Goal: Task Accomplishment & Management: Use online tool/utility

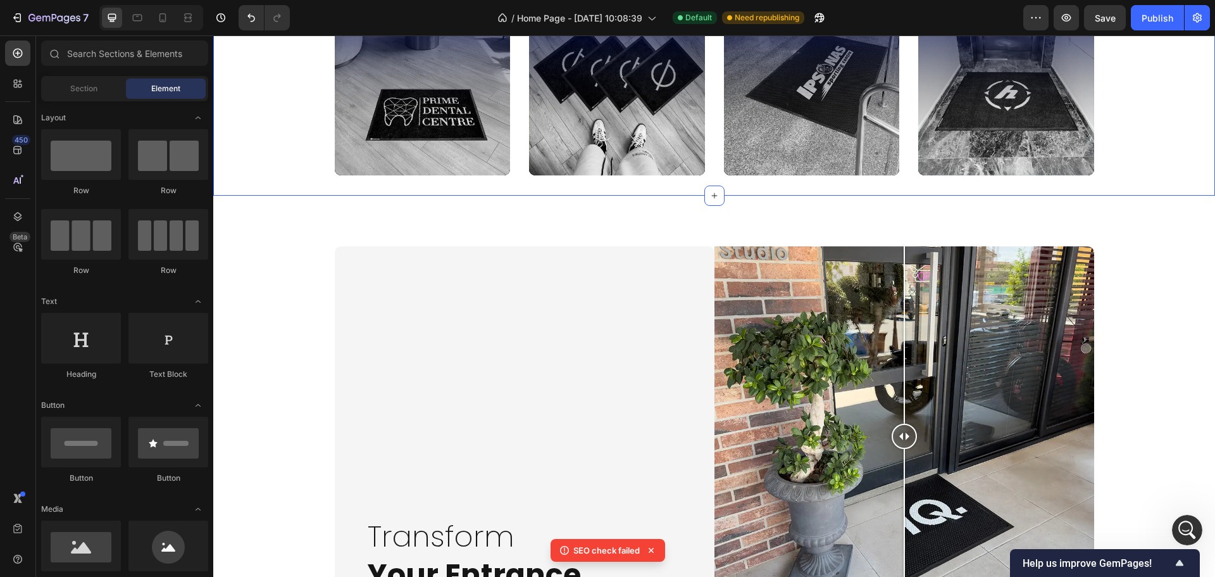
scroll to position [2, 0]
click at [15, 126] on div at bounding box center [17, 119] width 25 height 25
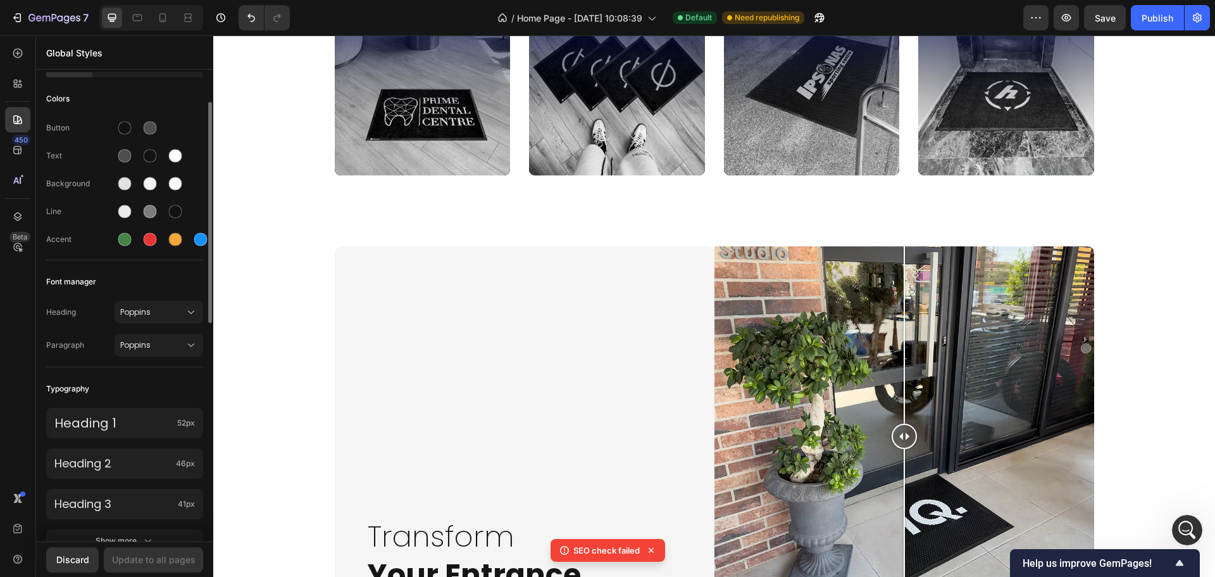
scroll to position [127, 0]
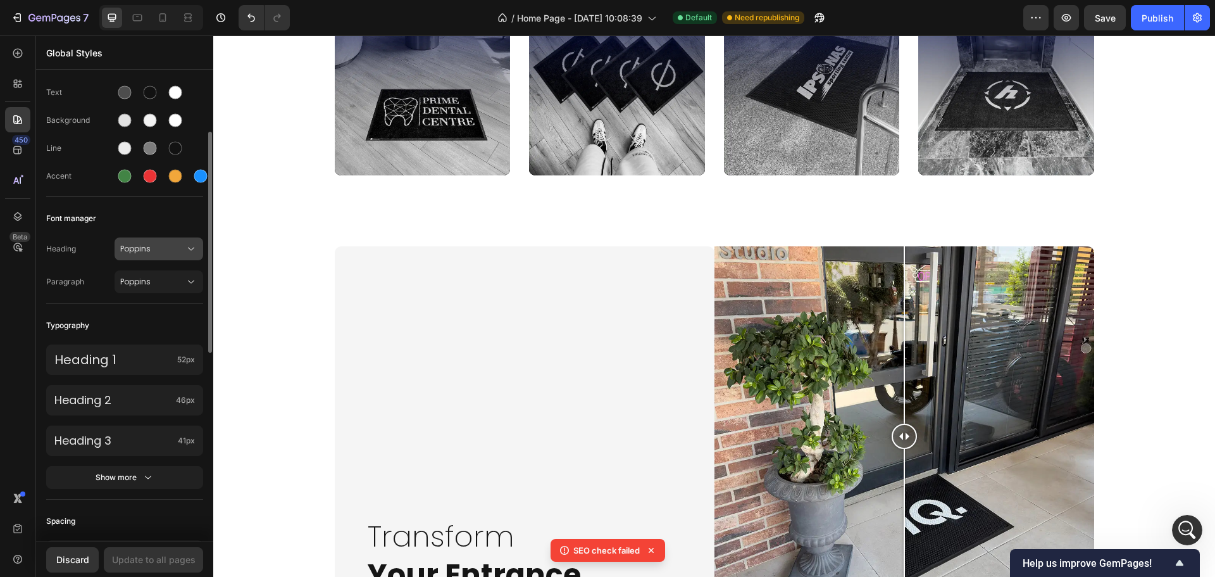
click at [156, 256] on button "Poppins" at bounding box center [159, 248] width 89 height 23
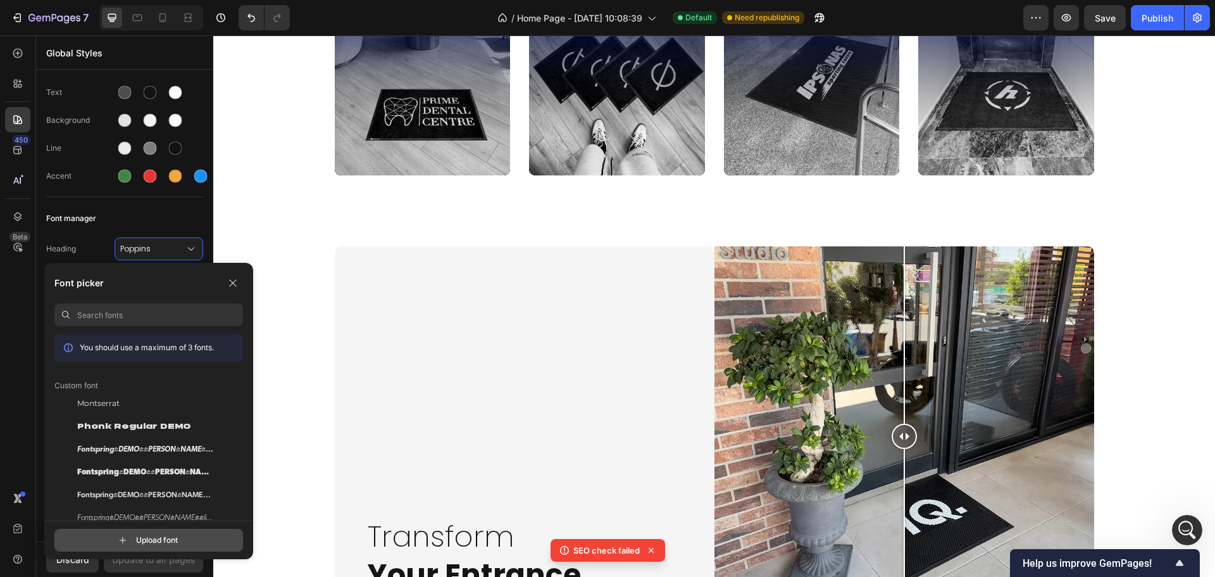
click at [179, 541] on input "file" at bounding box center [160, 540] width 316 height 22
type input "C:\fakepath\Genova-MediumItalic.otf"
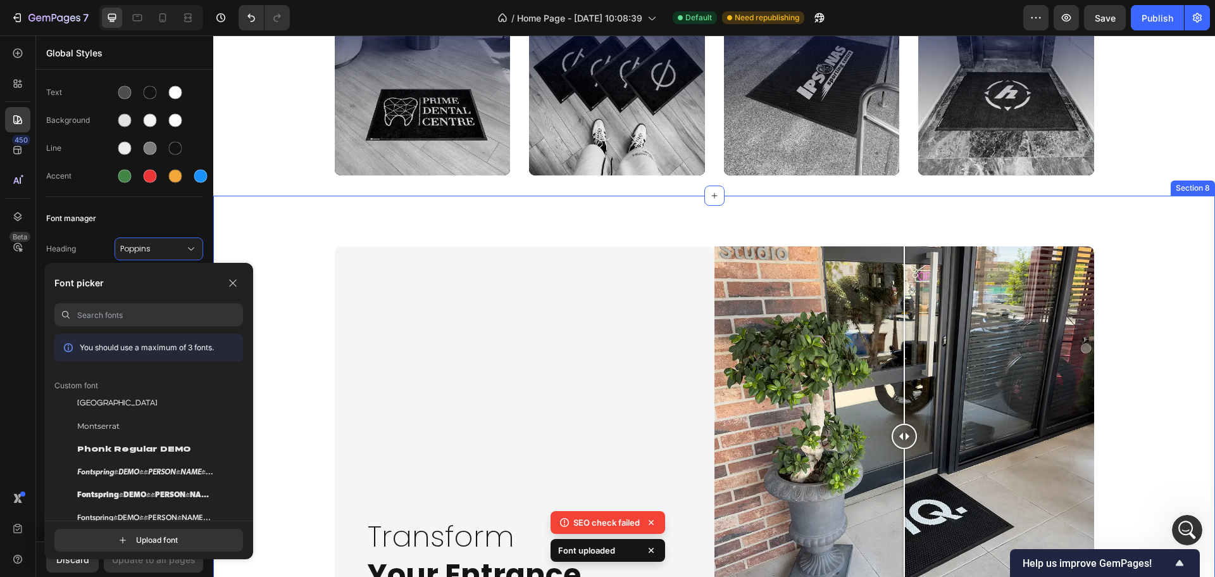
click at [310, 463] on div "Transform Your Entrance. Heading Row Image Comparison Row Image Comparison Tran…" at bounding box center [714, 436] width 977 height 380
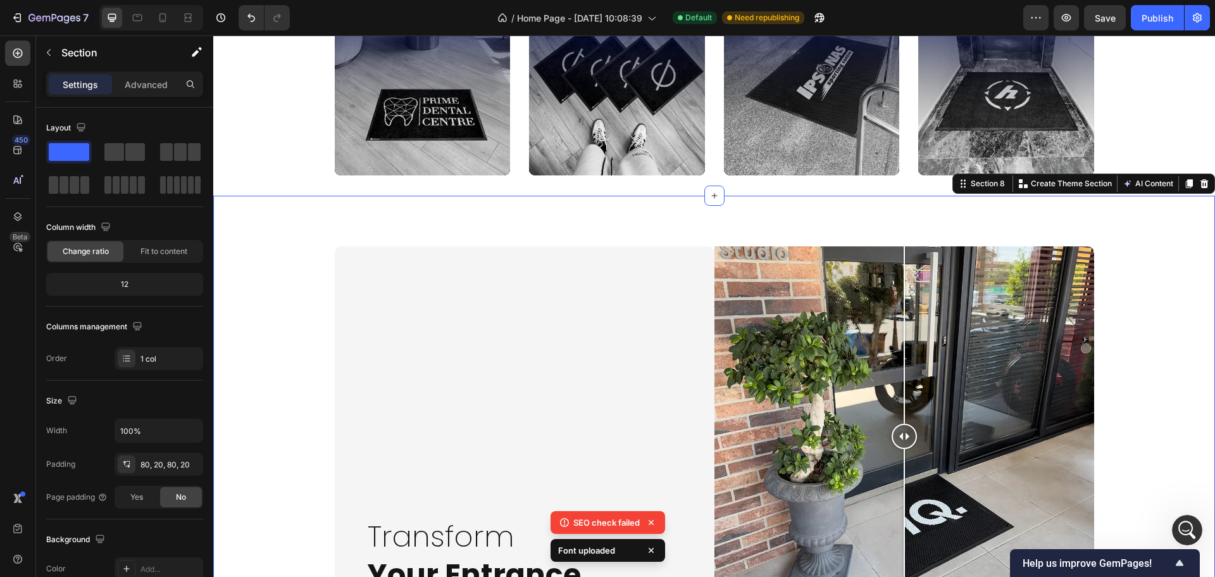
scroll to position [2244, 0]
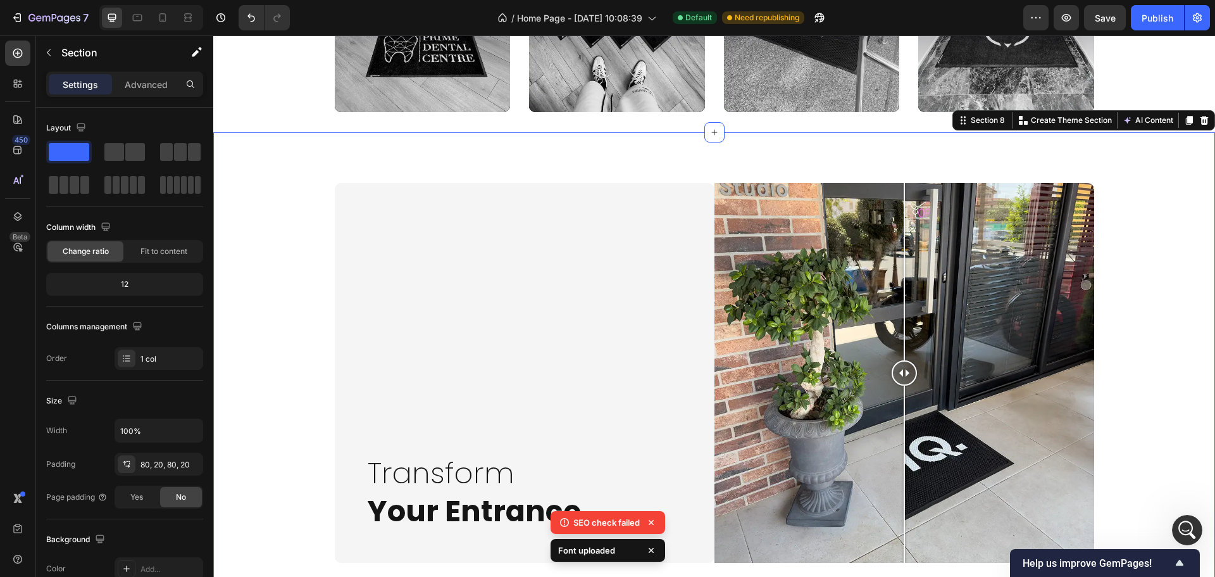
click at [462, 453] on h2 "Transform Your Entrance." at bounding box center [535, 492] width 338 height 78
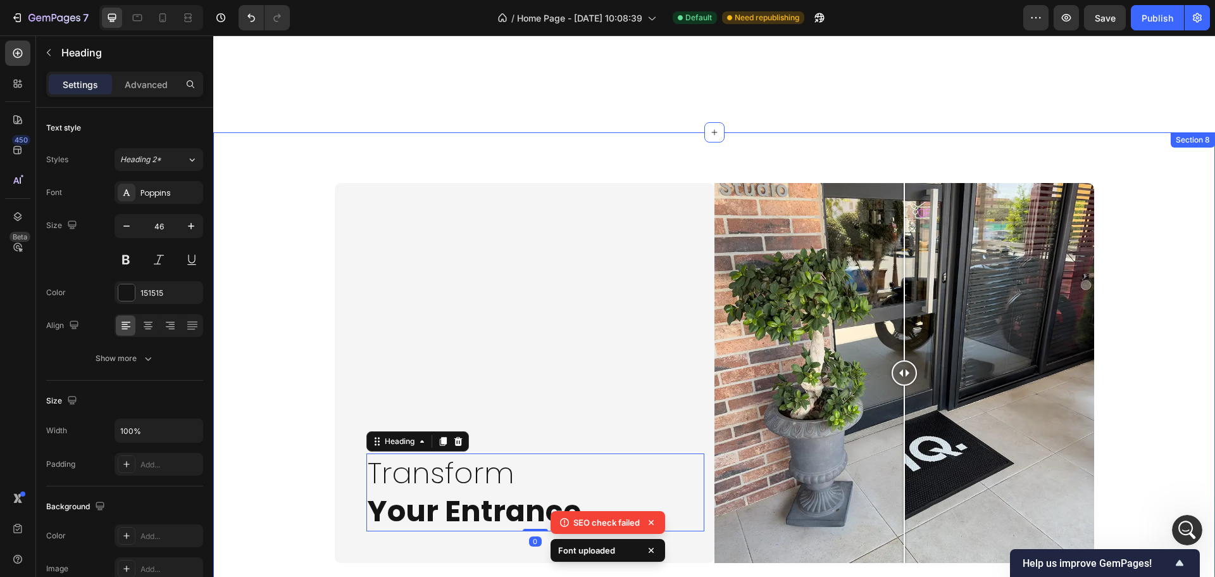
scroll to position [2371, 0]
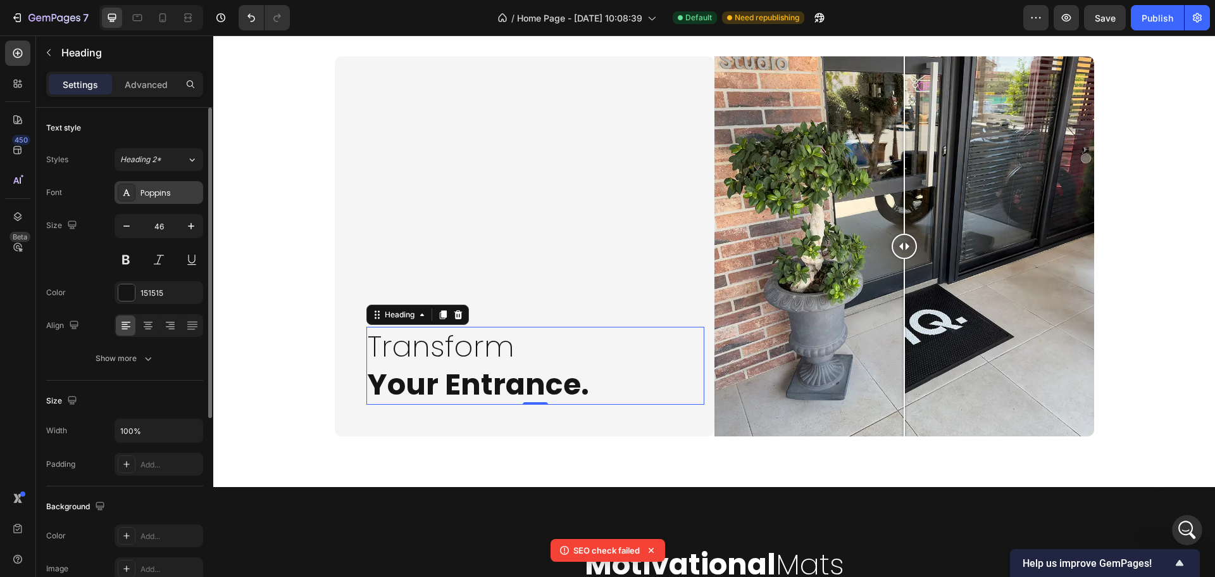
click at [161, 201] on div "Poppins" at bounding box center [159, 192] width 89 height 23
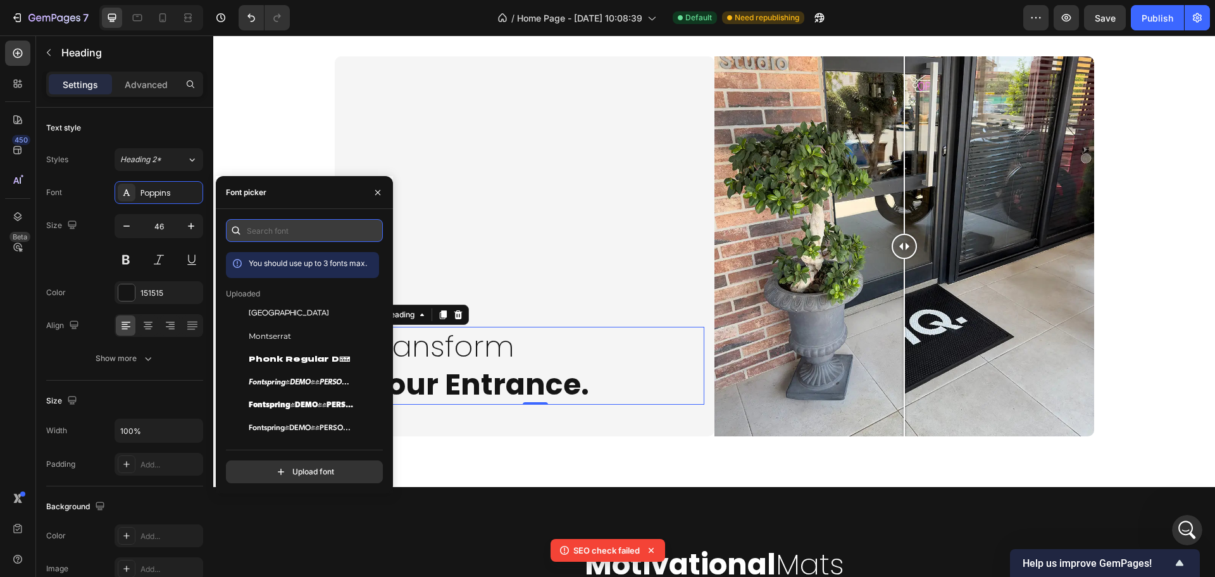
click at [304, 235] on input "text" at bounding box center [304, 230] width 157 height 23
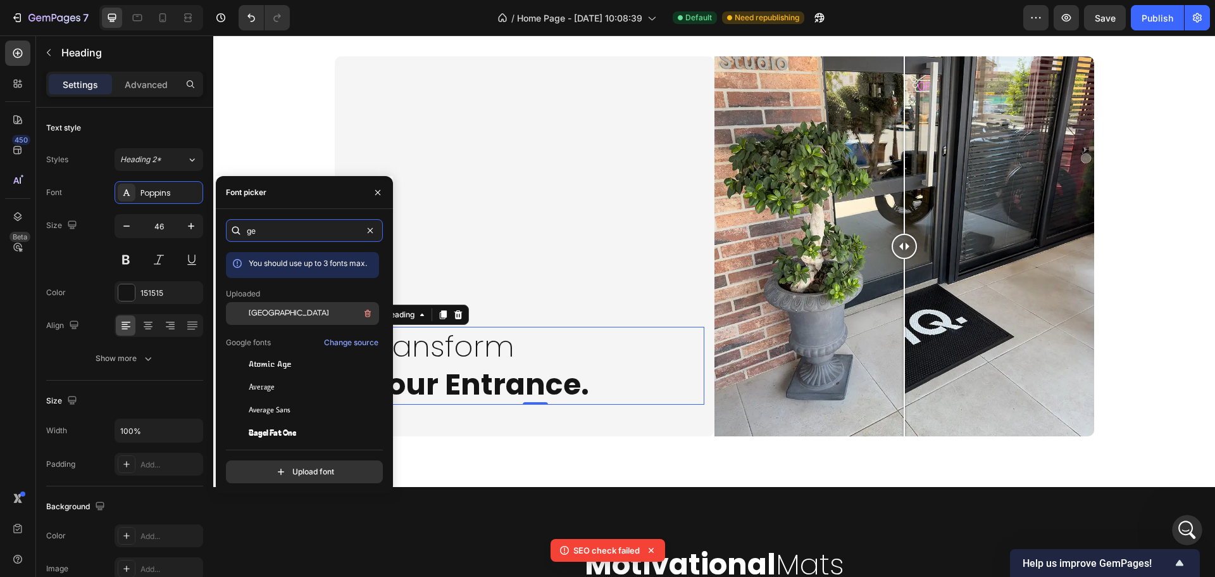
type input "ge"
click at [284, 316] on div "Genova" at bounding box center [313, 313] width 128 height 15
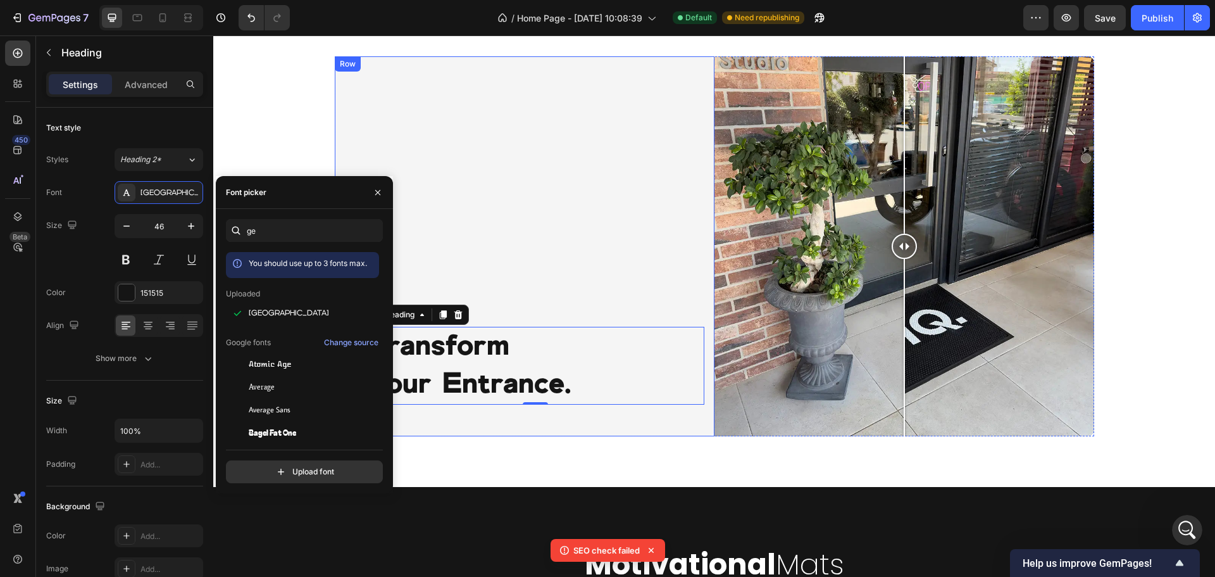
click at [480, 416] on div "Transform Your Entrance. Heading 0 Row" at bounding box center [525, 246] width 380 height 380
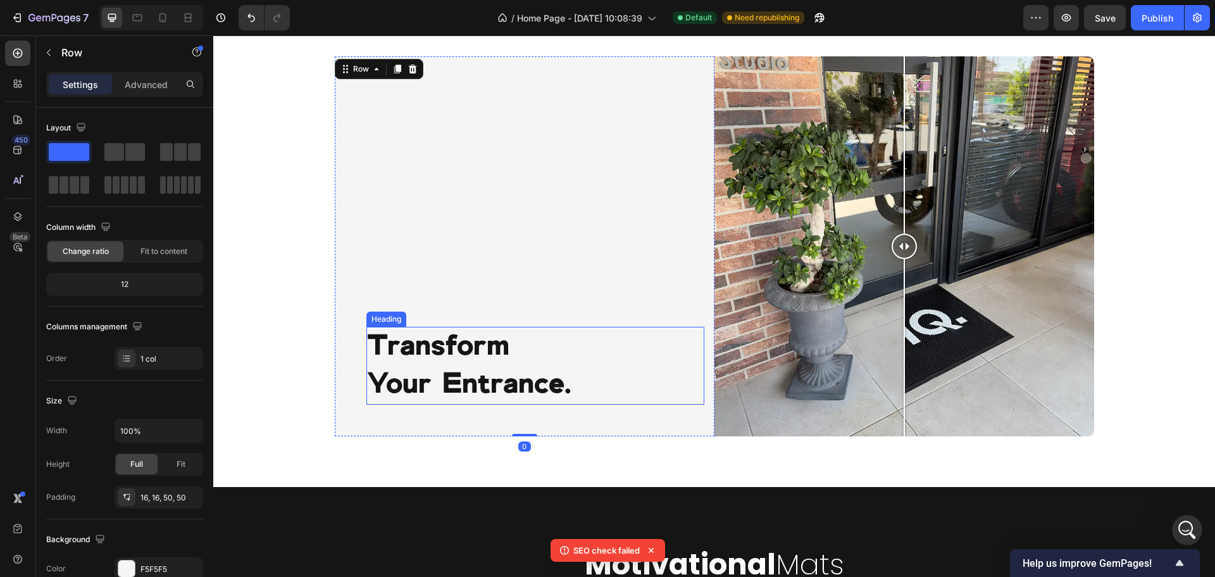
click at [454, 379] on strong "Your Entrance." at bounding box center [470, 384] width 204 height 28
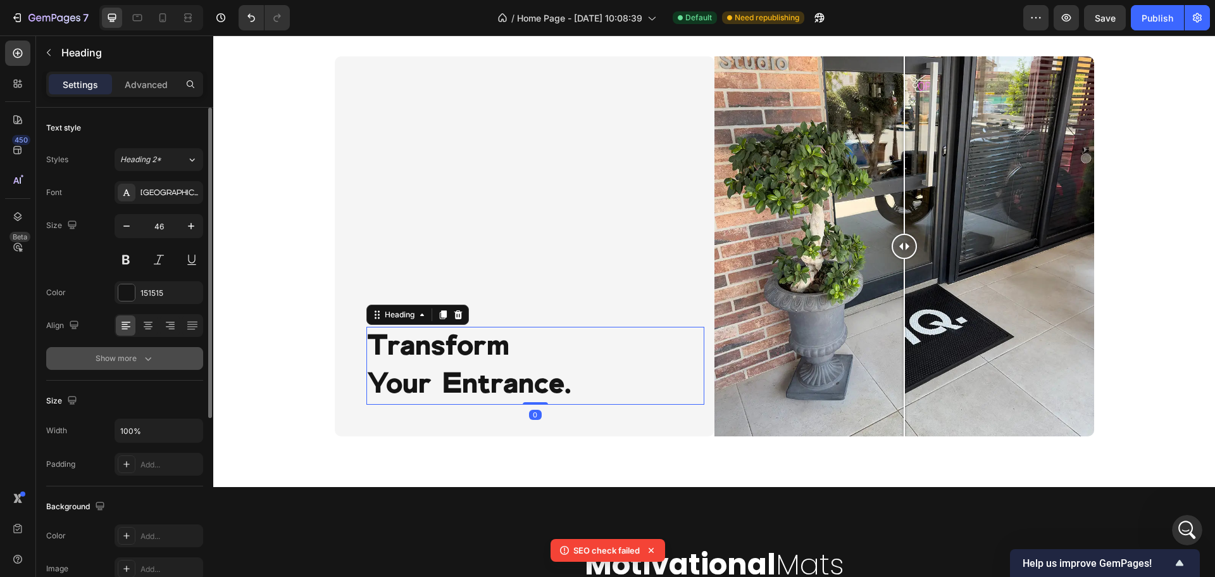
click at [127, 357] on div "Show more" at bounding box center [125, 358] width 59 height 13
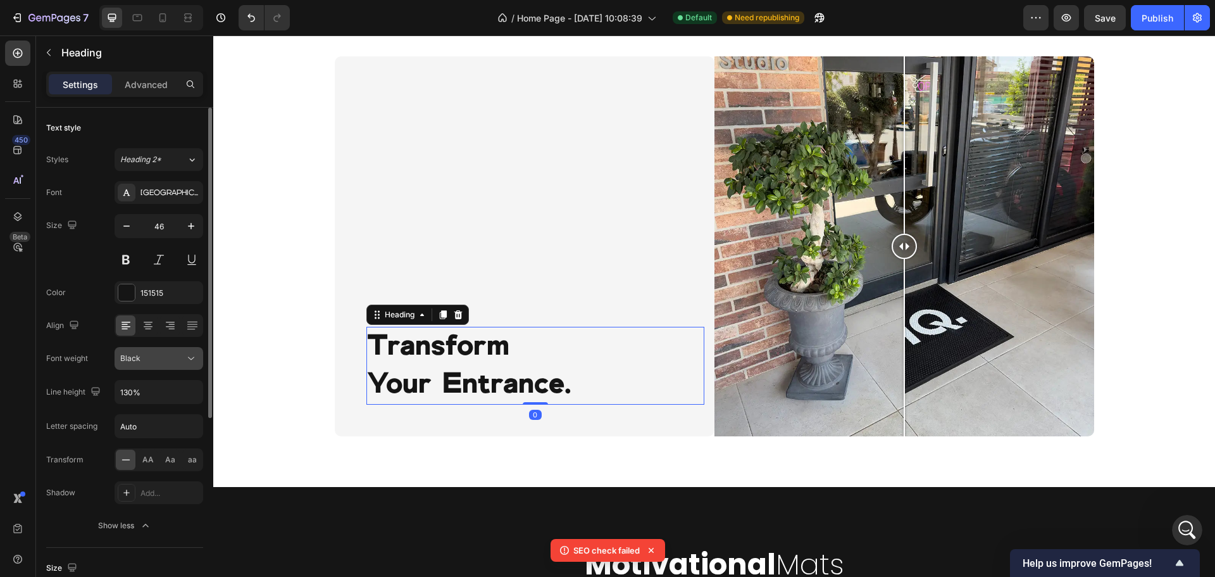
click at [182, 354] on div "Black" at bounding box center [152, 358] width 65 height 11
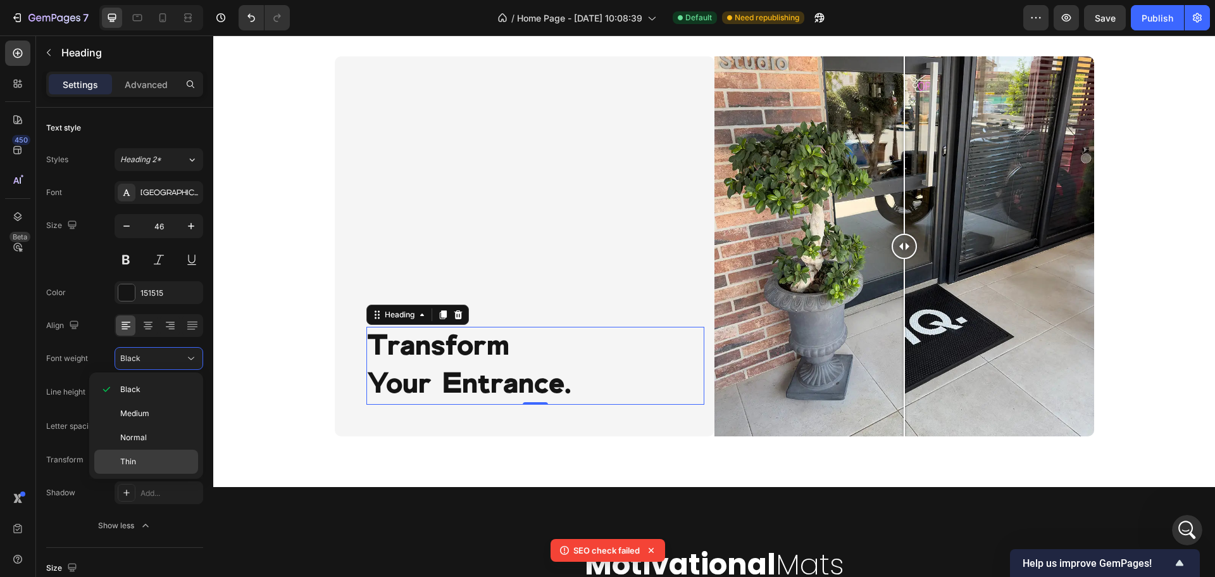
click at [145, 451] on div "Thin" at bounding box center [146, 461] width 104 height 24
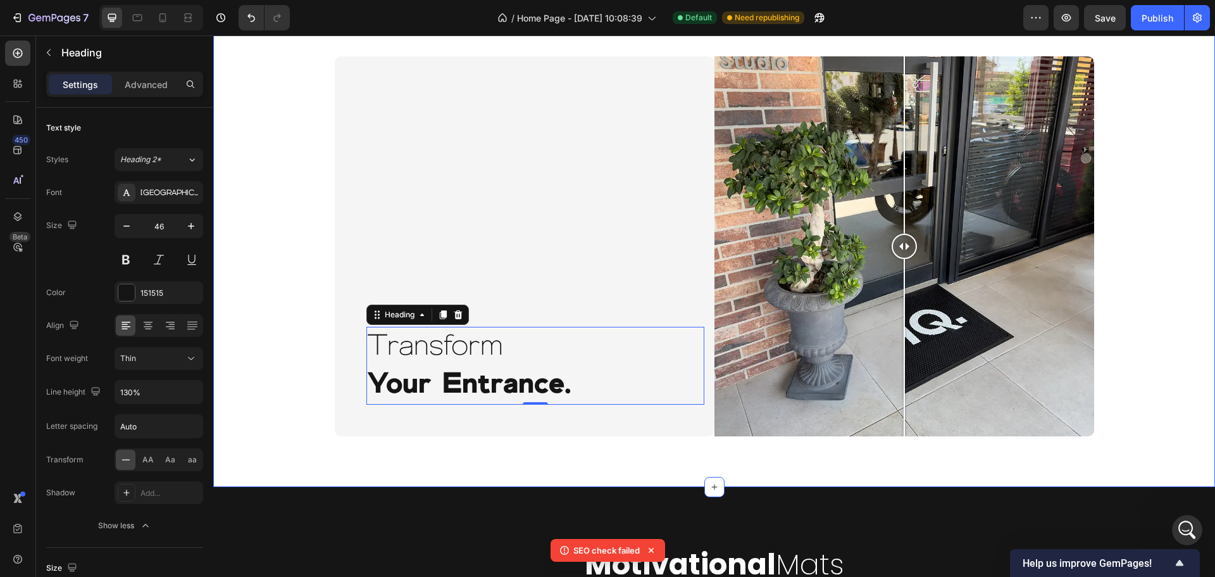
click at [437, 461] on div "Transform Your Entrance. Heading 0 Row Image Comparison Row Image Comparison Tr…" at bounding box center [714, 246] width 1002 height 481
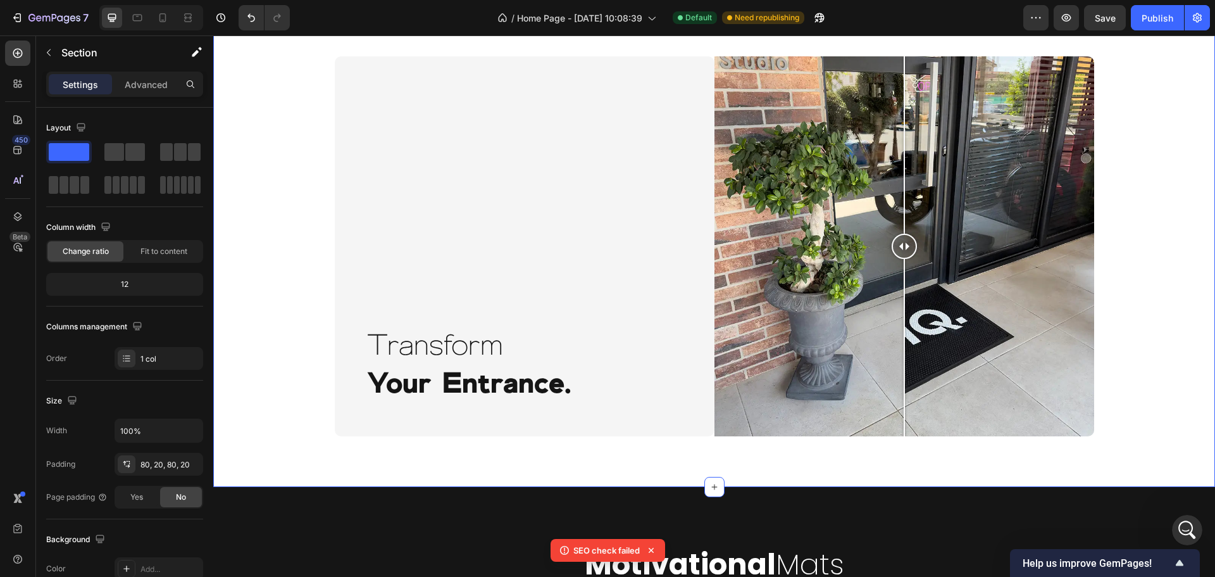
click at [239, 391] on div "Transform Your Entrance. Heading Row Image Comparison Row Image Comparison Tran…" at bounding box center [714, 246] width 977 height 380
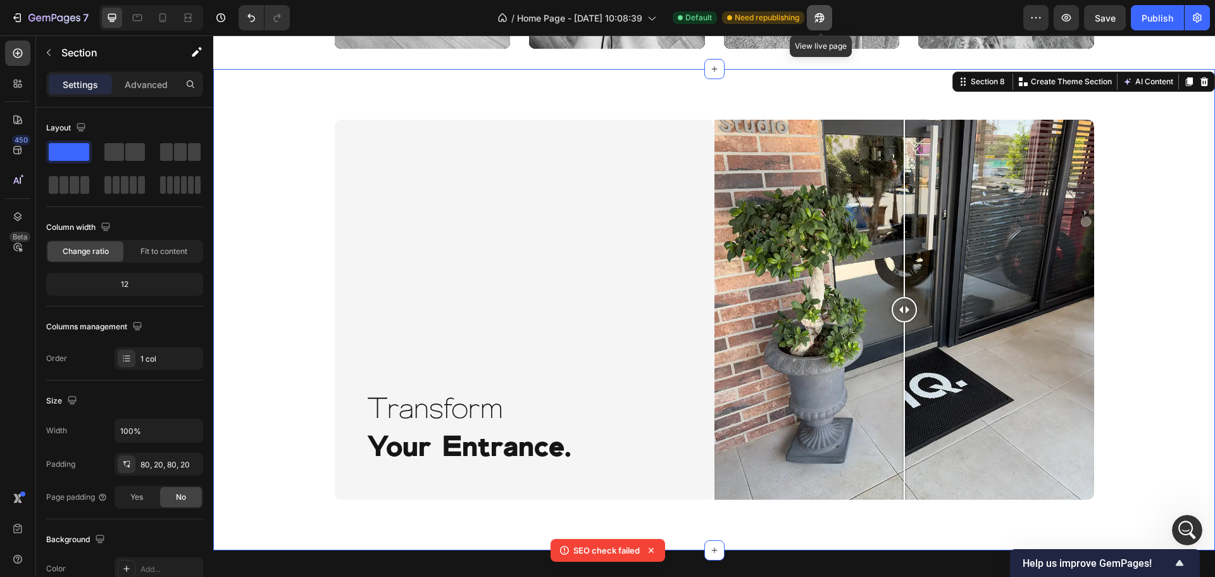
click at [818, 19] on icon "button" at bounding box center [819, 17] width 13 height 13
click at [1158, 14] on div "Publish" at bounding box center [1158, 17] width 32 height 13
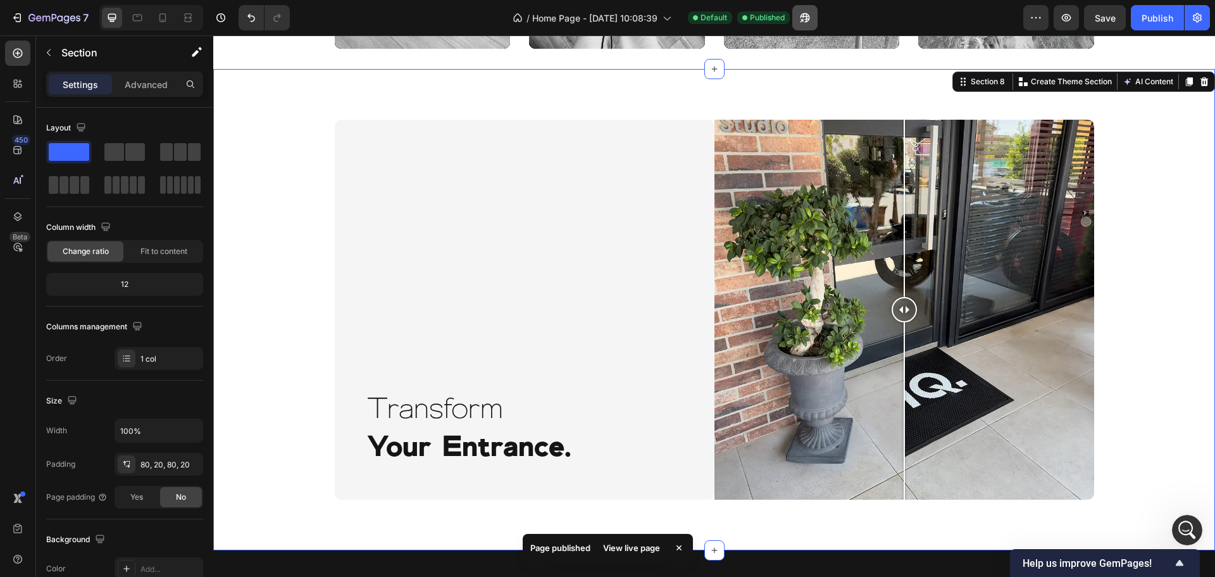
click at [806, 18] on icon "button" at bounding box center [805, 17] width 13 height 13
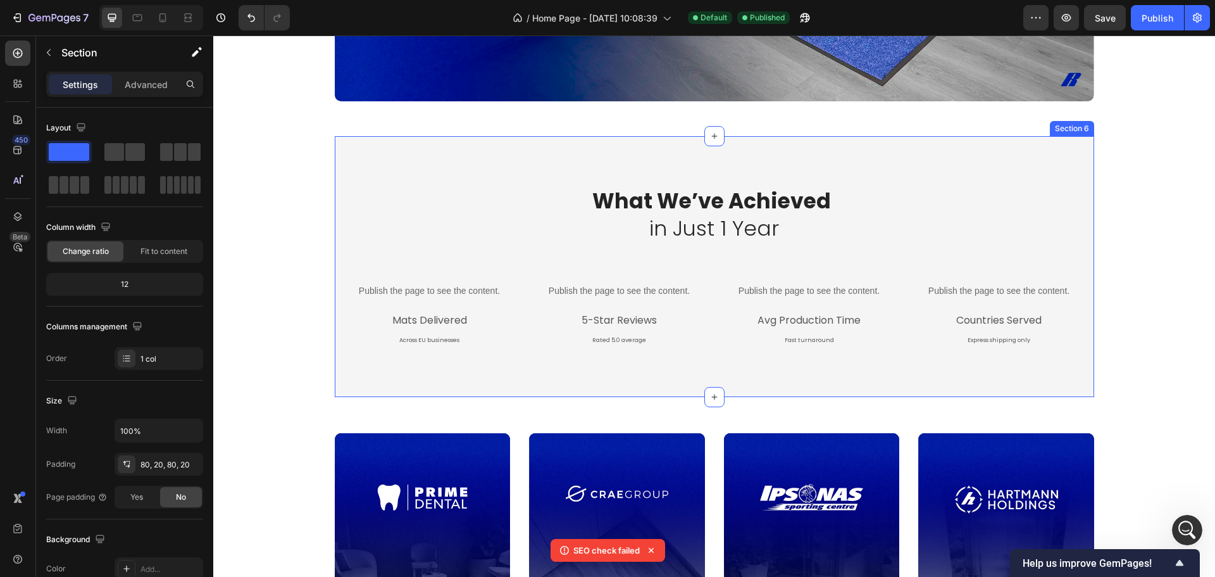
scroll to position [1548, 0]
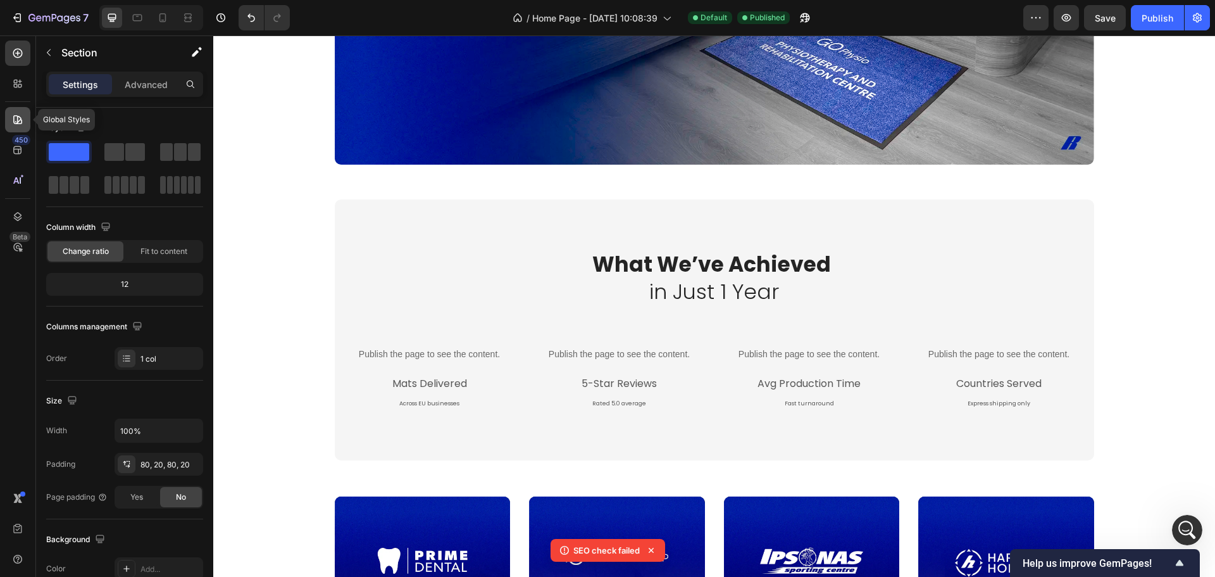
click at [20, 126] on div at bounding box center [17, 119] width 25 height 25
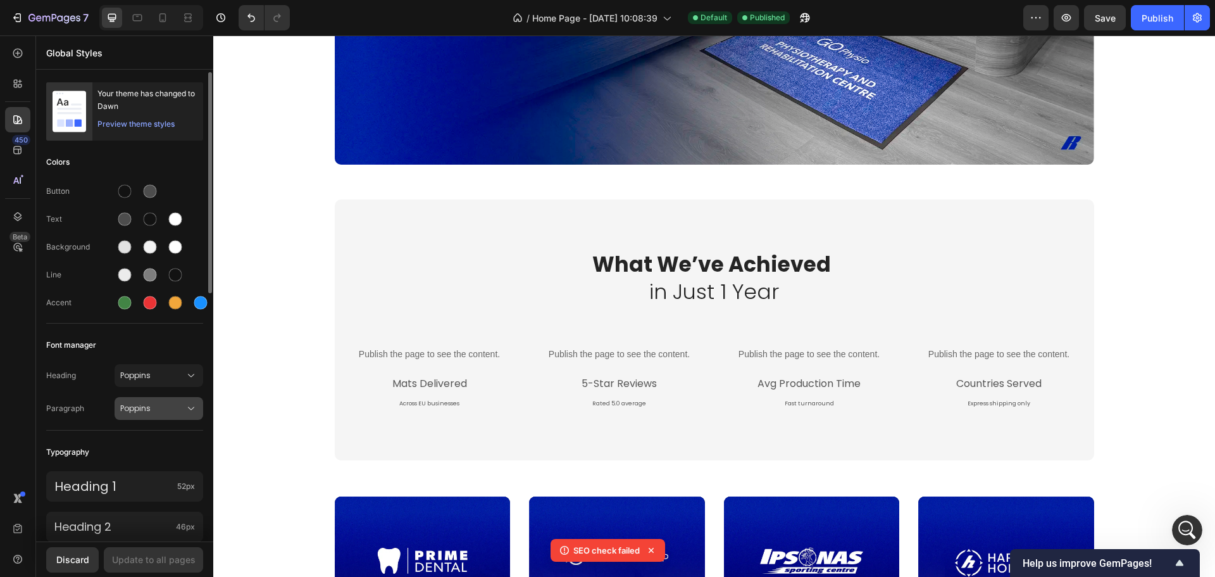
scroll to position [63, 0]
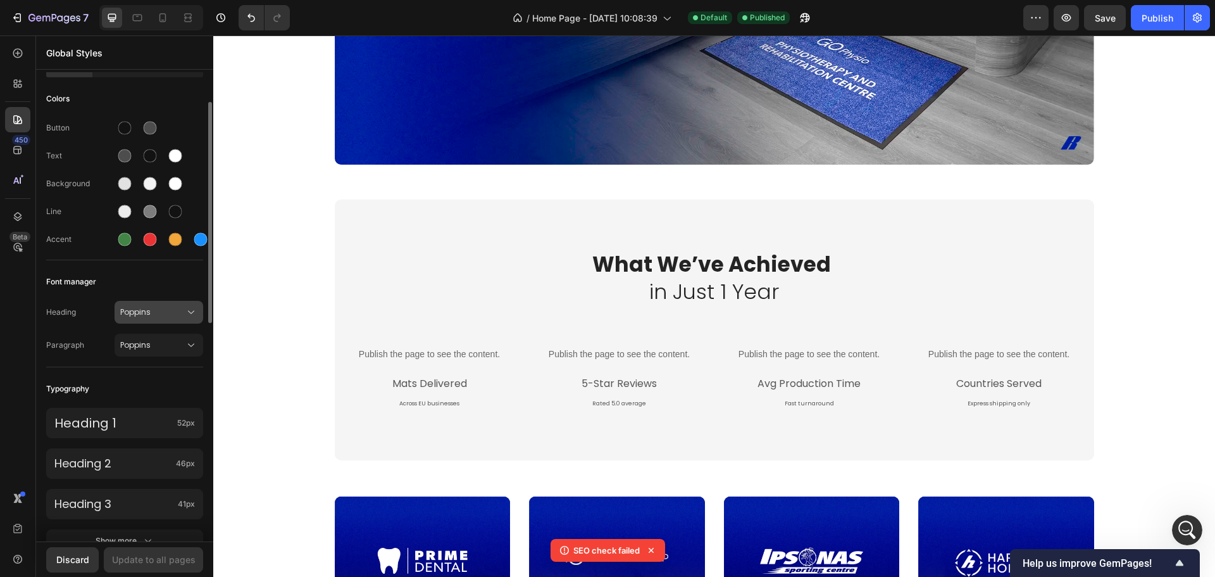
click at [171, 313] on span "Poppins" at bounding box center [152, 311] width 65 height 11
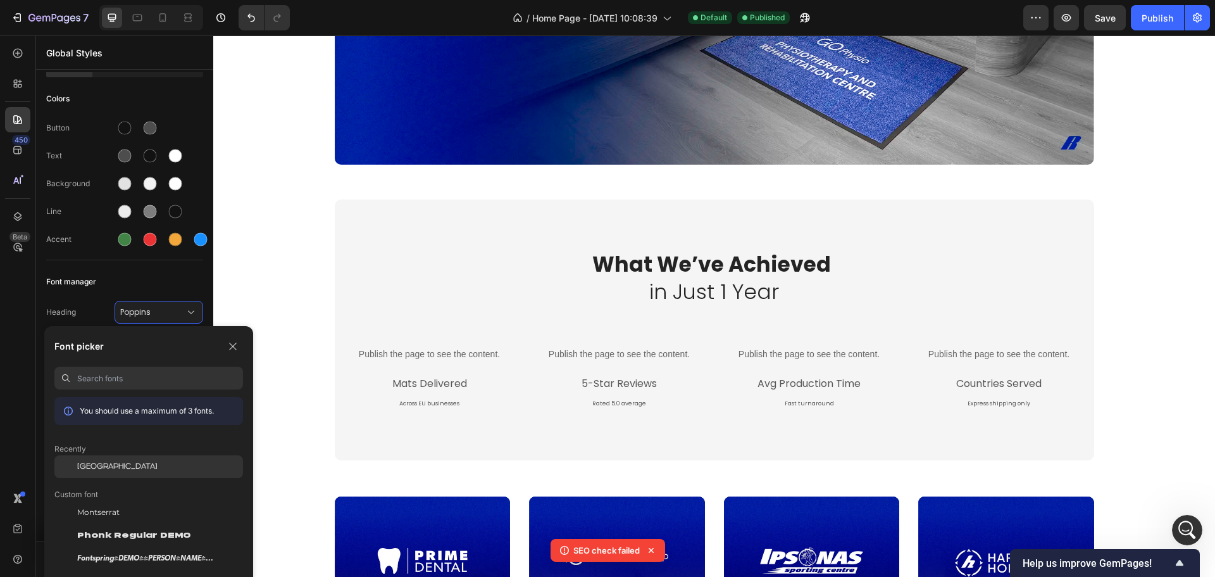
click at [98, 458] on div "Genova" at bounding box center [148, 466] width 189 height 23
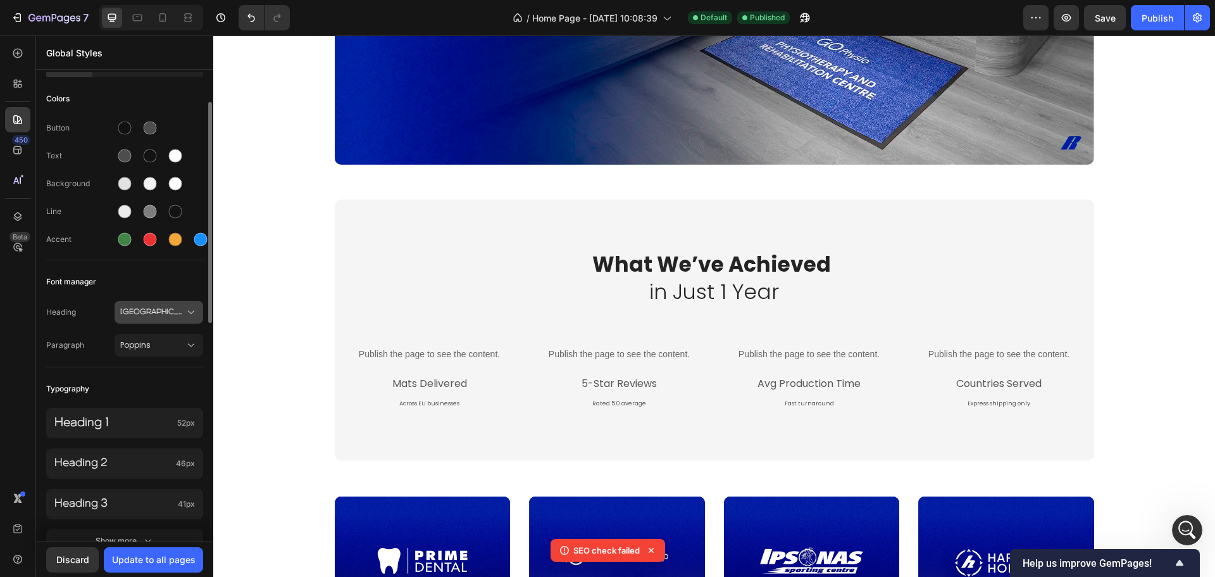
click at [157, 312] on span "Genova" at bounding box center [152, 311] width 65 height 11
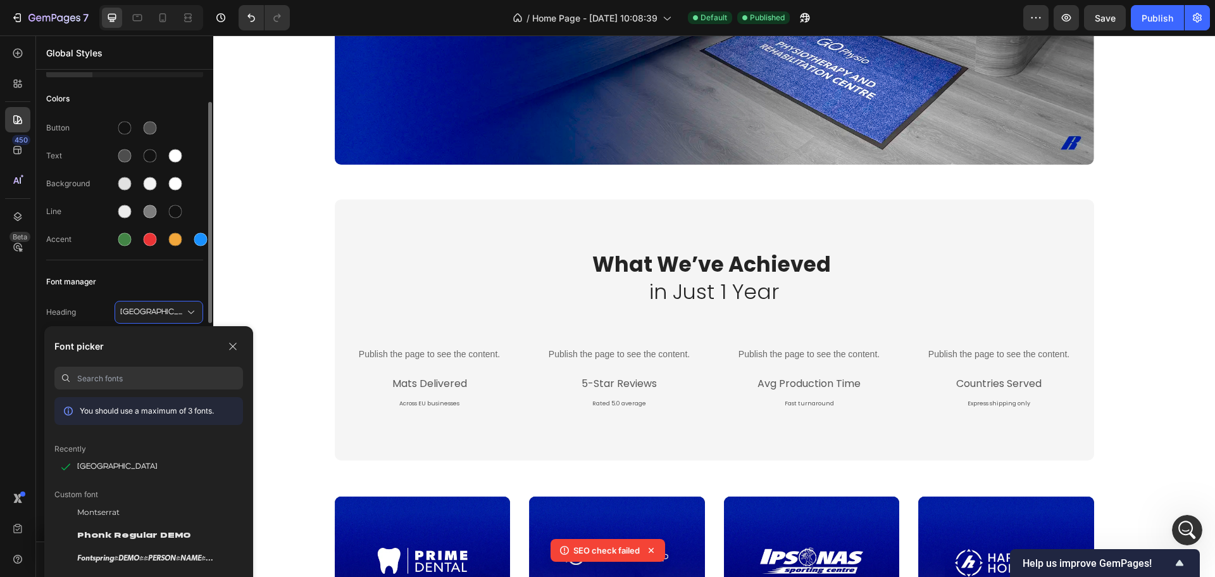
click at [82, 291] on div "Font manager" at bounding box center [124, 281] width 157 height 23
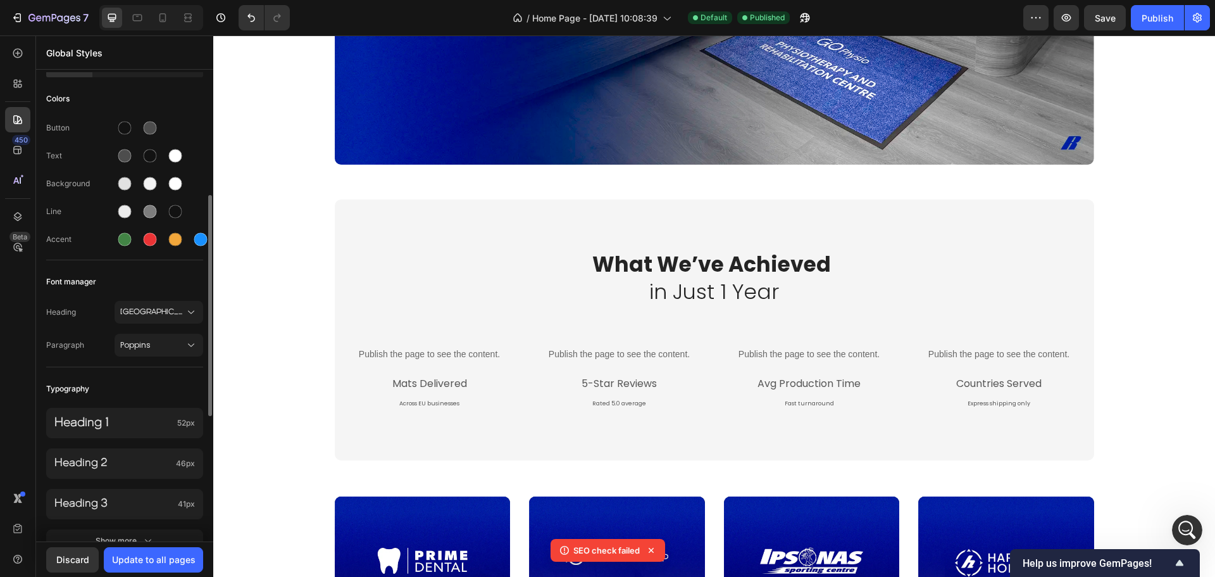
scroll to position [190, 0]
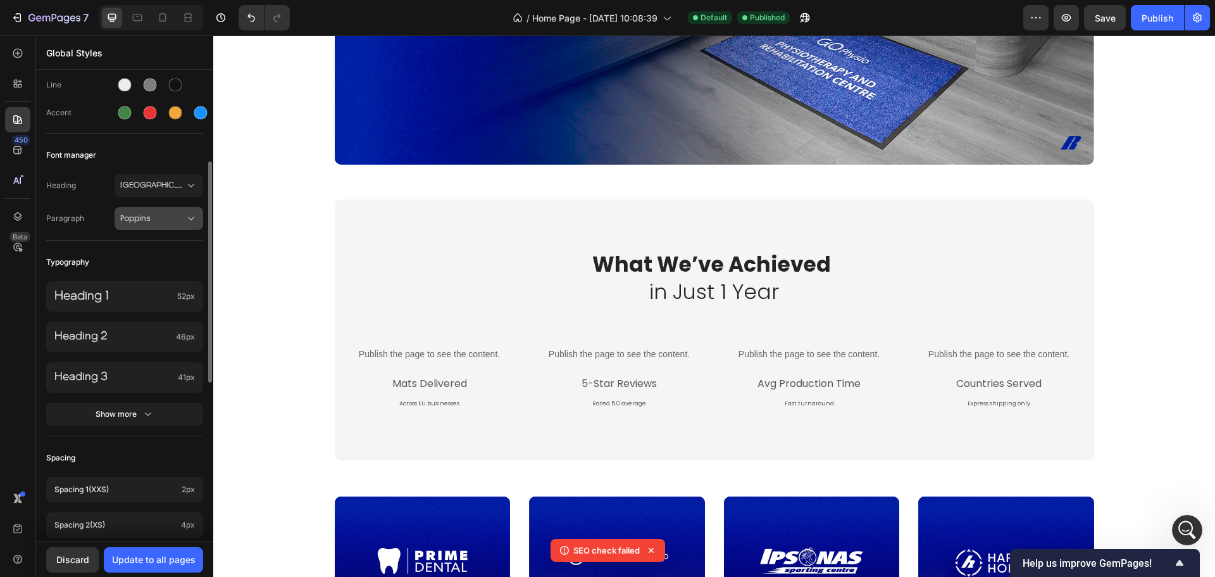
click at [161, 225] on button "Poppins" at bounding box center [159, 218] width 89 height 23
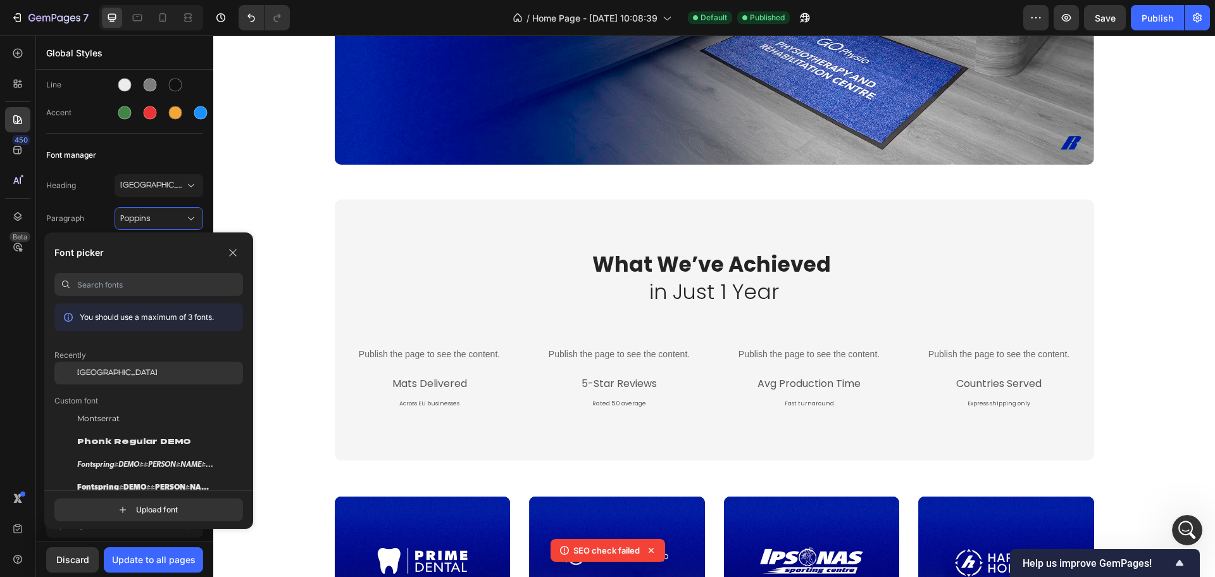
click at [113, 362] on div "Genova" at bounding box center [148, 372] width 189 height 23
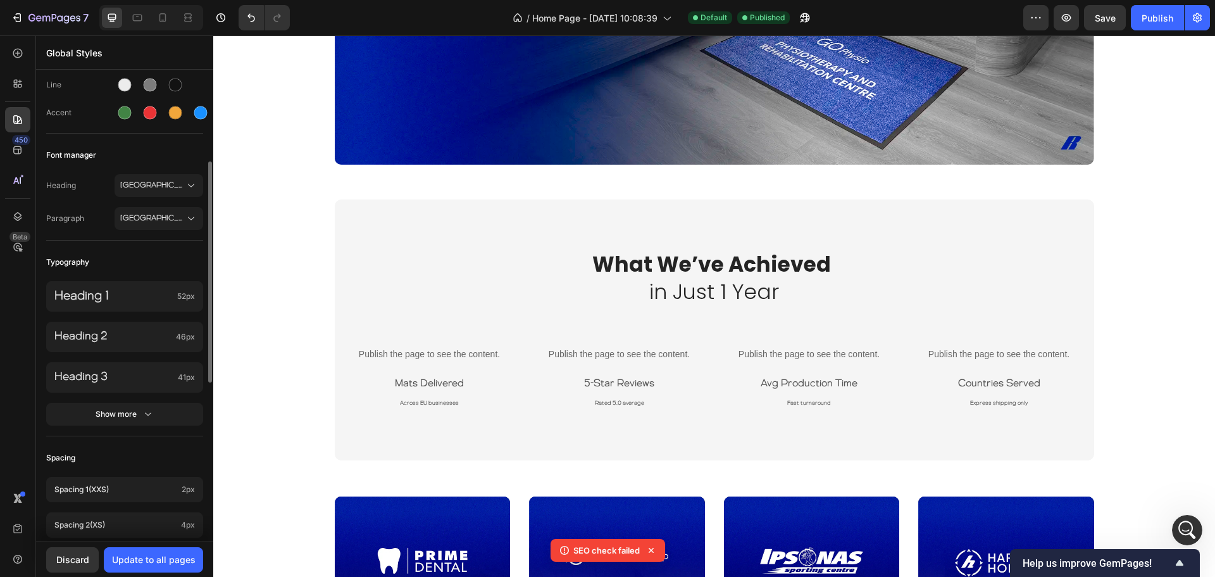
click at [101, 263] on div "Typography" at bounding box center [124, 262] width 157 height 23
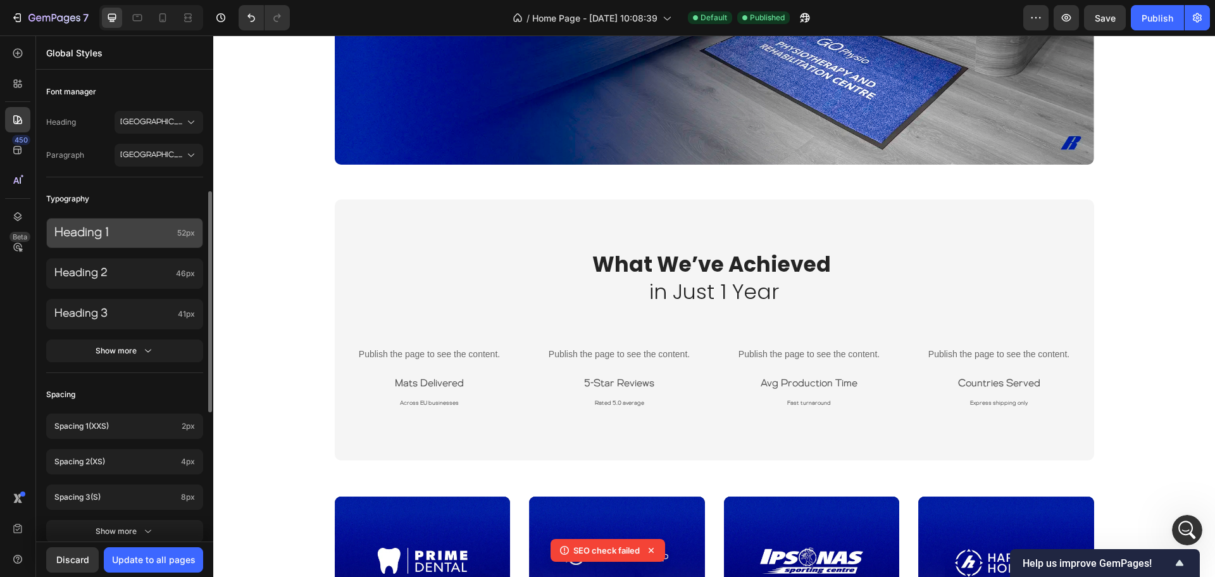
click at [116, 236] on p "Heading 1" at bounding box center [113, 233] width 118 height 16
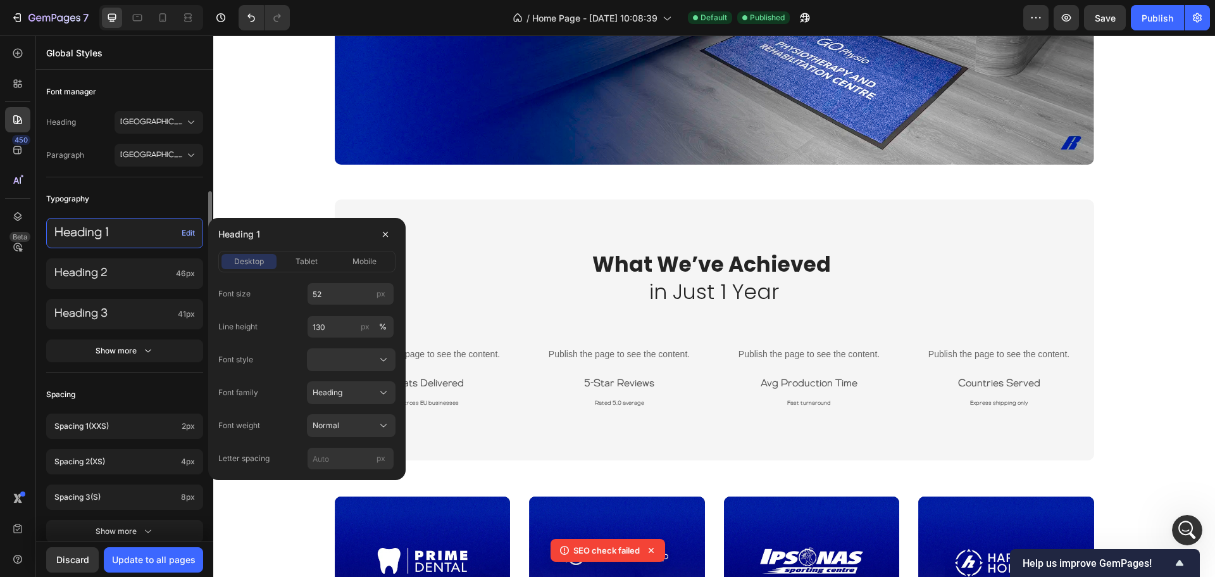
click at [150, 197] on div "Typography" at bounding box center [124, 198] width 157 height 23
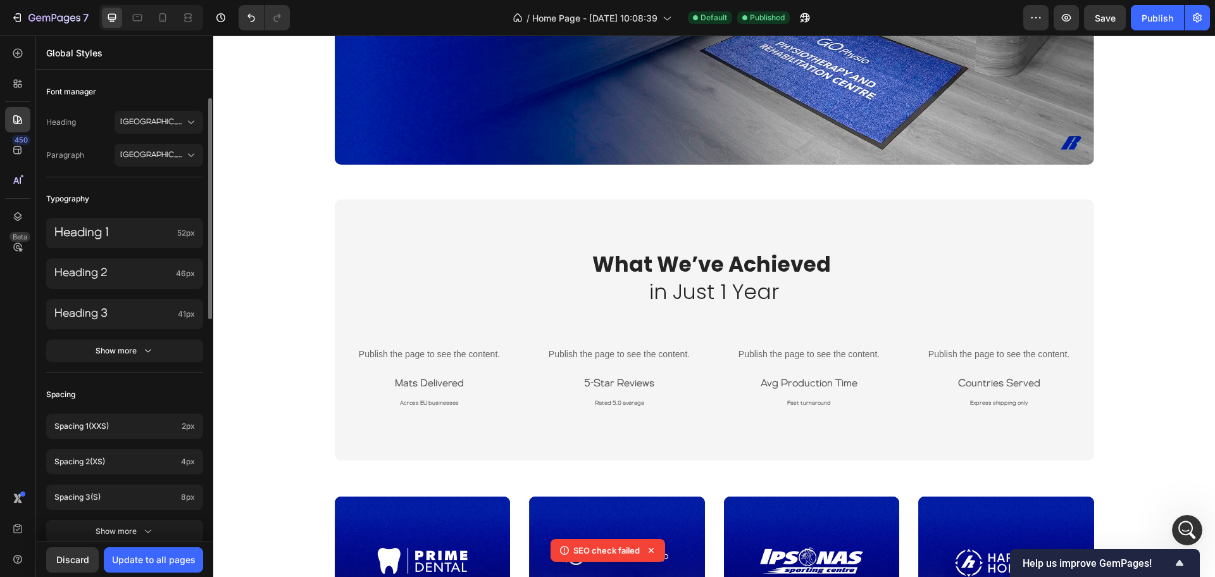
scroll to position [190, 0]
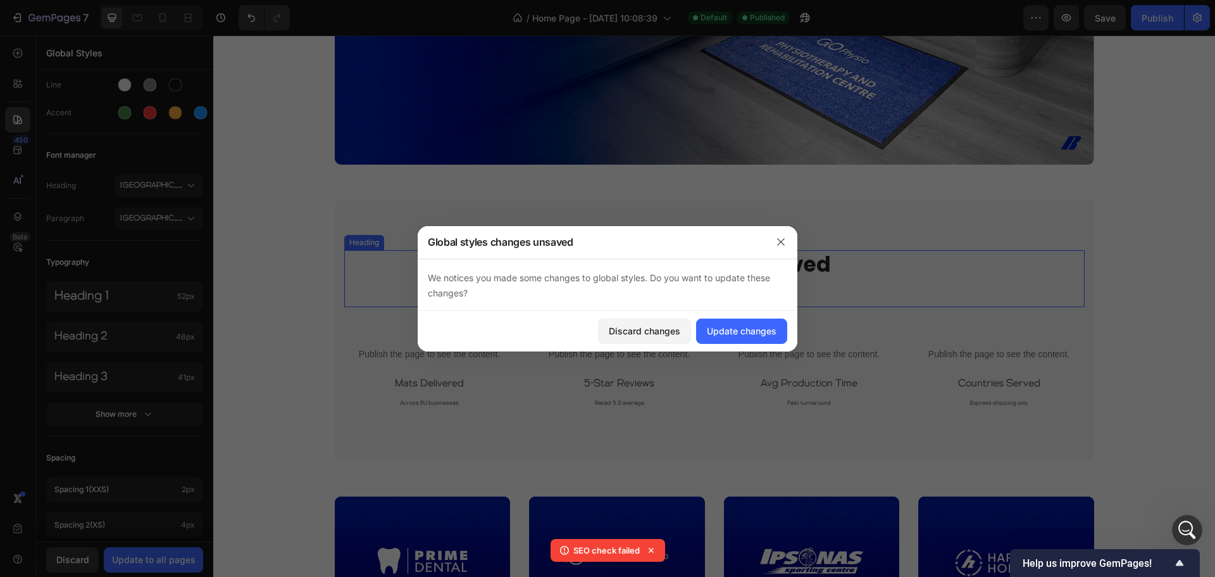
click at [673, 272] on strong "What We’ve Achieved" at bounding box center [711, 264] width 239 height 30
click at [711, 332] on div "Update changes" at bounding box center [742, 330] width 70 height 13
click at [711, 279] on h2 "What We’ve Achieved in Just 1 Year" at bounding box center [714, 278] width 741 height 57
click at [751, 333] on div "Update changes" at bounding box center [742, 330] width 70 height 13
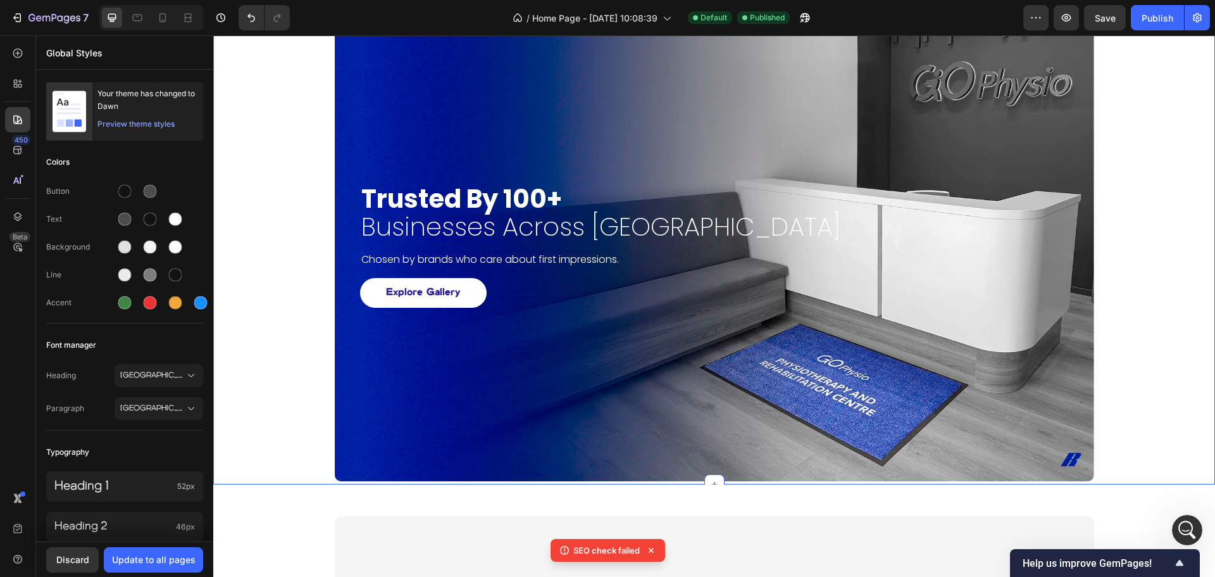
scroll to position [1168, 0]
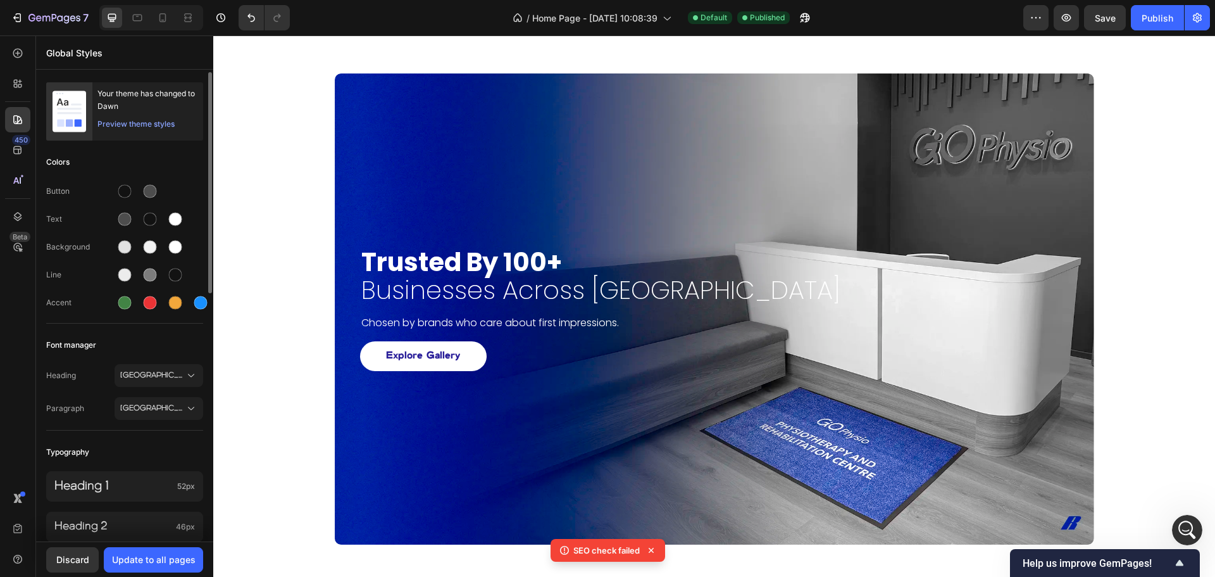
click at [160, 124] on div "Preview theme styles" at bounding box center [135, 124] width 77 height 13
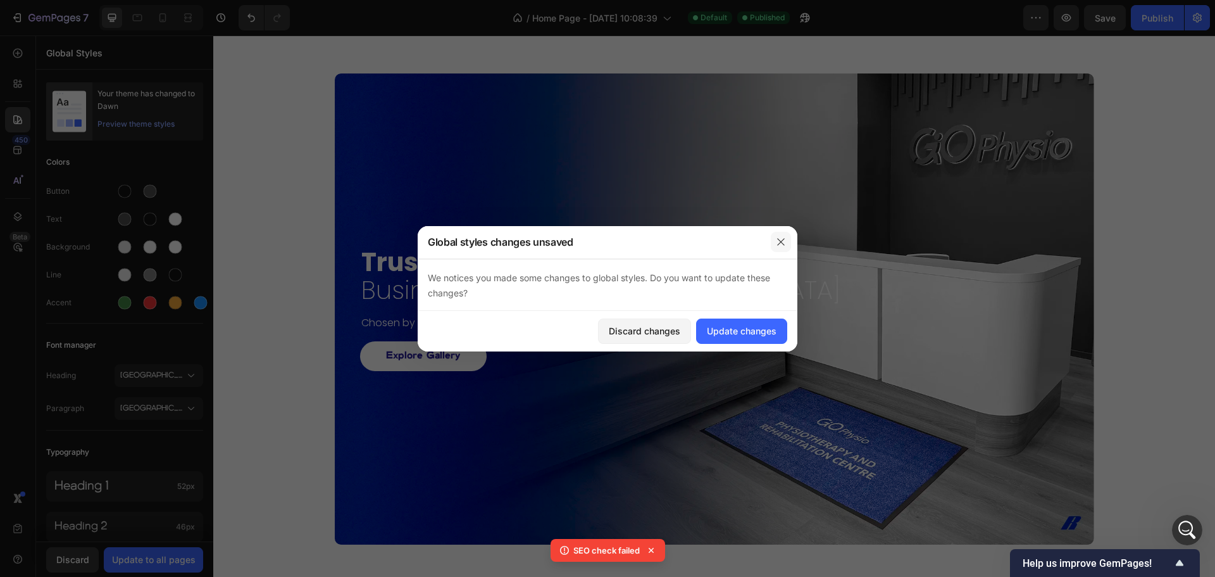
click at [782, 239] on icon "button" at bounding box center [781, 242] width 10 height 10
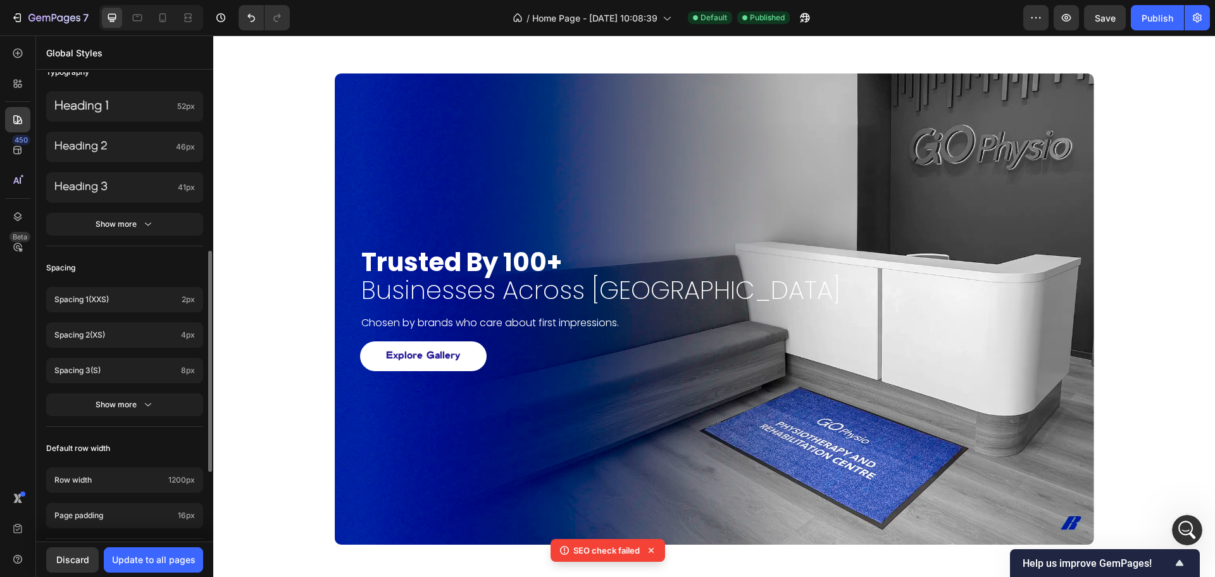
scroll to position [527, 0]
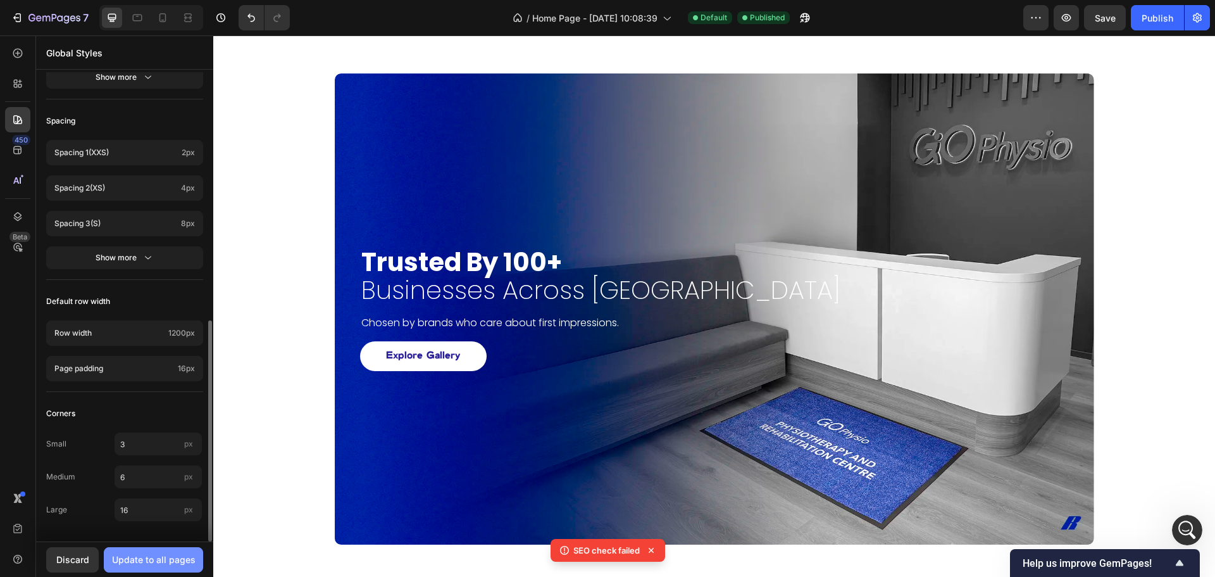
click at [146, 563] on div "Update to all pages" at bounding box center [154, 559] width 84 height 13
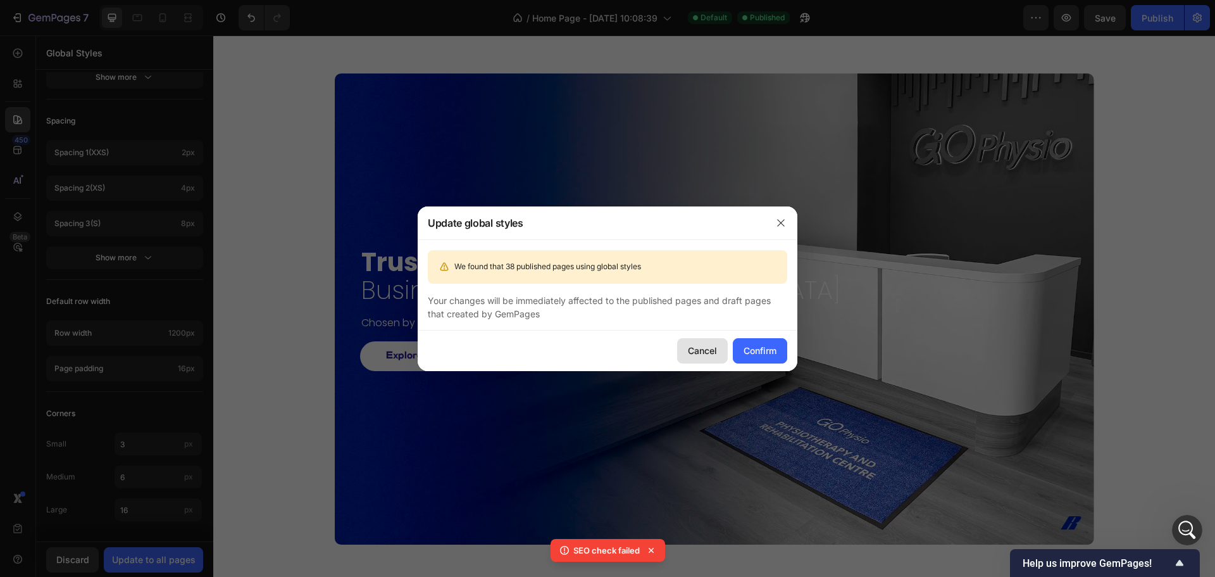
click at [701, 354] on div "Cancel" at bounding box center [702, 350] width 29 height 13
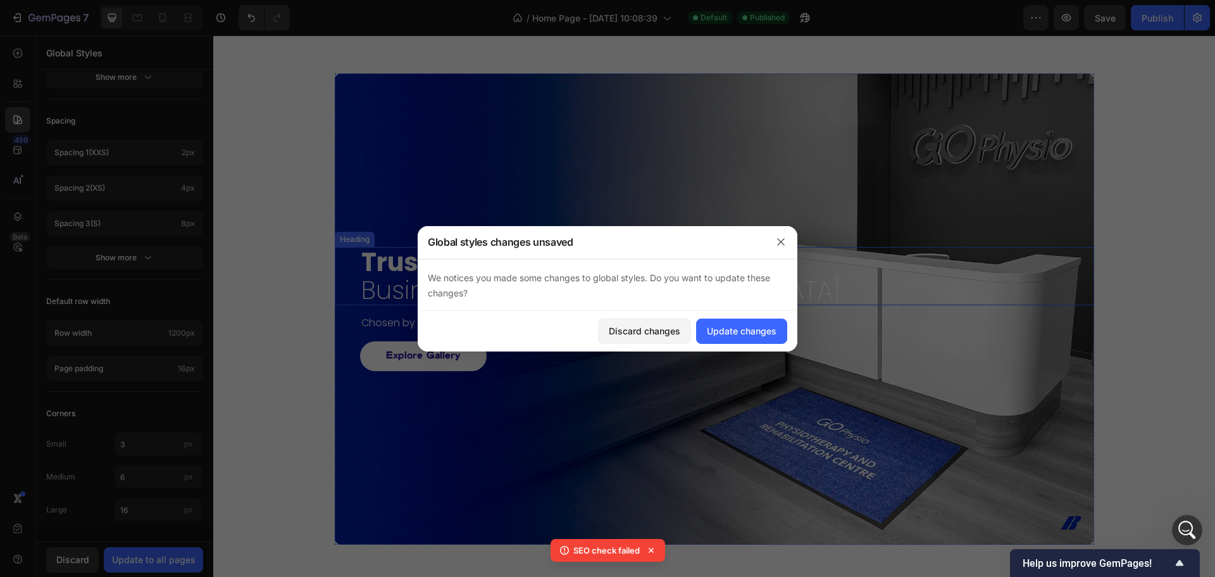
click at [450, 279] on h2 "trusted by 100+ businesses across europe" at bounding box center [727, 276] width 734 height 58
click at [644, 332] on div "Discard changes" at bounding box center [645, 330] width 72 height 13
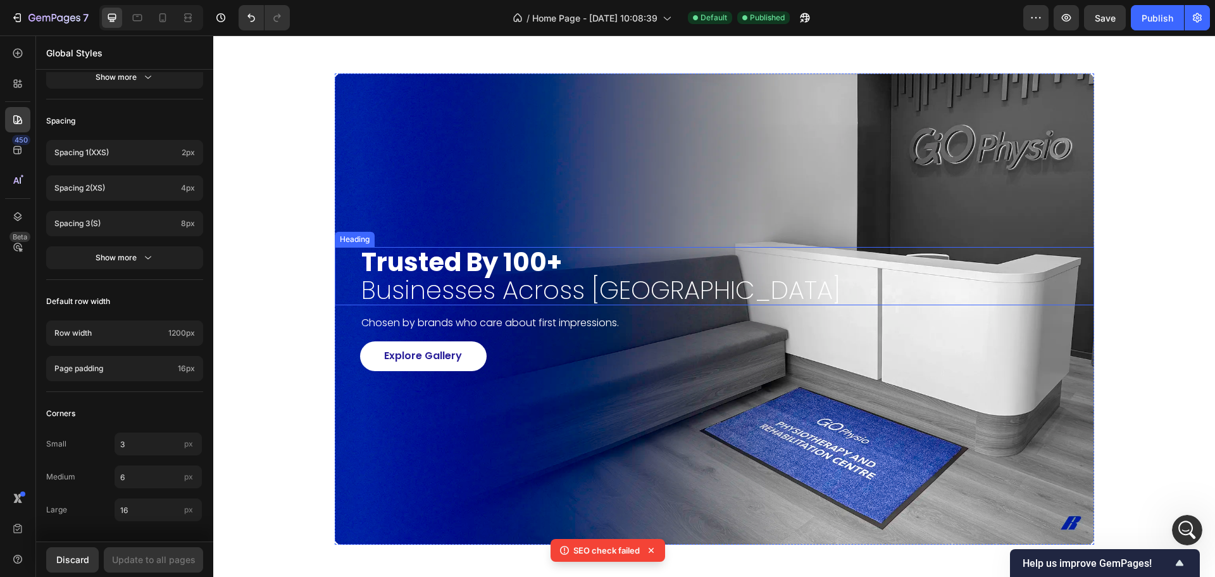
click at [446, 279] on h2 "trusted by 100+ businesses across europe" at bounding box center [727, 276] width 734 height 58
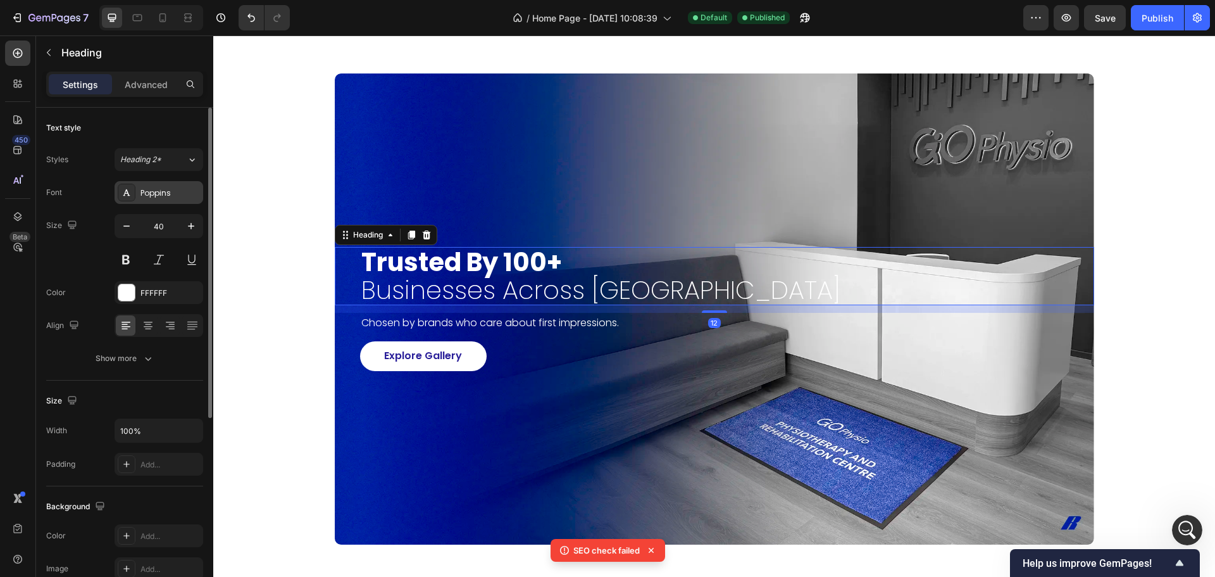
click at [158, 194] on div "Poppins" at bounding box center [170, 192] width 59 height 11
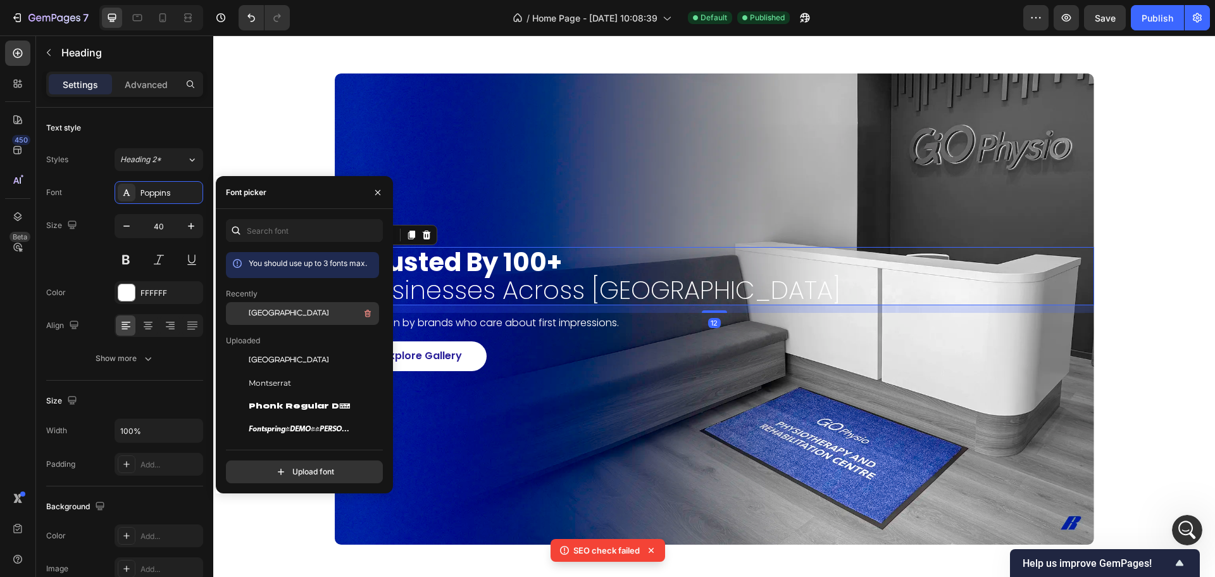
click at [254, 315] on span "Genova" at bounding box center [289, 313] width 80 height 11
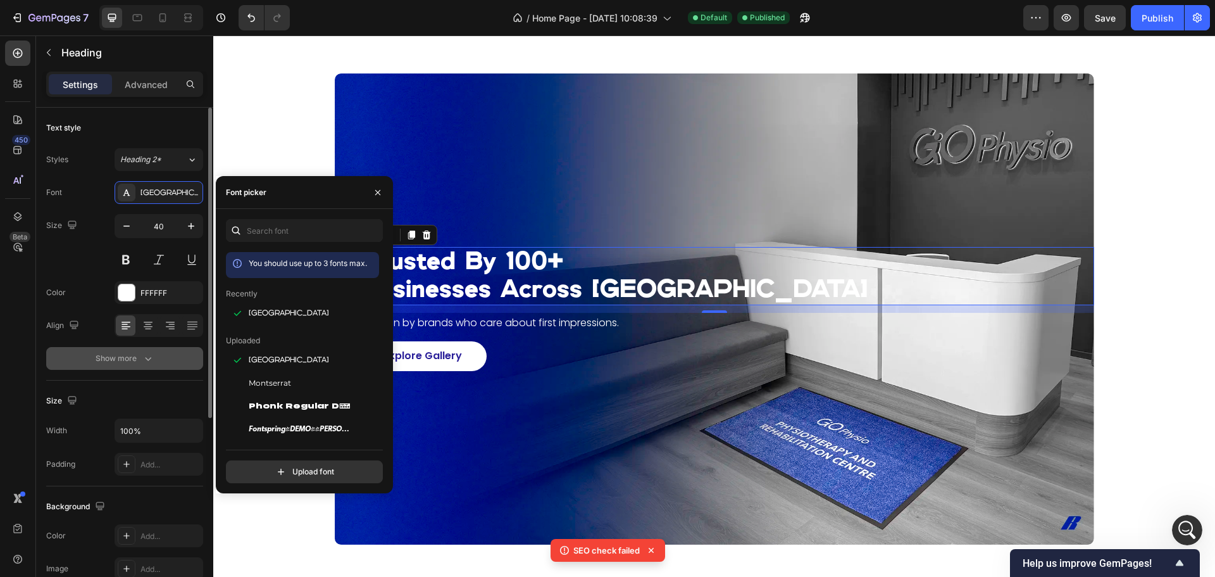
click at [136, 348] on button "Show more" at bounding box center [124, 358] width 157 height 23
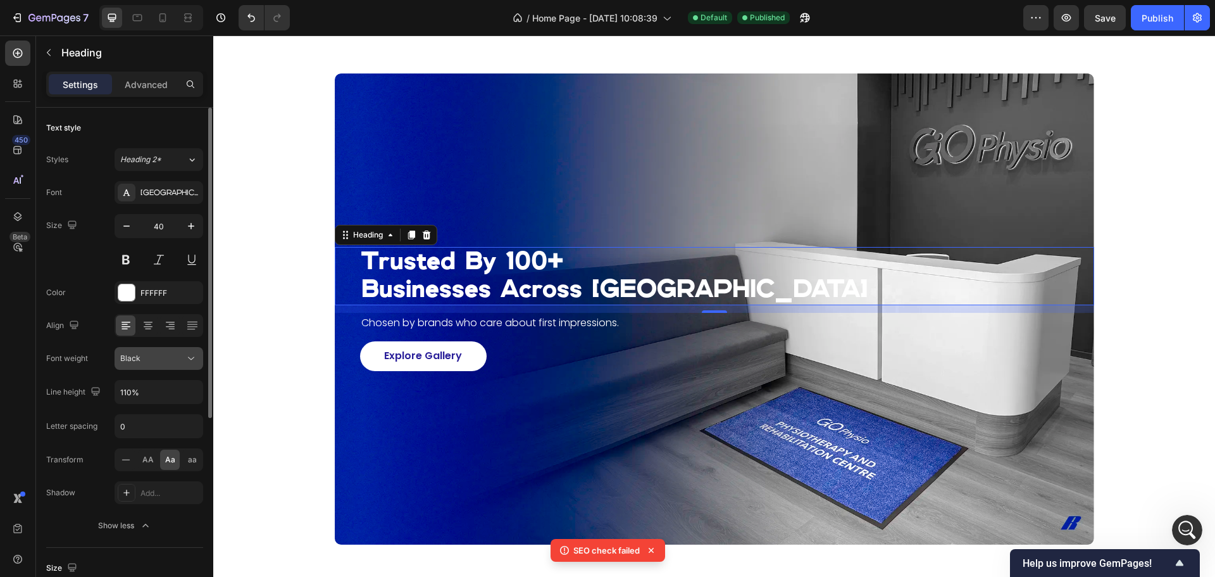
click at [185, 354] on icon at bounding box center [191, 358] width 13 height 13
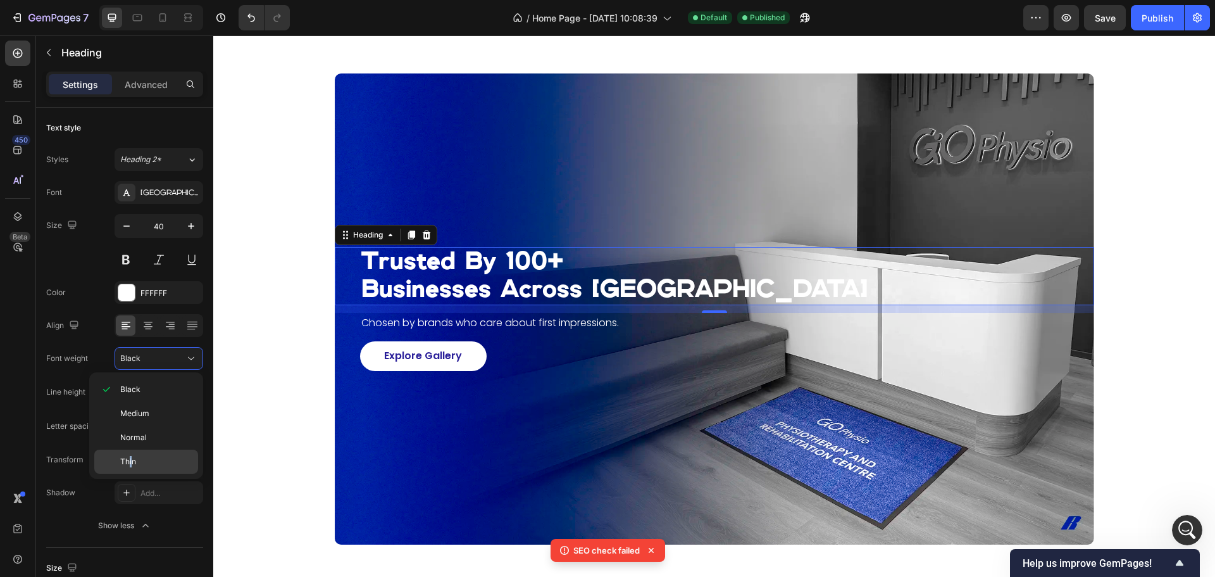
click at [132, 455] on div "Thin" at bounding box center [146, 461] width 104 height 24
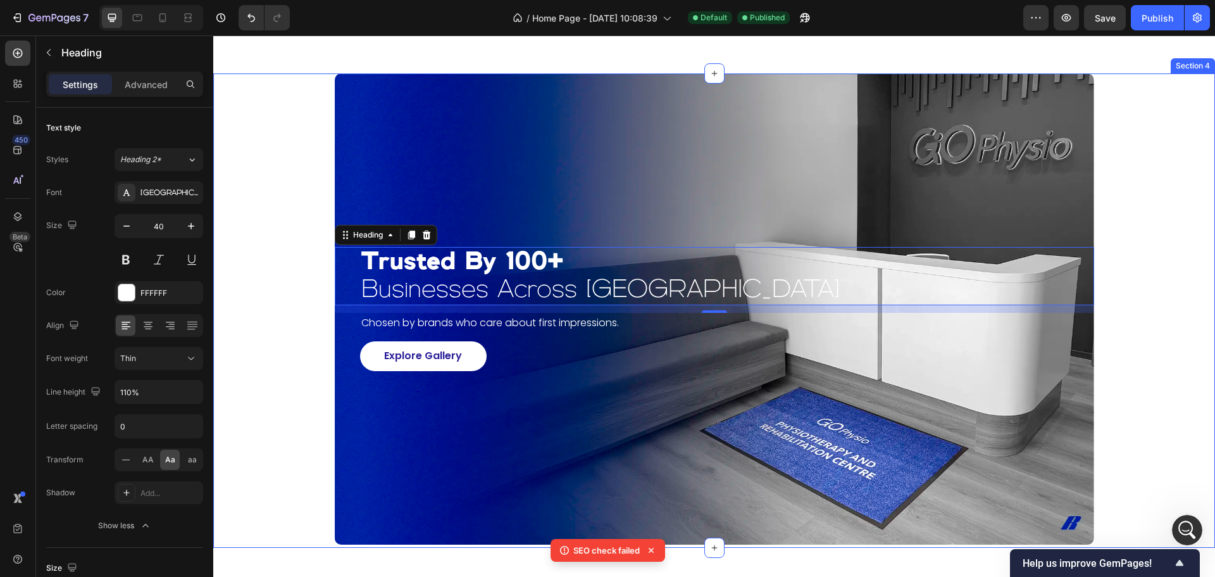
click at [289, 406] on div "trusted by 100+ businesses across europe Heading 12 Chosen by brands who care a…" at bounding box center [714, 308] width 977 height 471
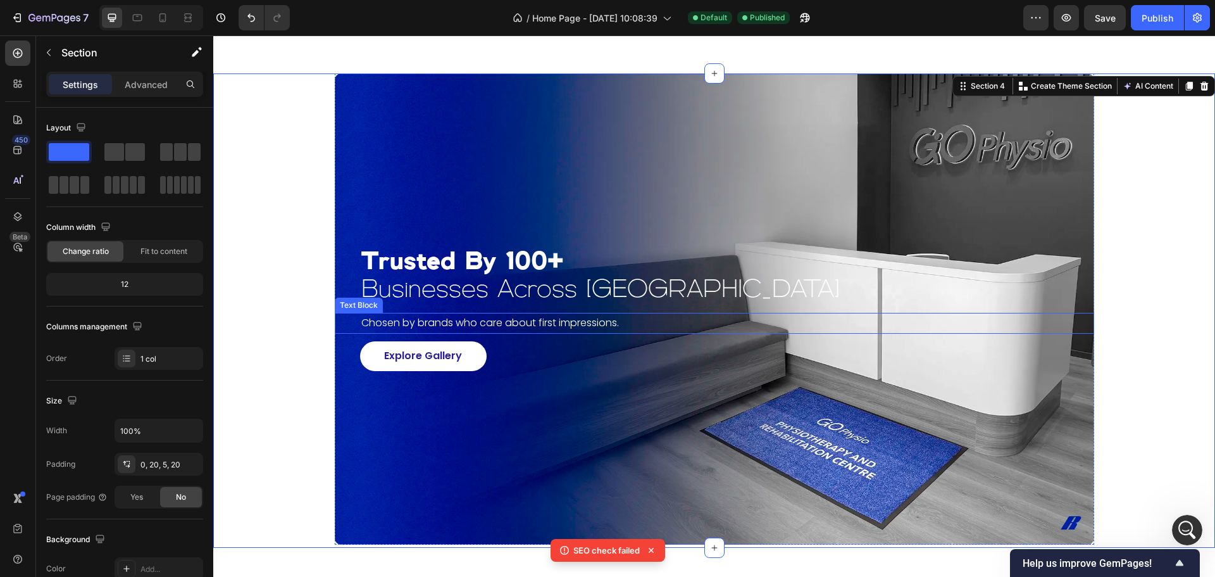
click at [499, 322] on p "Chosen by brands who care about first impressions." at bounding box center [727, 323] width 732 height 18
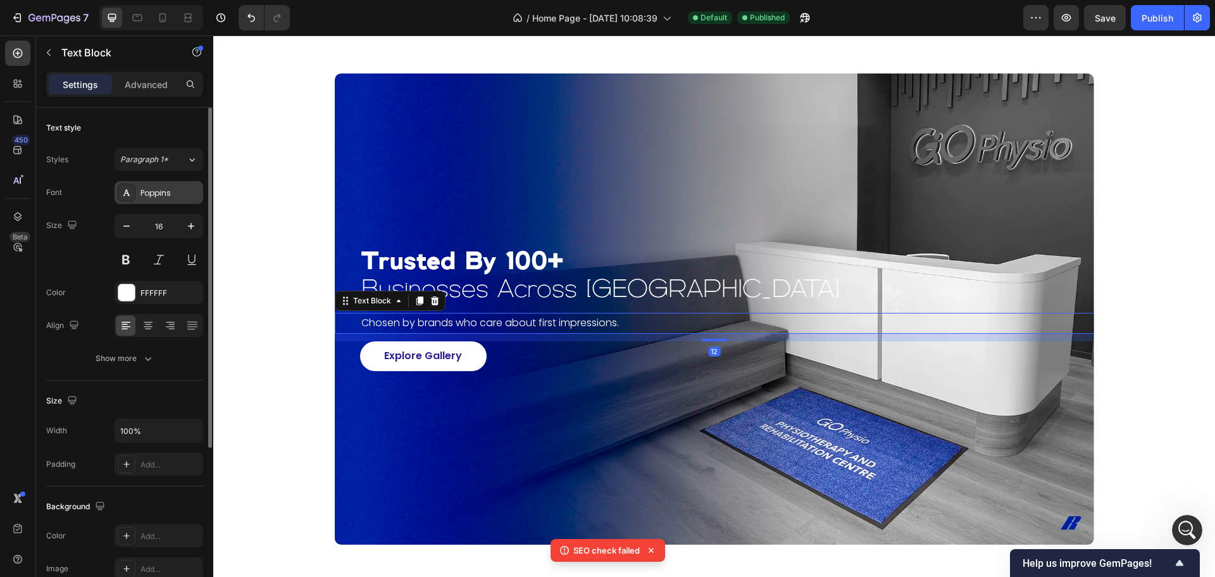
click at [161, 197] on div "Poppins" at bounding box center [170, 192] width 59 height 11
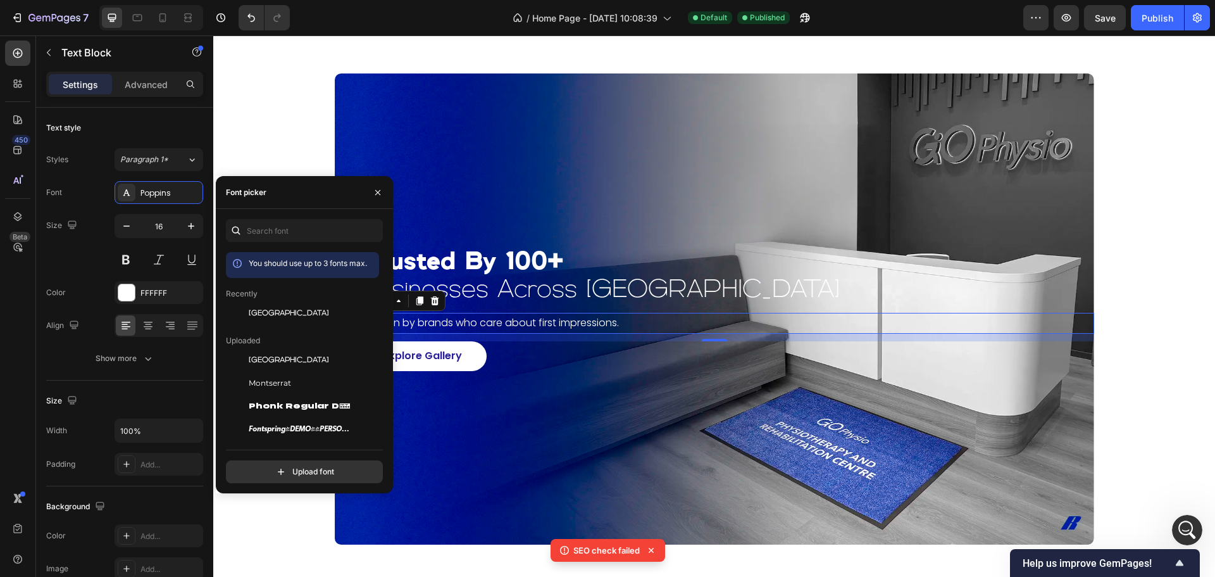
click at [273, 313] on span "Genova" at bounding box center [289, 313] width 80 height 11
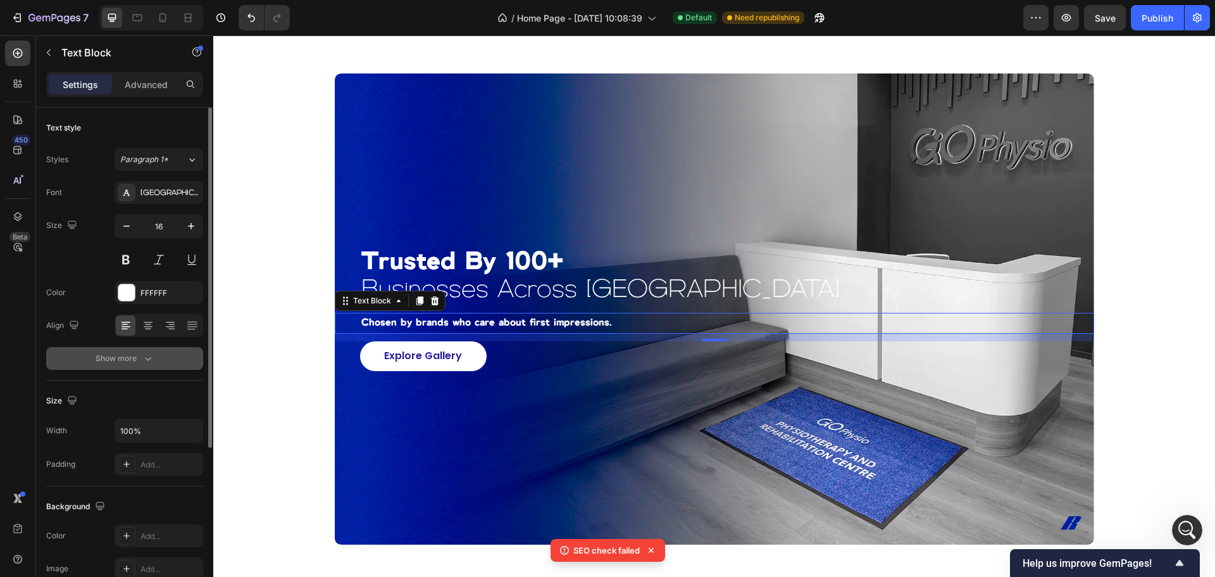
click at [138, 355] on div "Show more" at bounding box center [125, 358] width 59 height 13
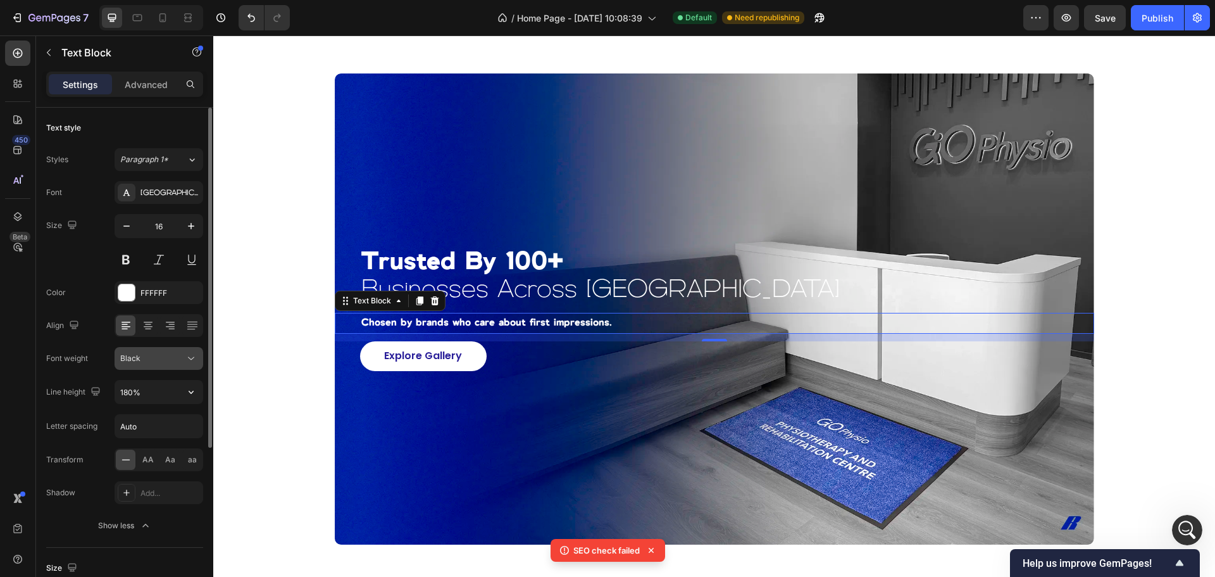
click at [170, 362] on div "Black" at bounding box center [152, 358] width 65 height 11
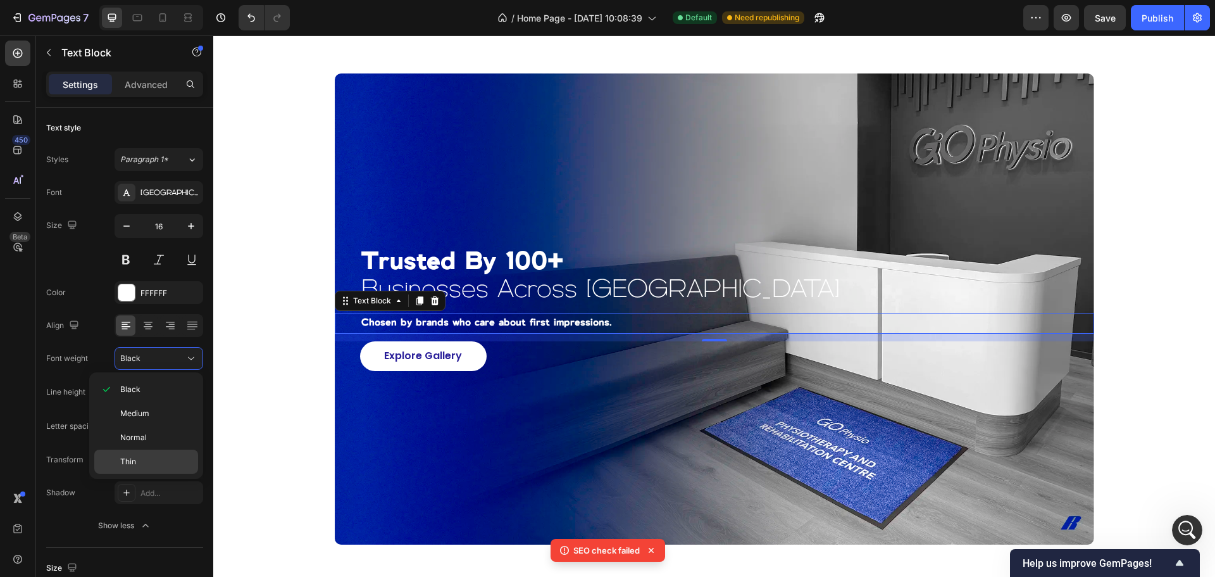
click at [144, 458] on p "Thin" at bounding box center [156, 461] width 72 height 11
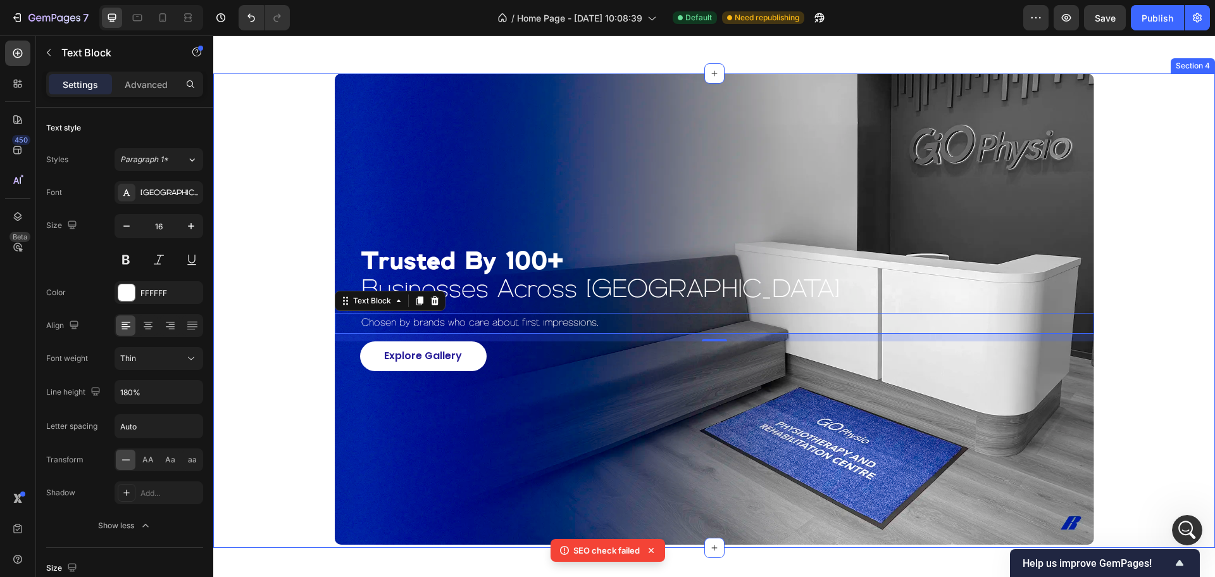
click at [274, 466] on div "trusted by 100+ businesses across europe Heading Chosen by brands who care abou…" at bounding box center [714, 308] width 977 height 471
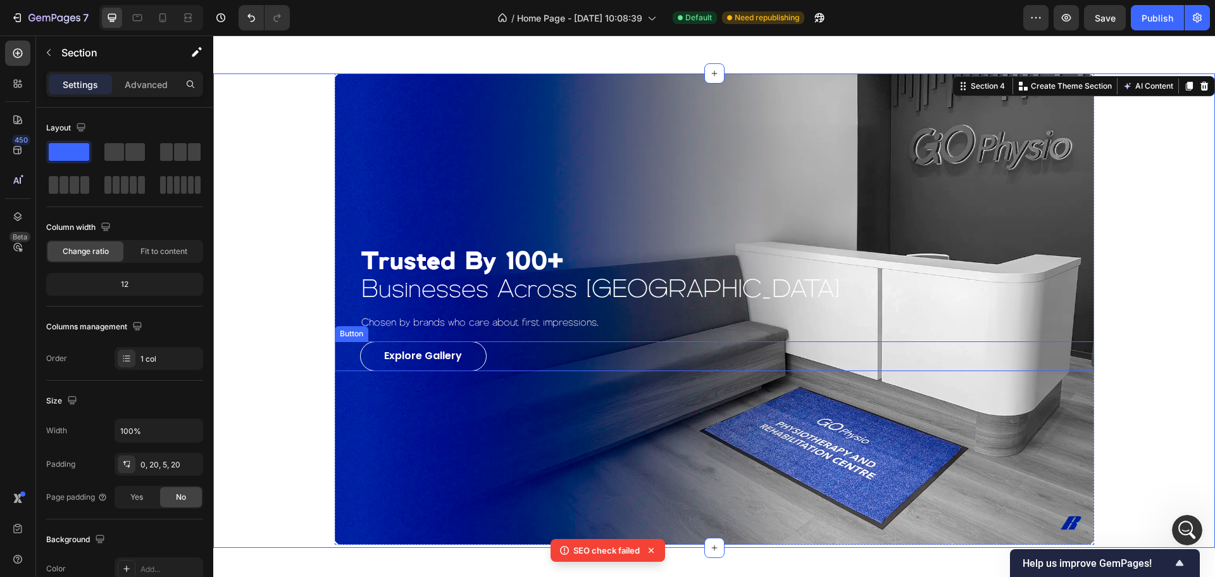
click at [460, 354] on link "Explore Gallery" at bounding box center [423, 356] width 127 height 30
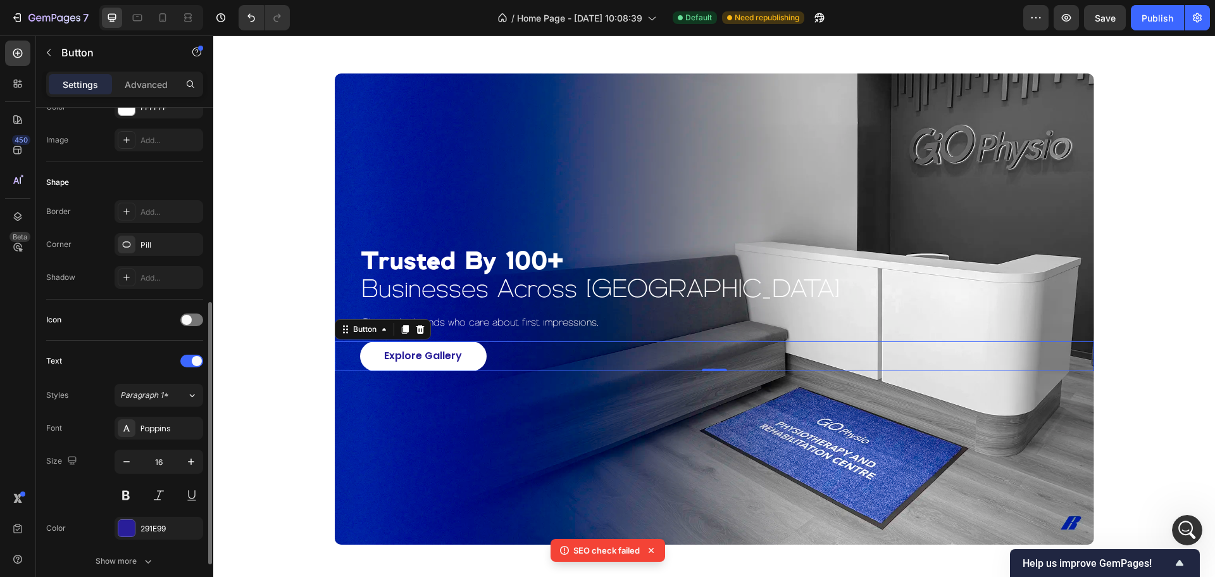
scroll to position [253, 0]
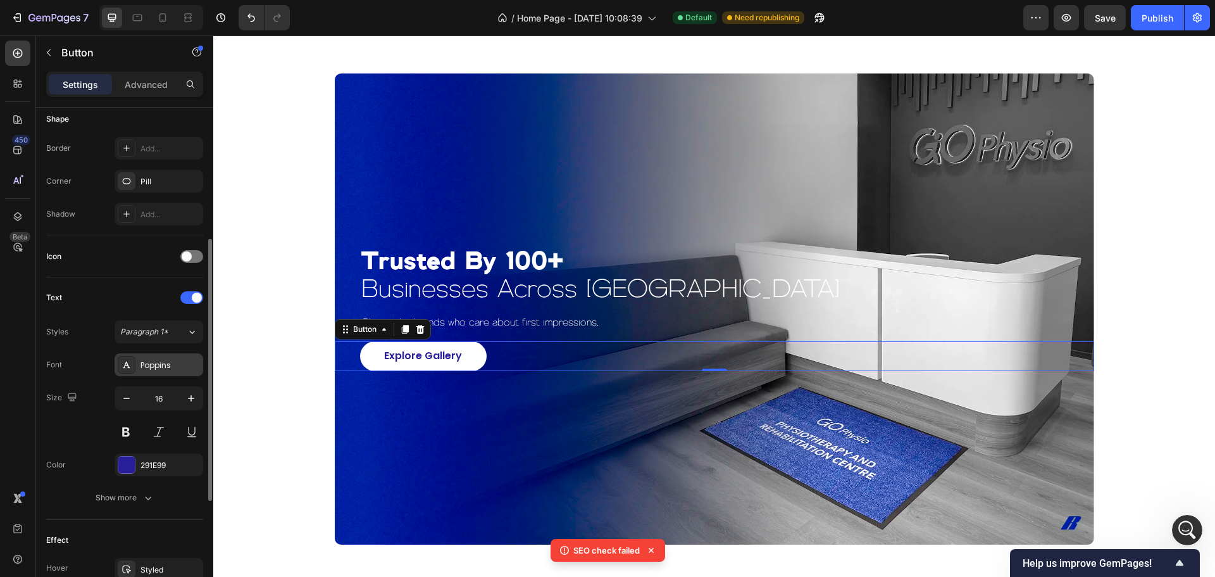
click at [158, 368] on div "Poppins" at bounding box center [170, 365] width 59 height 11
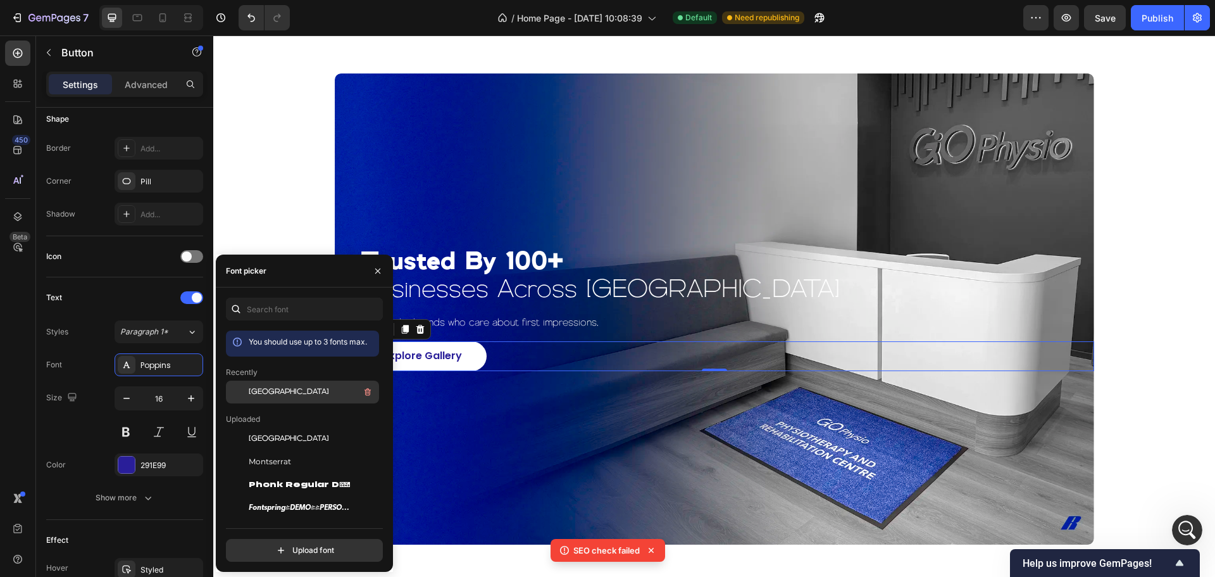
click at [284, 387] on div "Genova" at bounding box center [313, 391] width 128 height 15
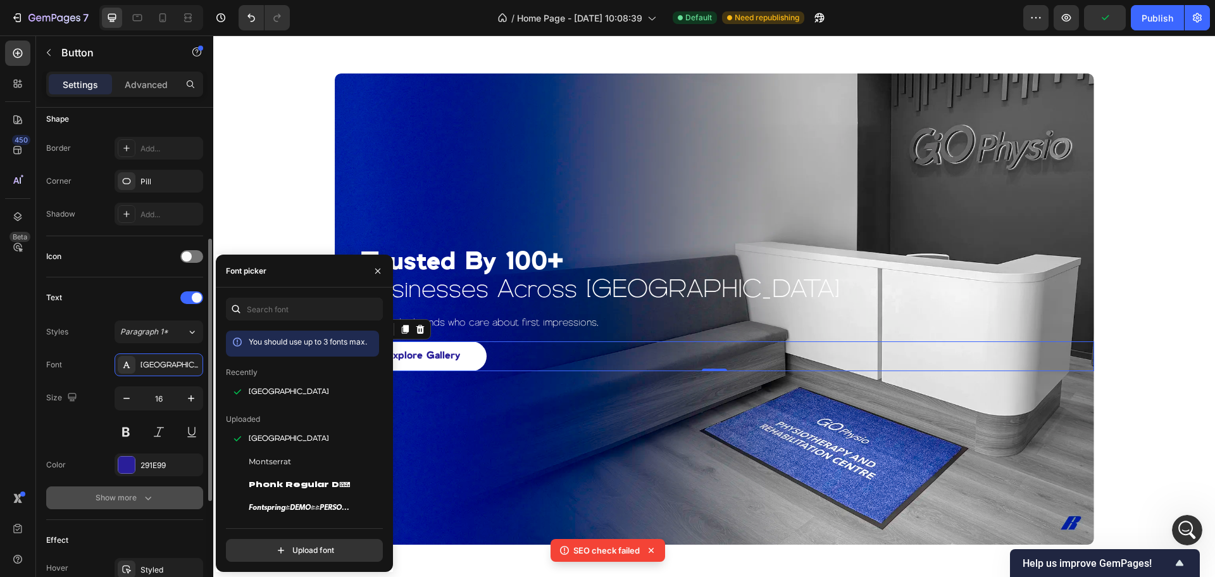
click at [115, 493] on div "Show more" at bounding box center [125, 497] width 59 height 13
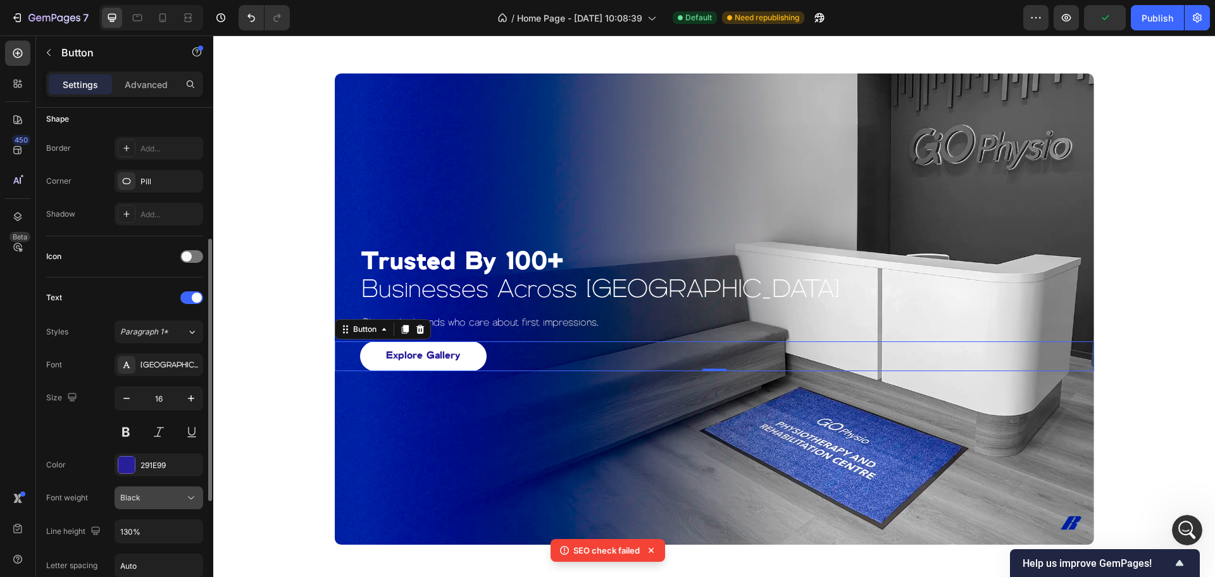
click at [154, 498] on div "Black" at bounding box center [152, 497] width 65 height 11
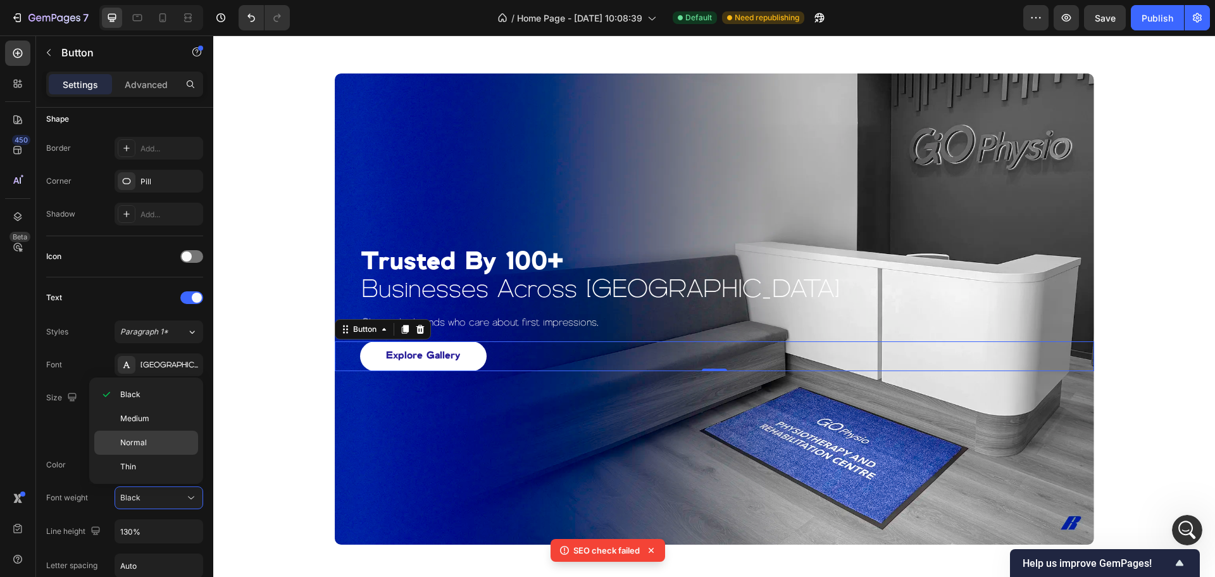
click at [158, 442] on p "Normal" at bounding box center [156, 442] width 72 height 11
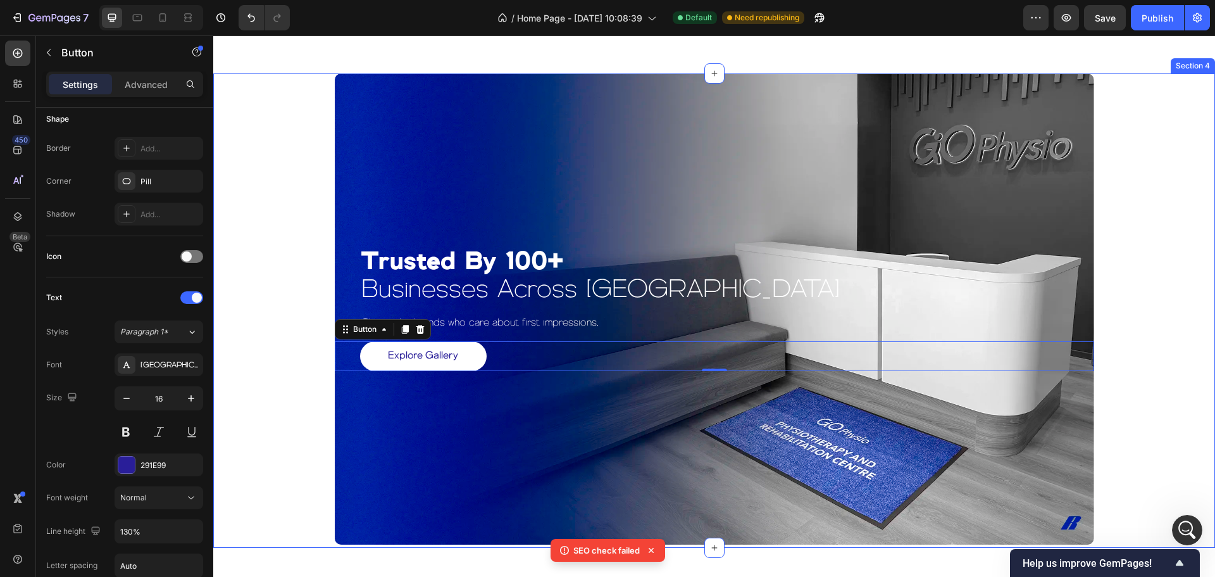
click at [280, 429] on div "trusted by 100+ businesses across europe Heading Chosen by brands who care abou…" at bounding box center [714, 308] width 977 height 471
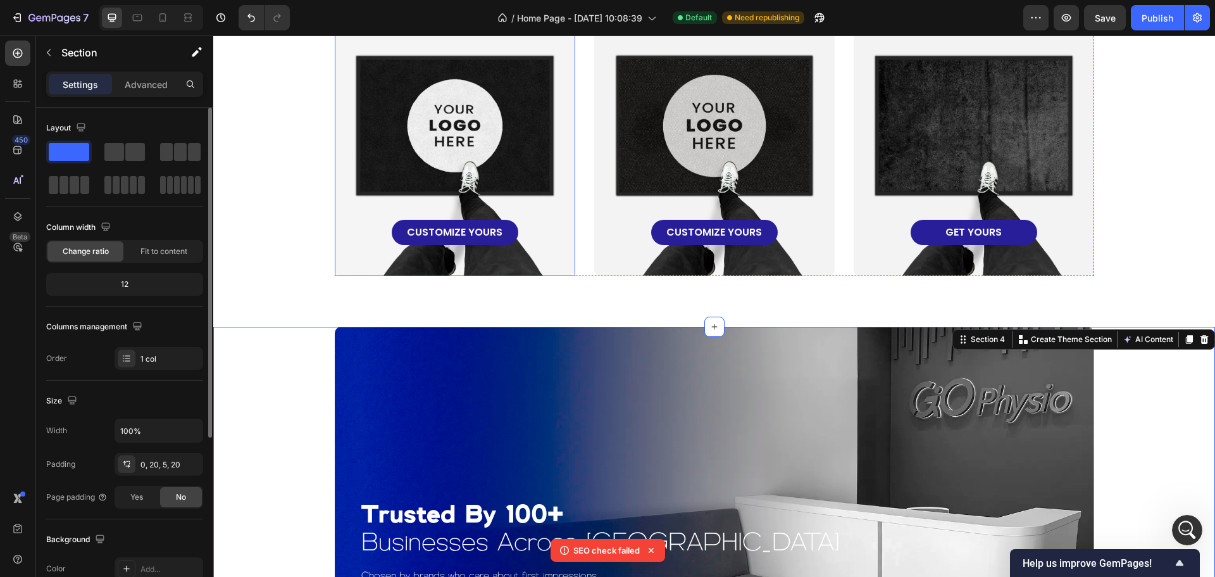
scroll to position [789, 0]
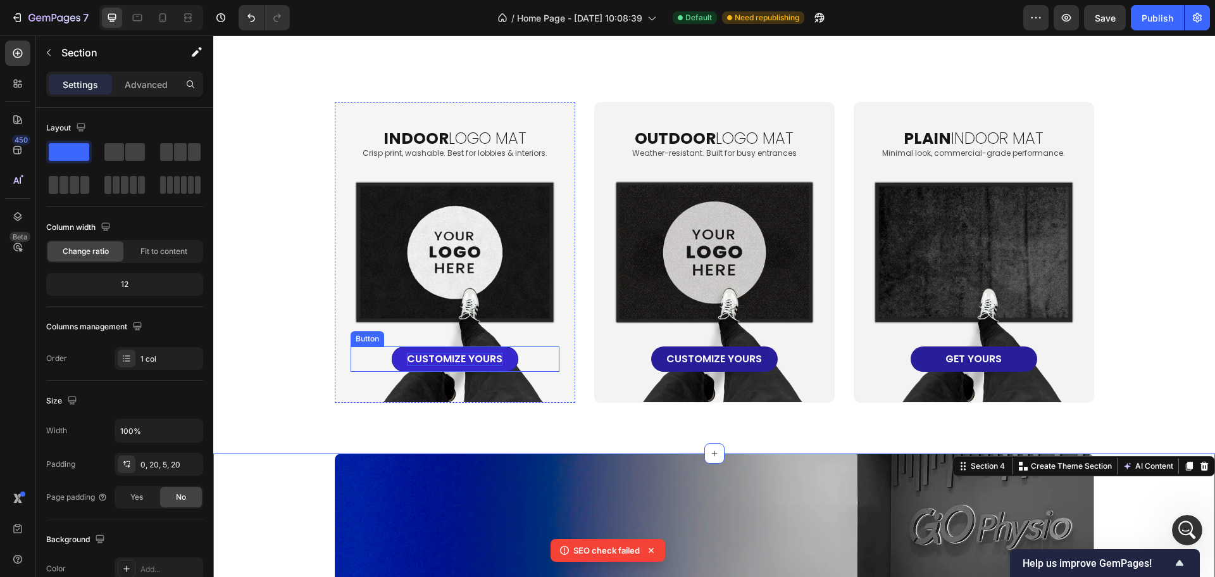
click at [461, 361] on p "CUSTOMIZE yOURS" at bounding box center [455, 359] width 96 height 13
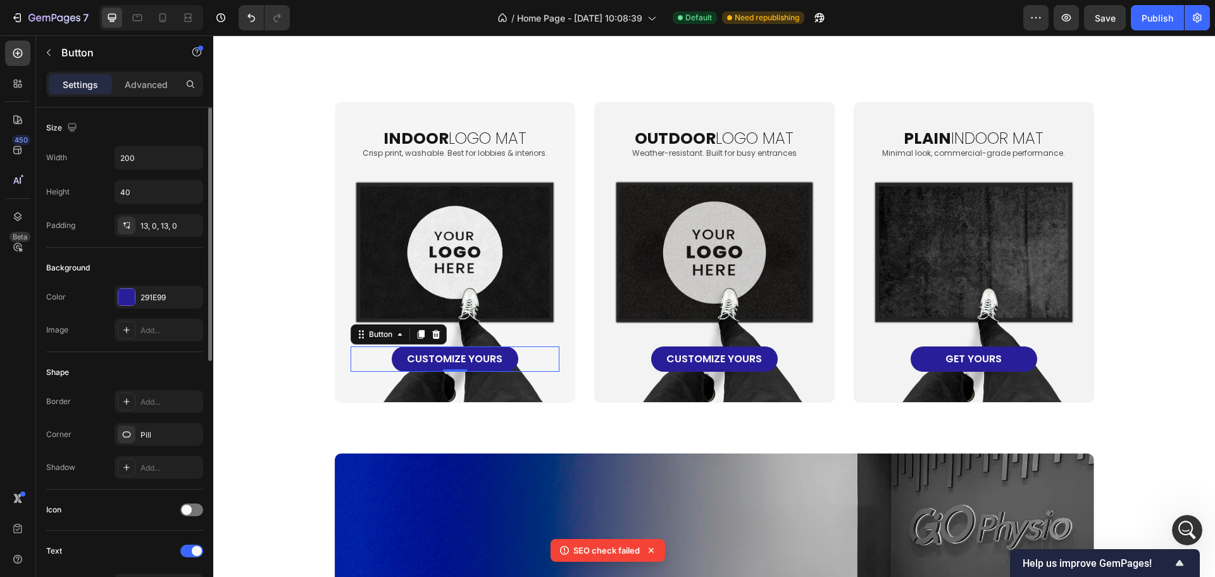
scroll to position [190, 0]
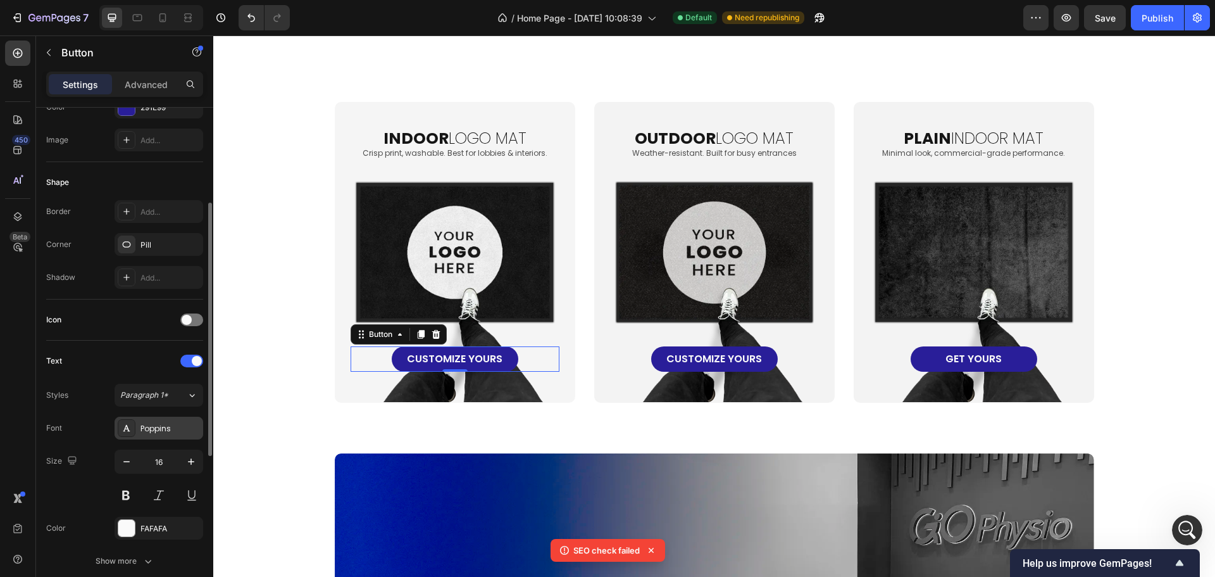
click at [157, 425] on div "Poppins" at bounding box center [170, 428] width 59 height 11
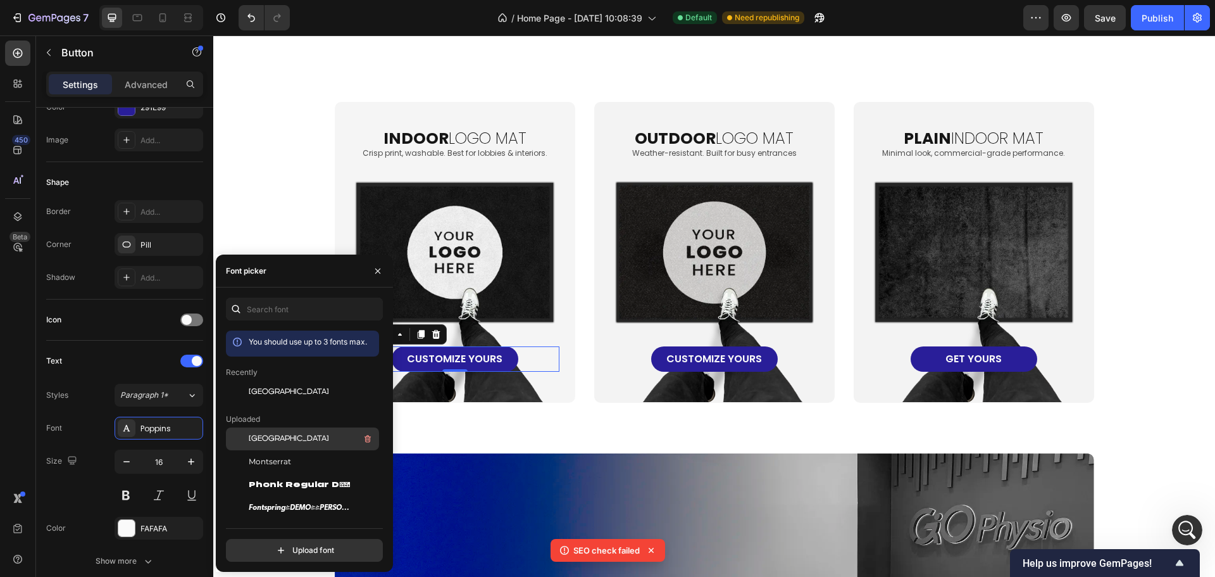
click at [277, 442] on div "Genova" at bounding box center [313, 438] width 128 height 15
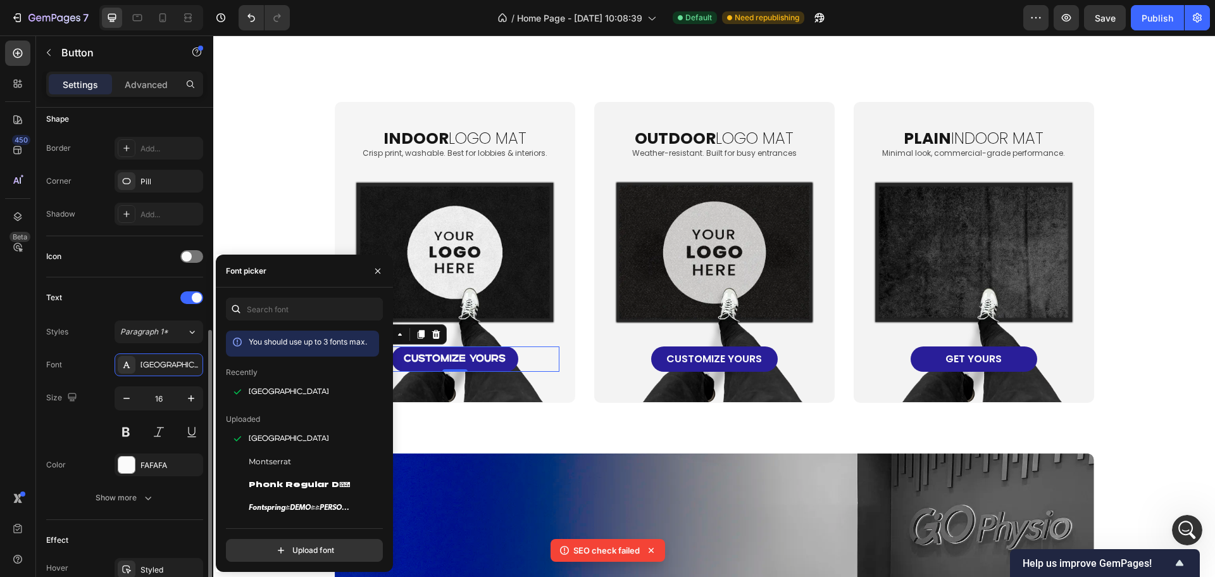
scroll to position [316, 0]
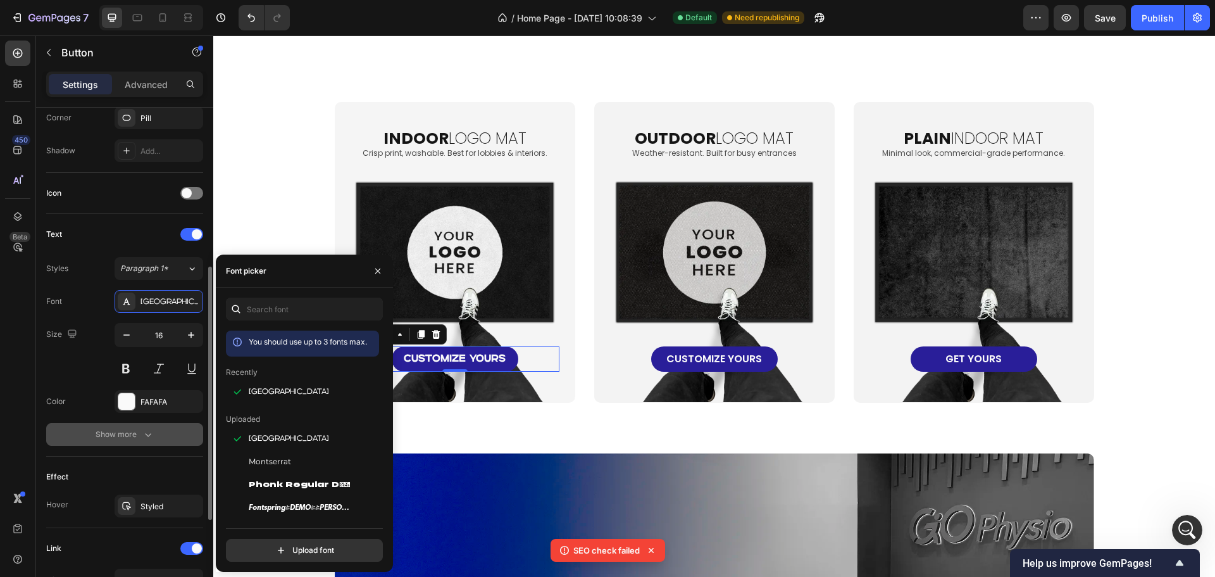
click at [138, 428] on div "Show more" at bounding box center [125, 434] width 59 height 13
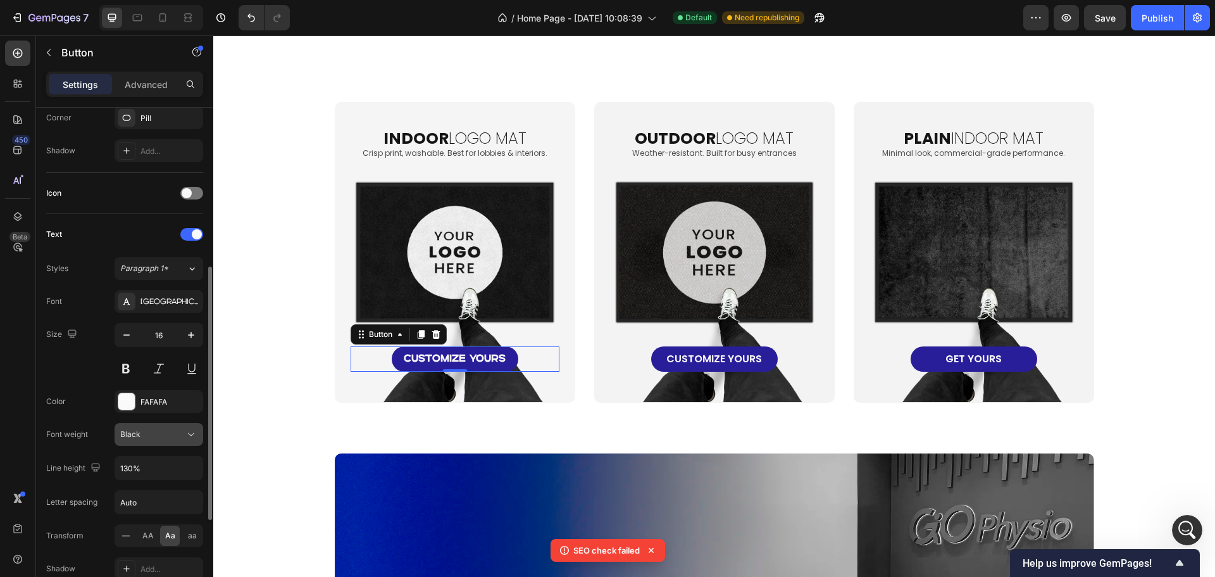
click at [162, 435] on div "Black" at bounding box center [152, 434] width 65 height 11
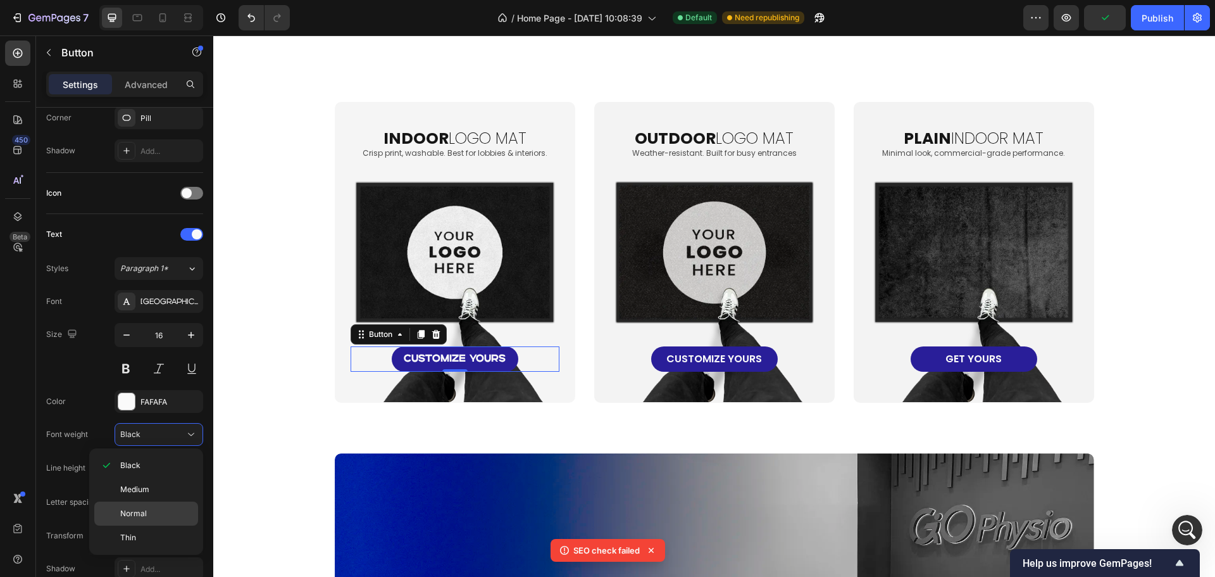
click at [146, 513] on span "Normal" at bounding box center [133, 513] width 27 height 11
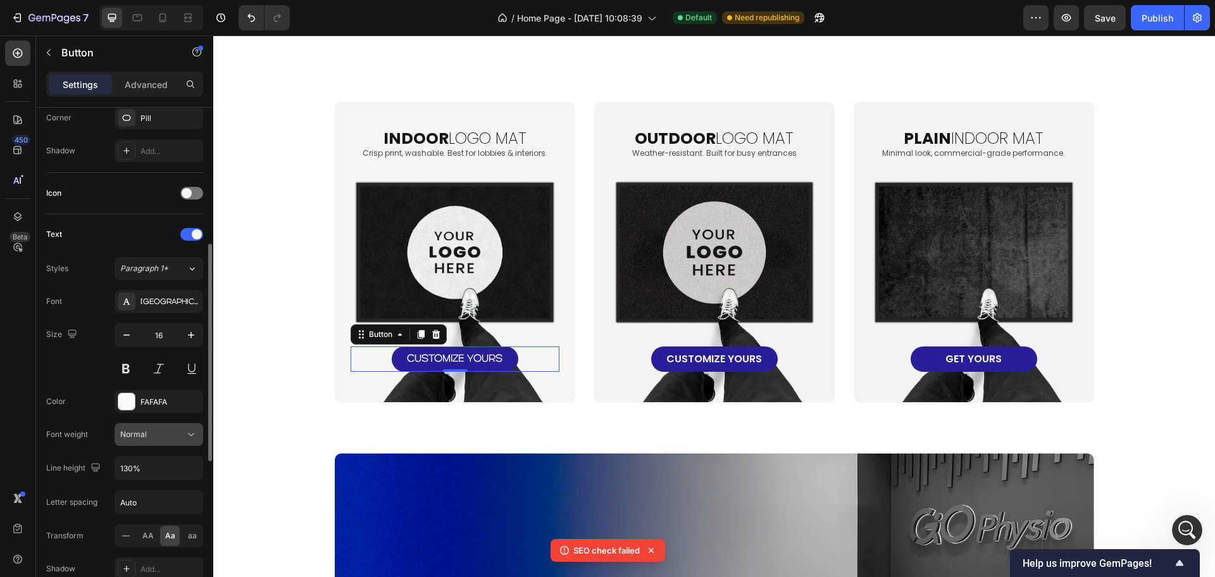
click at [172, 432] on div "Normal" at bounding box center [152, 434] width 65 height 11
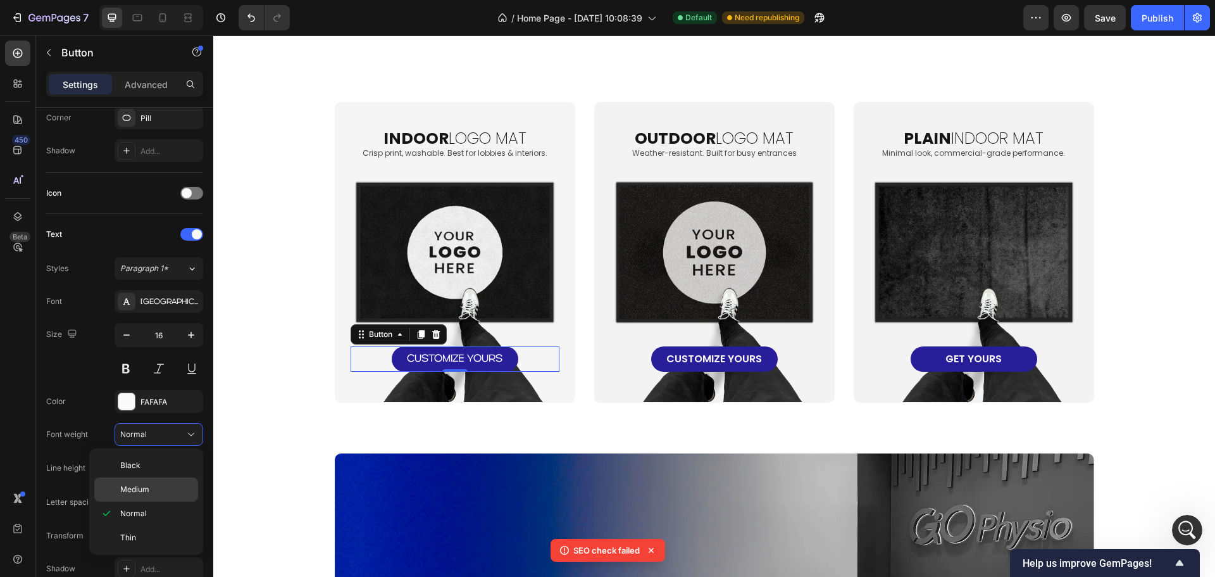
click at [154, 496] on div "Medium" at bounding box center [146, 489] width 104 height 24
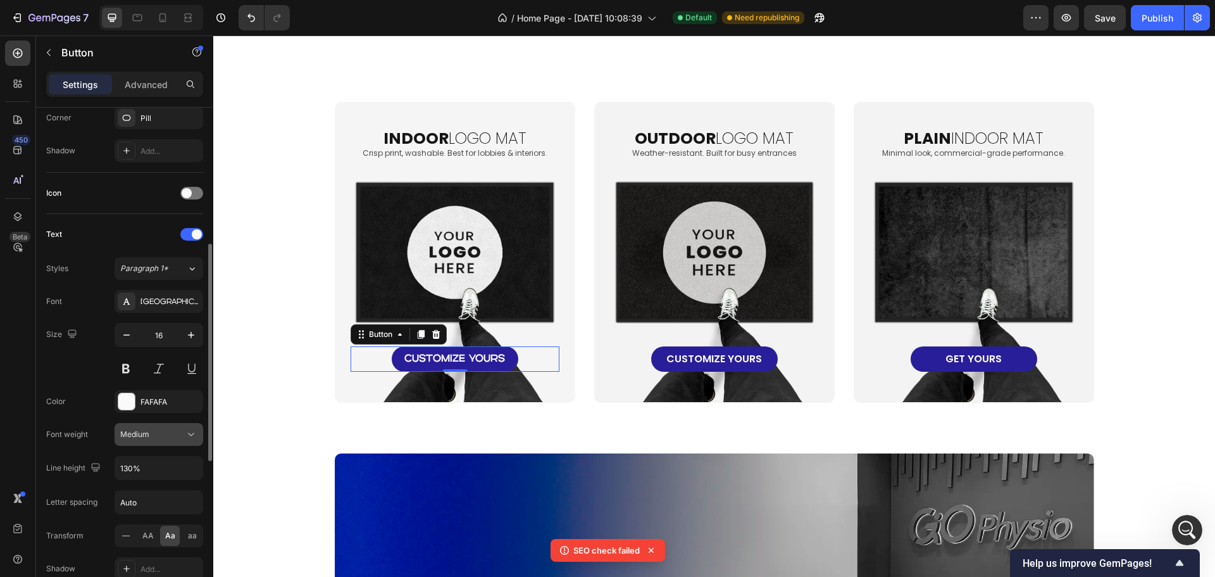
click at [179, 434] on div "Medium" at bounding box center [152, 434] width 65 height 11
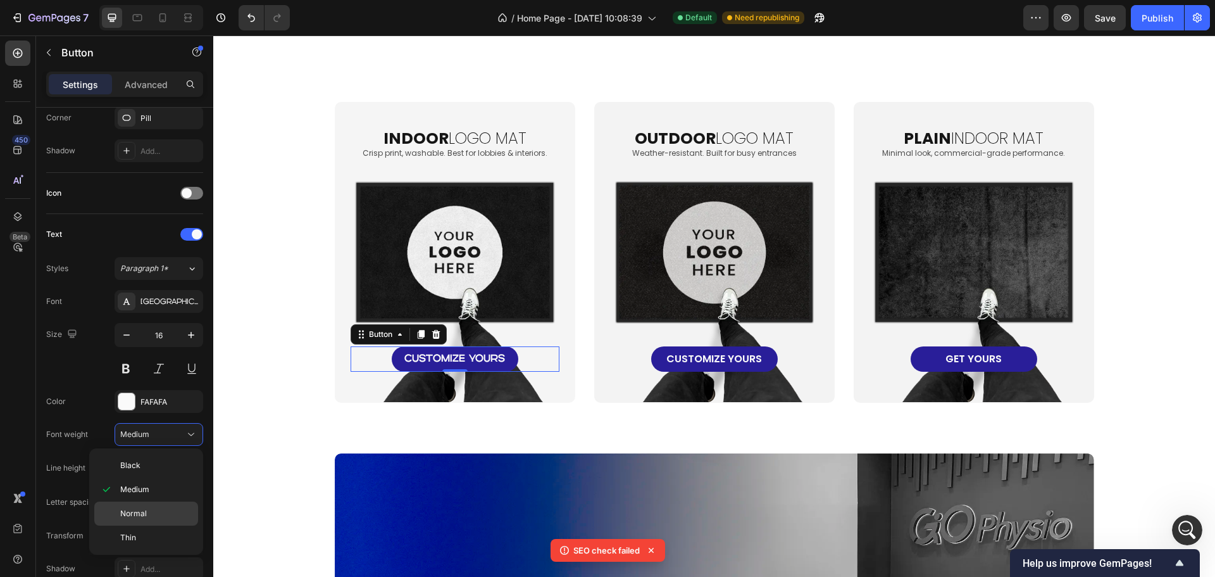
click at [154, 504] on div "Normal" at bounding box center [146, 513] width 104 height 24
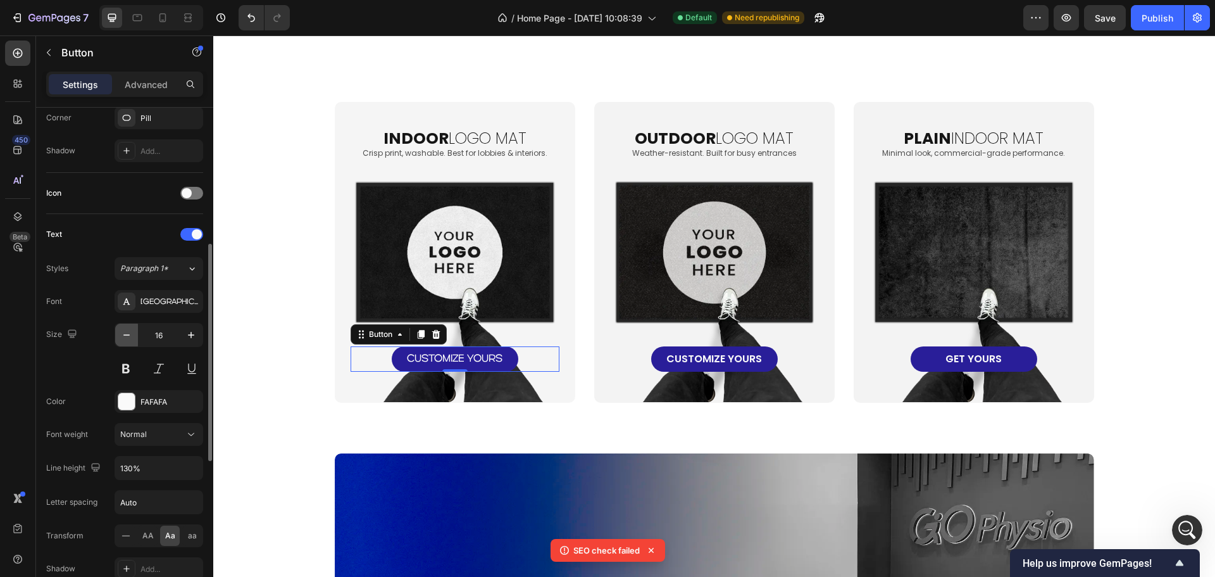
click at [128, 338] on icon "button" at bounding box center [126, 335] width 13 height 13
type input "14"
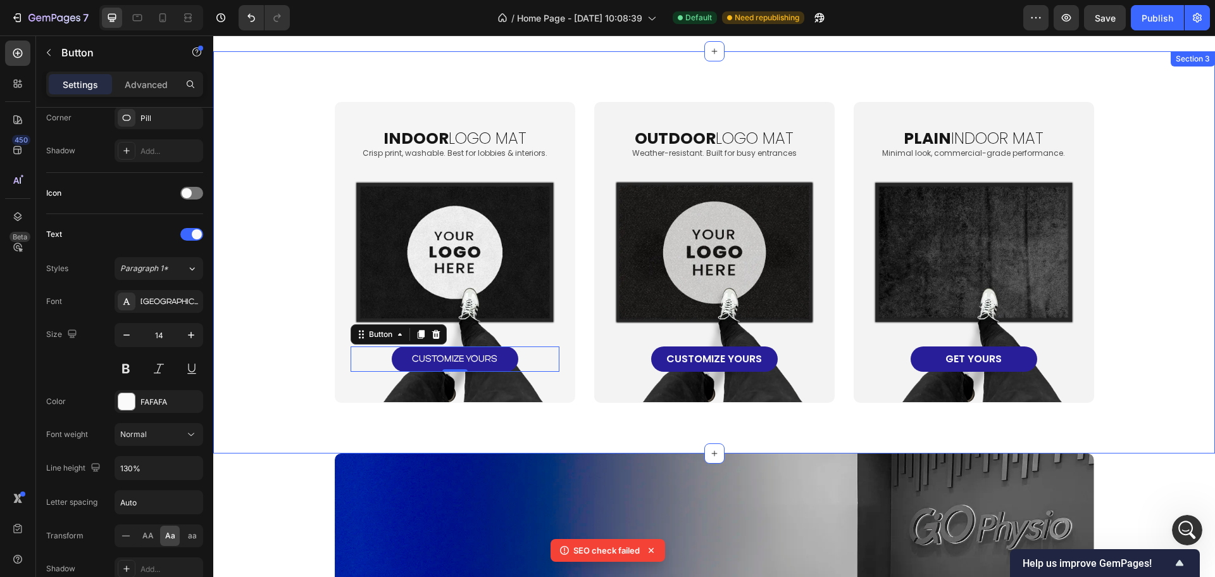
click at [257, 401] on div "indoor logo mat Heading Crisp print, washable. Best for lobbies & interiors. Te…" at bounding box center [714, 252] width 977 height 301
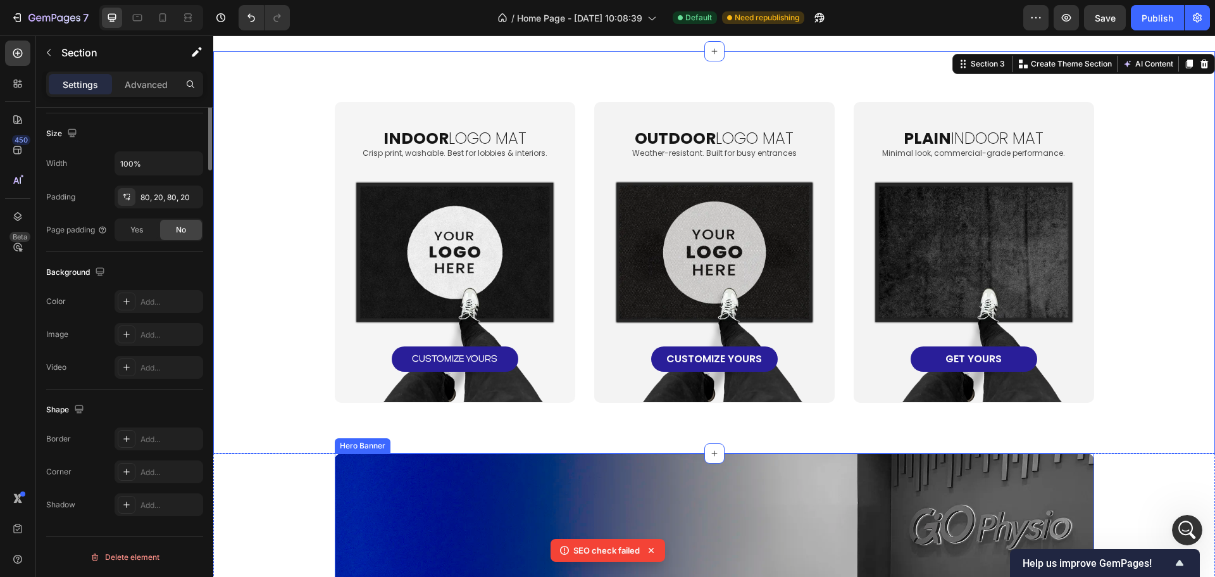
scroll to position [0, 0]
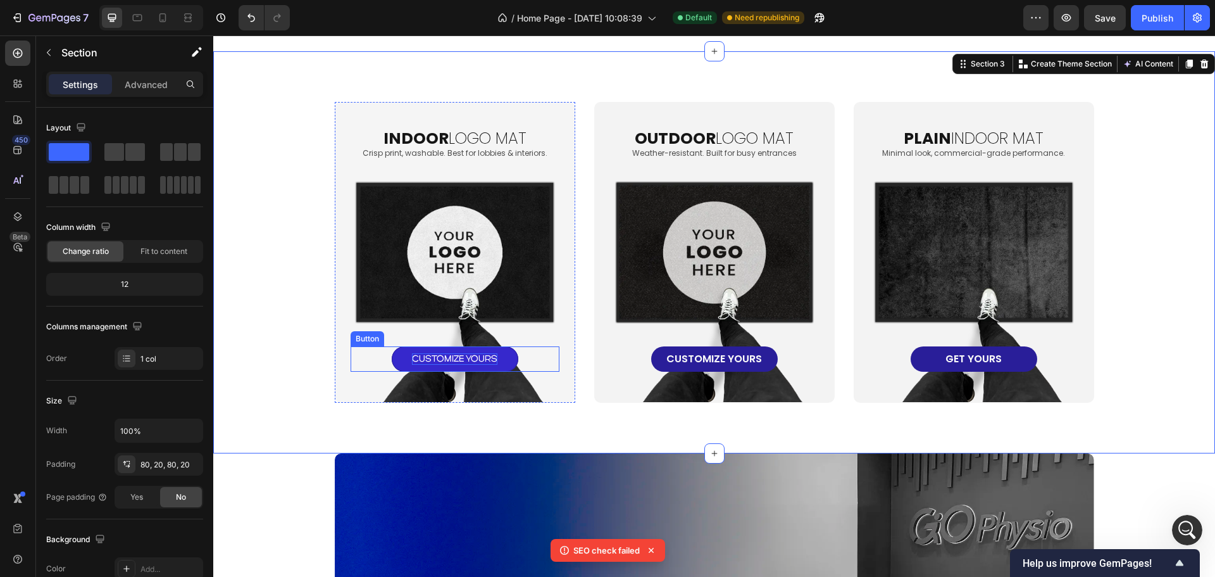
click at [454, 361] on p "CUSTOMIZE yOURS" at bounding box center [454, 358] width 85 height 11
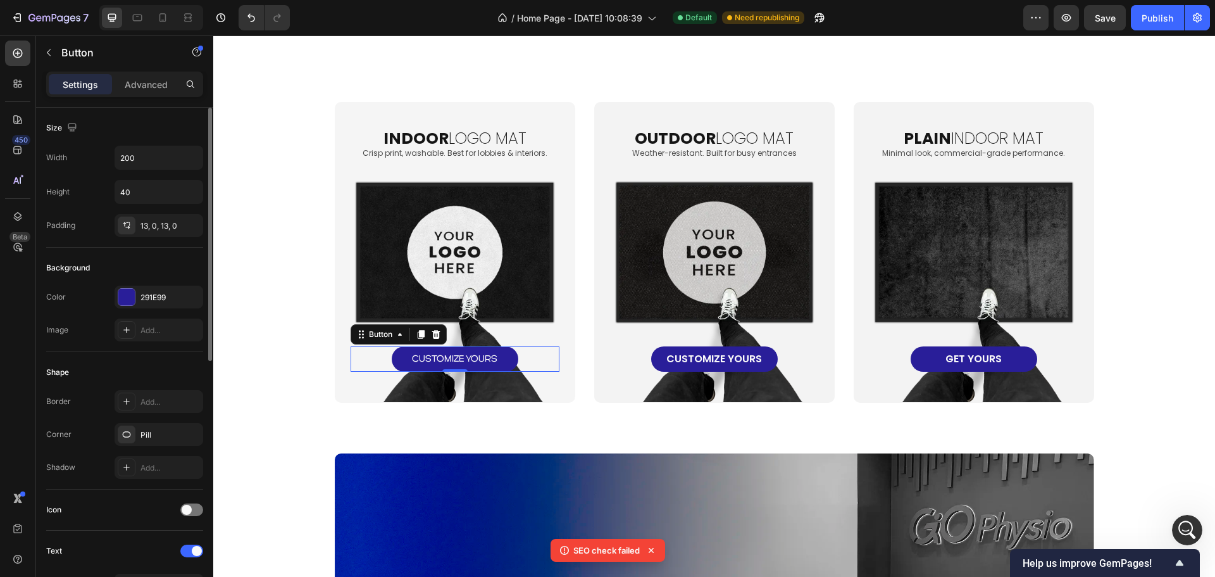
scroll to position [190, 0]
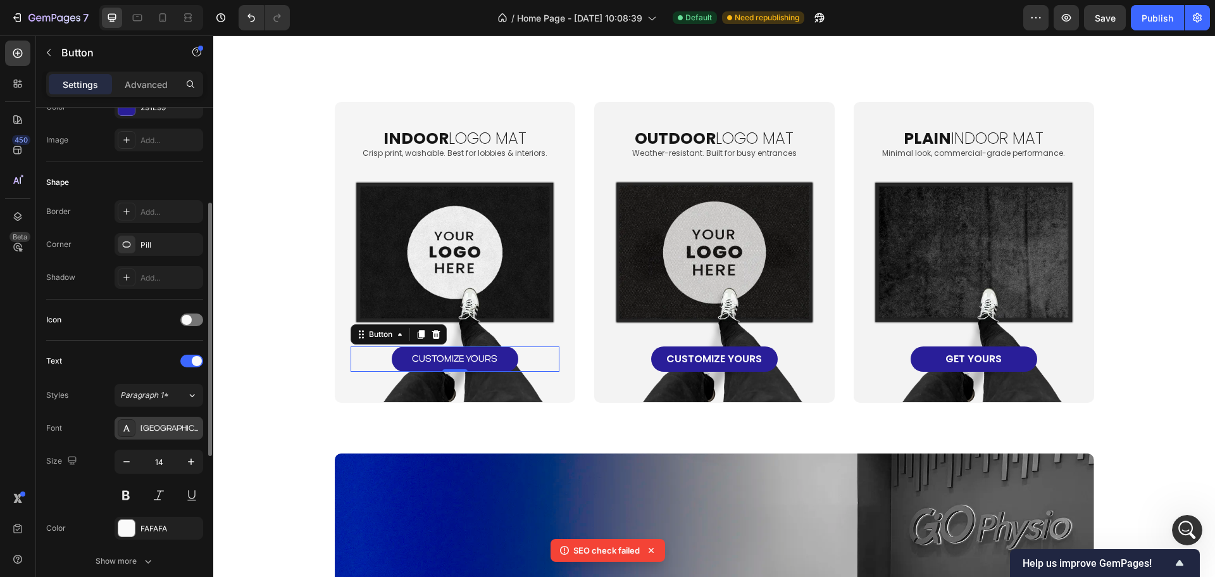
click at [155, 421] on div "Genova" at bounding box center [159, 427] width 89 height 23
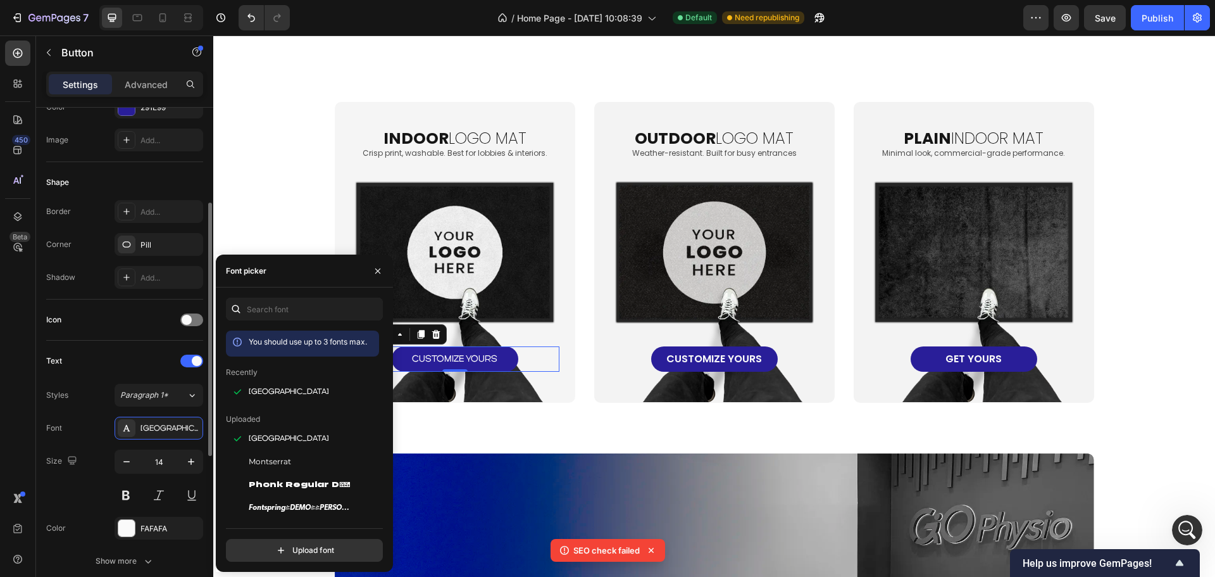
click at [85, 430] on div "Font Genova" at bounding box center [124, 427] width 157 height 23
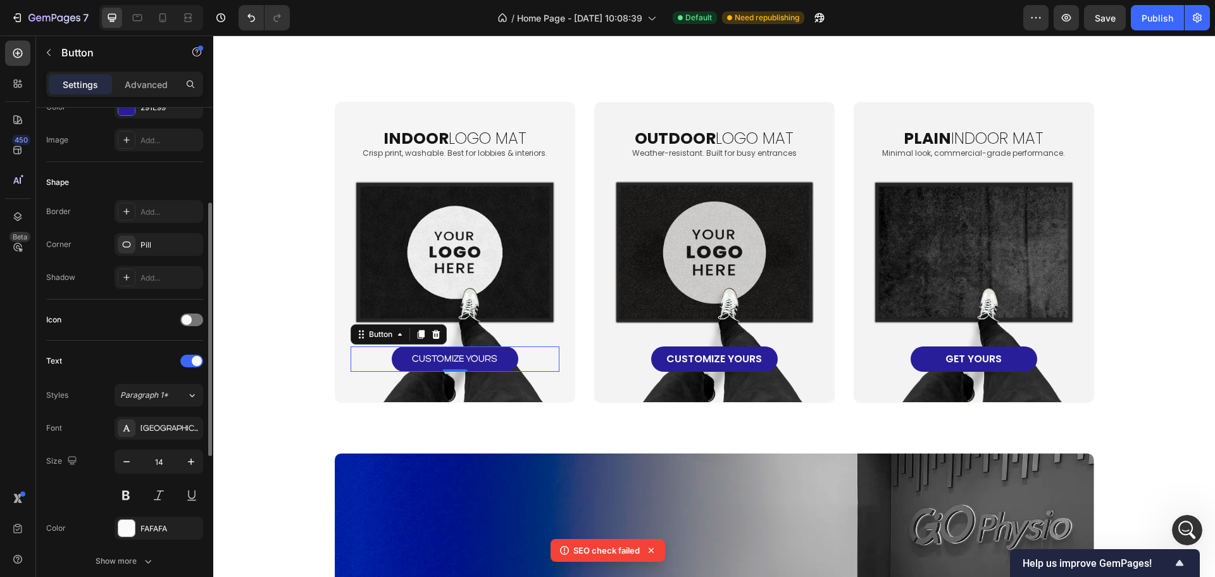
scroll to position [380, 0]
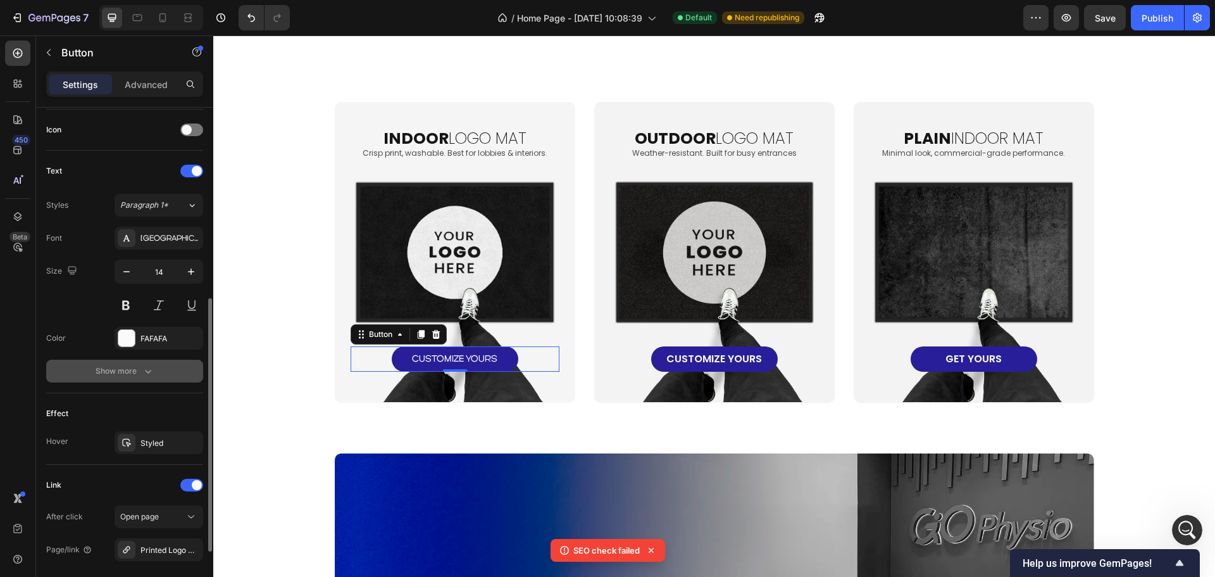
click at [137, 375] on div "Show more" at bounding box center [125, 371] width 59 height 13
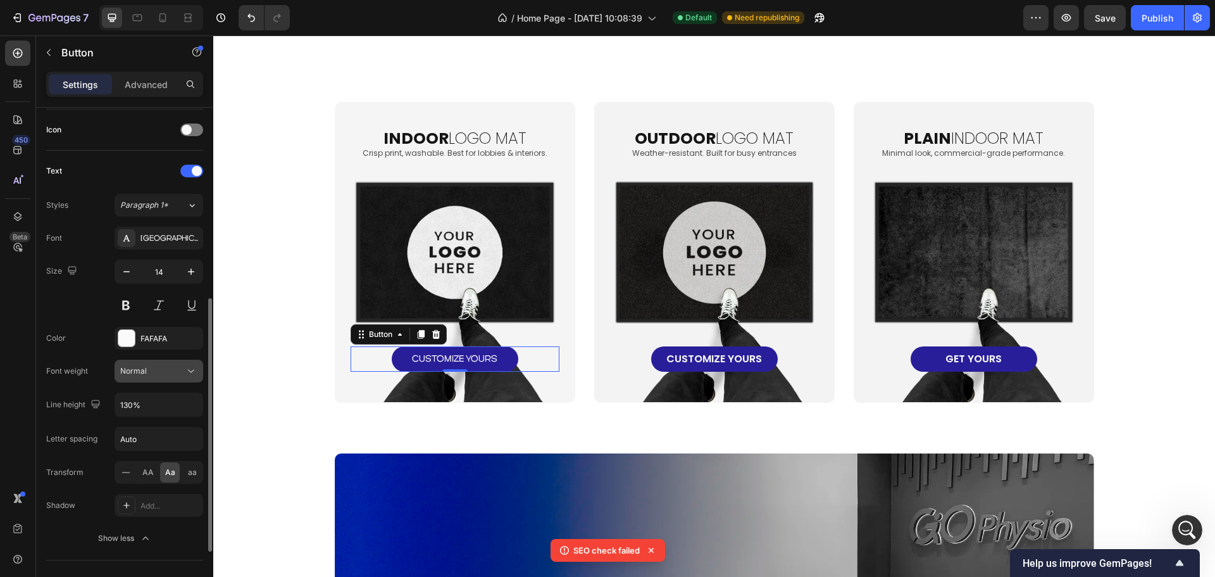
click at [145, 368] on span "Normal" at bounding box center [133, 370] width 27 height 9
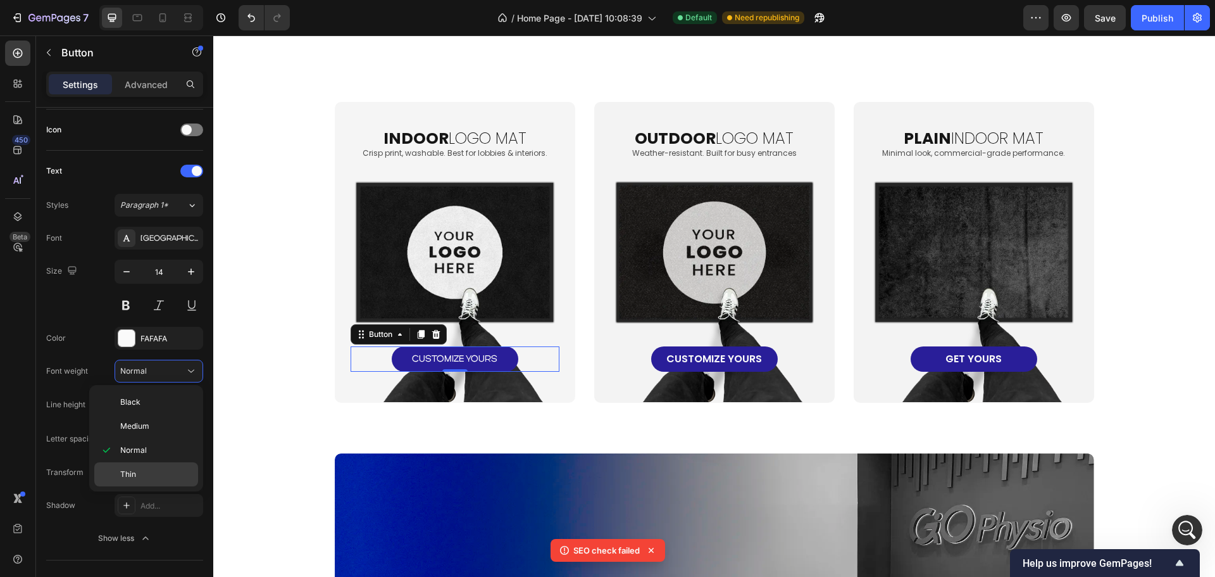
click at [138, 470] on p "Thin" at bounding box center [156, 473] width 72 height 11
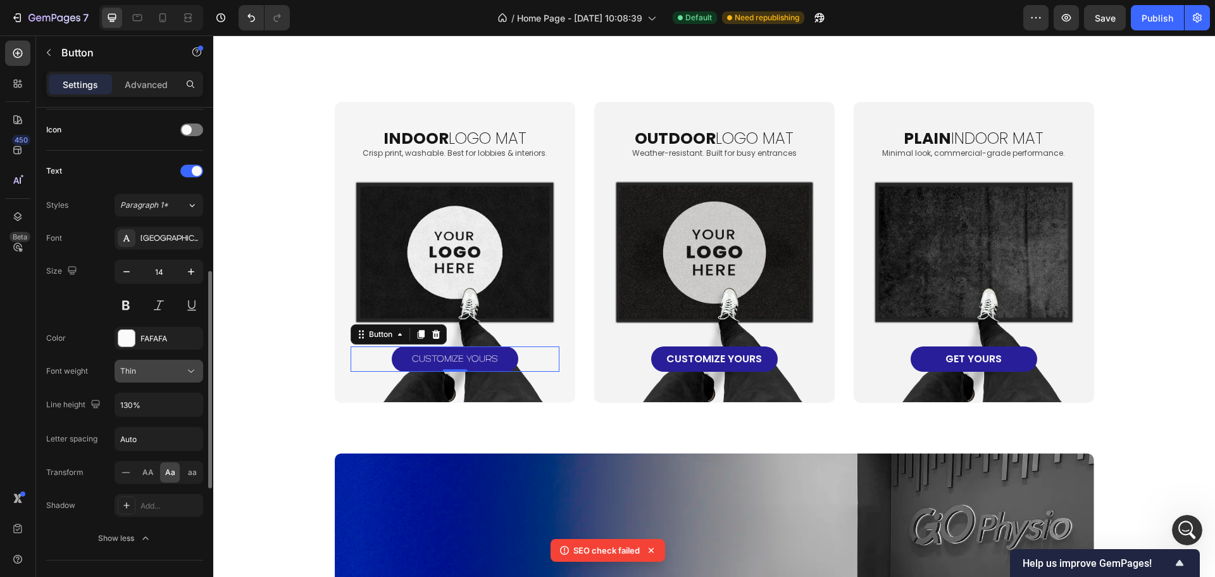
click at [172, 372] on div "Thin" at bounding box center [152, 370] width 65 height 11
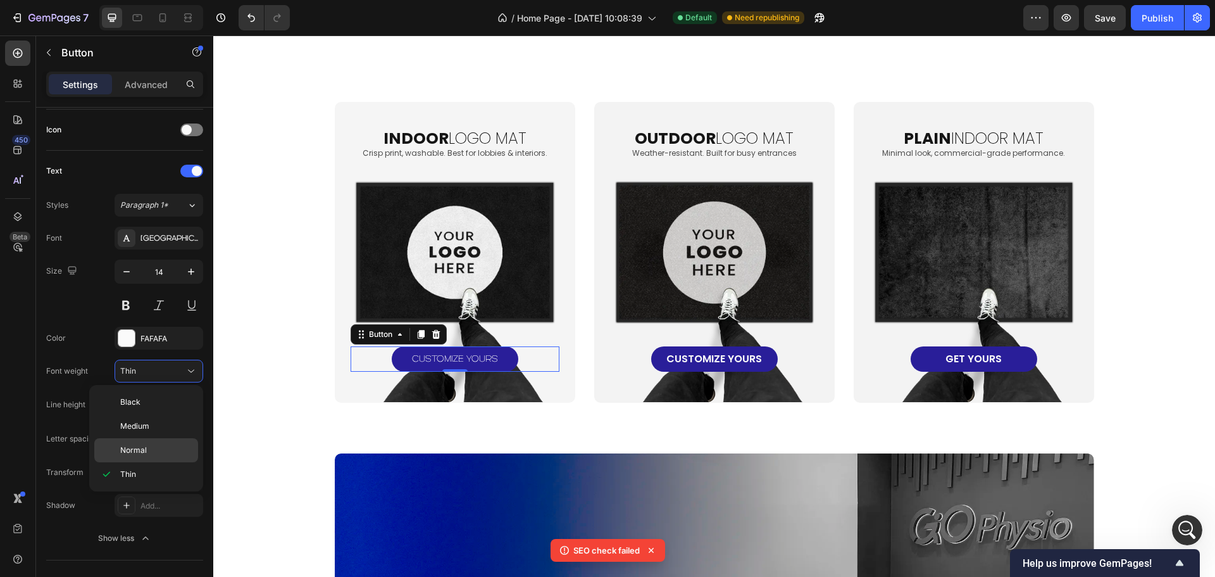
click at [151, 447] on p "Normal" at bounding box center [156, 449] width 72 height 11
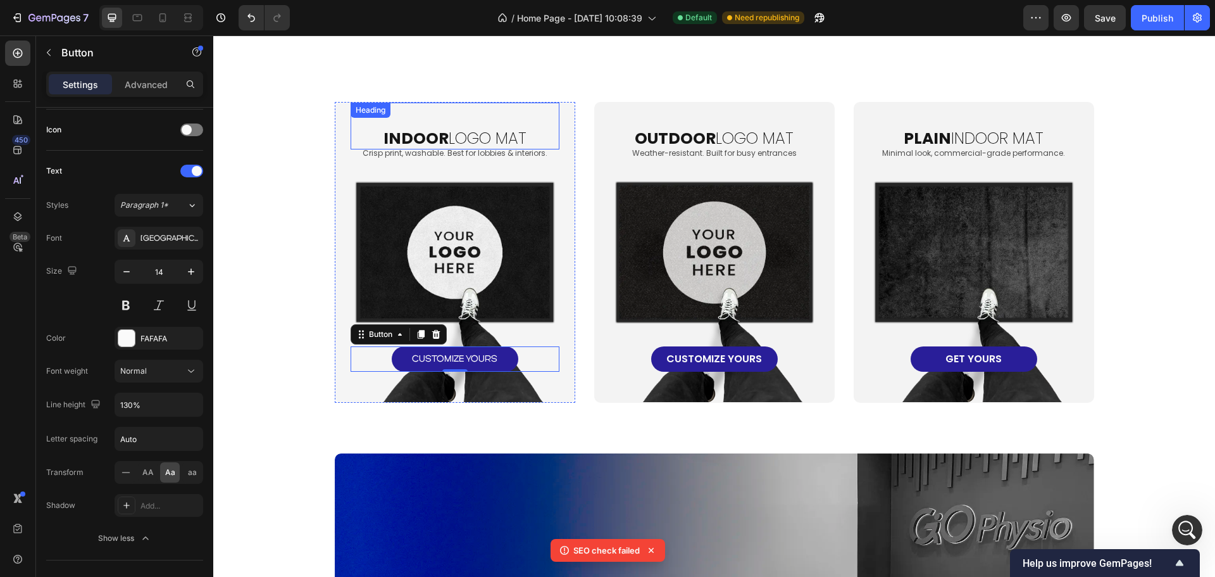
click at [506, 135] on h2 "indoor logo mat" at bounding box center [455, 139] width 209 height 22
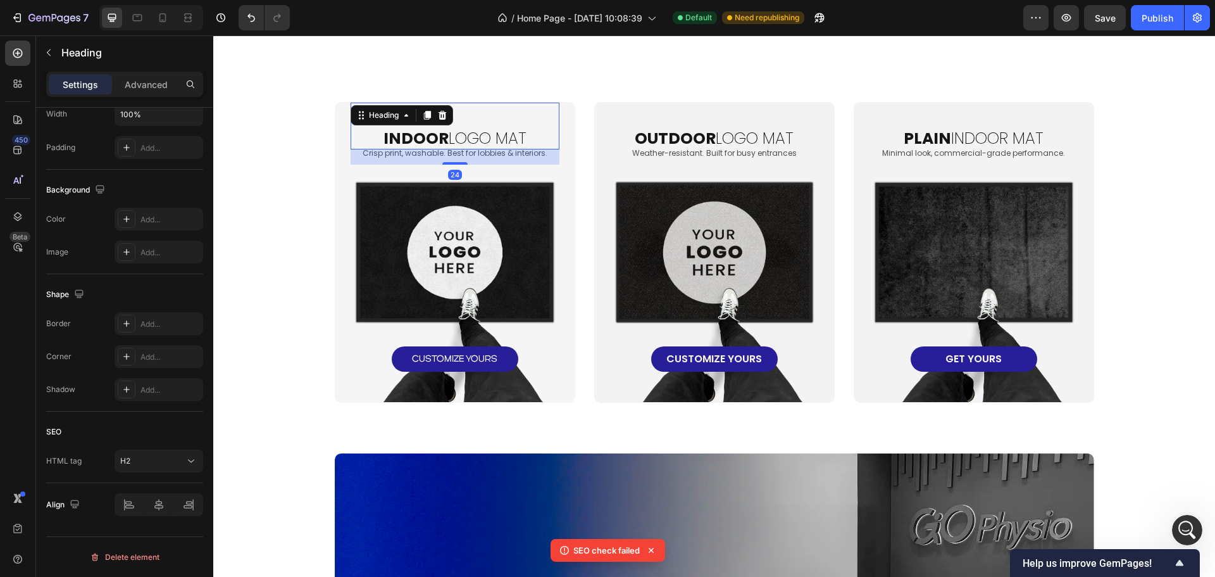
scroll to position [0, 0]
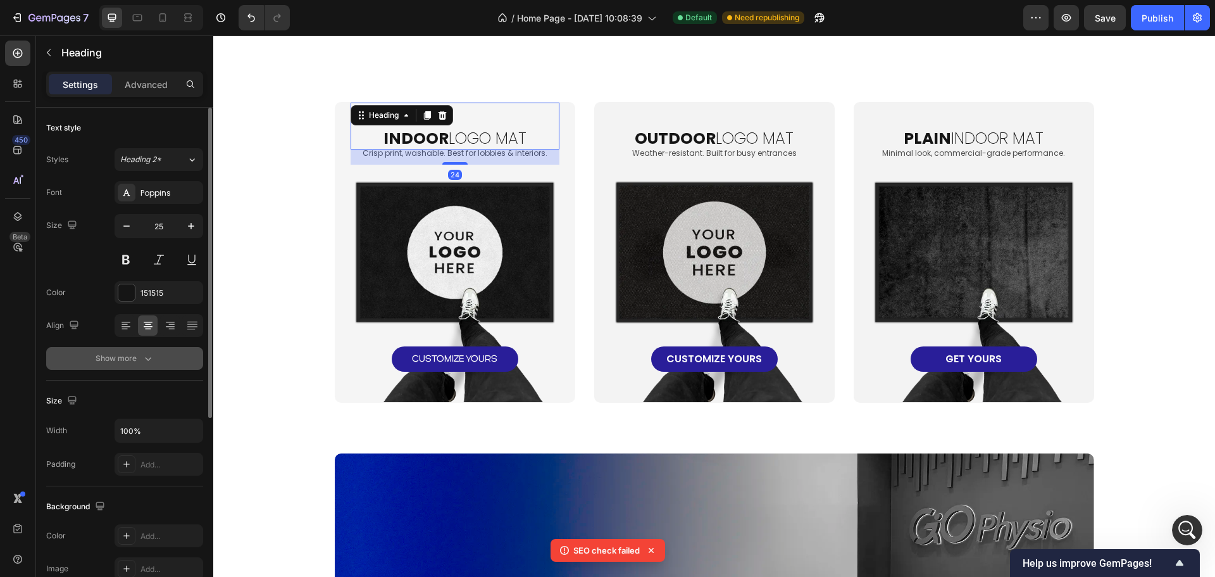
click at [125, 349] on button "Show more" at bounding box center [124, 358] width 157 height 23
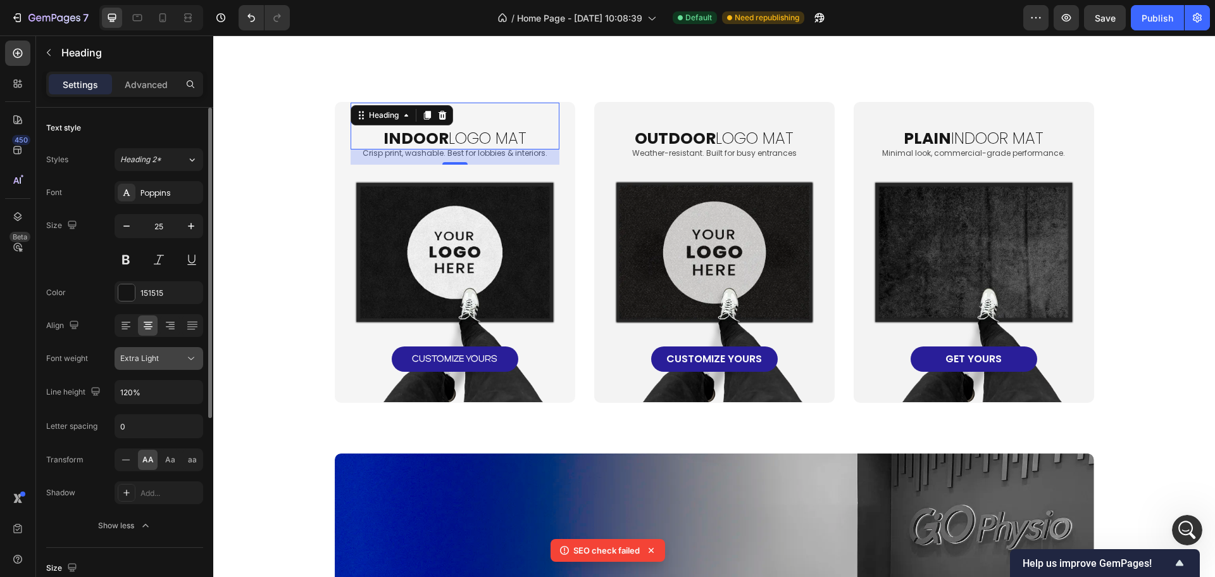
click at [182, 353] on div "Extra Light" at bounding box center [152, 358] width 65 height 11
click at [173, 194] on div "Poppins" at bounding box center [170, 192] width 59 height 11
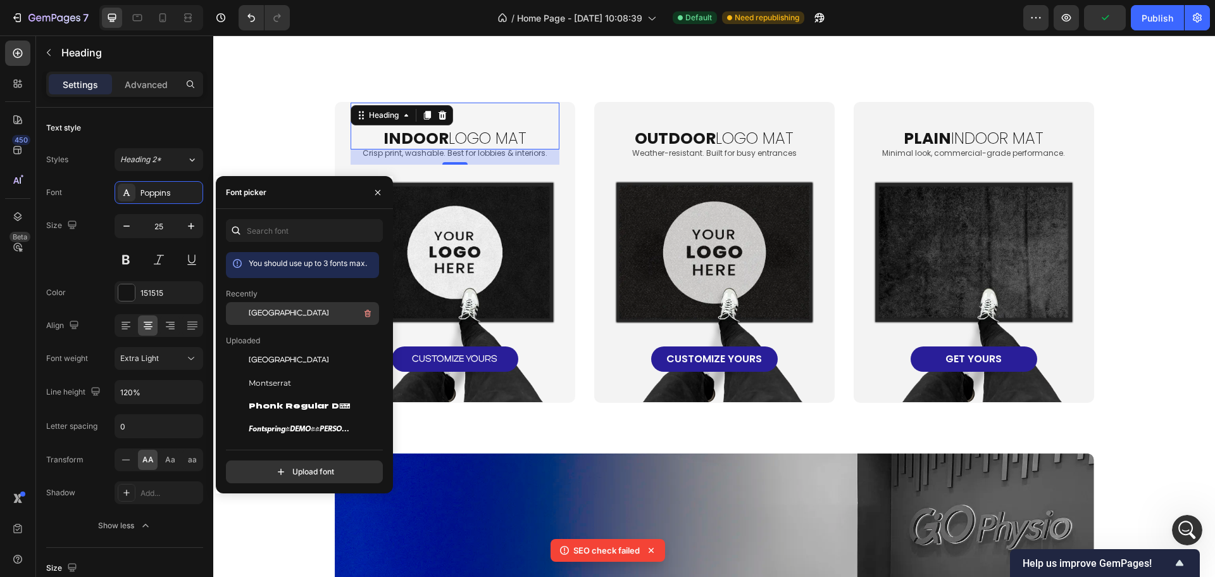
click at [267, 320] on div "Genova" at bounding box center [313, 313] width 128 height 15
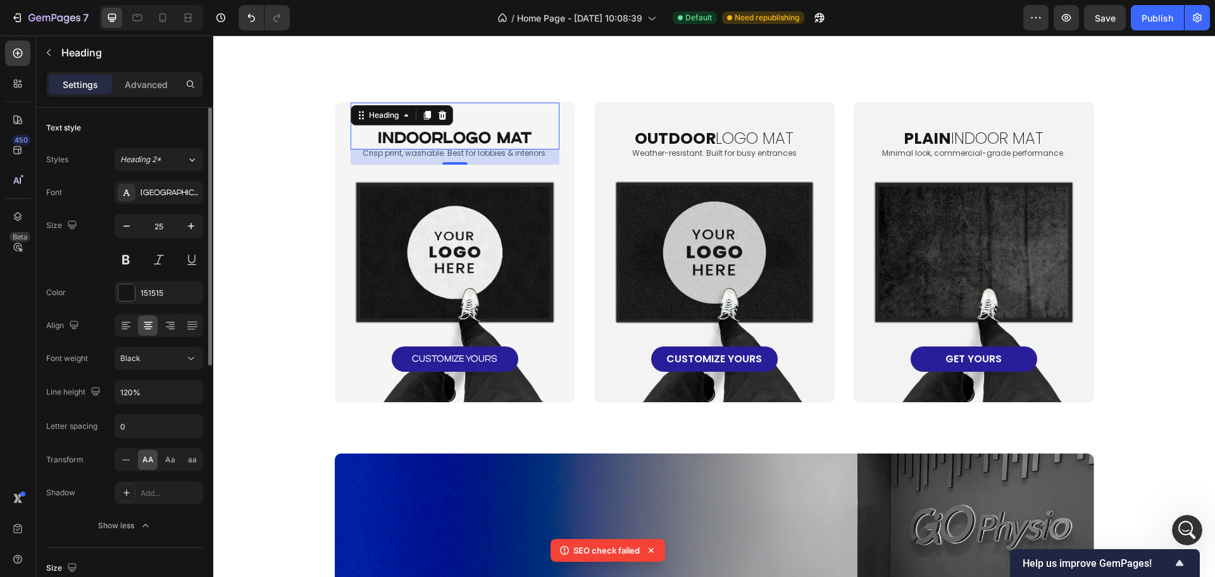
click at [90, 314] on div "Align" at bounding box center [124, 325] width 157 height 23
click at [170, 360] on div "Black" at bounding box center [152, 358] width 65 height 11
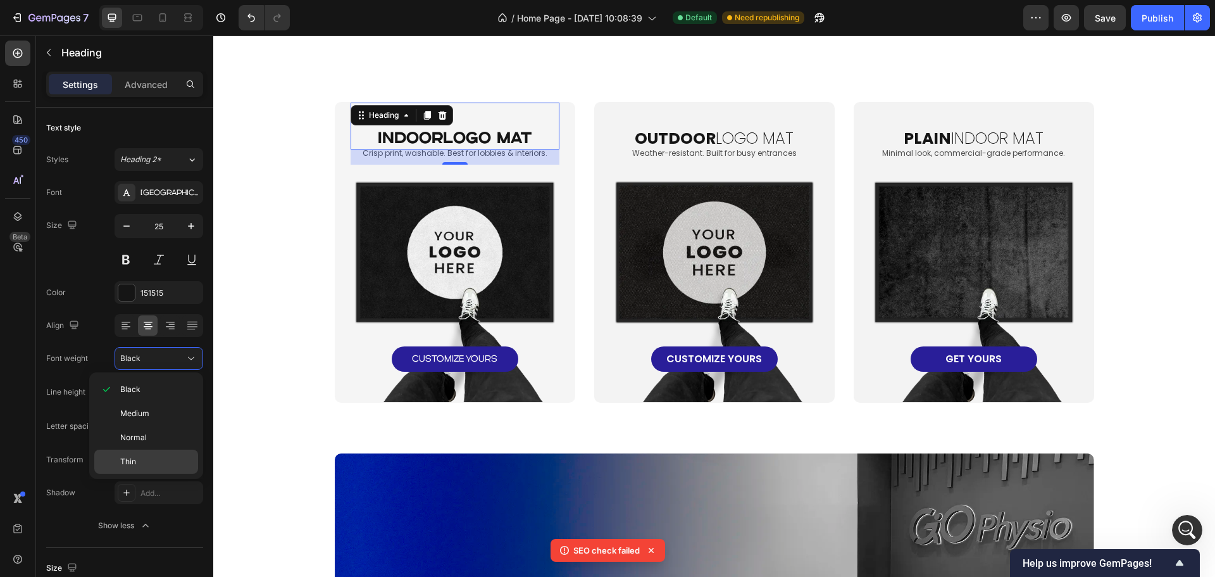
click at [144, 451] on div "Thin" at bounding box center [146, 461] width 104 height 24
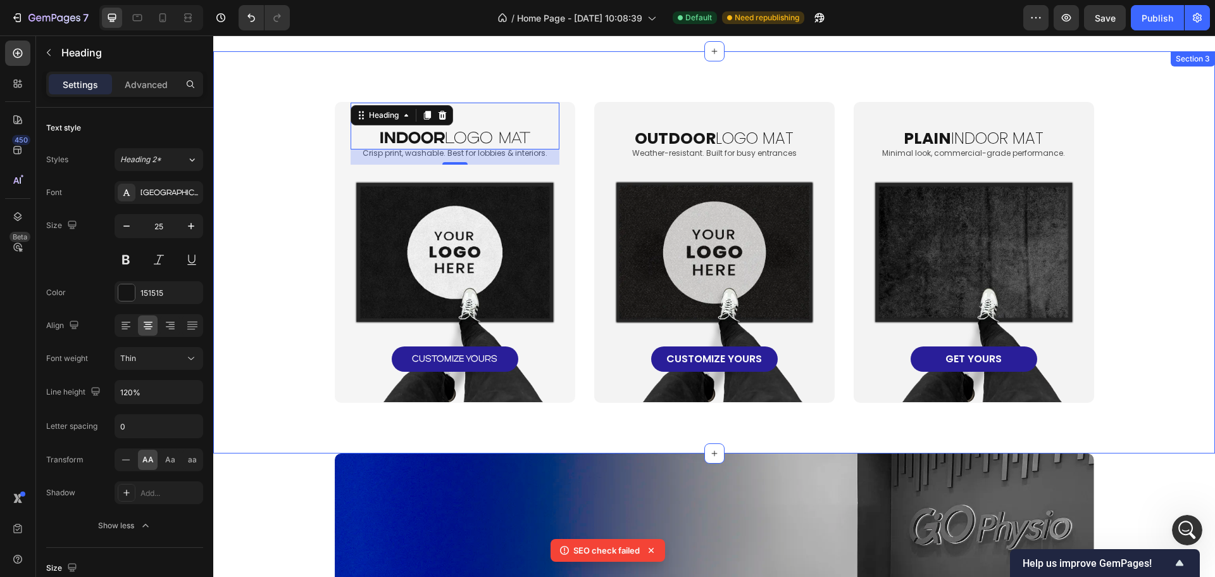
click at [265, 405] on div "indoor logo mat Heading 24 Crisp print, washable. Best for lobbies & interiors.…" at bounding box center [714, 252] width 1002 height 402
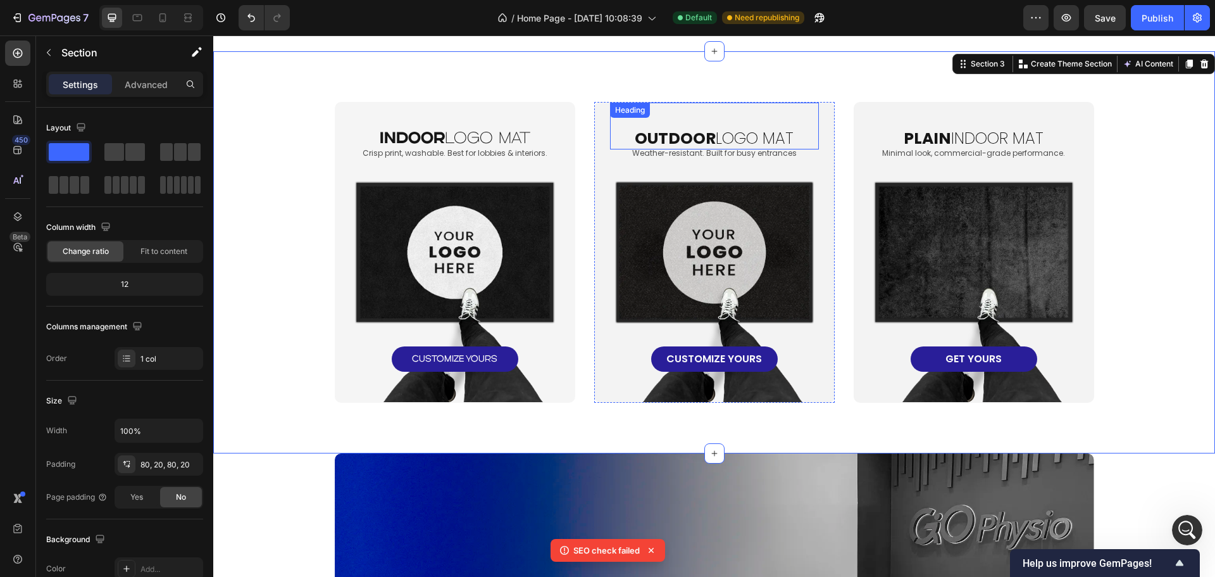
click at [721, 137] on h2 "oUTDOOR LOGO MAT" at bounding box center [714, 139] width 209 height 22
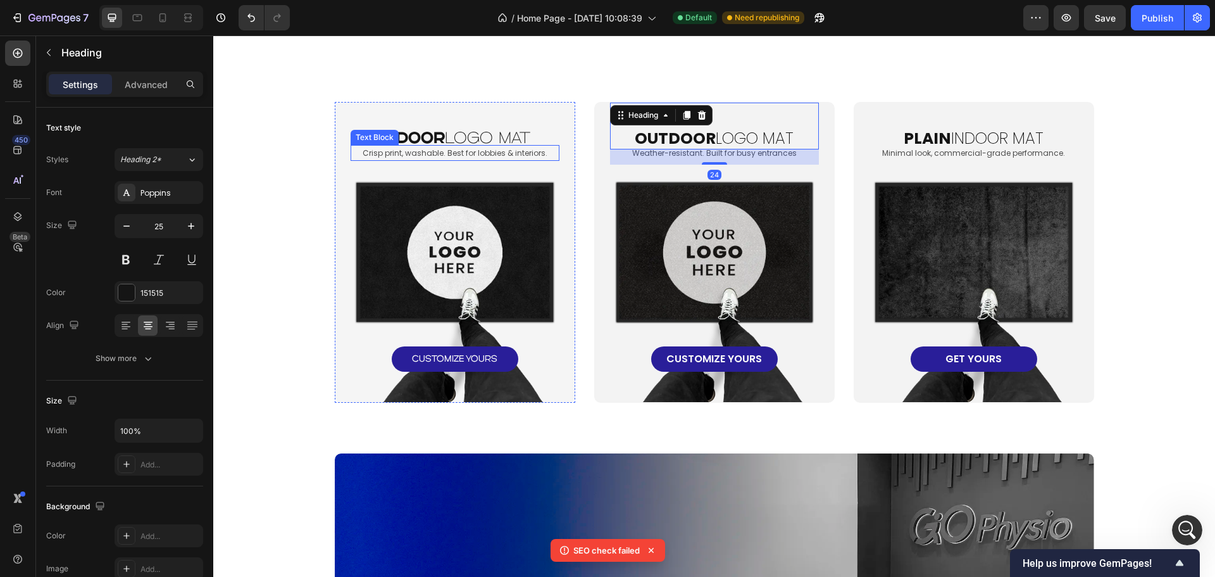
click at [398, 152] on p "Crisp print, washable. Best for lobbies & interiors." at bounding box center [455, 153] width 206 height 14
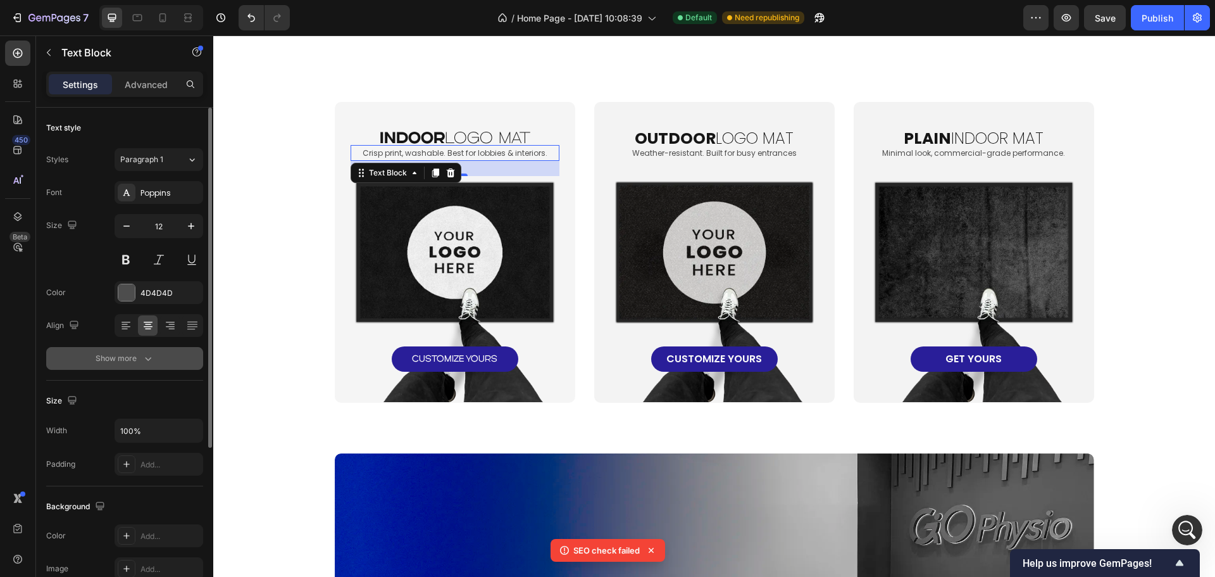
click at [127, 356] on div "Show more" at bounding box center [125, 358] width 59 height 13
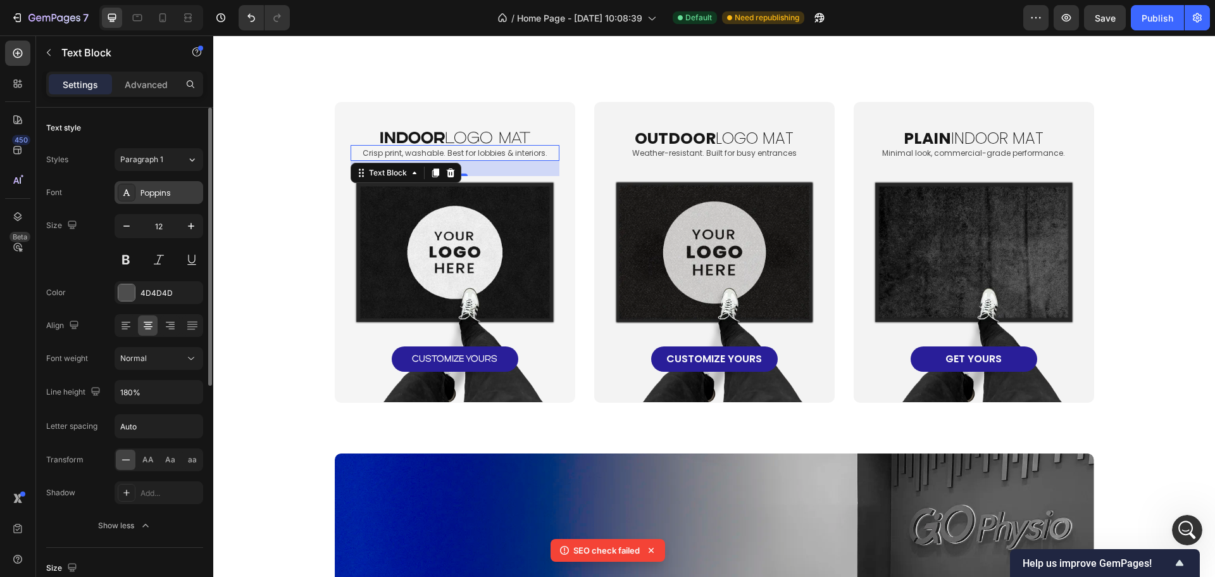
click at [172, 198] on div "Poppins" at bounding box center [170, 192] width 59 height 11
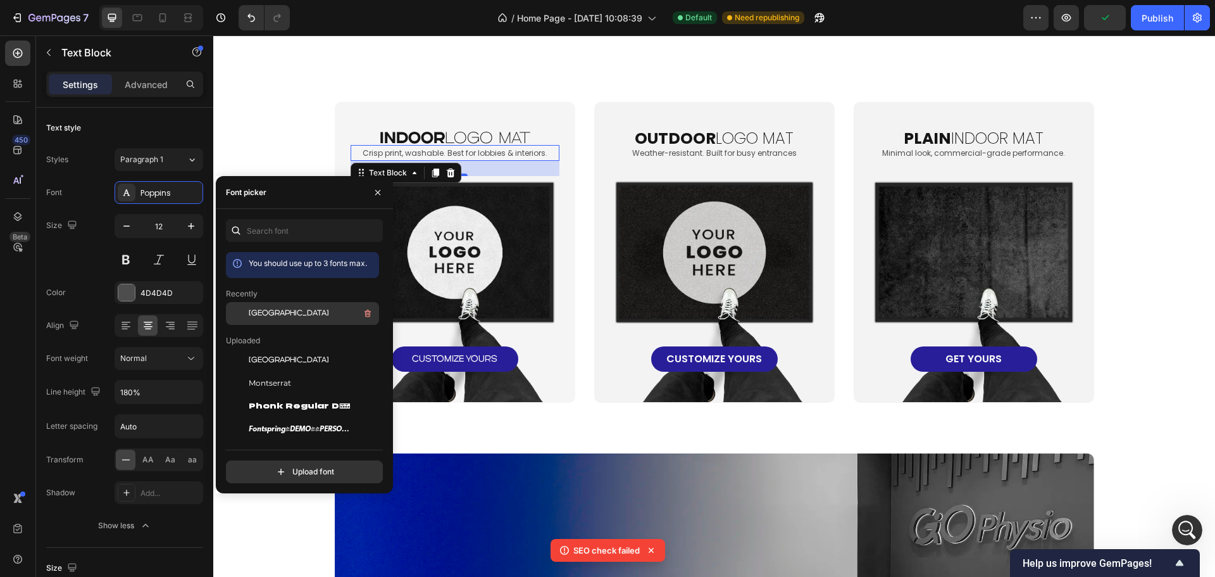
click at [261, 316] on span "Genova" at bounding box center [289, 313] width 80 height 11
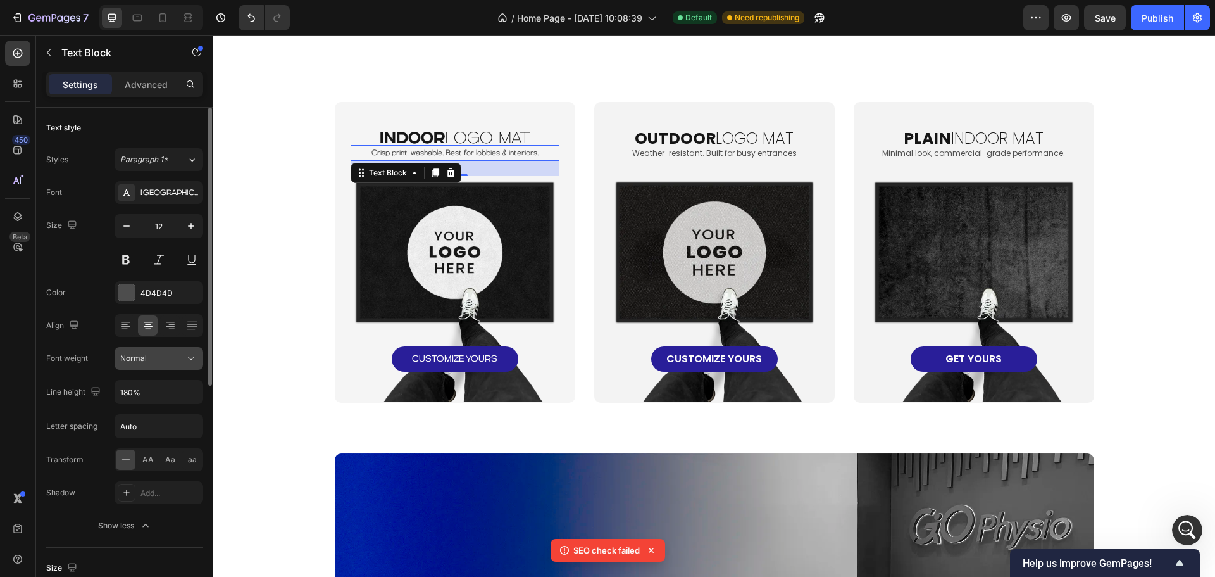
click at [190, 351] on button "Normal" at bounding box center [159, 358] width 89 height 23
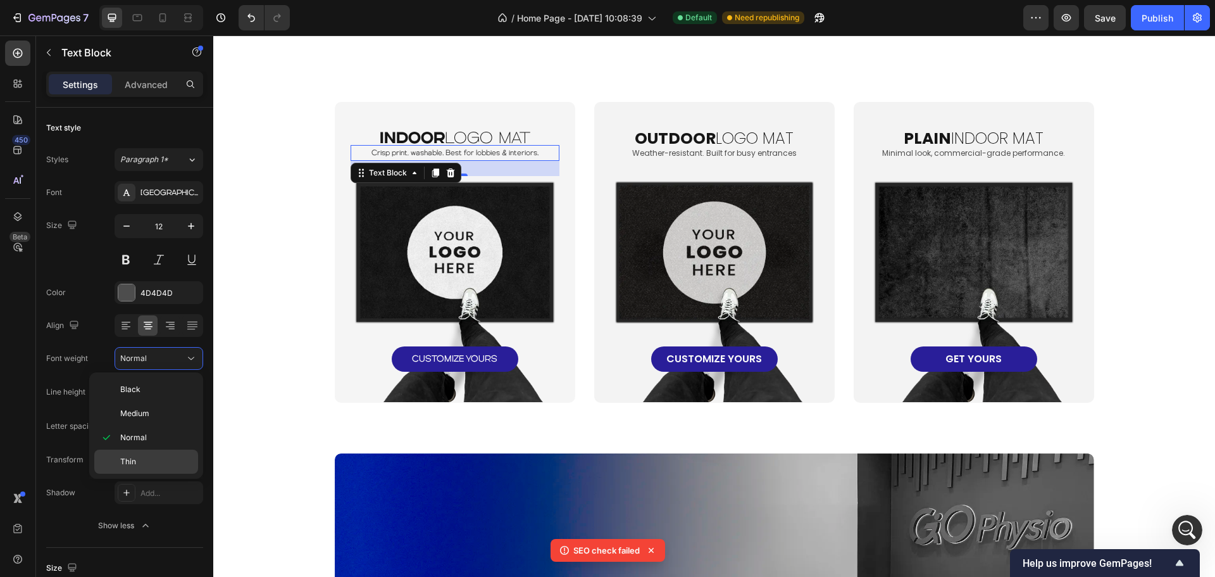
click at [136, 456] on p "Thin" at bounding box center [156, 461] width 72 height 11
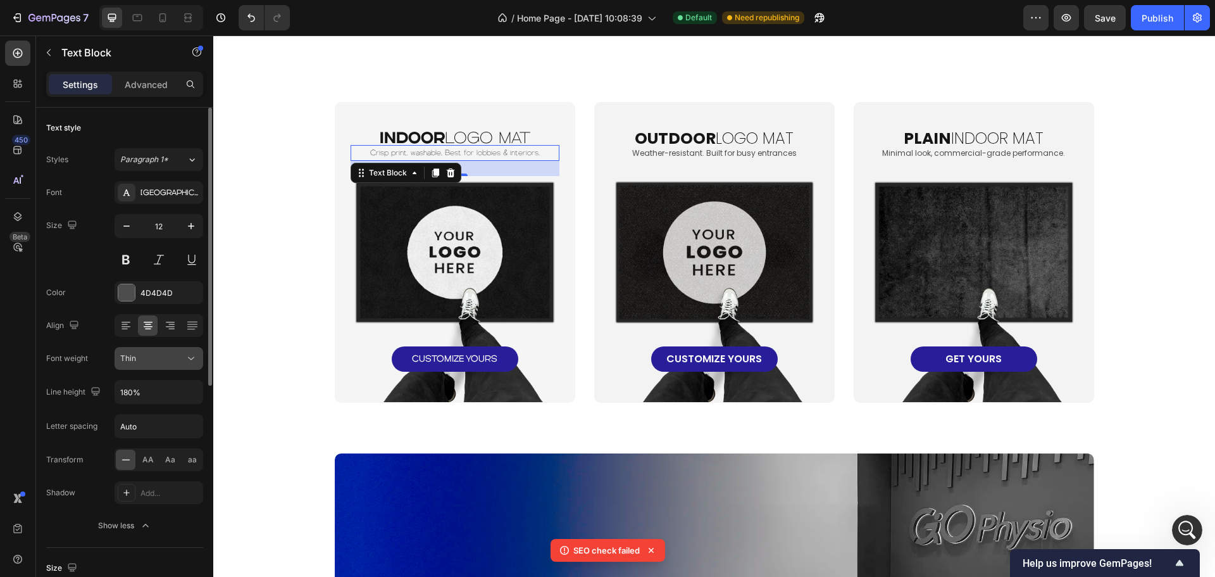
click at [173, 364] on div "Thin" at bounding box center [158, 358] width 77 height 13
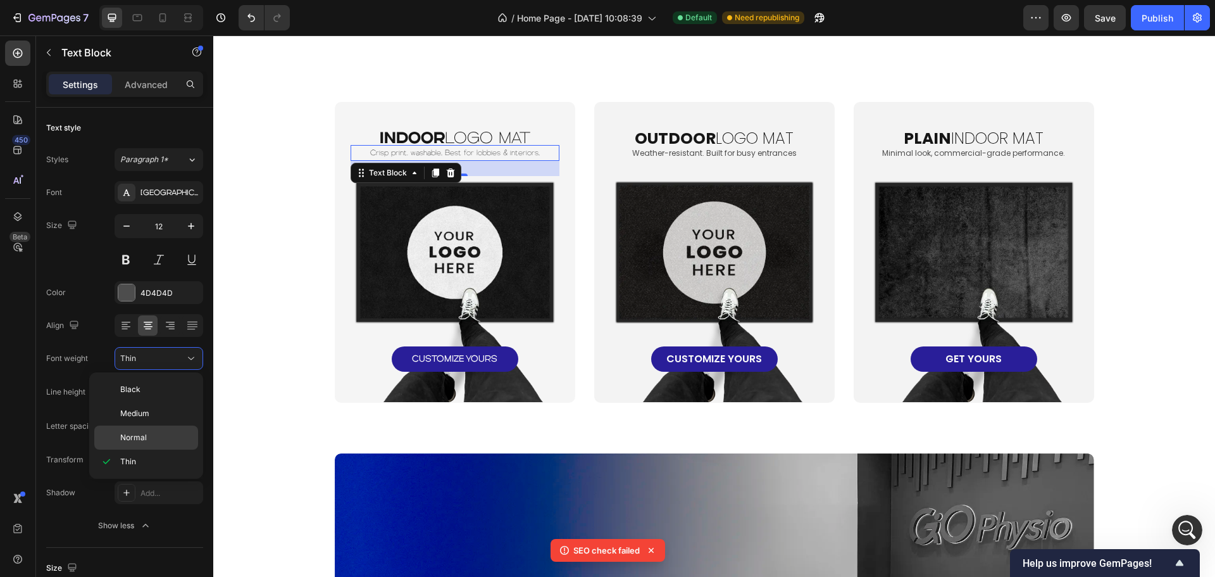
click at [151, 430] on div "Normal" at bounding box center [146, 437] width 104 height 24
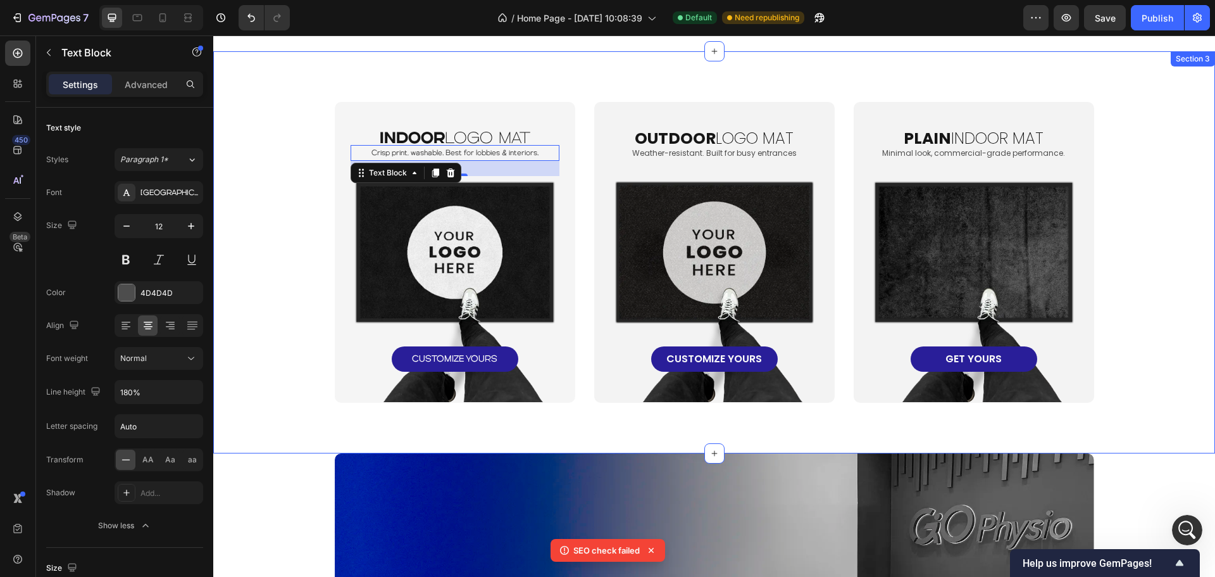
drag, startPoint x: 254, startPoint y: 385, endPoint x: 510, endPoint y: 318, distance: 264.5
click at [253, 385] on div "indoor logo mat Heading Crisp print, washable. Best for lobbies & interiors. Te…" at bounding box center [714, 252] width 977 height 301
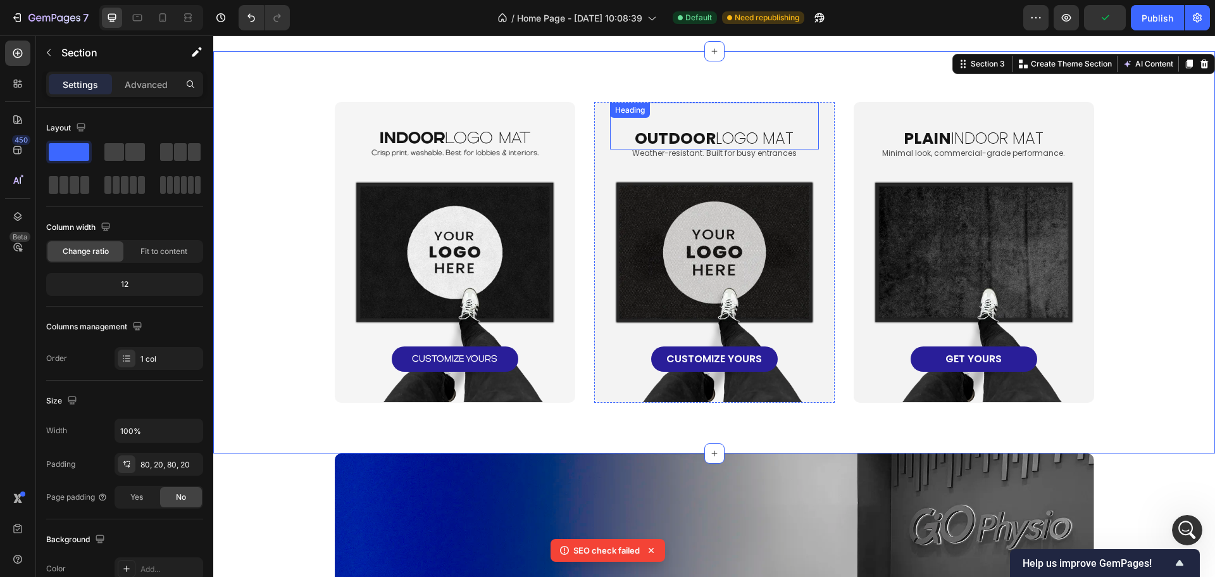
click at [670, 142] on strong "oUTDOOR" at bounding box center [675, 138] width 81 height 22
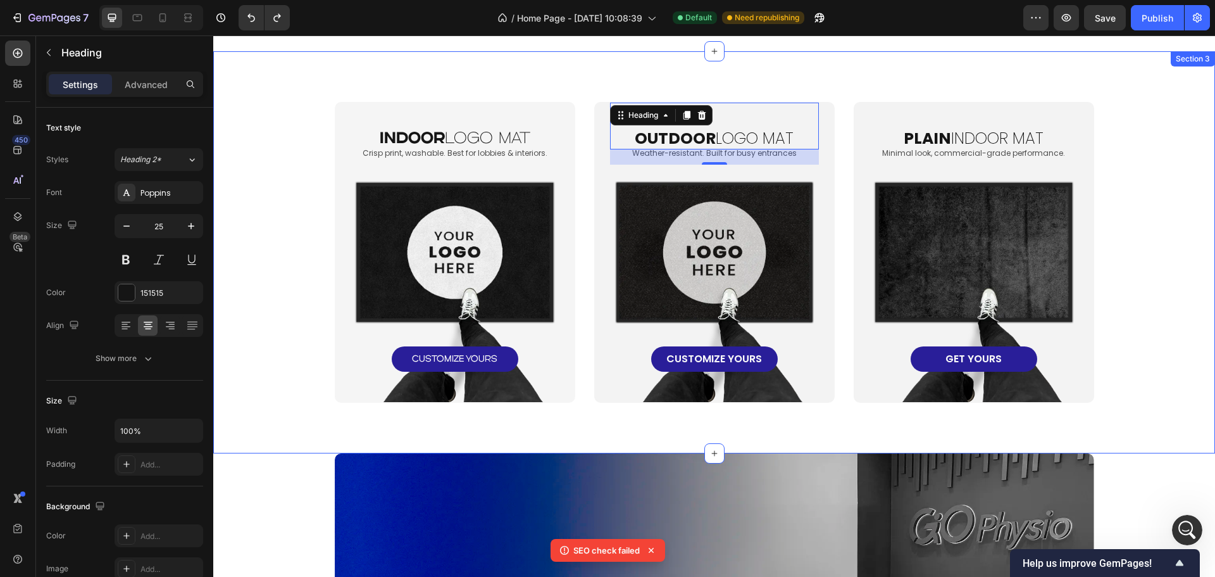
click at [312, 211] on div "indoor logo mat Heading Crisp print, washable. Best for lobbies & interiors. Te…" at bounding box center [714, 252] width 977 height 301
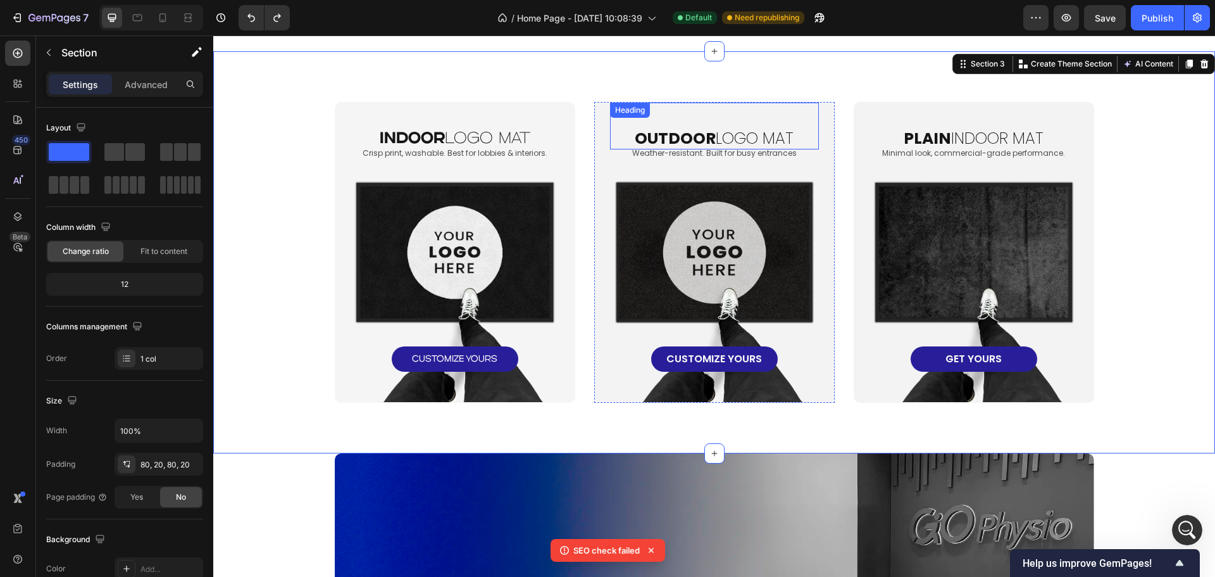
click at [718, 136] on h2 "oUTDOOR LOGO MAT" at bounding box center [714, 139] width 209 height 22
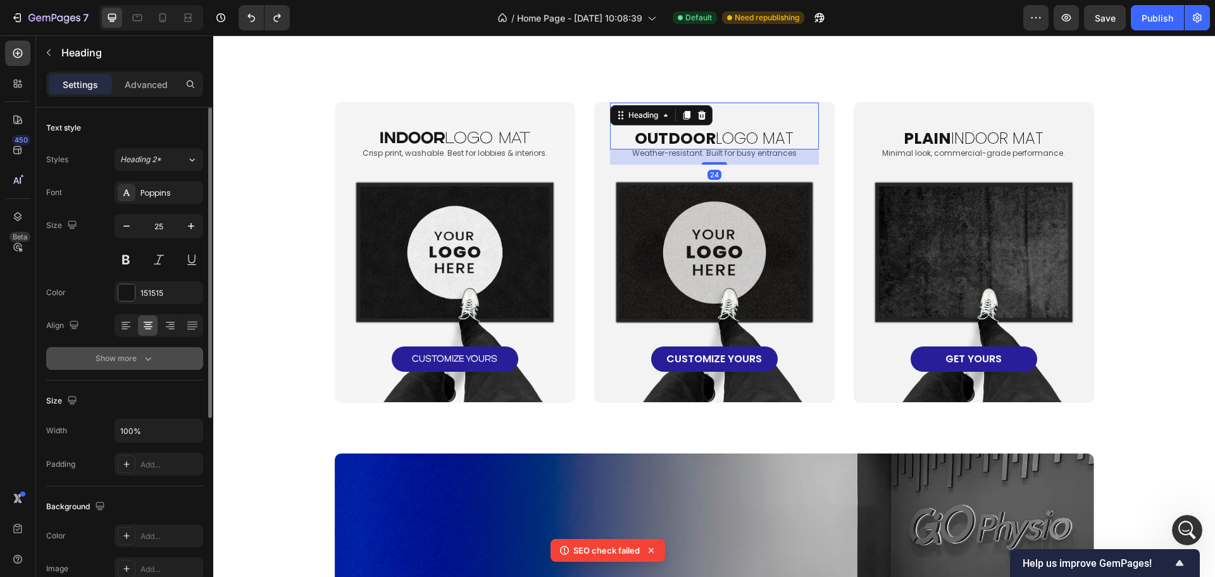
click at [115, 351] on button "Show more" at bounding box center [124, 358] width 157 height 23
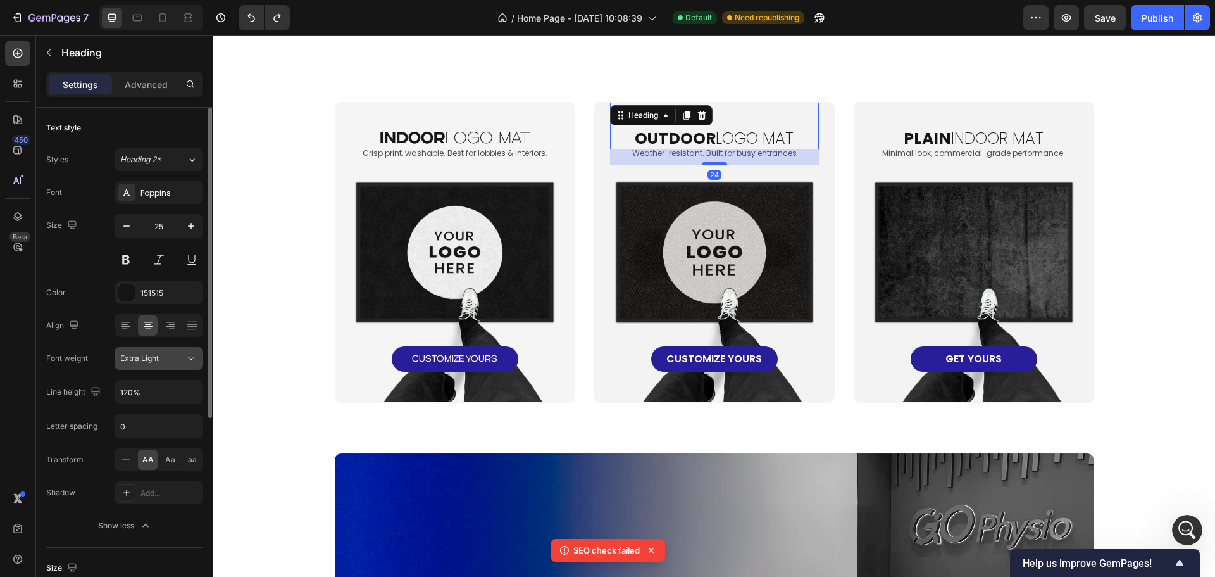
click at [166, 353] on div "Extra Light" at bounding box center [152, 358] width 65 height 11
click at [175, 194] on div "Poppins" at bounding box center [170, 192] width 59 height 11
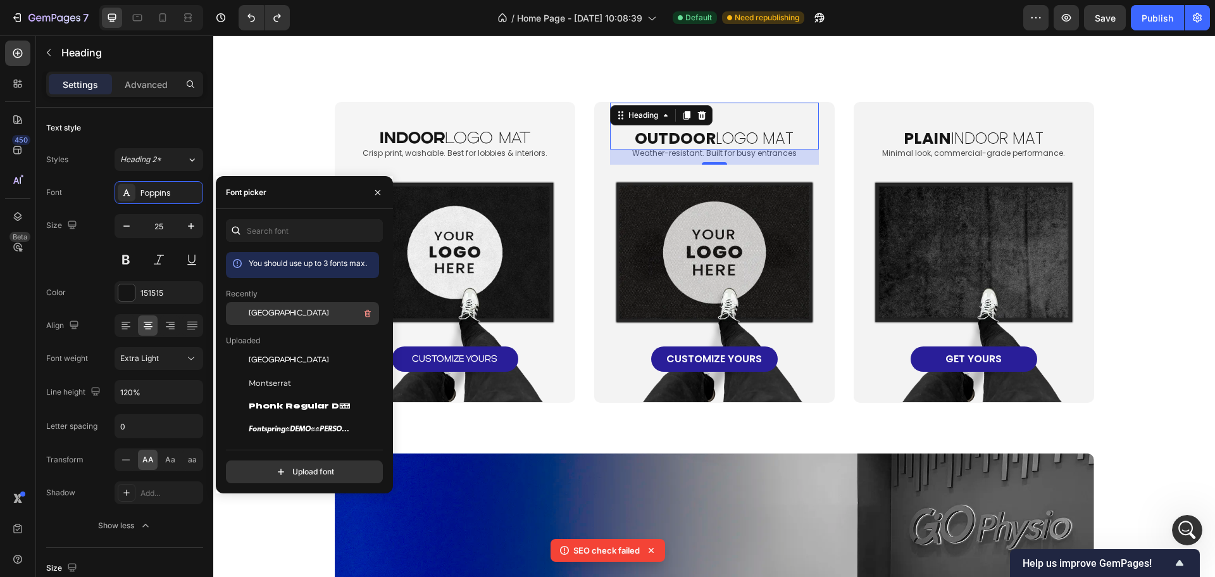
click at [278, 311] on div "Genova" at bounding box center [313, 313] width 128 height 15
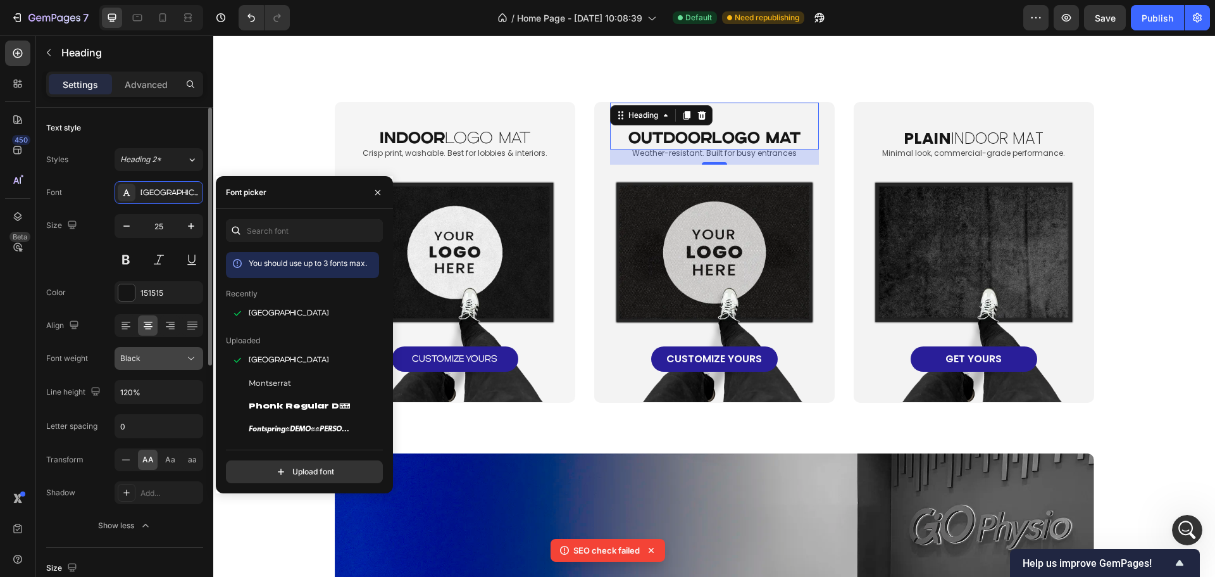
click at [168, 356] on div "Black" at bounding box center [152, 358] width 65 height 11
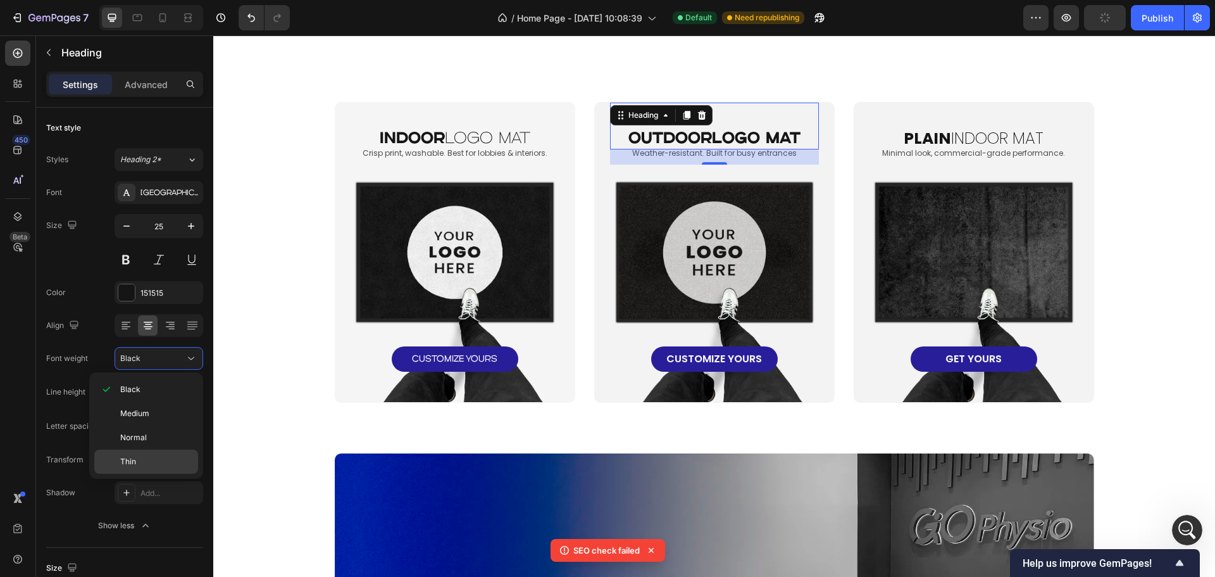
click at [134, 461] on span "Thin" at bounding box center [128, 461] width 16 height 11
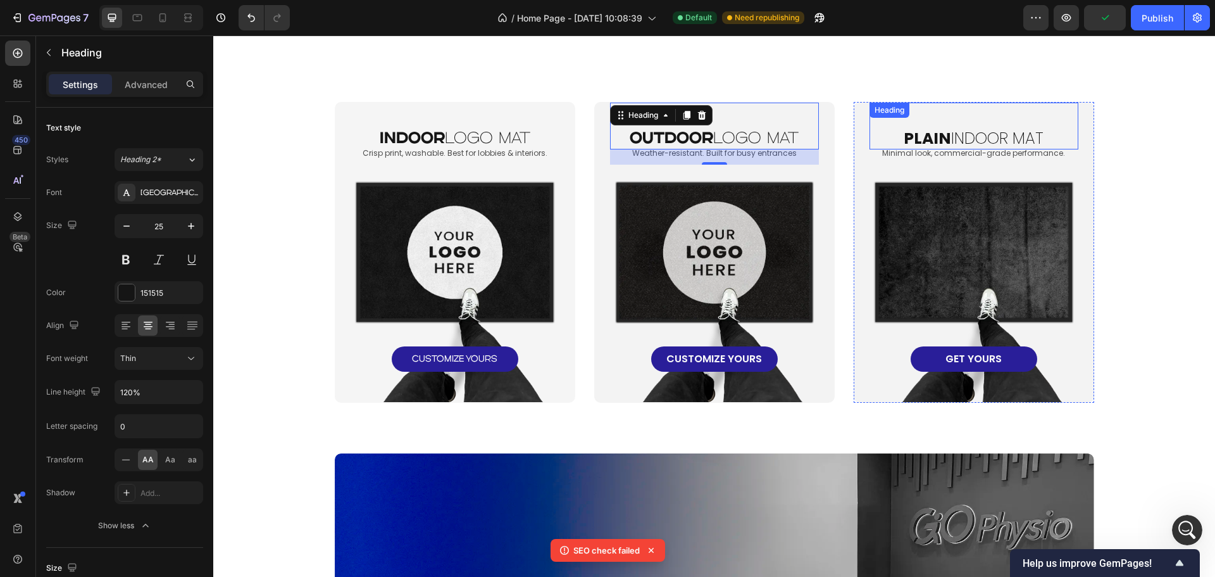
click at [906, 141] on strong "plain" at bounding box center [927, 138] width 47 height 22
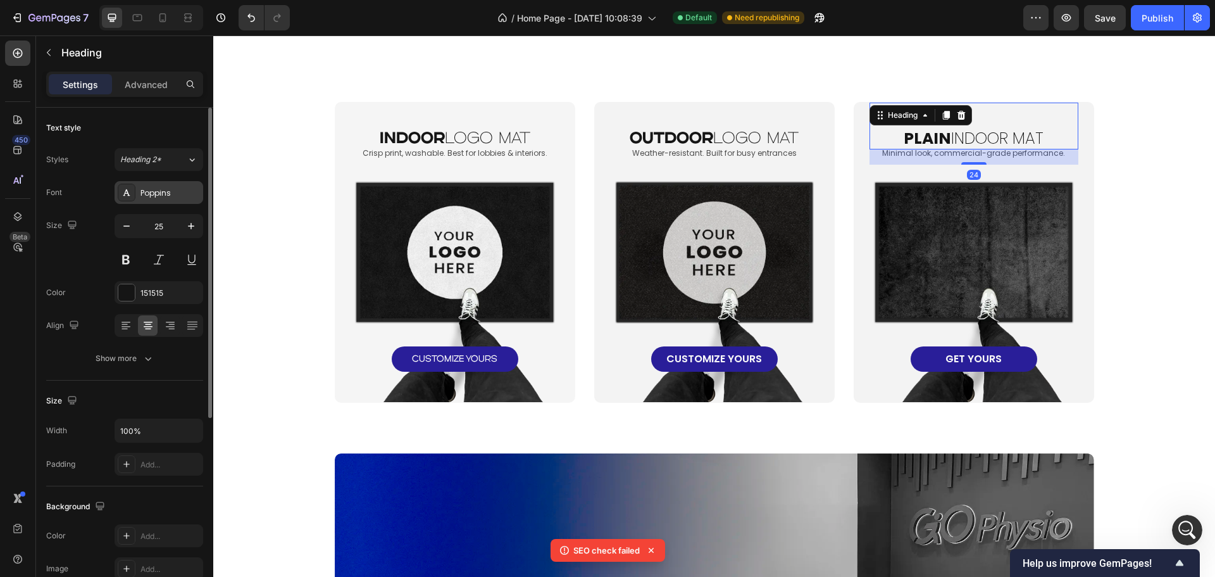
click at [161, 196] on div "Poppins" at bounding box center [170, 192] width 59 height 11
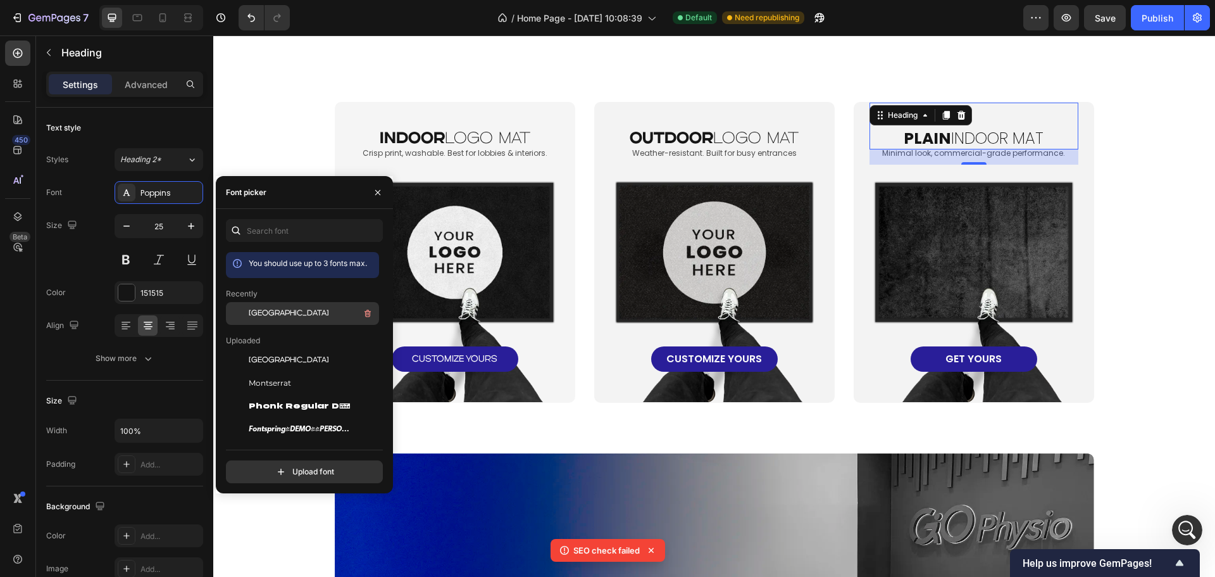
click at [285, 316] on div "Genova" at bounding box center [313, 313] width 128 height 15
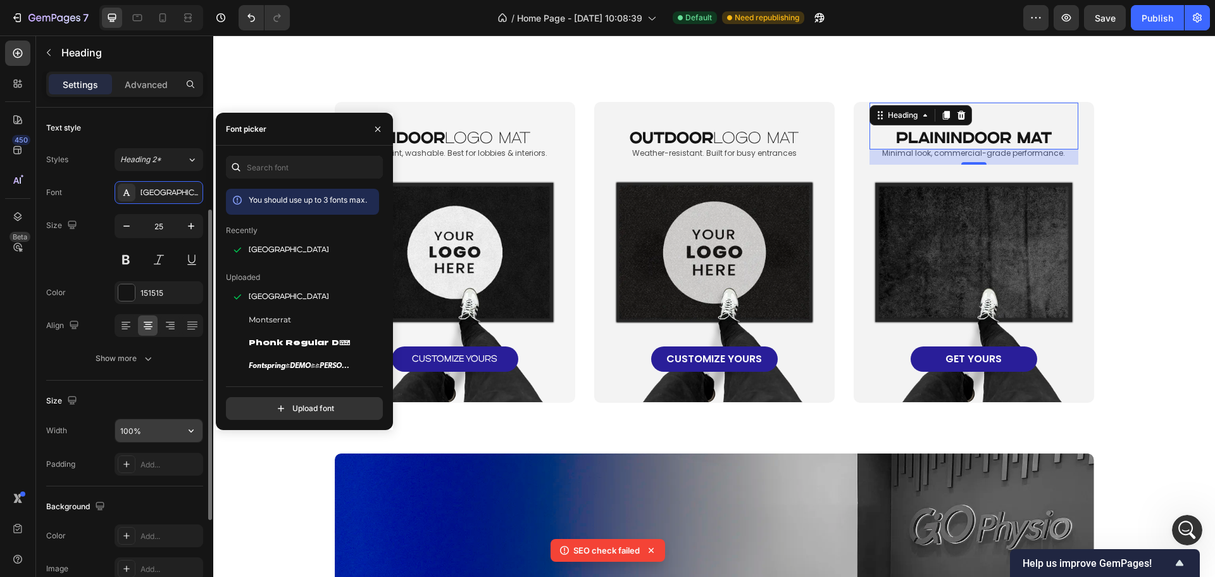
scroll to position [63, 0]
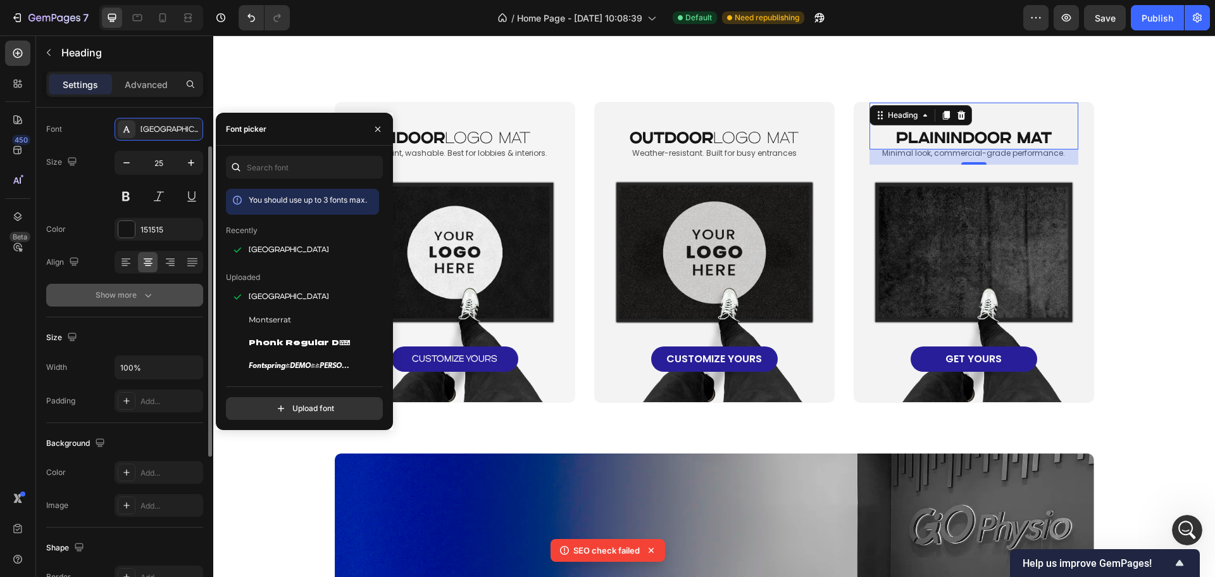
click at [121, 294] on div "Show more" at bounding box center [125, 295] width 59 height 13
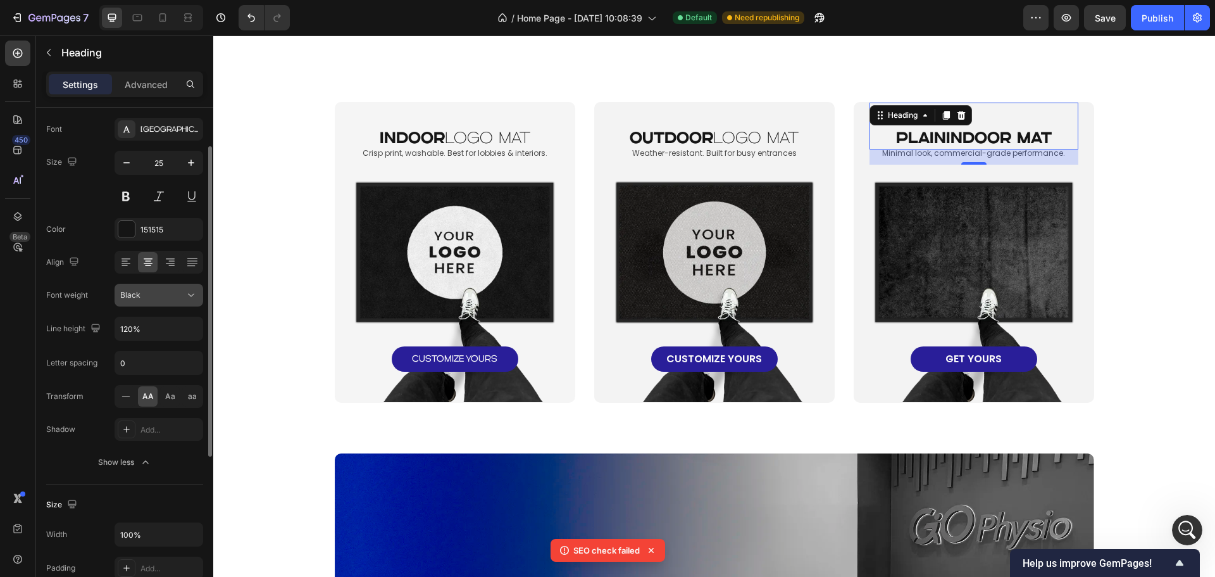
click at [157, 295] on div "Black" at bounding box center [152, 294] width 65 height 11
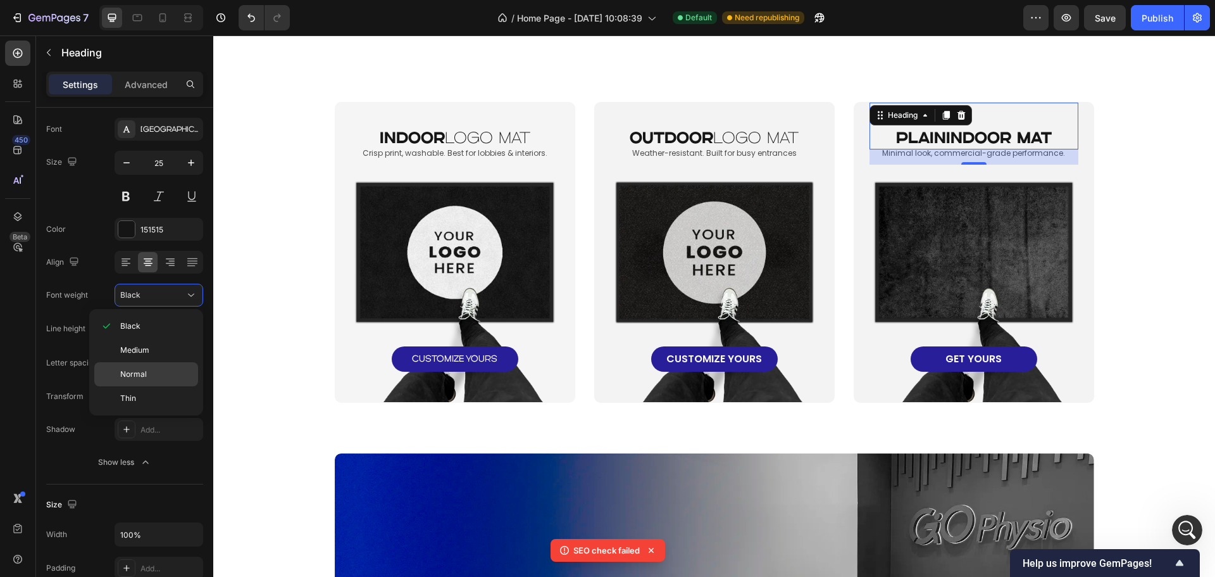
click at [140, 369] on span "Normal" at bounding box center [133, 373] width 27 height 11
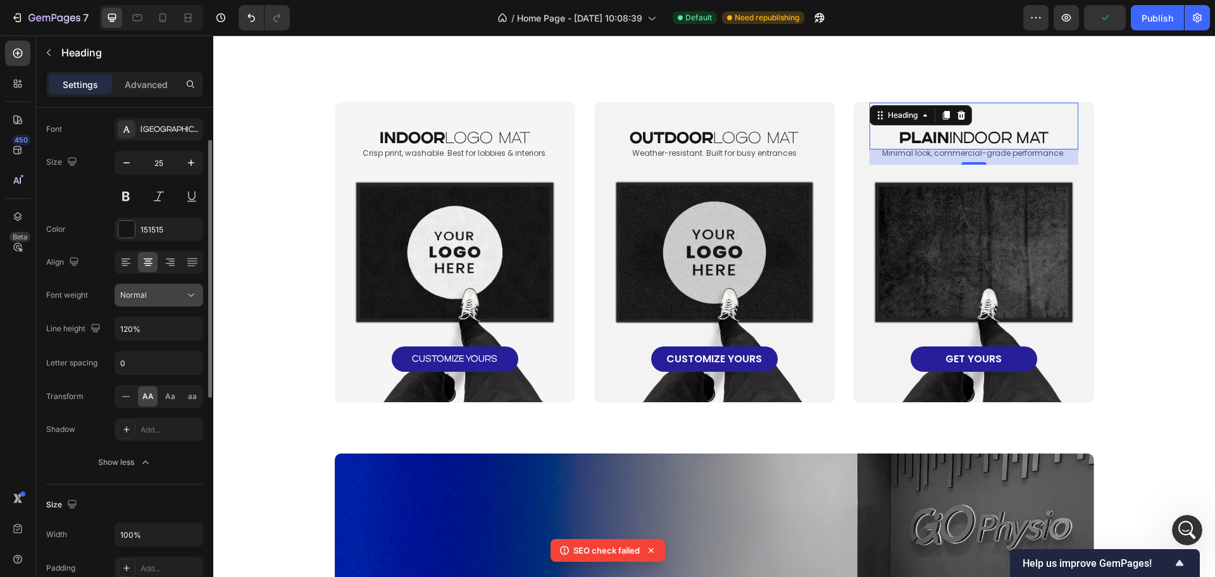
click at [168, 295] on div "Normal" at bounding box center [152, 294] width 65 height 11
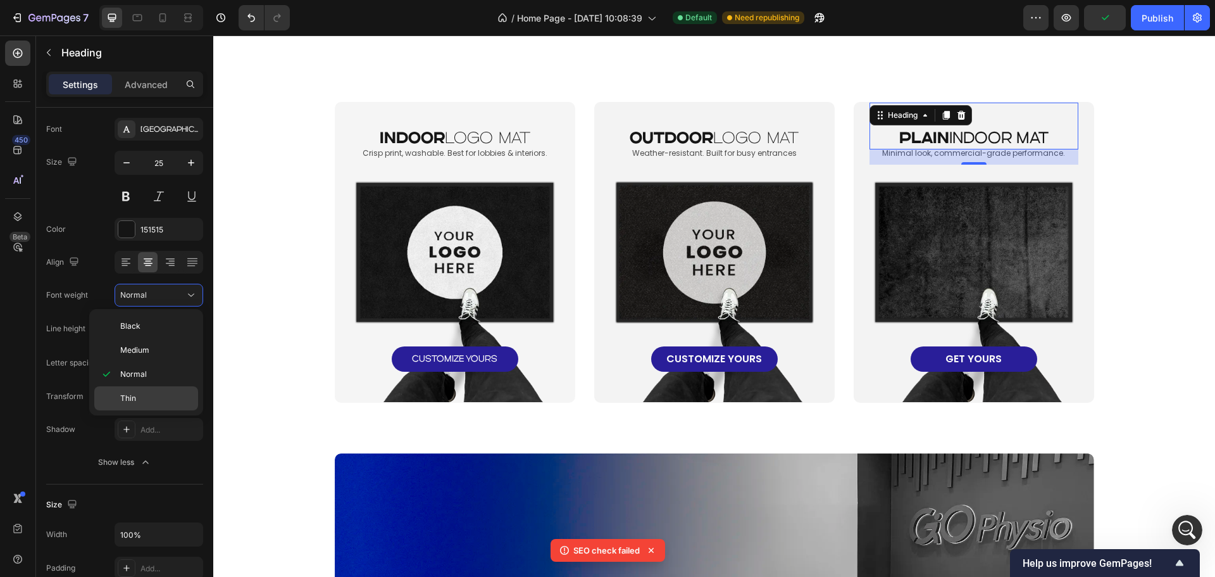
click at [141, 389] on div "Thin" at bounding box center [146, 398] width 104 height 24
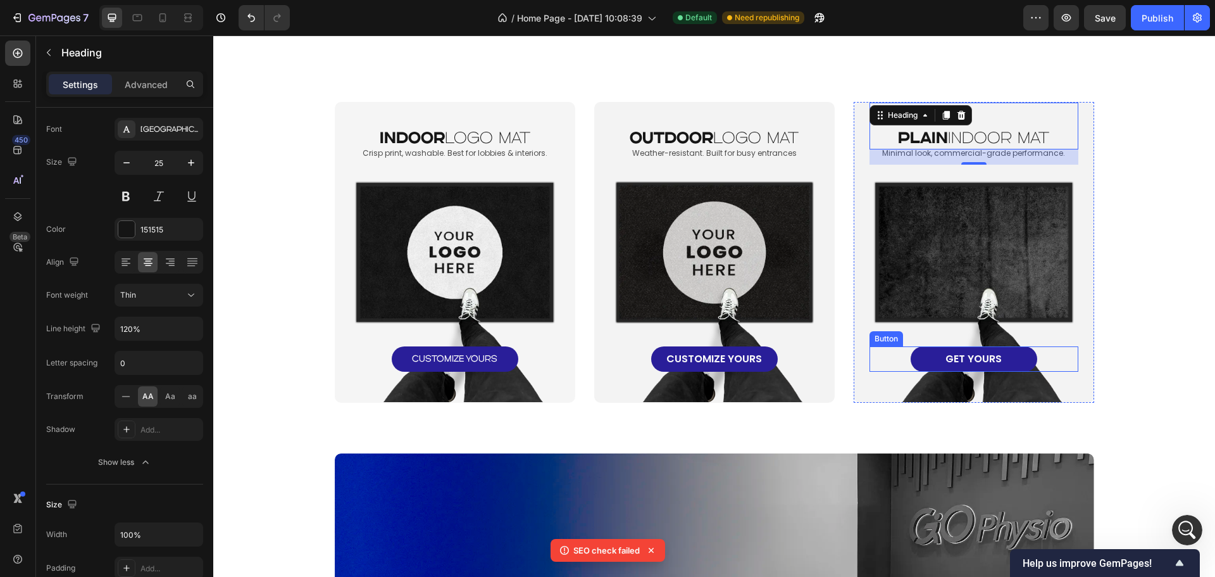
click at [1115, 352] on div "indoor logo mat Heading Crisp print, washable. Best for lobbies & interiors. Te…" at bounding box center [714, 252] width 977 height 301
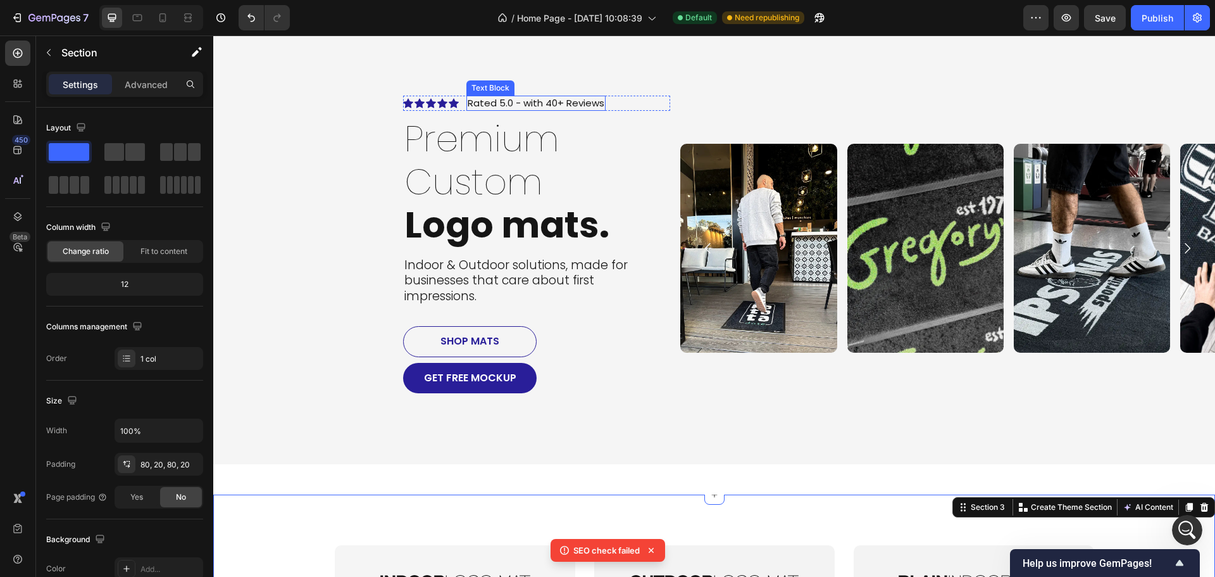
scroll to position [219, 0]
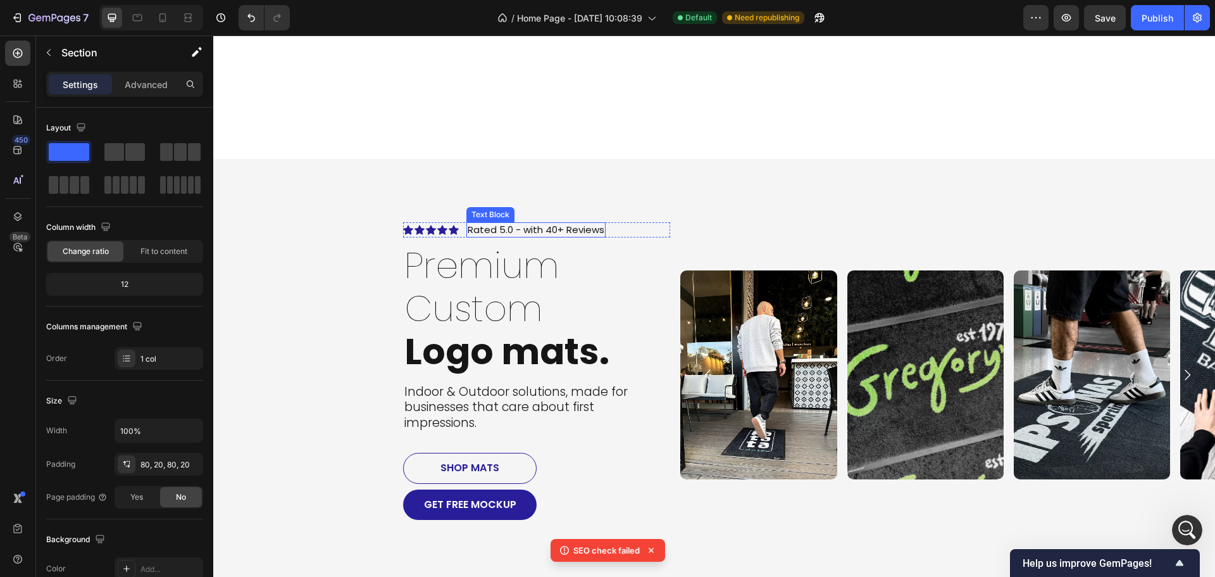
click at [501, 220] on div "Text Block" at bounding box center [490, 214] width 48 height 15
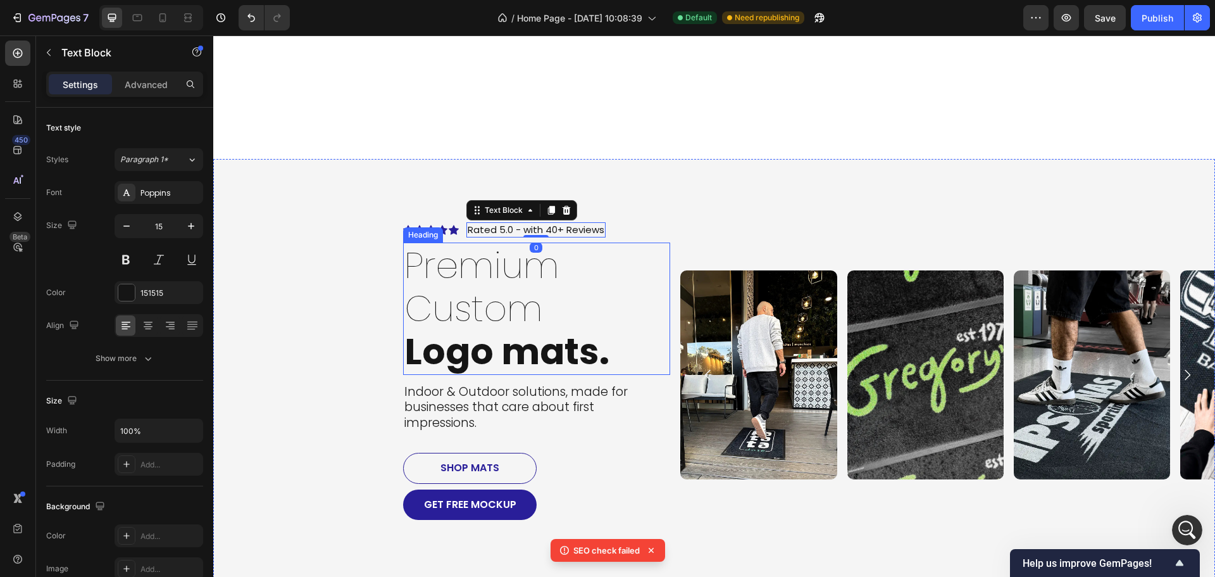
click at [496, 294] on h2 "Premium Custom Logo mats." at bounding box center [536, 308] width 267 height 132
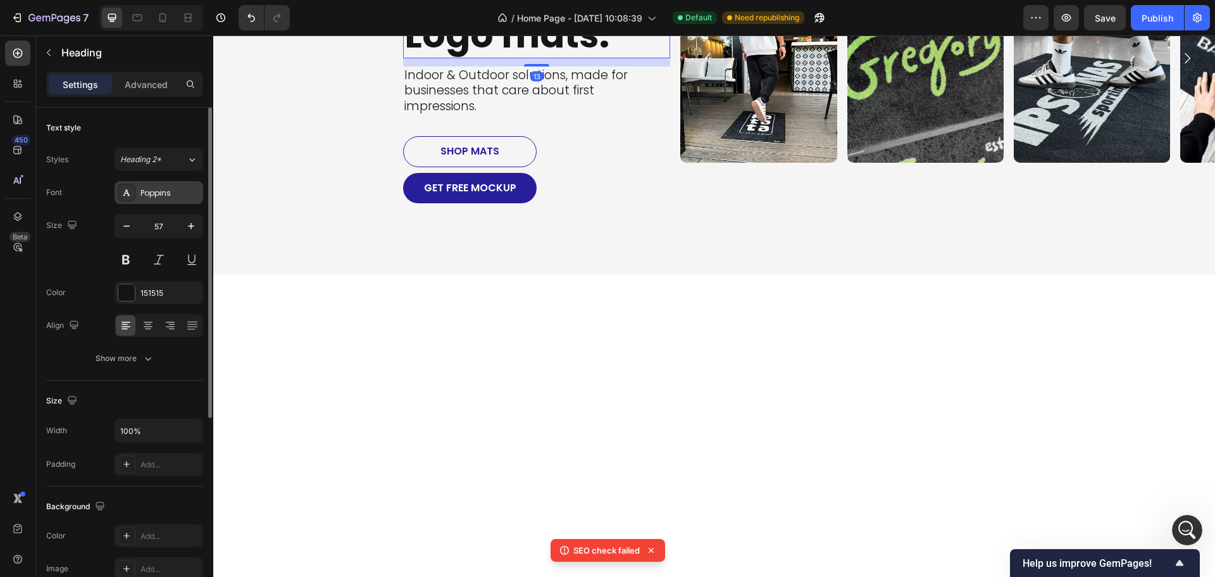
click at [175, 202] on div "Poppins" at bounding box center [159, 192] width 89 height 23
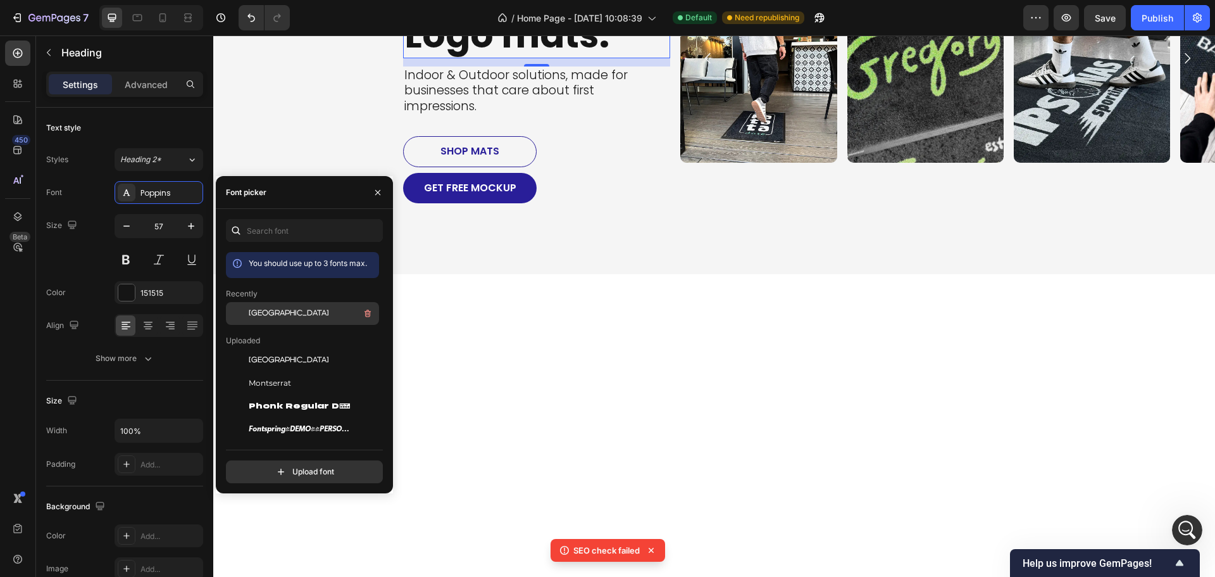
click at [259, 313] on span "Genova" at bounding box center [289, 313] width 80 height 11
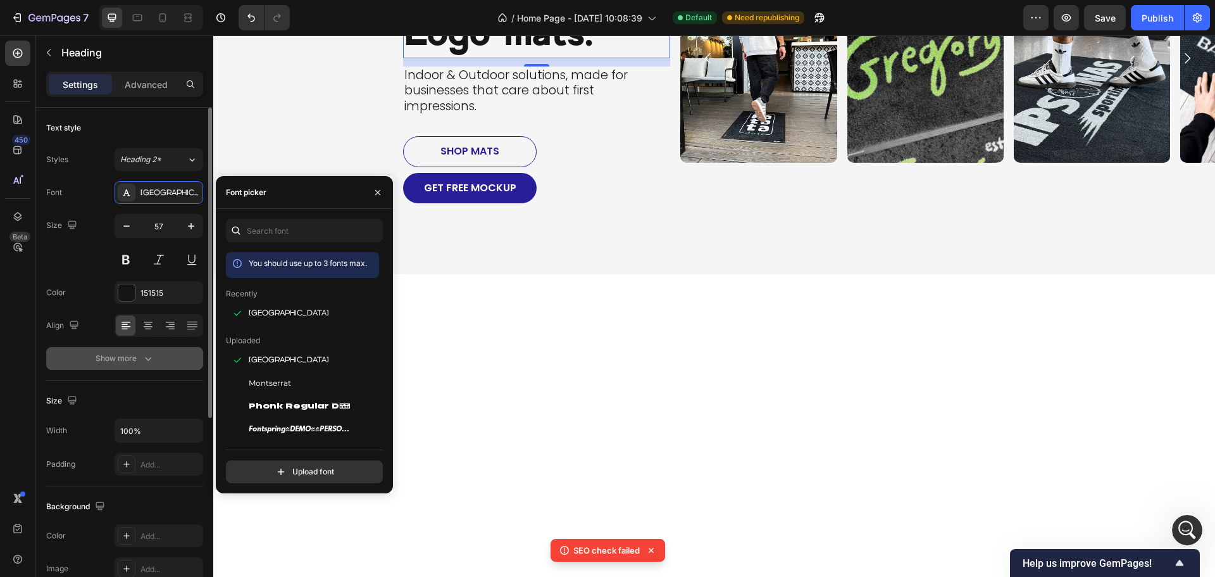
click at [142, 352] on icon "button" at bounding box center [148, 358] width 13 height 13
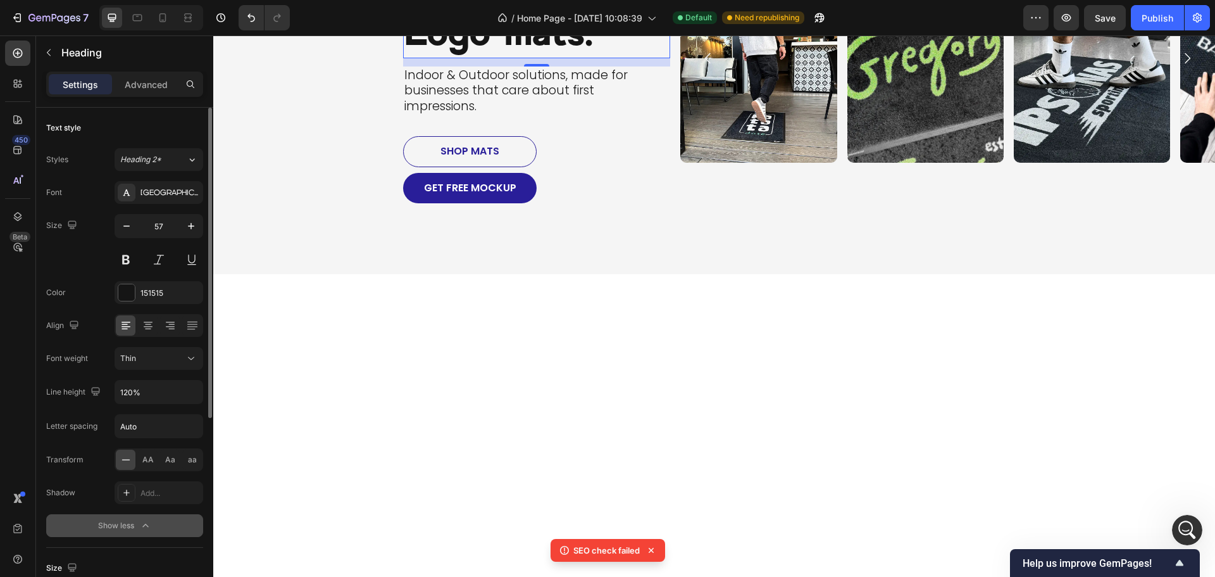
click at [403, 387] on div at bounding box center [714, 505] width 1002 height 402
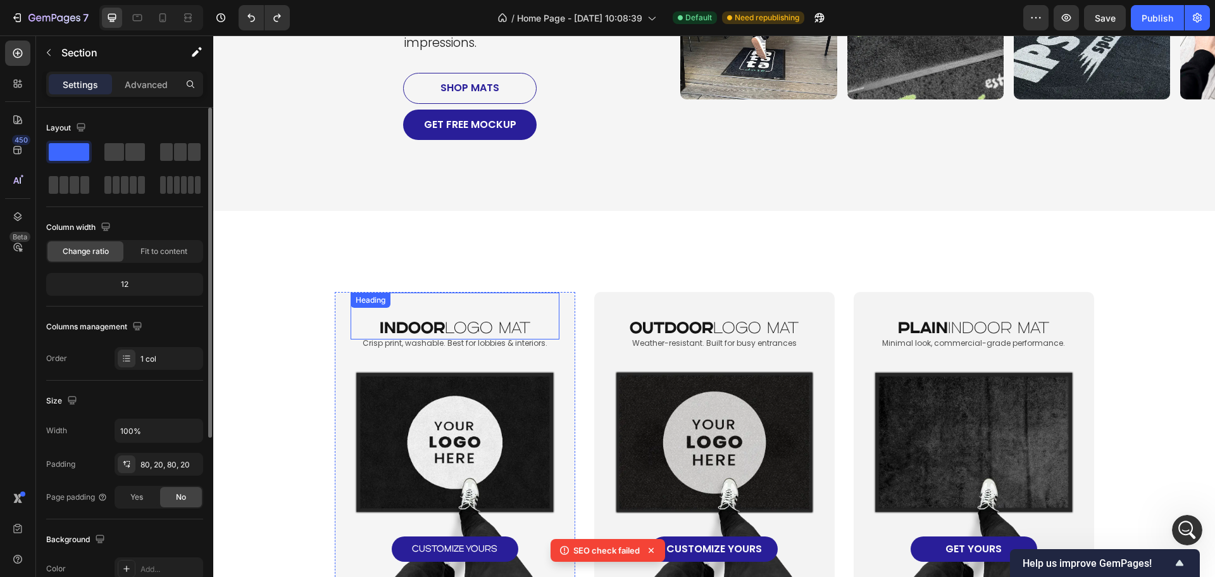
scroll to position [662, 0]
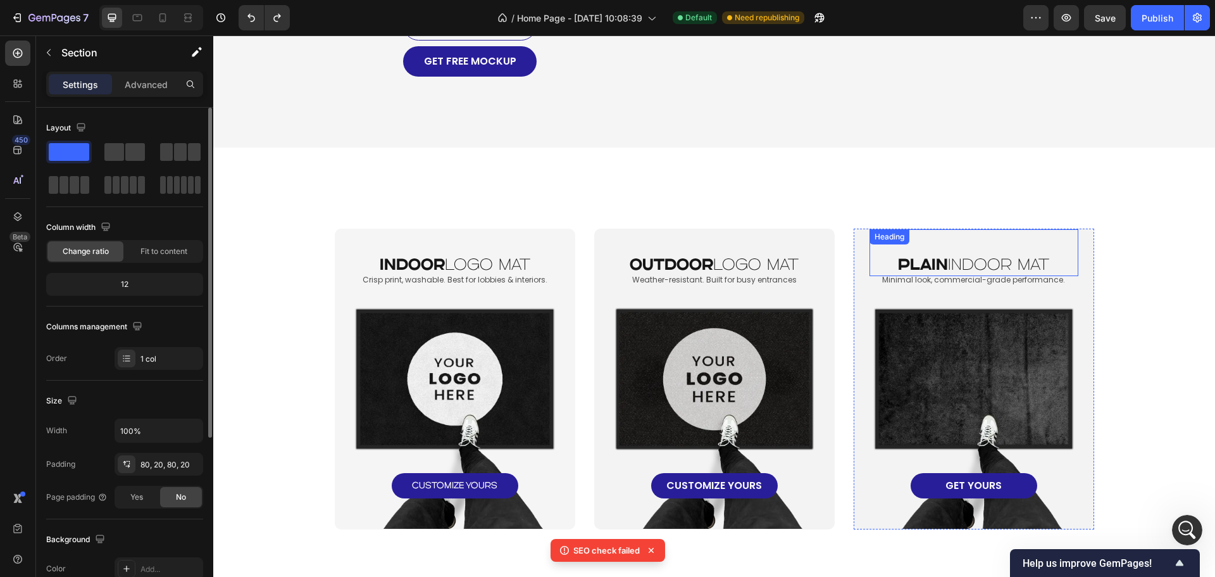
click at [993, 269] on h2 "plain INDOOR MAT" at bounding box center [974, 265] width 209 height 22
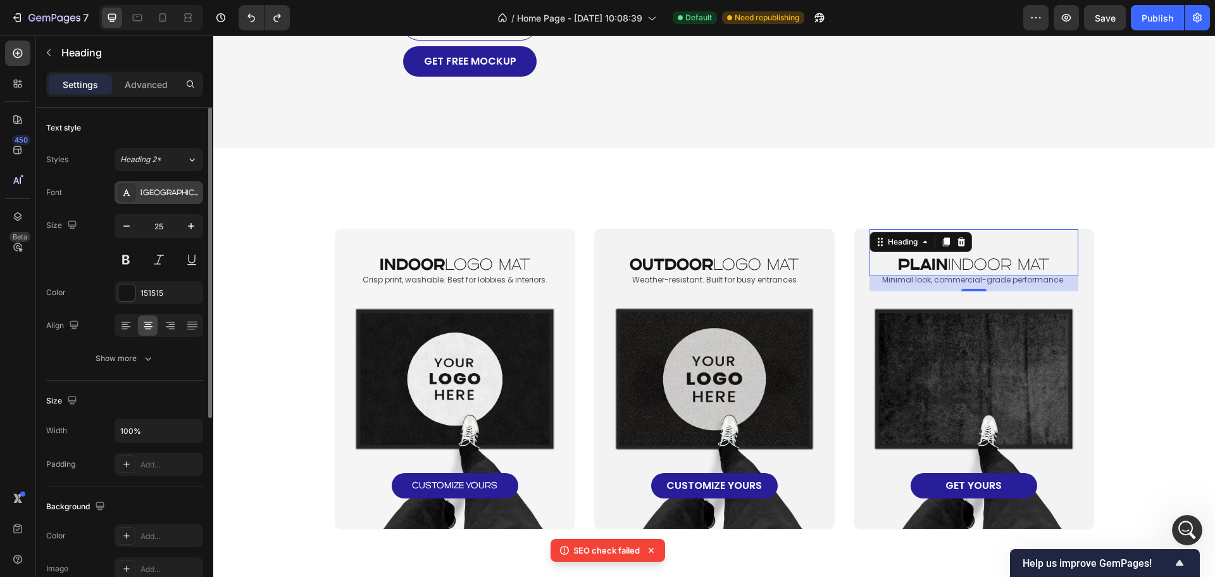
click at [185, 191] on div "Genova" at bounding box center [170, 192] width 59 height 11
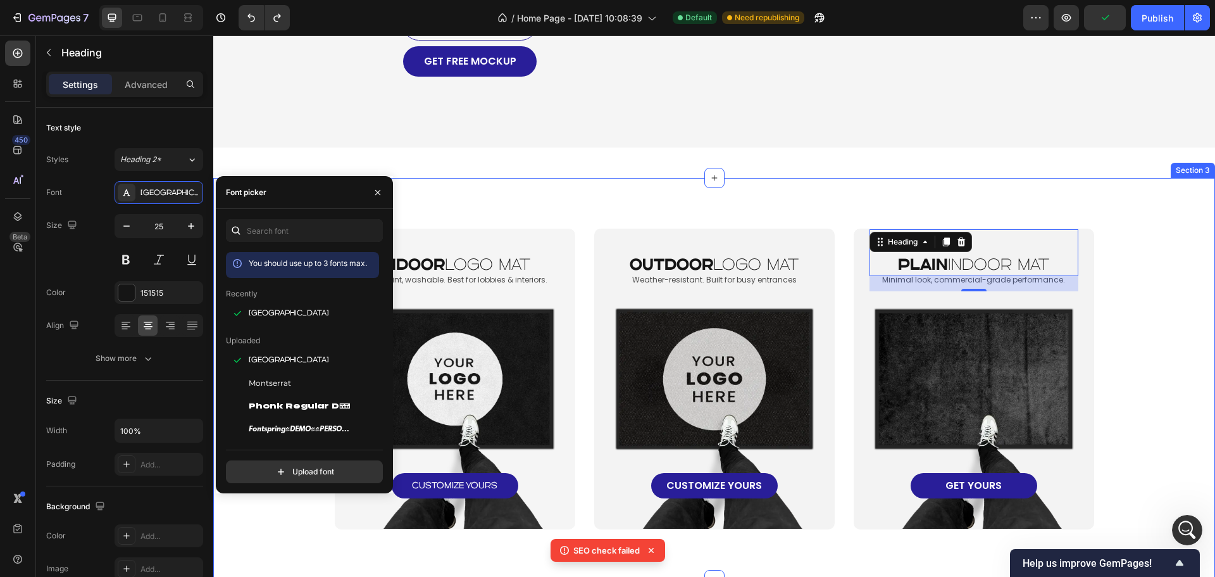
click at [1161, 293] on div "indoor logo mat Heading Crisp print, washable. Best for lobbies & interiors. Te…" at bounding box center [714, 378] width 977 height 301
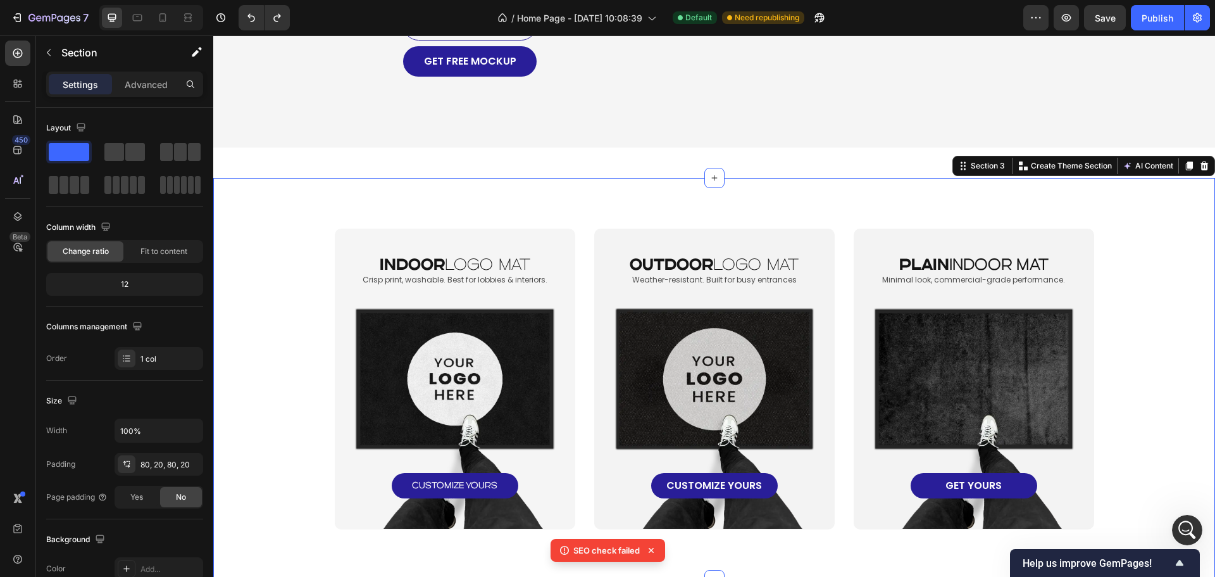
click at [302, 330] on div "indoor logo mat Heading Crisp print, washable. Best for lobbies & interiors. Te…" at bounding box center [714, 378] width 977 height 301
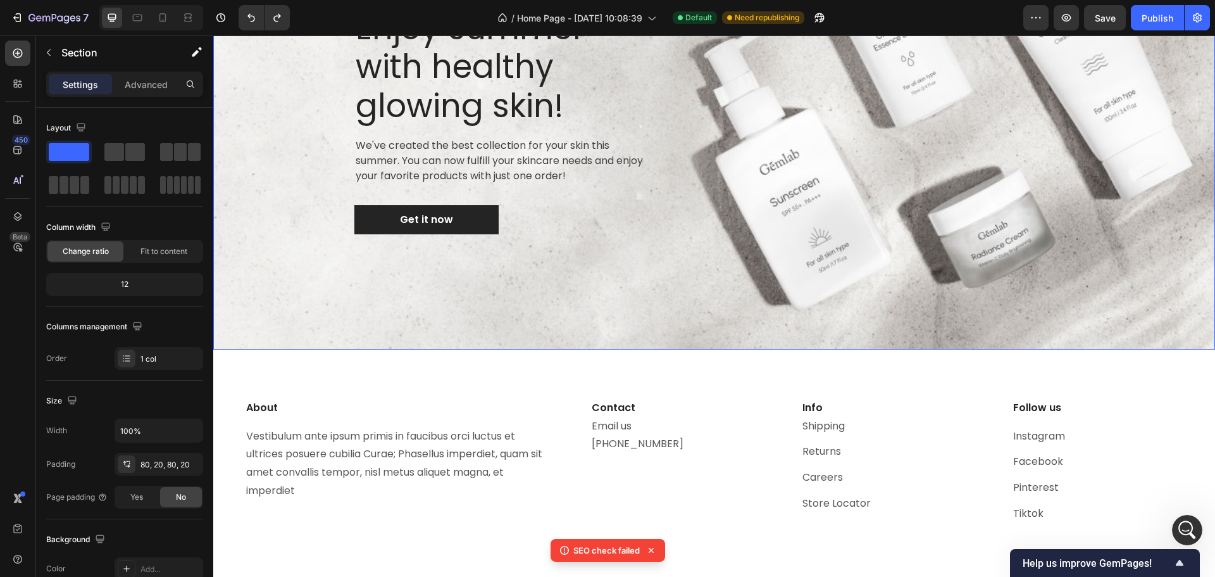
scroll to position [4713, 0]
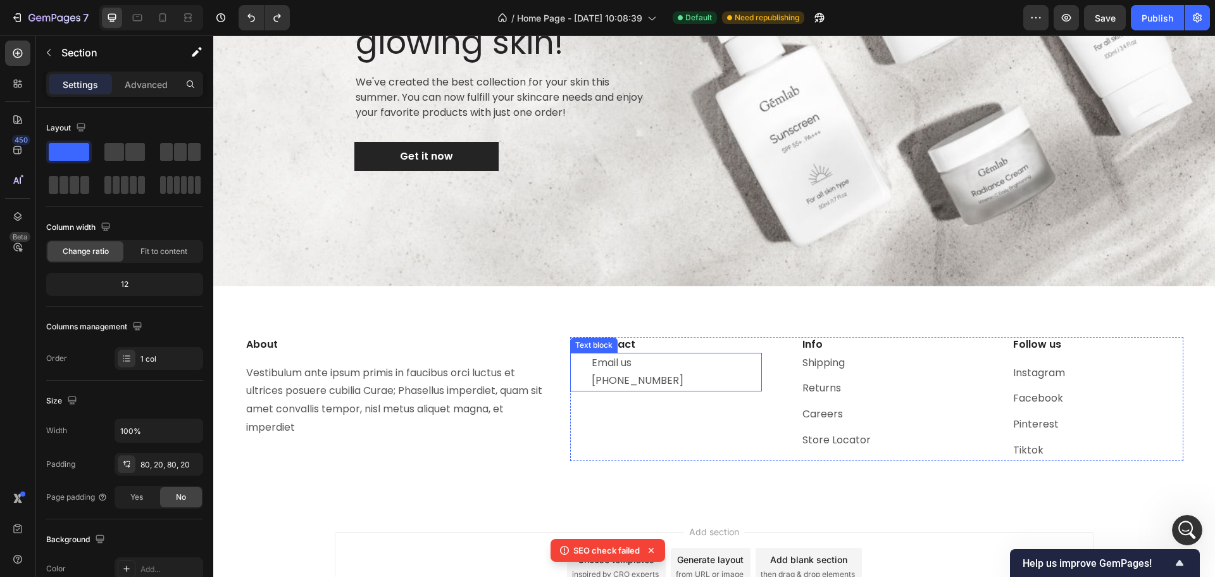
click at [650, 366] on p "Email us +31 (0) 20 255 6485" at bounding box center [676, 372] width 169 height 37
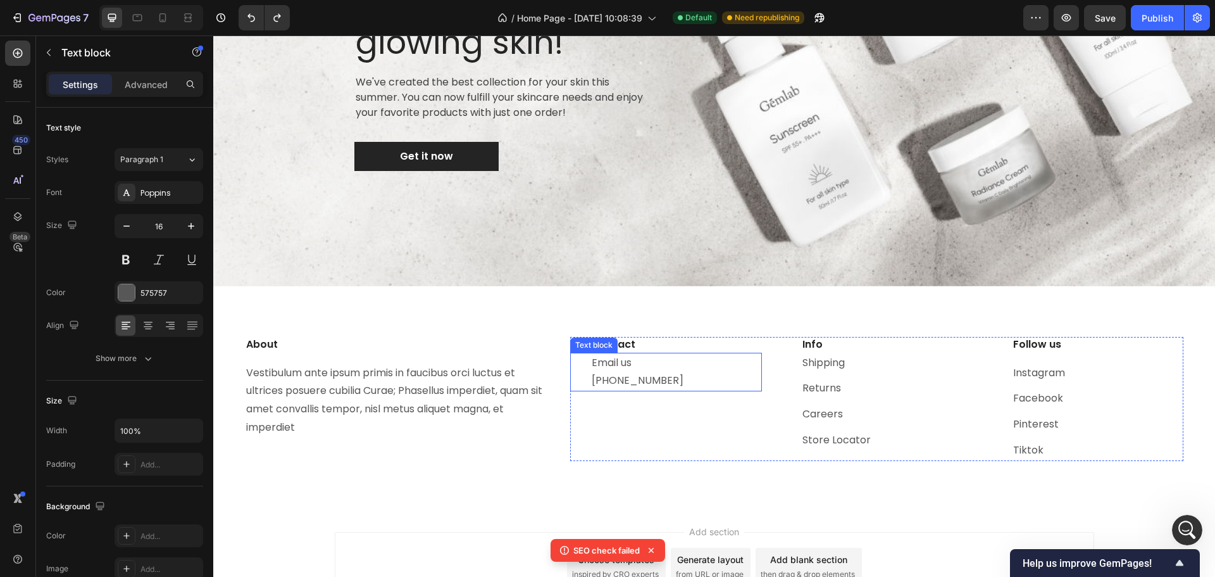
click at [650, 366] on p "Email us +31 (0) 20 255 6485" at bounding box center [676, 372] width 169 height 37
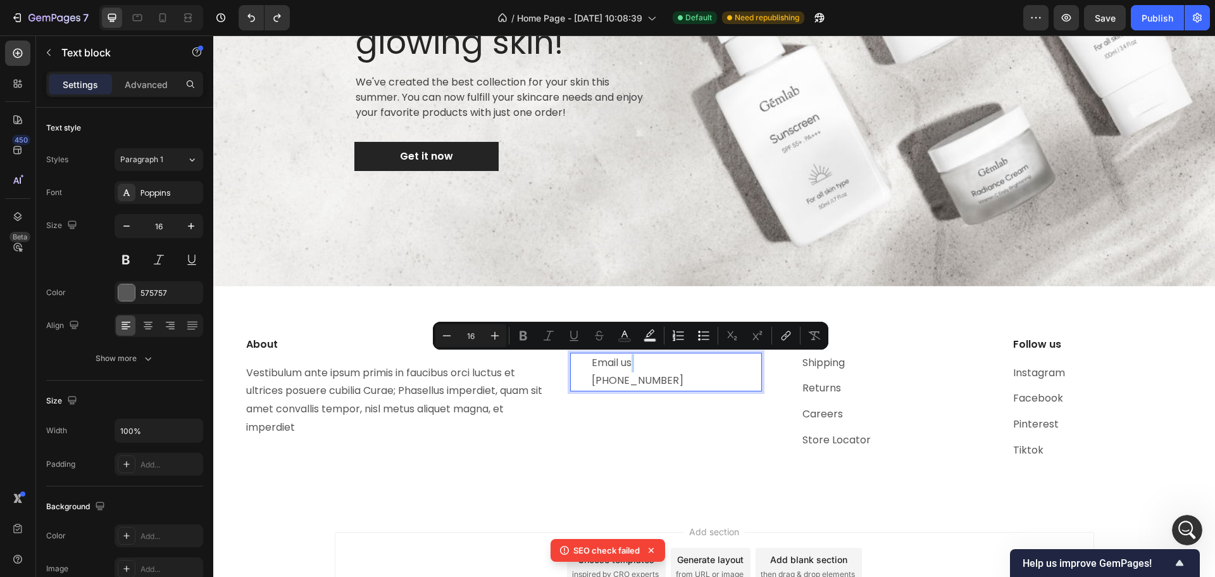
click at [638, 365] on p "Email us +31 (0) 20 255 6485" at bounding box center [676, 372] width 169 height 37
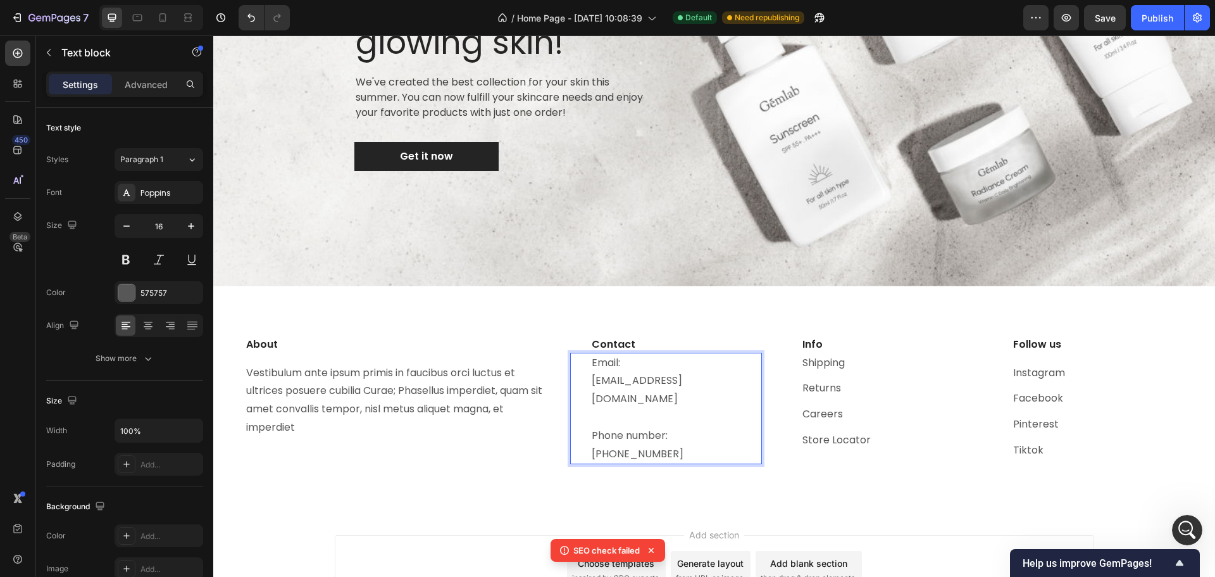
click at [604, 435] on p "Email: info@rugster.shop ⁠⁠⁠⁠⁠⁠⁠Phone number: +31 (0) 20 255 6485" at bounding box center [676, 409] width 169 height 110
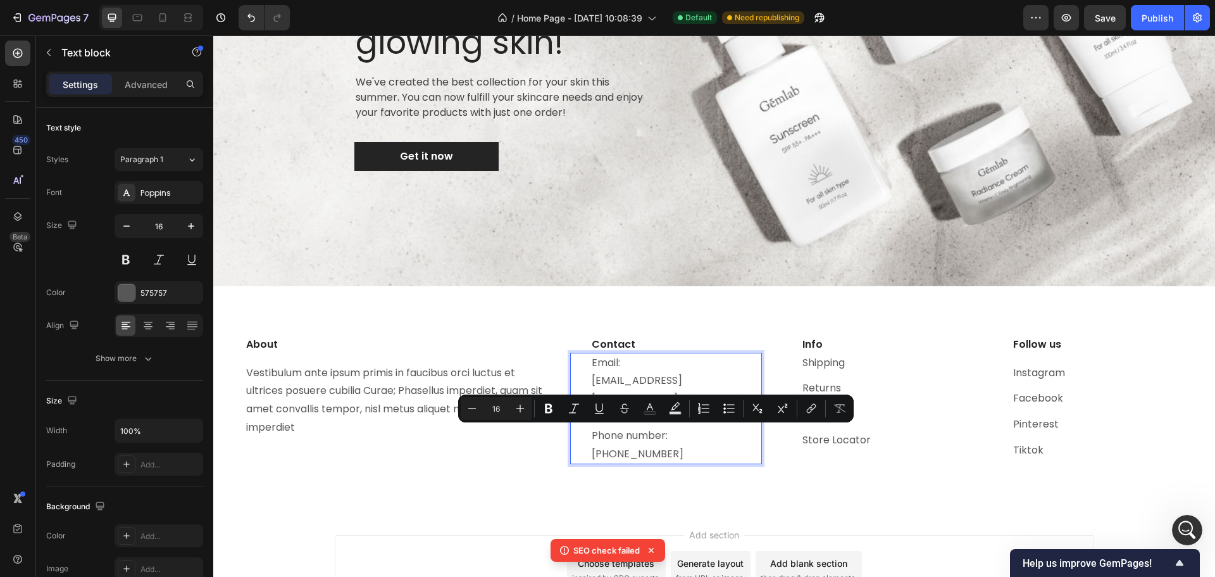
drag, startPoint x: 618, startPoint y: 435, endPoint x: 698, endPoint y: 440, distance: 80.5
click at [698, 440] on p "Email: info@rugster.shop Phone number: +357 (0) 20 255 6485" at bounding box center [676, 409] width 169 height 110
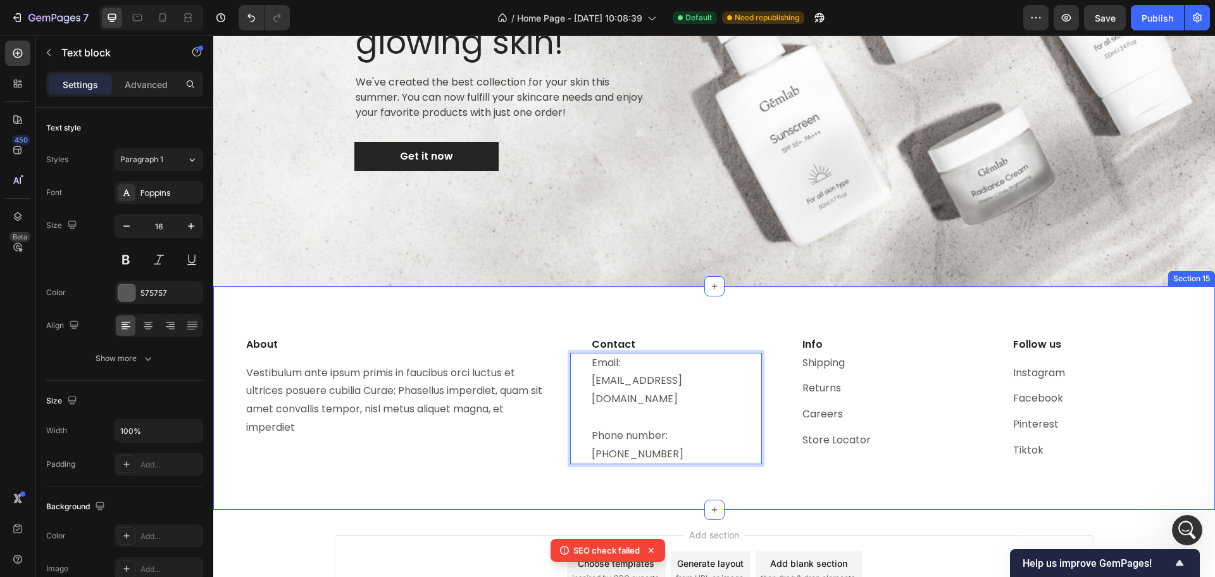
click at [526, 487] on div "About Heading Vestibulum ante ipsum primis in faucibus orci luctus et ultrices …" at bounding box center [714, 416] width 939 height 158
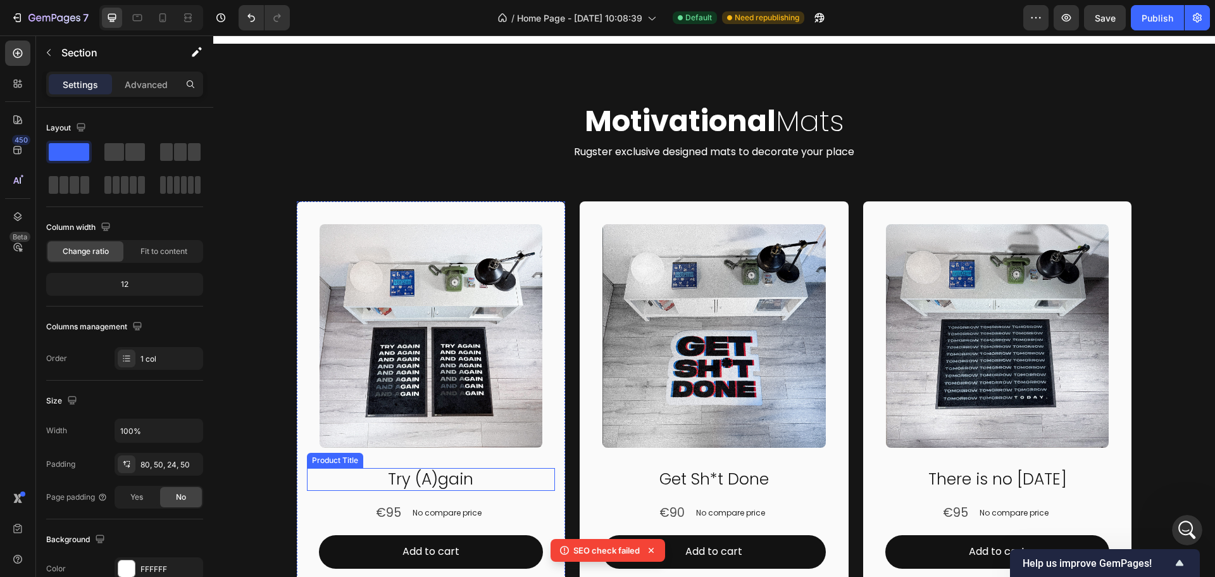
scroll to position [3067, 0]
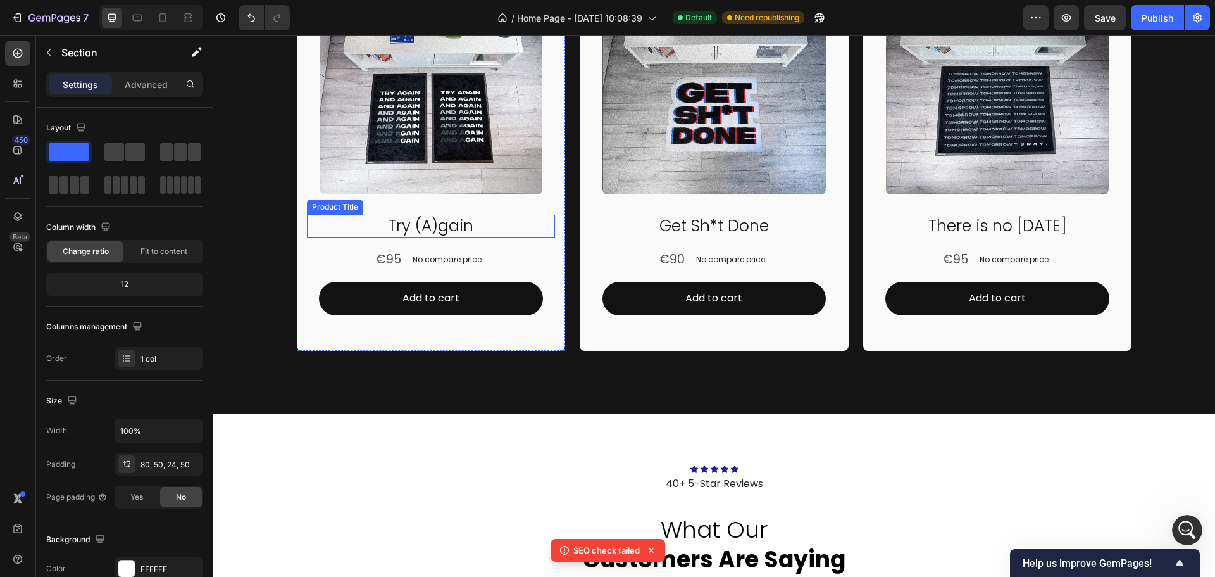
click at [482, 220] on h2 "Try (A)gain" at bounding box center [431, 226] width 249 height 23
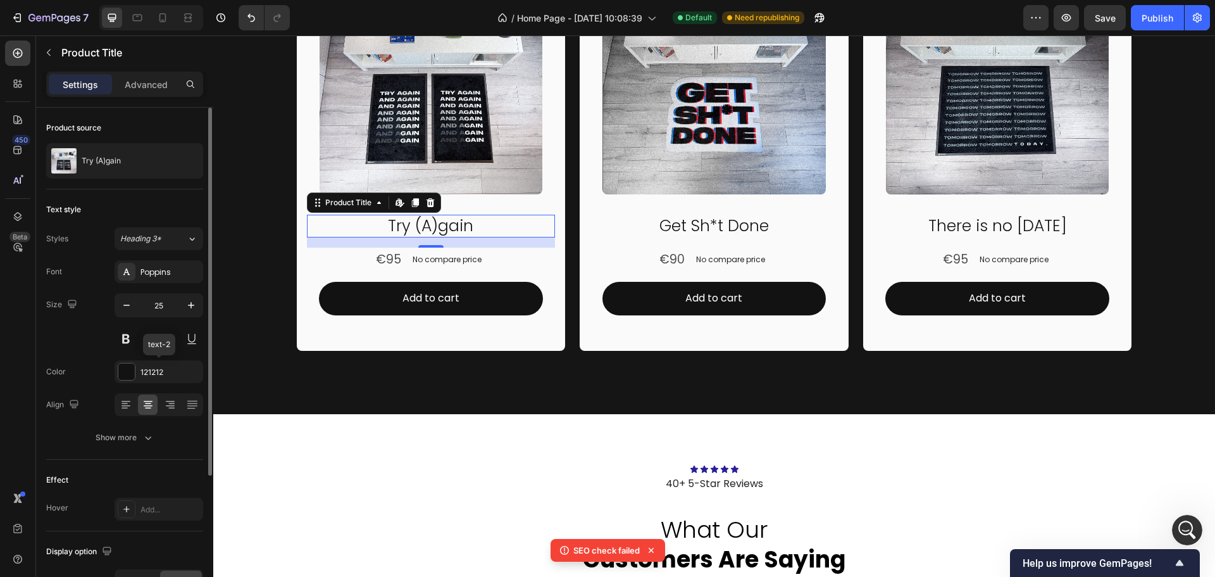
scroll to position [63, 0]
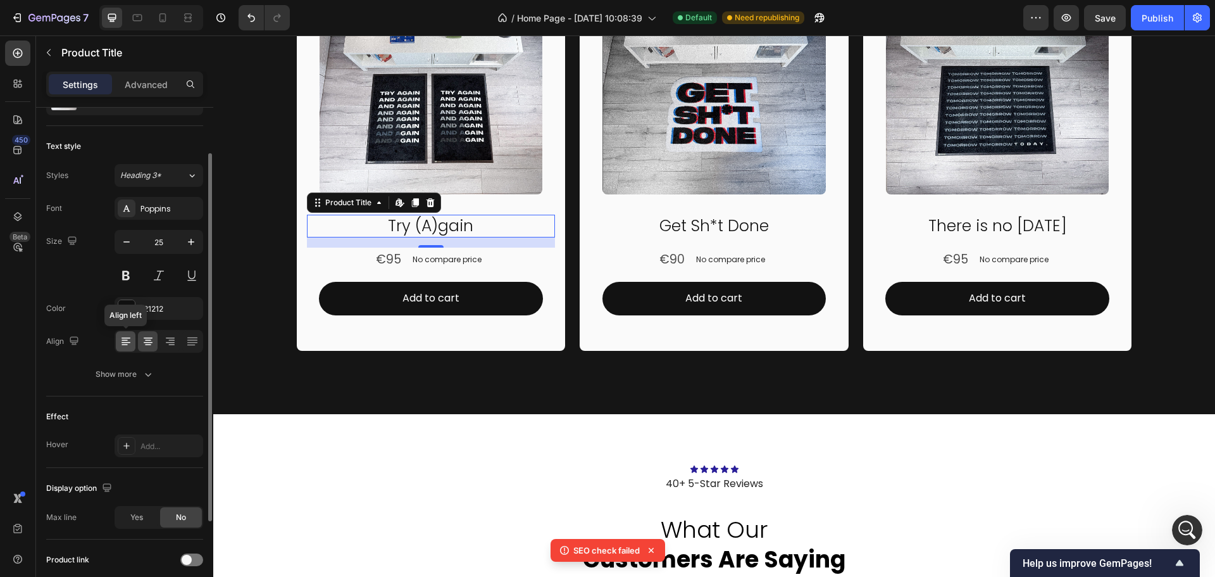
click at [125, 337] on icon at bounding box center [126, 337] width 9 height 1
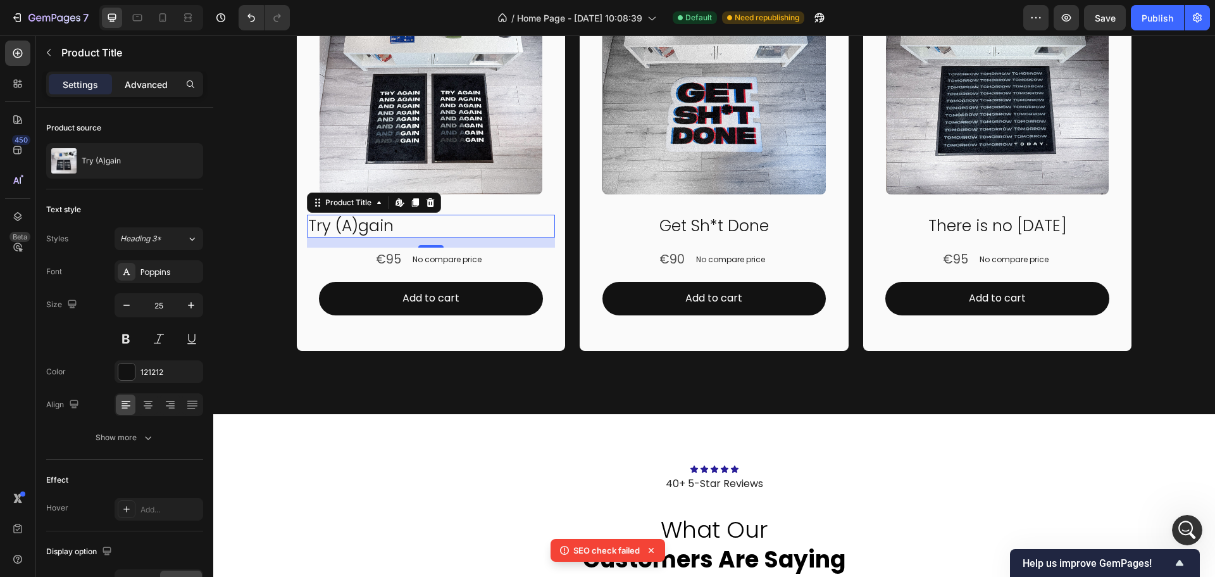
click at [151, 83] on p "Advanced" at bounding box center [146, 84] width 43 height 13
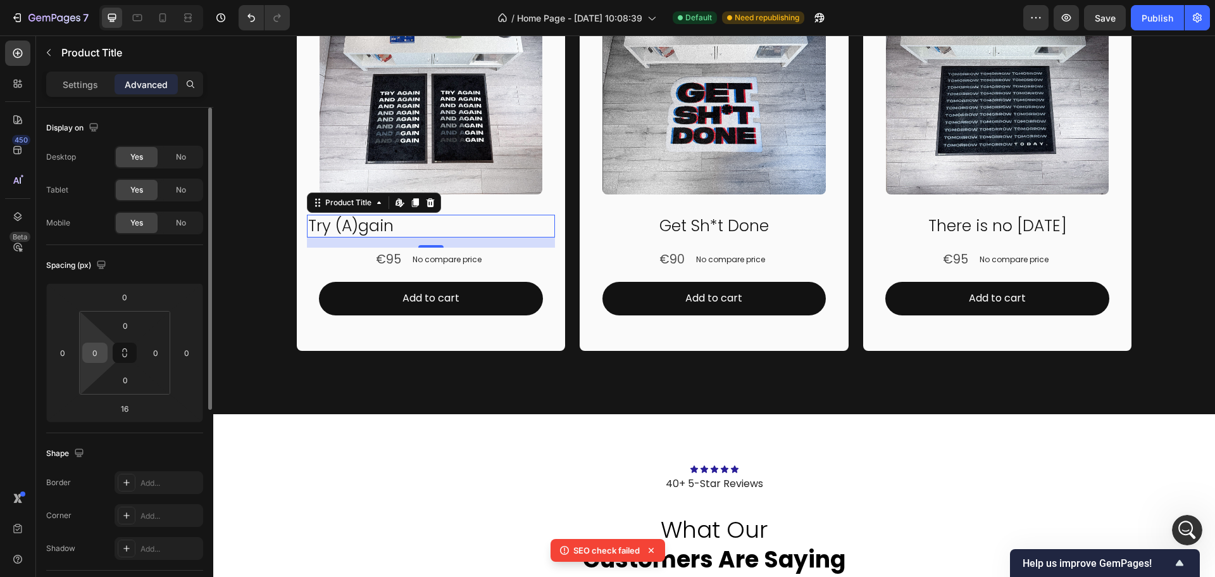
click at [88, 353] on input "0" at bounding box center [94, 352] width 19 height 19
type input "15"
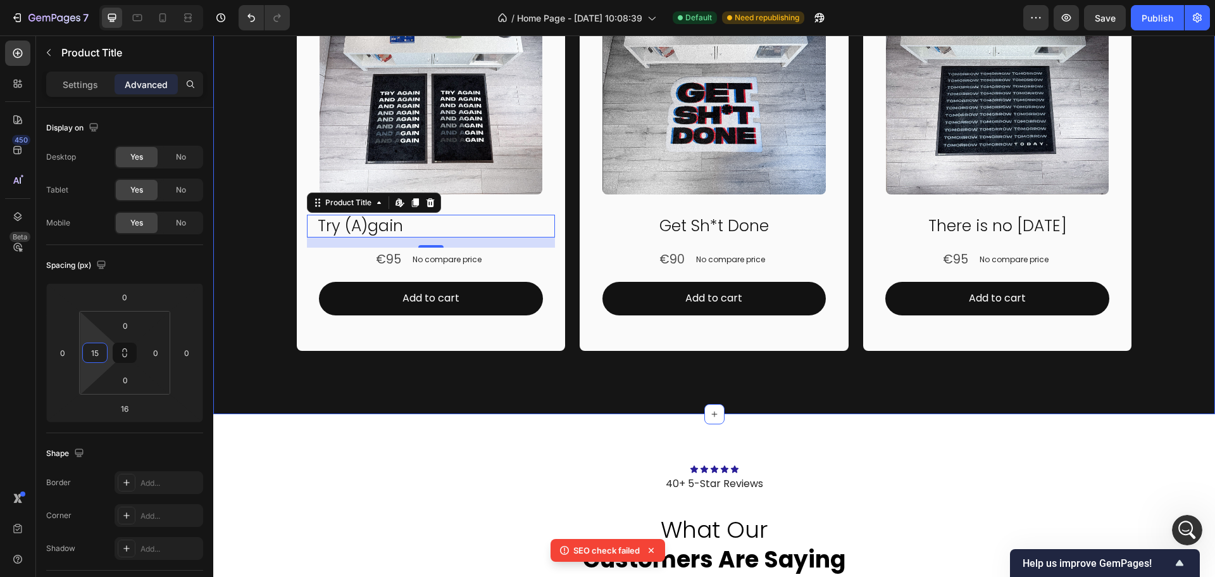
click at [345, 397] on div "Motivational Mats Heading Rugster exclusive designed mats to decorate your plac…" at bounding box center [714, 101] width 1002 height 623
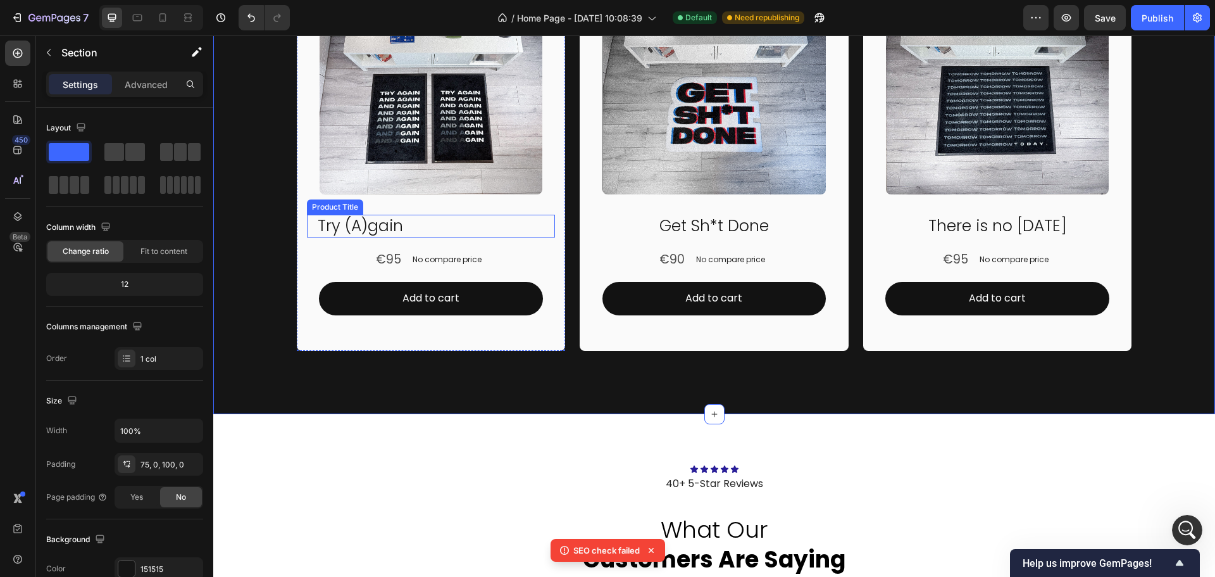
click at [425, 228] on h2 "Try (A)gain" at bounding box center [435, 226] width 239 height 23
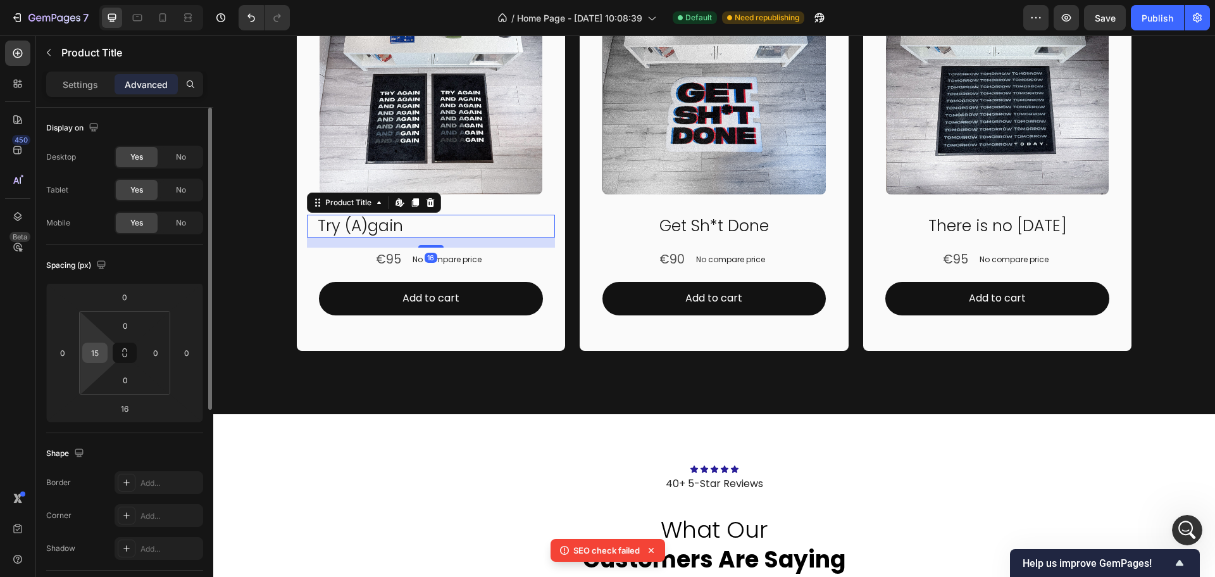
click at [97, 361] on input "15" at bounding box center [94, 352] width 19 height 19
type input "20"
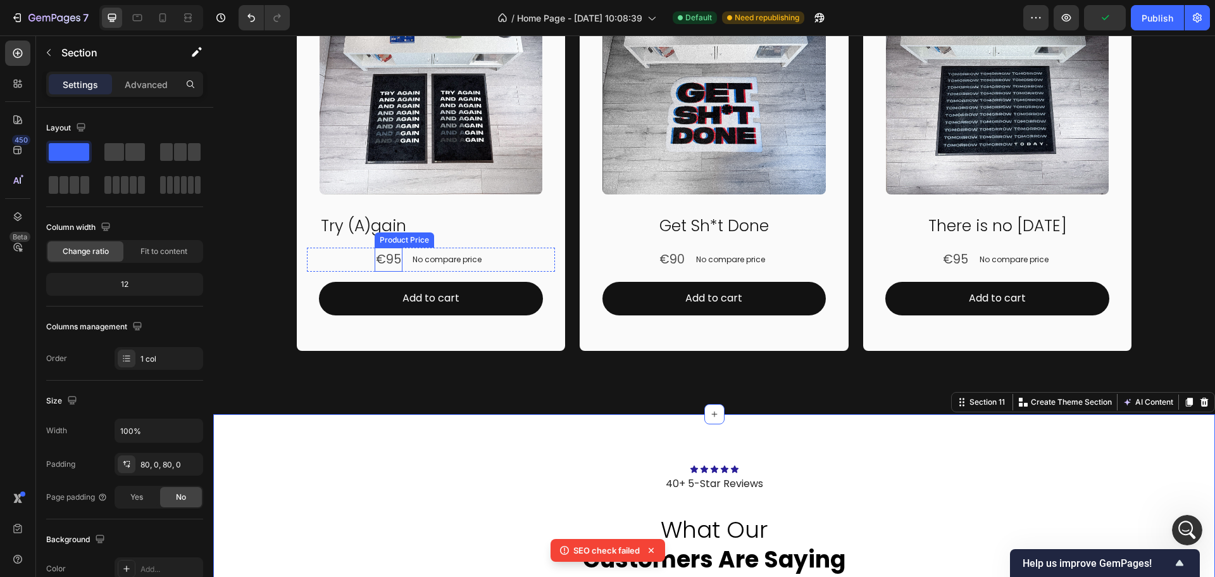
click at [346, 263] on div "€95 Product Price Product Price No compare price Product Price Row" at bounding box center [431, 259] width 249 height 24
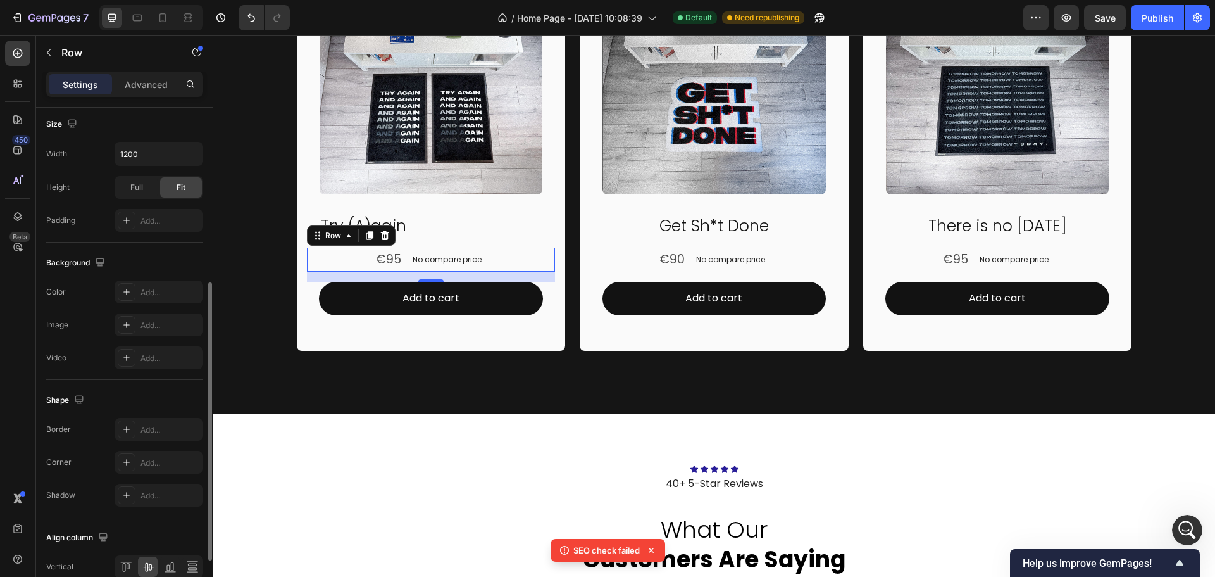
scroll to position [411, 0]
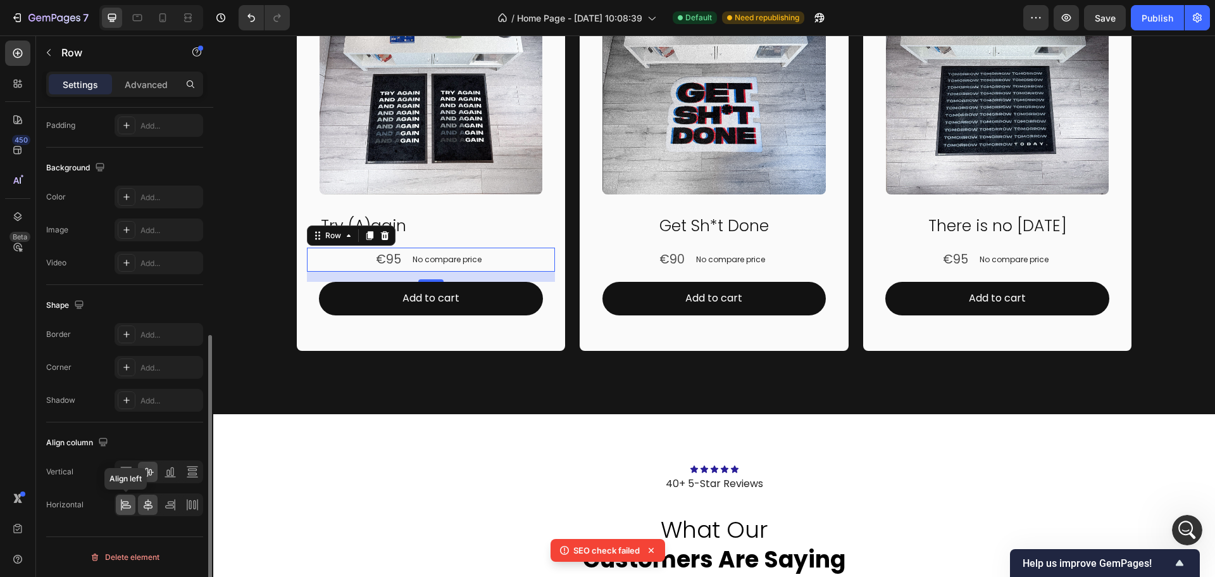
click at [125, 508] on icon at bounding box center [126, 506] width 9 height 3
click at [143, 82] on p "Advanced" at bounding box center [146, 84] width 43 height 13
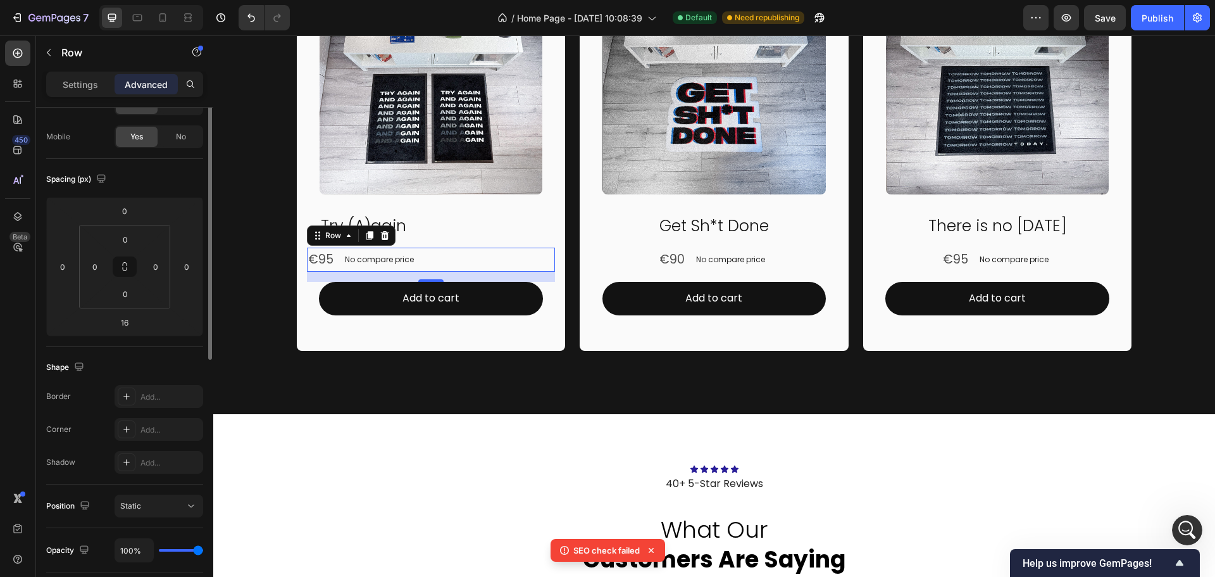
scroll to position [0, 0]
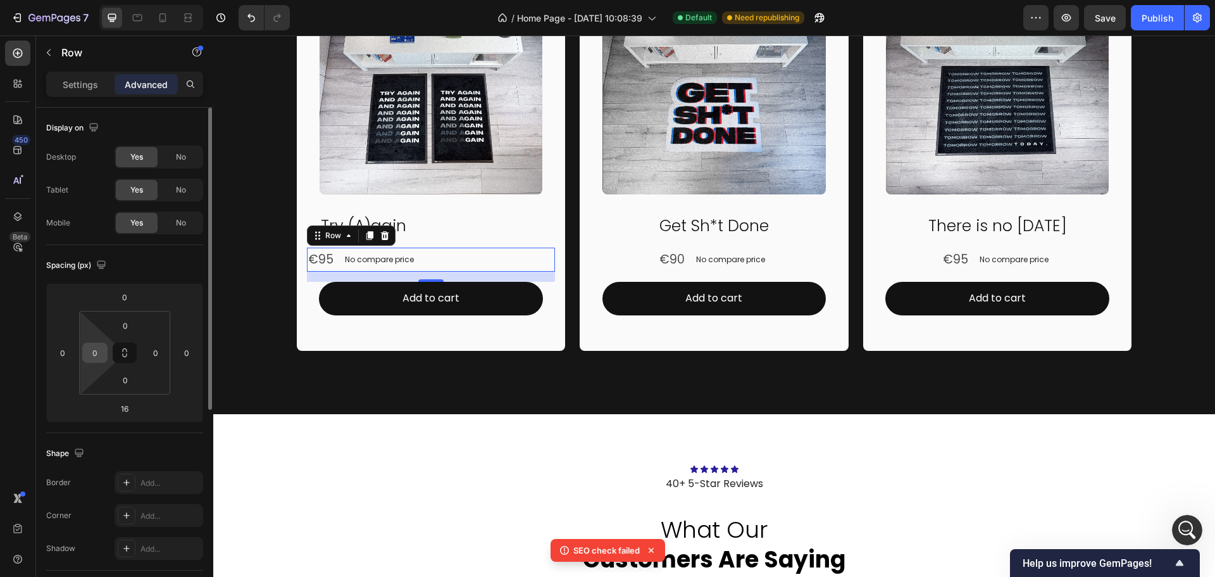
click at [96, 357] on input "0" at bounding box center [94, 352] width 19 height 19
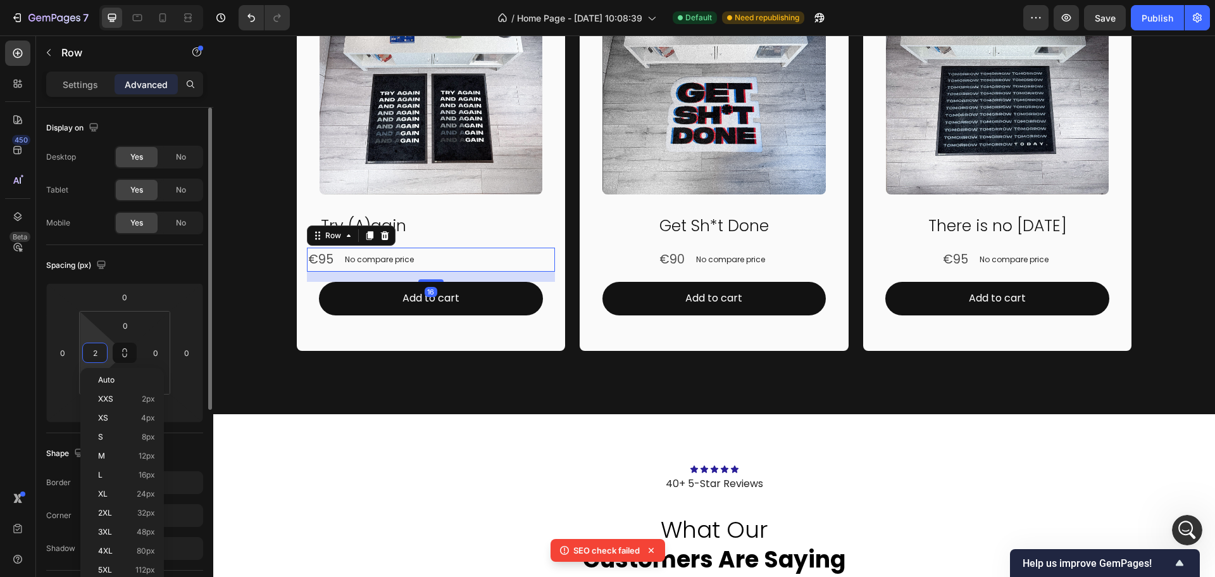
type input "20"
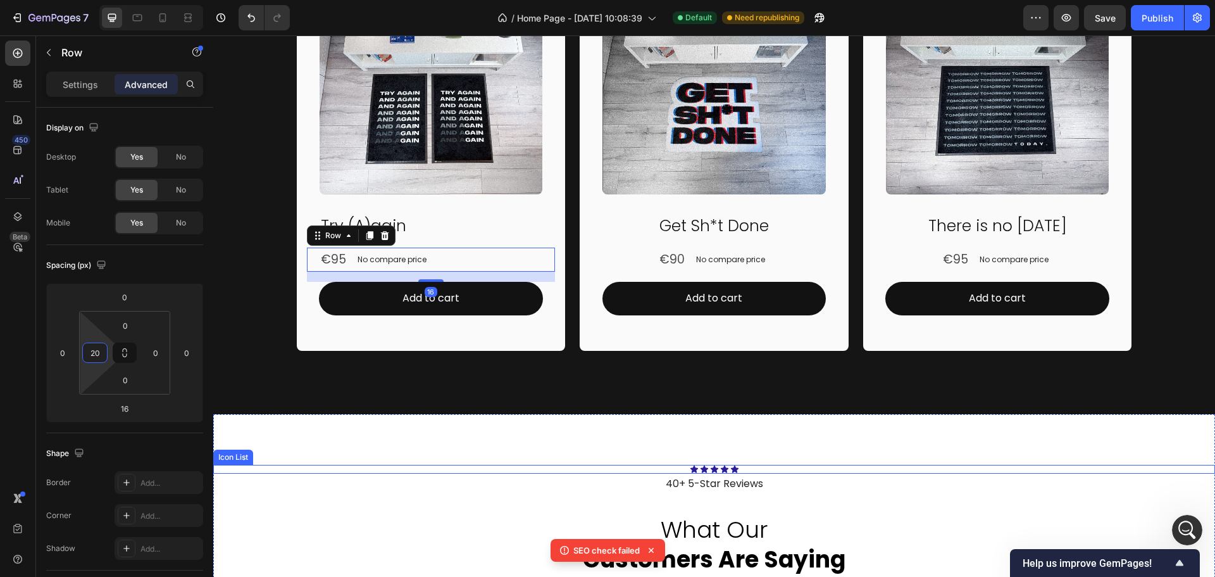
click at [407, 472] on div "Icon Icon Icon Icon Icon" at bounding box center [714, 469] width 1002 height 9
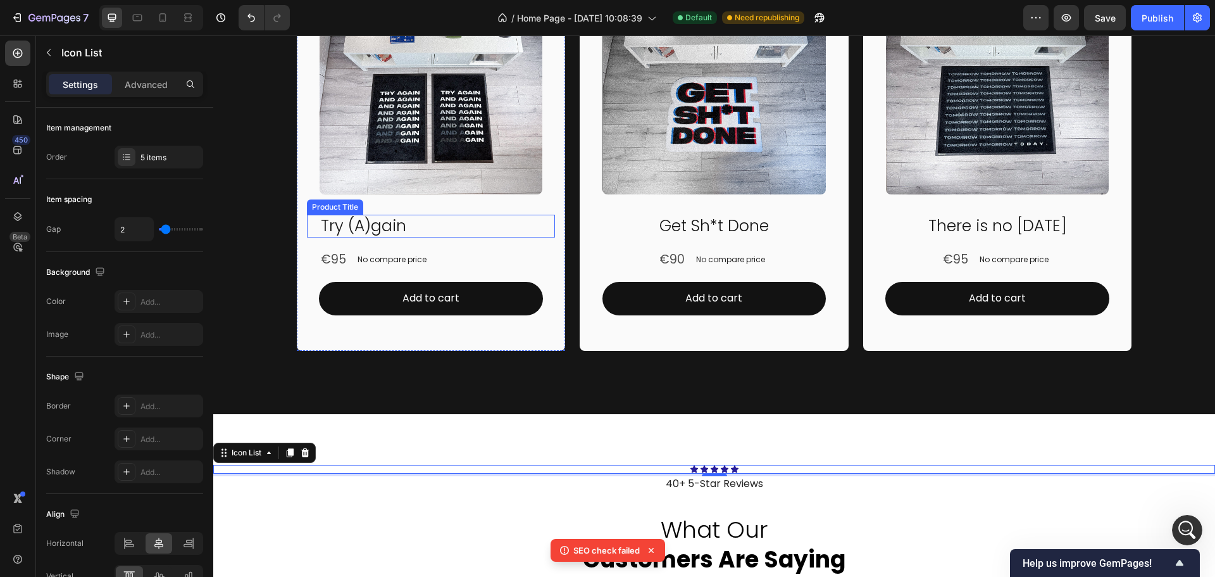
click at [416, 222] on h2 "Try (A)gain" at bounding box center [438, 226] width 236 height 23
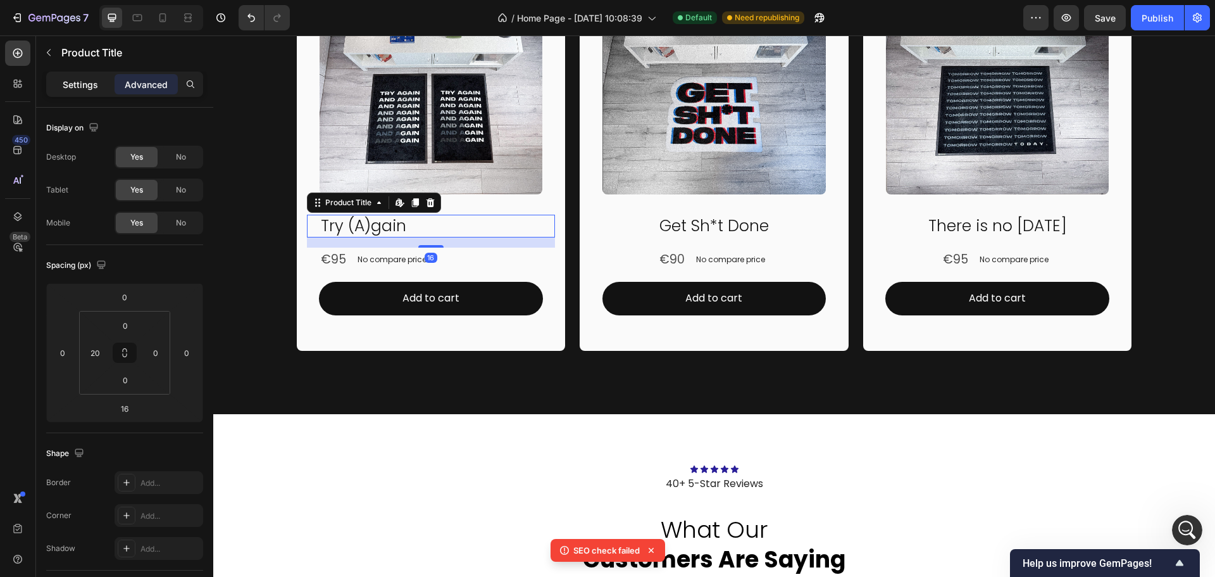
click at [93, 89] on p "Settings" at bounding box center [80, 84] width 35 height 13
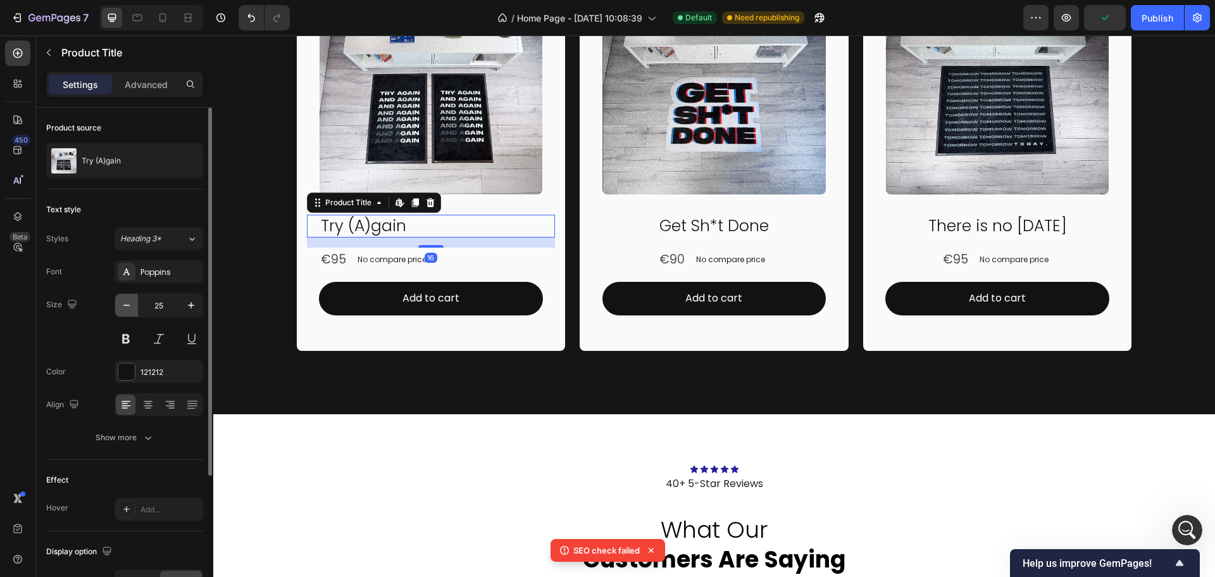
click at [130, 308] on icon "button" at bounding box center [126, 305] width 13 height 13
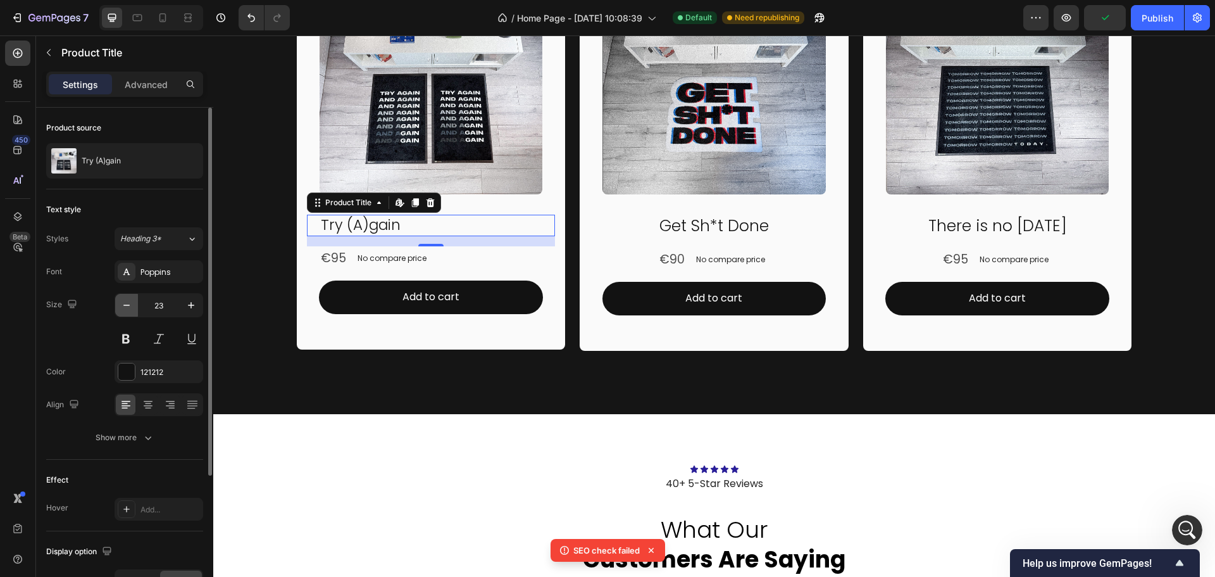
click at [130, 308] on icon "button" at bounding box center [126, 305] width 13 height 13
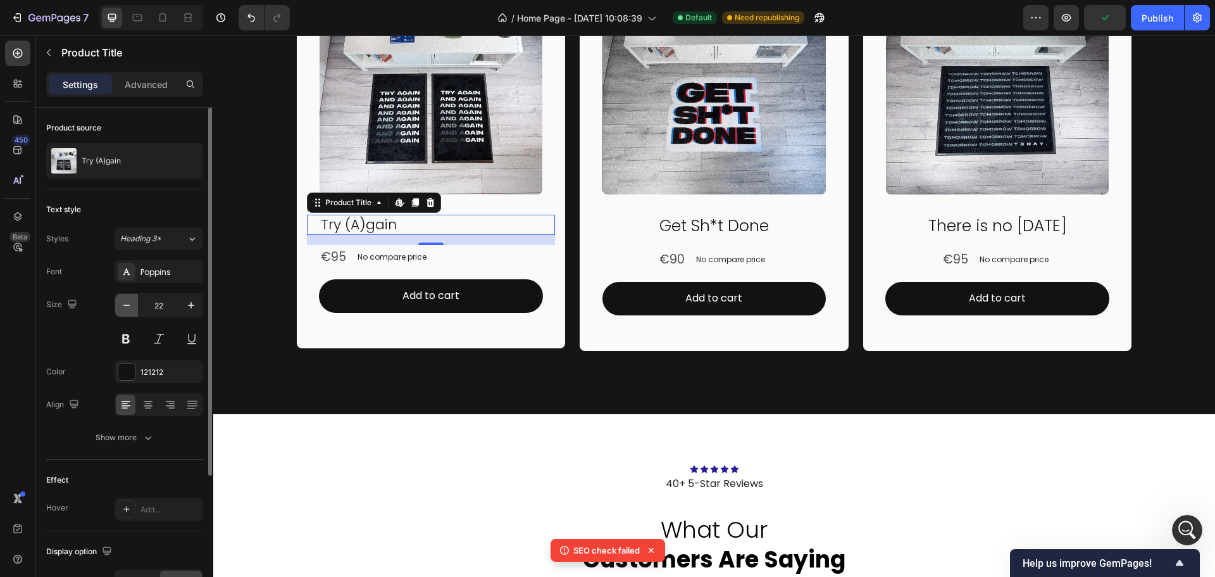
click at [130, 308] on icon "button" at bounding box center [126, 305] width 13 height 13
type input "20"
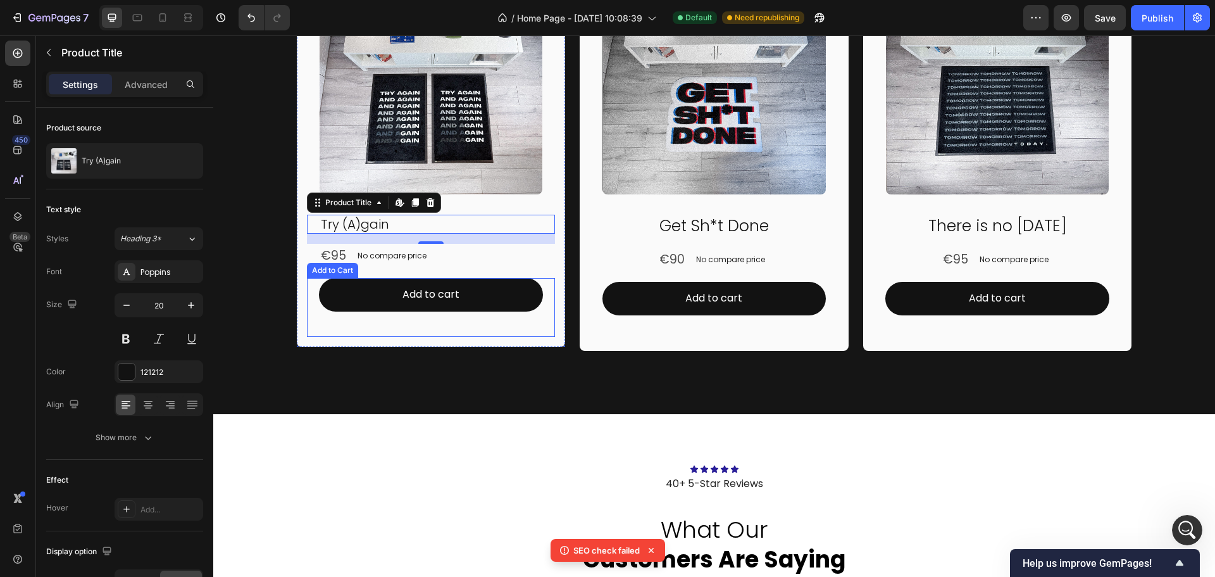
click at [428, 413] on div "Motivational Mats Heading Rugster exclusive designed mats to decorate your plac…" at bounding box center [714, 101] width 1002 height 623
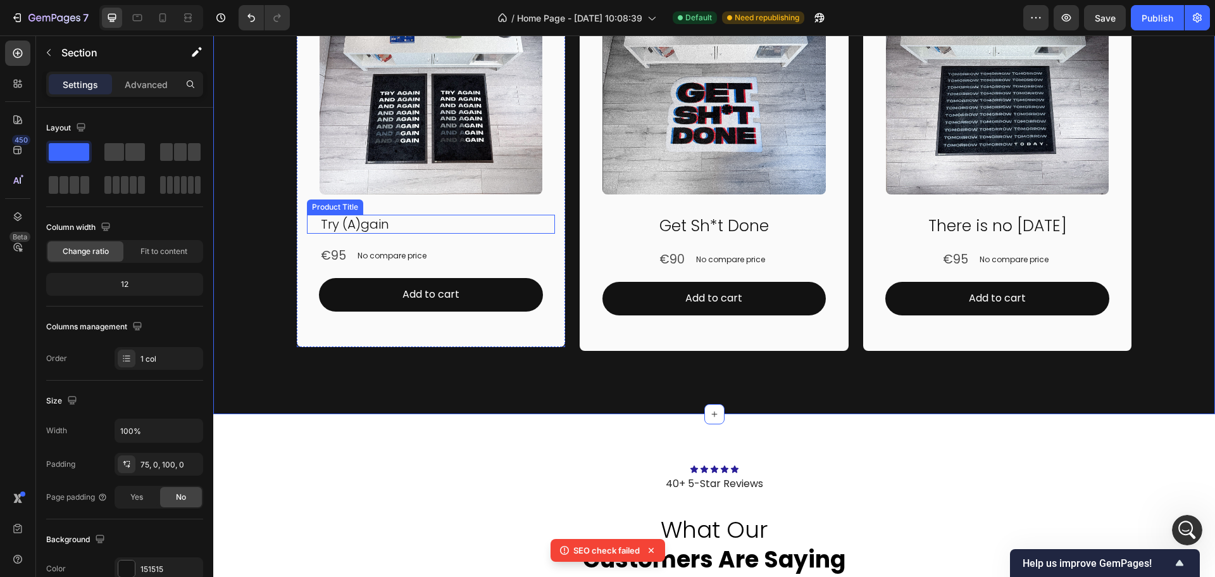
click at [444, 225] on h2 "Try (A)gain" at bounding box center [438, 224] width 236 height 19
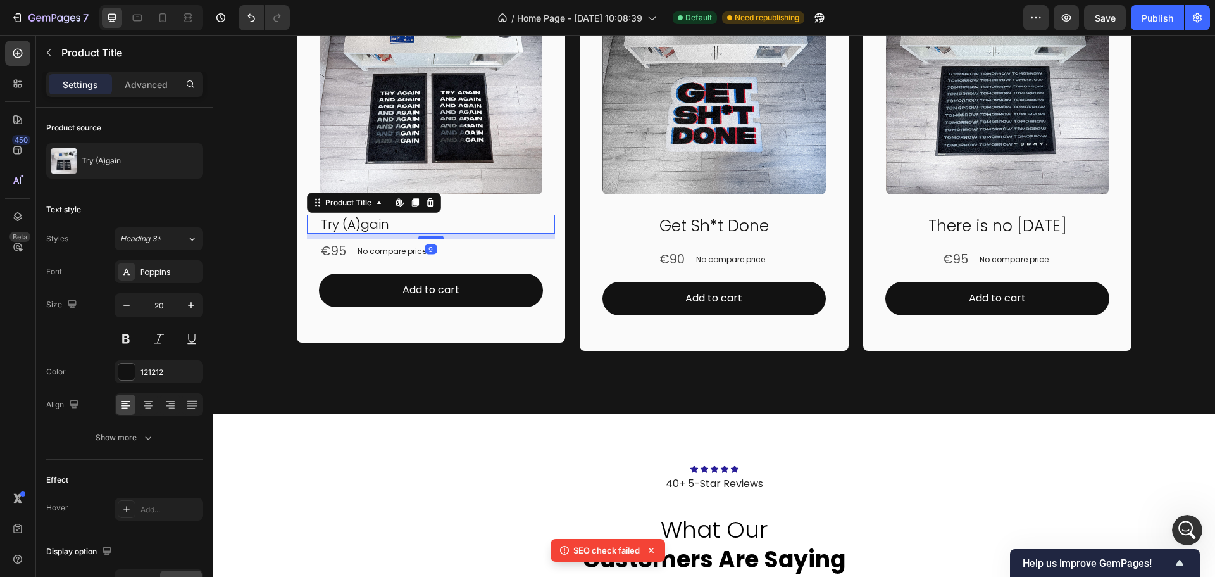
click at [422, 235] on div at bounding box center [430, 237] width 25 height 4
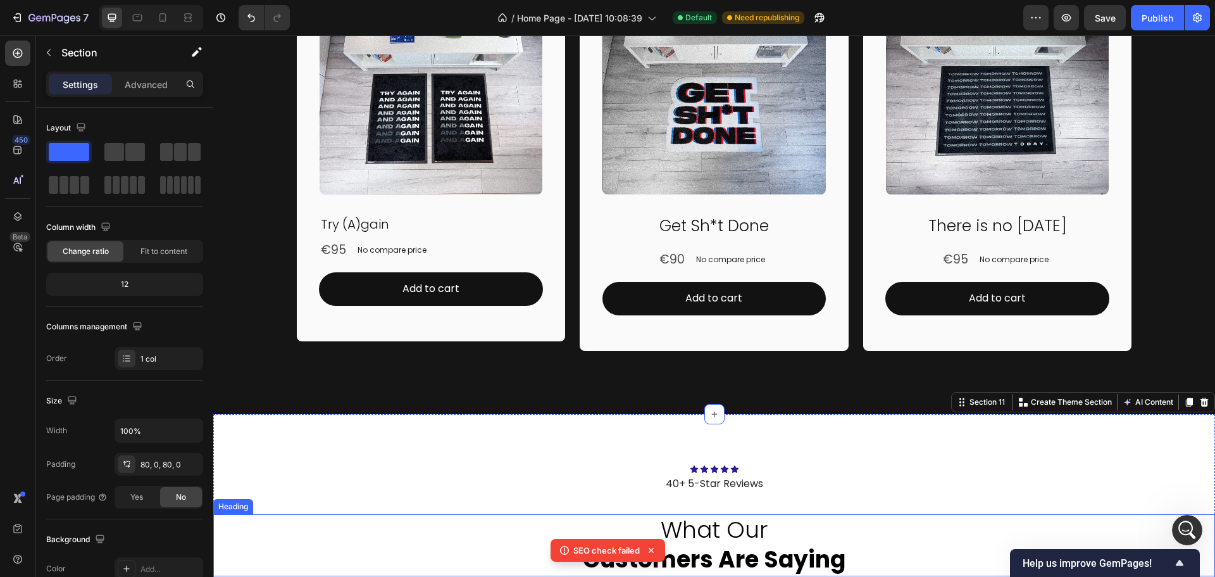
scroll to position [2941, 0]
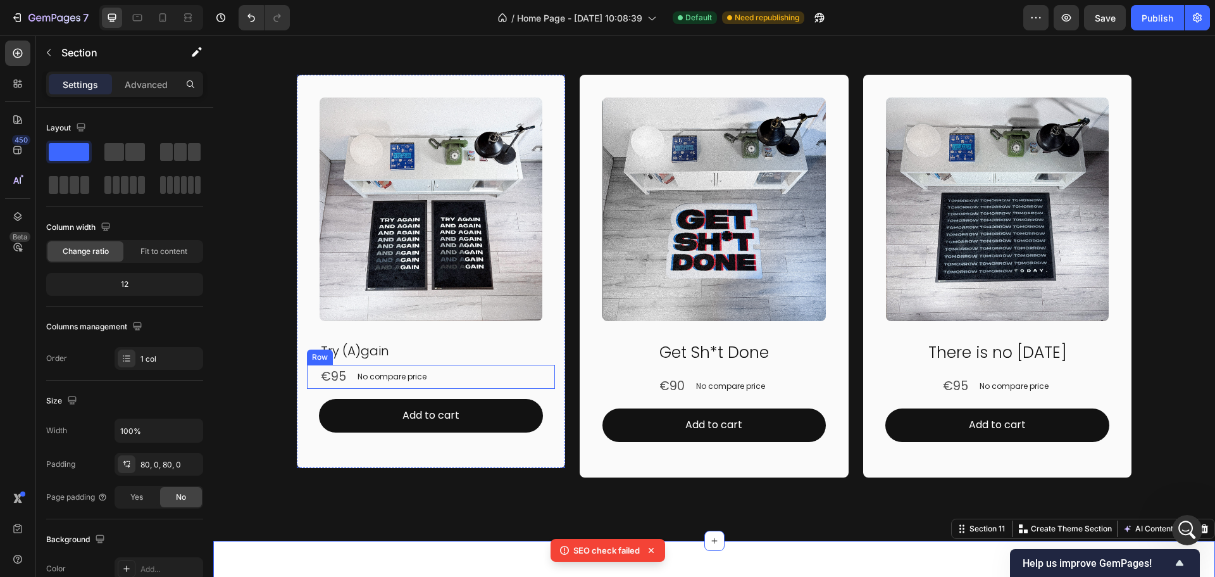
click at [456, 368] on div "€95 Product Price Product Price No compare price Product Price Row" at bounding box center [431, 377] width 249 height 24
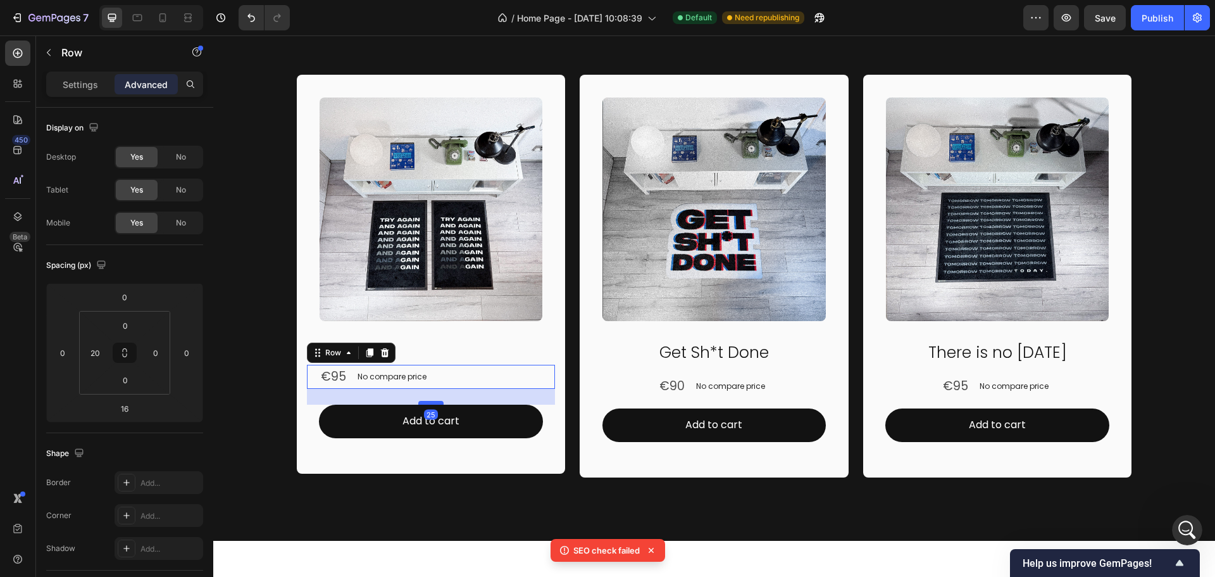
click at [428, 402] on div at bounding box center [430, 403] width 25 height 4
type input "25"
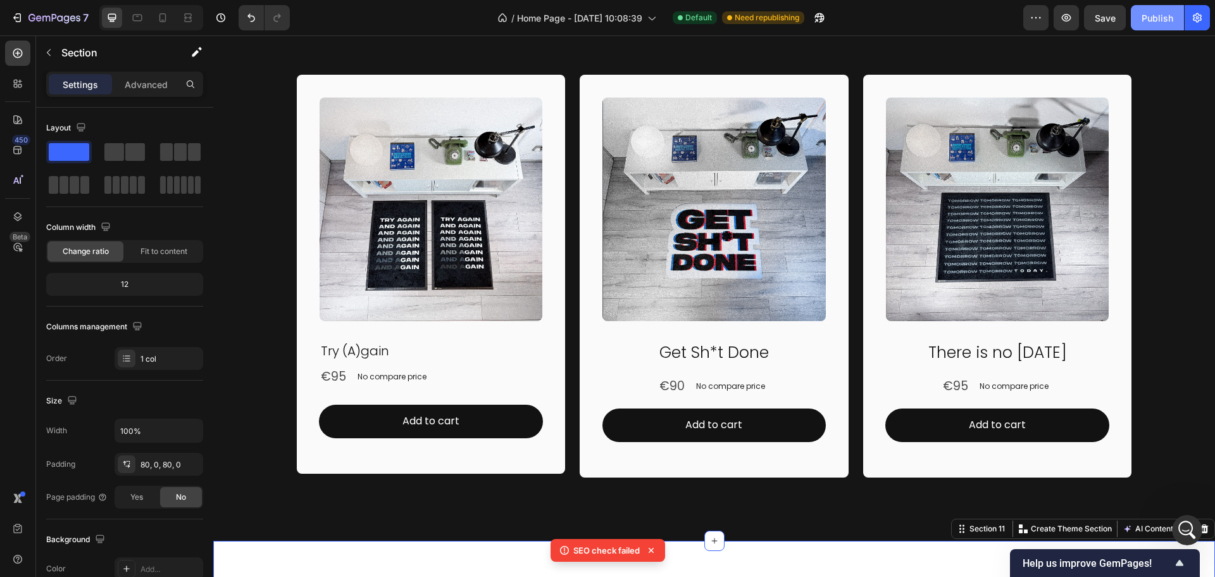
click at [1150, 22] on div "Publish" at bounding box center [1158, 17] width 32 height 13
click at [802, 13] on icon "button" at bounding box center [805, 17] width 13 height 13
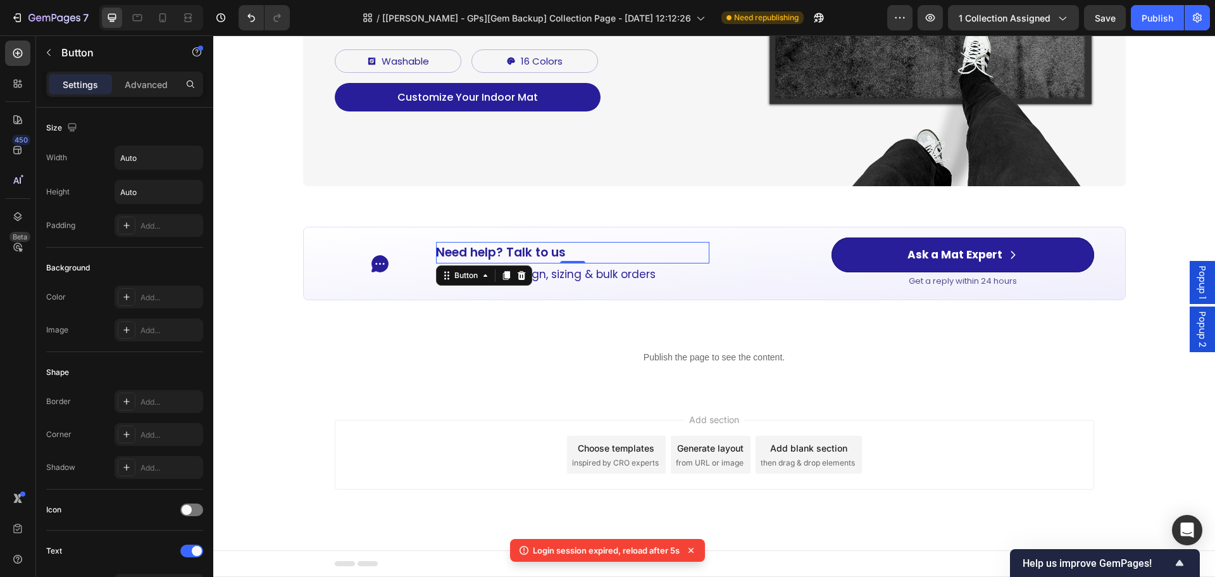
scroll to position [253, 0]
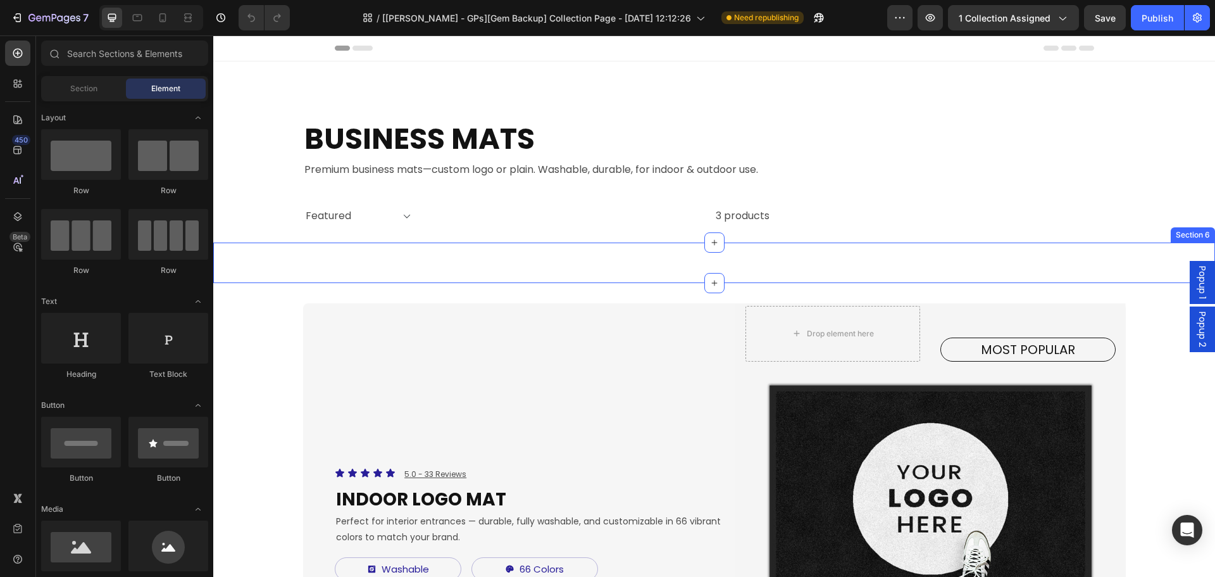
click at [456, 265] on div "Icon Need help? Talk to us Button We will help you choose the right mat. Text B…" at bounding box center [714, 262] width 1002 height 41
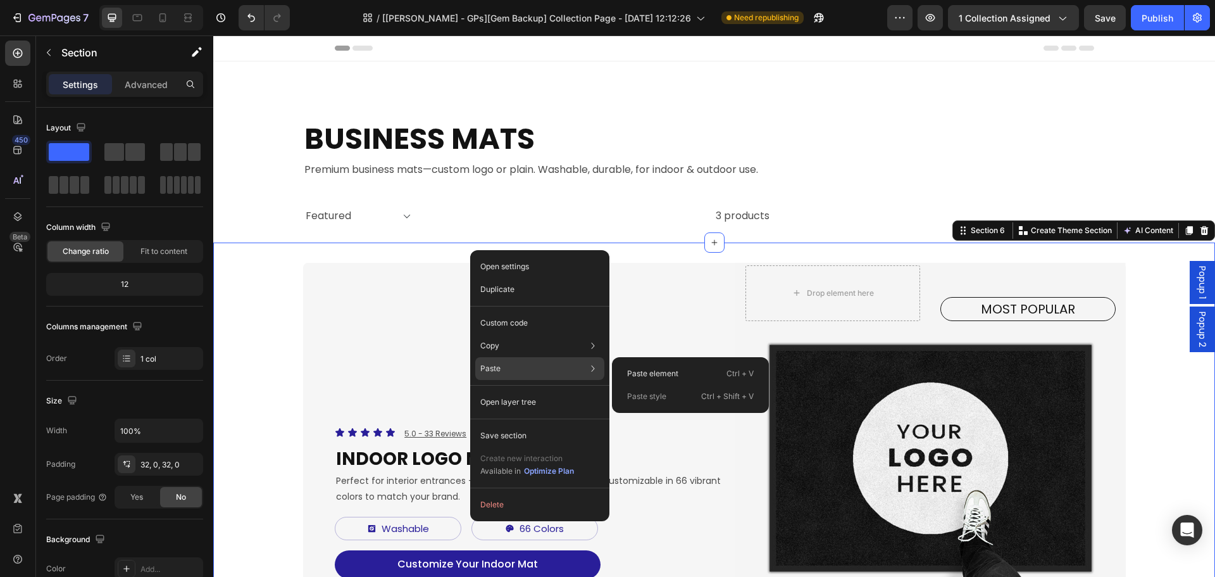
click at [653, 361] on div "Paste element Ctrl + V Paste style Ctrl + Shift + V" at bounding box center [690, 385] width 157 height 56
click at [655, 368] on p "Paste element" at bounding box center [652, 373] width 51 height 11
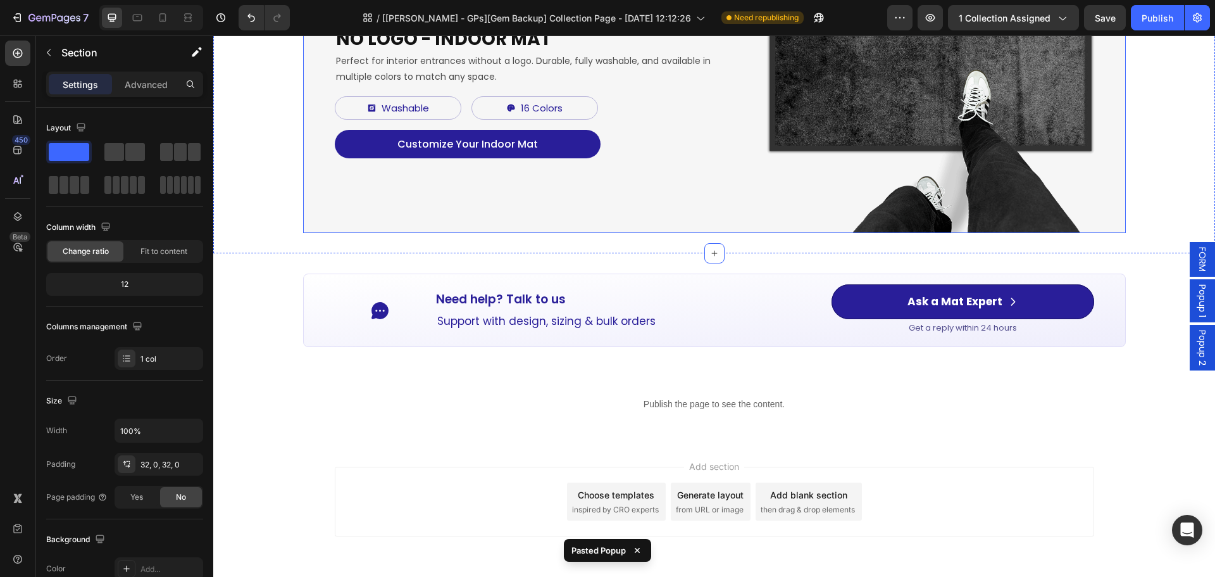
scroll to position [1280, 0]
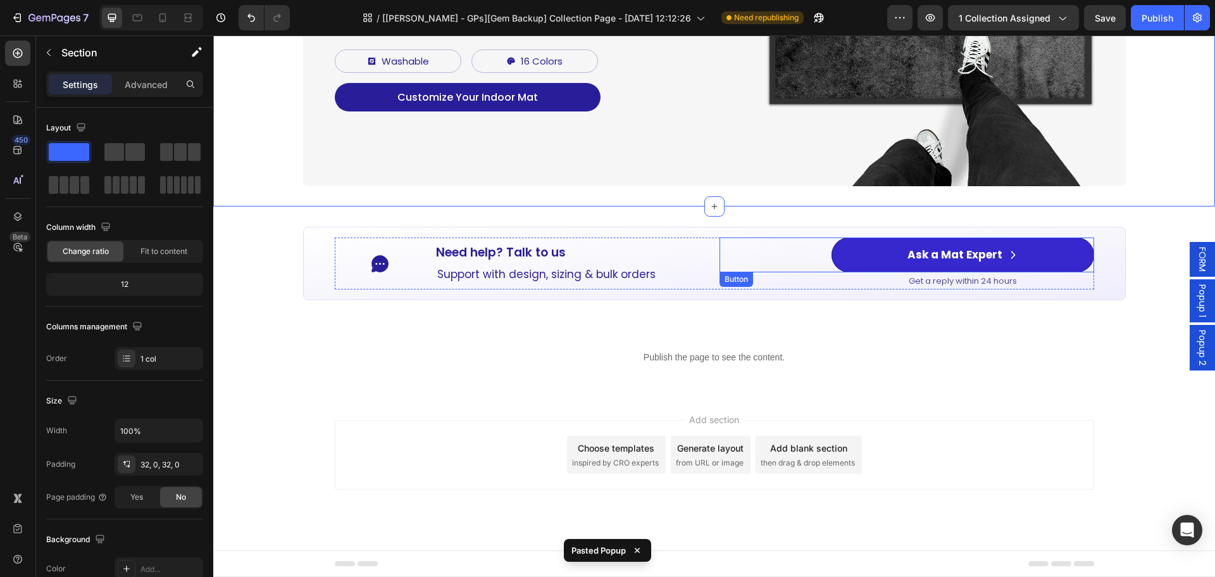
click at [1026, 260] on link "Ask a Mat Expert" at bounding box center [963, 254] width 262 height 35
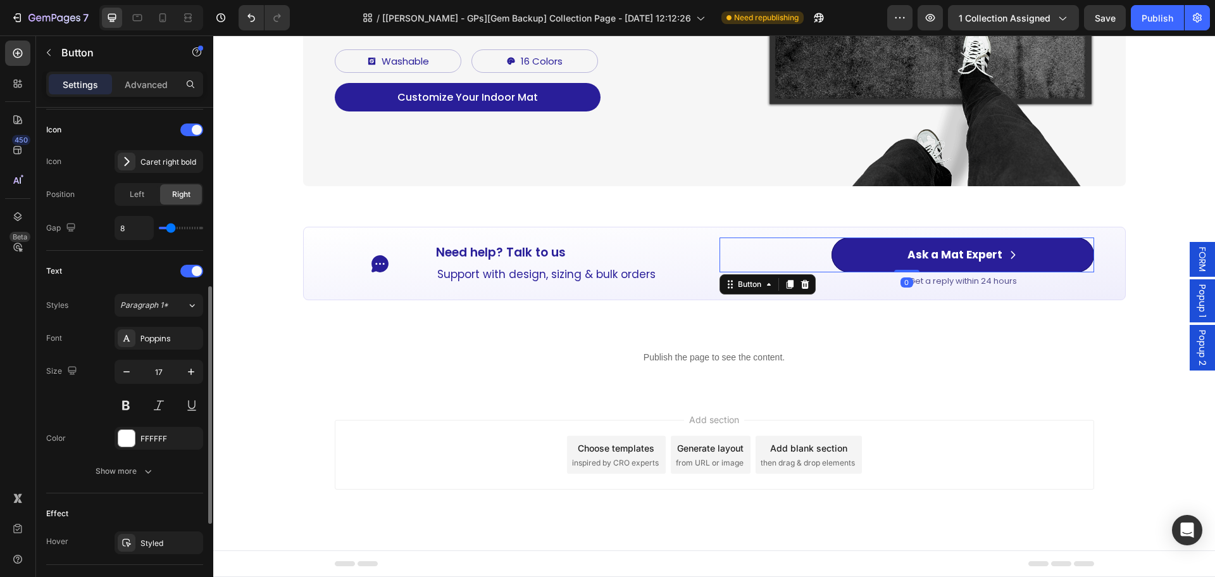
scroll to position [568, 0]
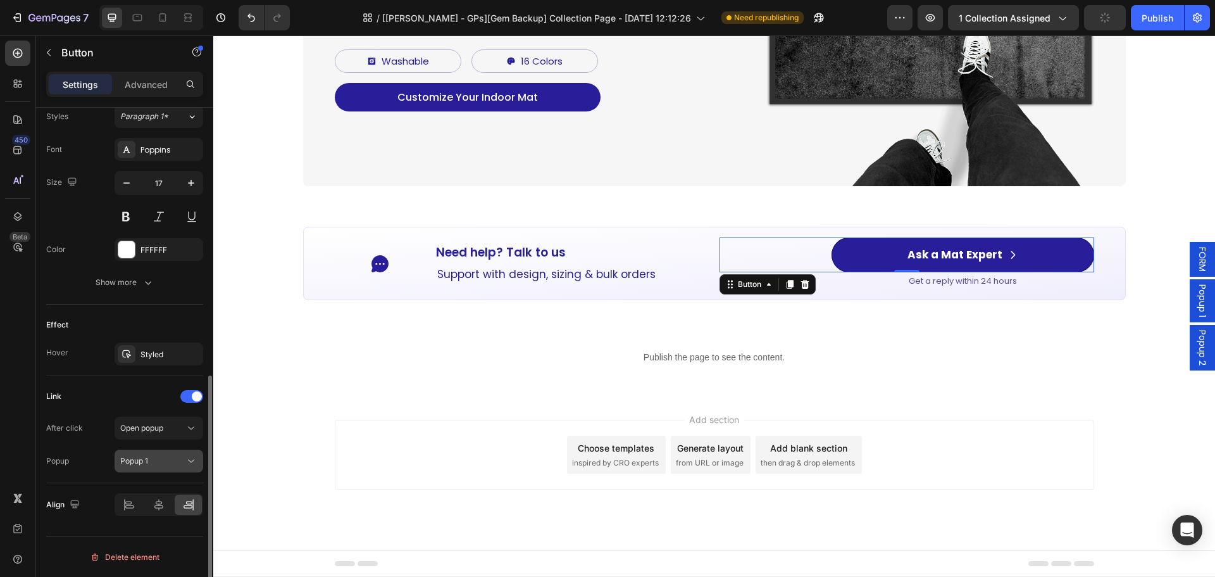
click at [148, 470] on button "Popup 1" at bounding box center [159, 460] width 89 height 23
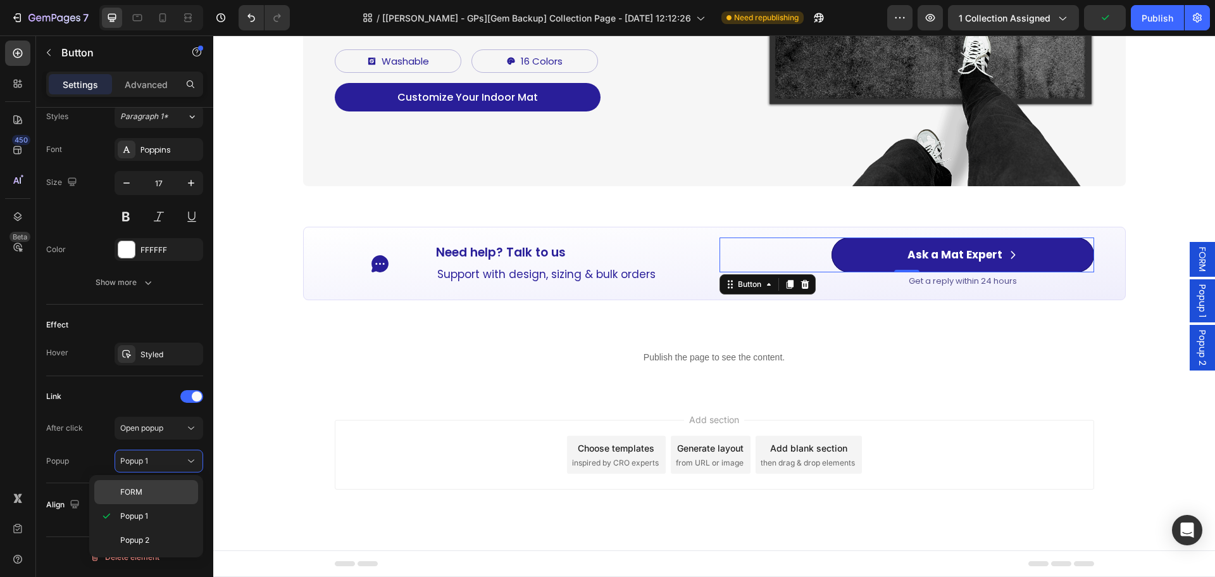
click at [152, 491] on p "FORM" at bounding box center [156, 491] width 72 height 11
click at [1190, 301] on div "Popup 1" at bounding box center [1202, 300] width 25 height 43
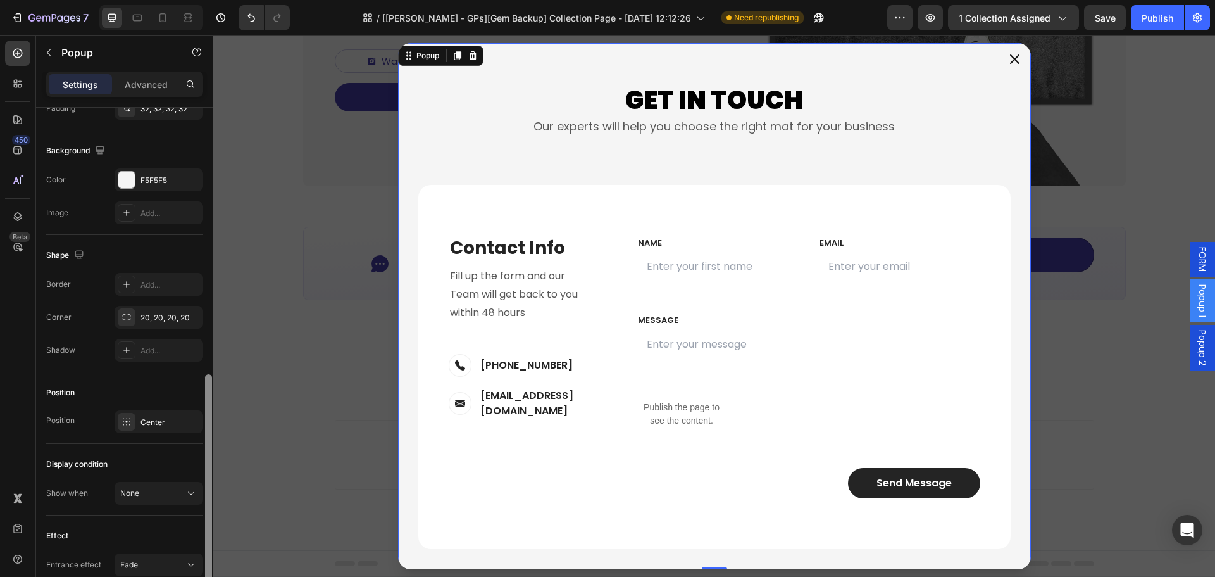
scroll to position [693, 0]
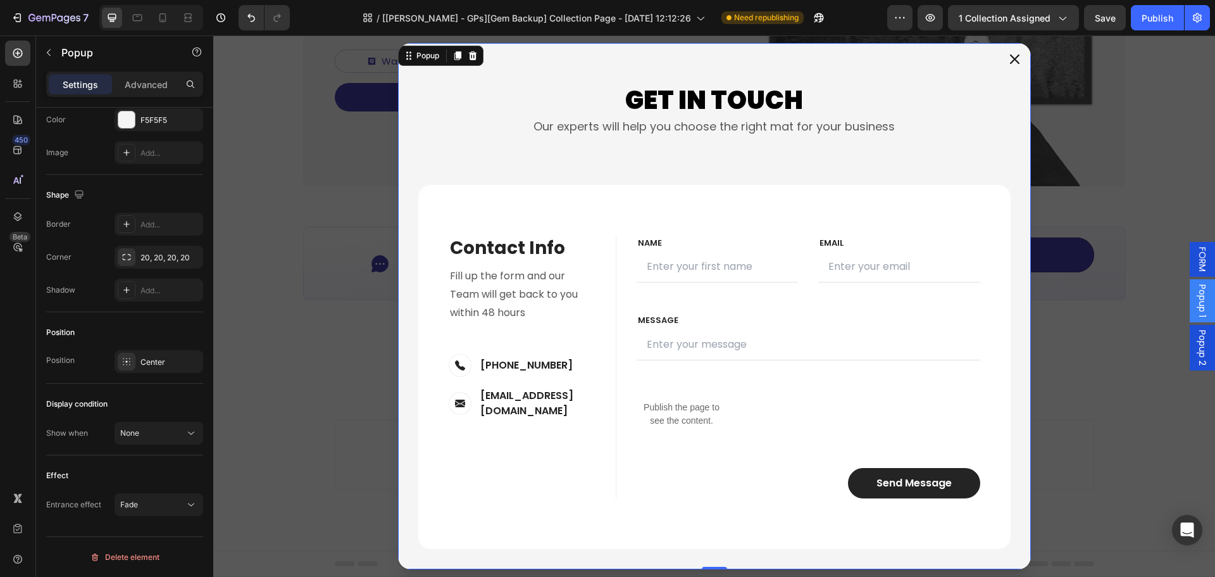
click at [1018, 56] on button "Dialog content" at bounding box center [1015, 59] width 32 height 32
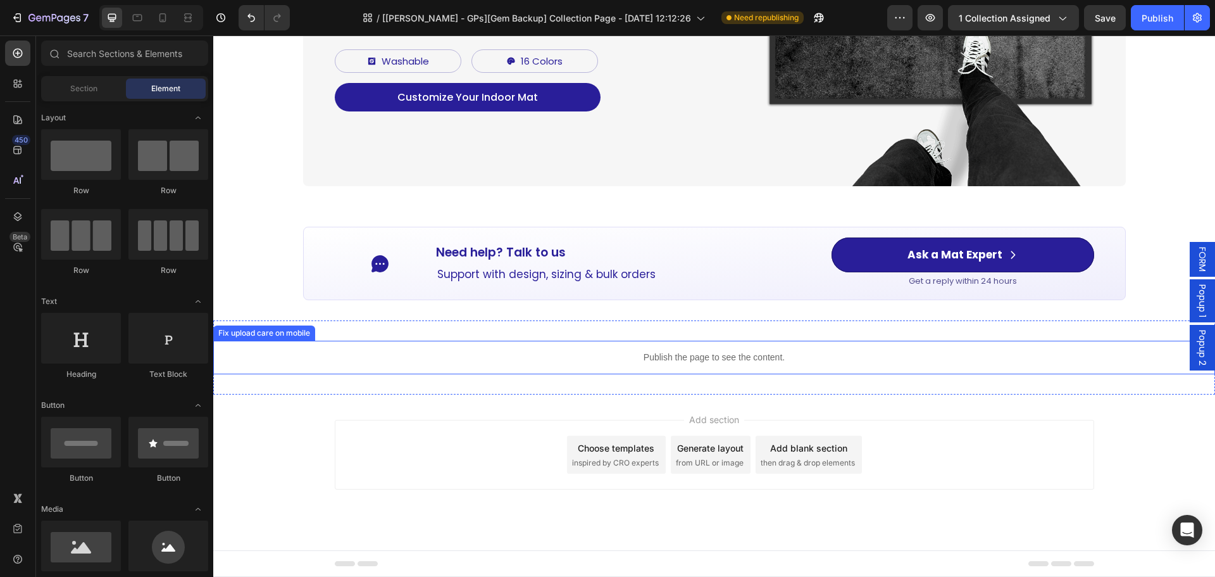
click at [1179, 342] on div "Publish the page to see the content." at bounding box center [714, 358] width 1002 height 34
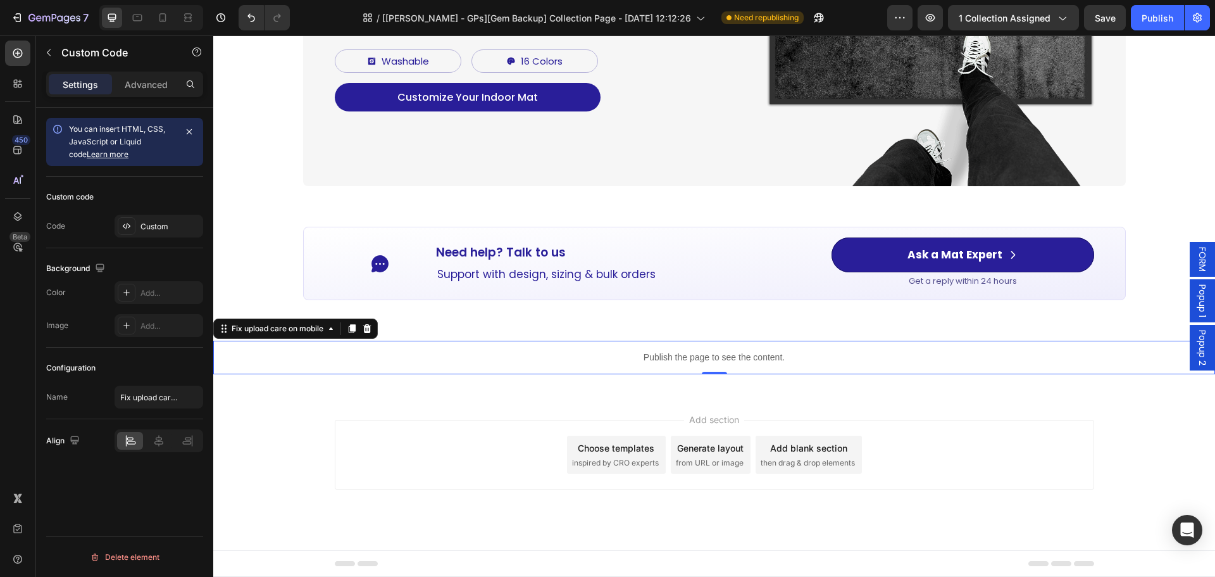
click at [1199, 347] on div "Popup 2" at bounding box center [1202, 348] width 25 height 46
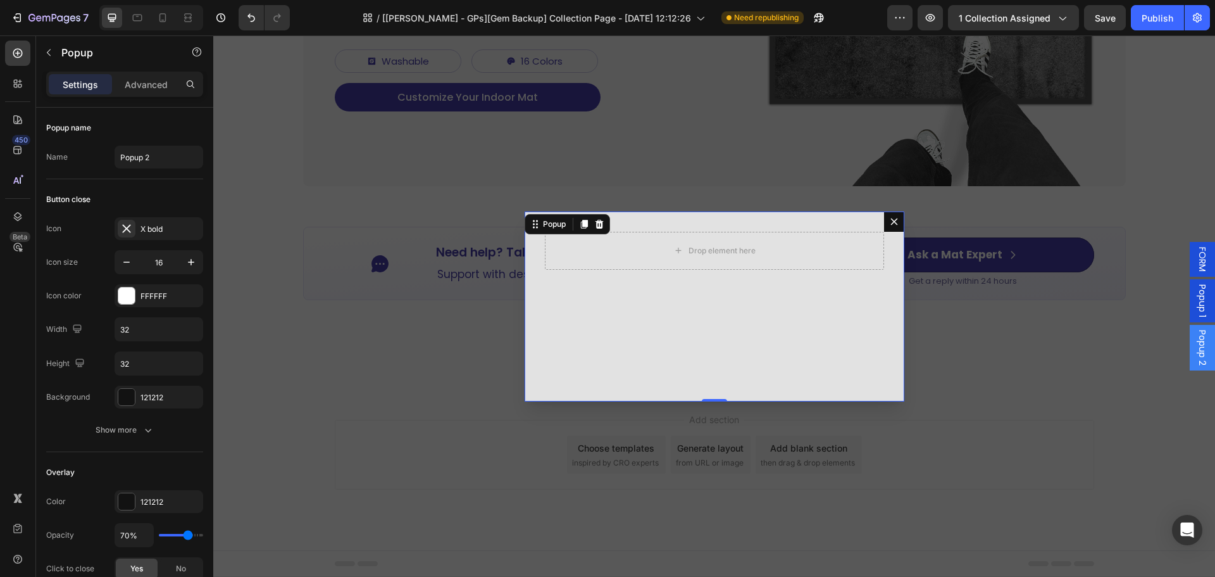
click at [890, 225] on icon "Dialog content" at bounding box center [894, 221] width 10 height 10
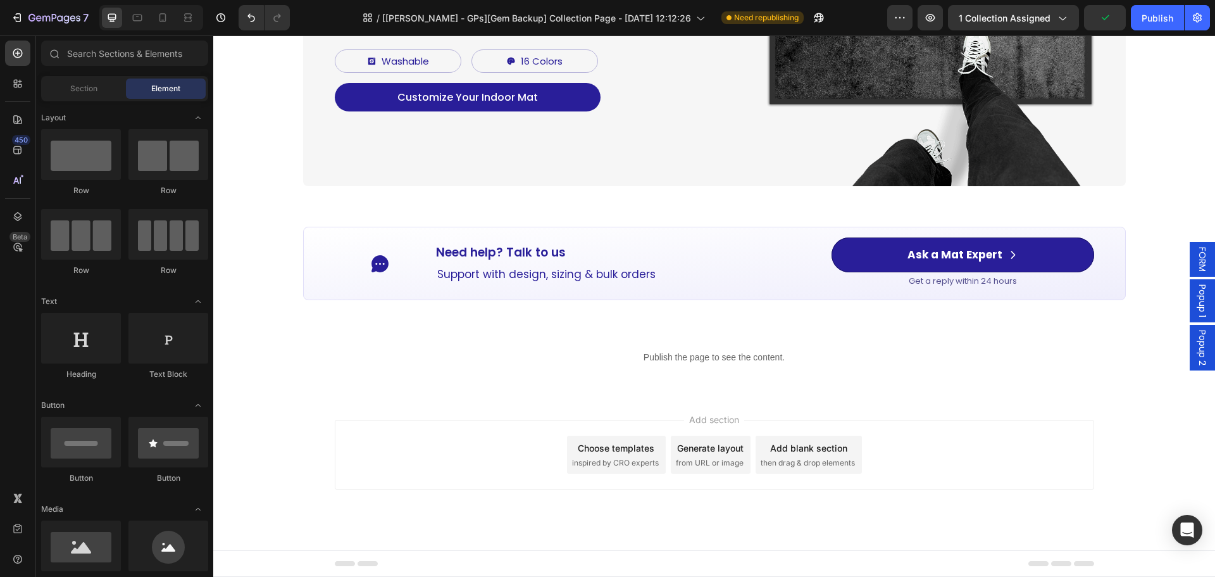
click at [1196, 353] on span "Popup 2" at bounding box center [1202, 347] width 13 height 35
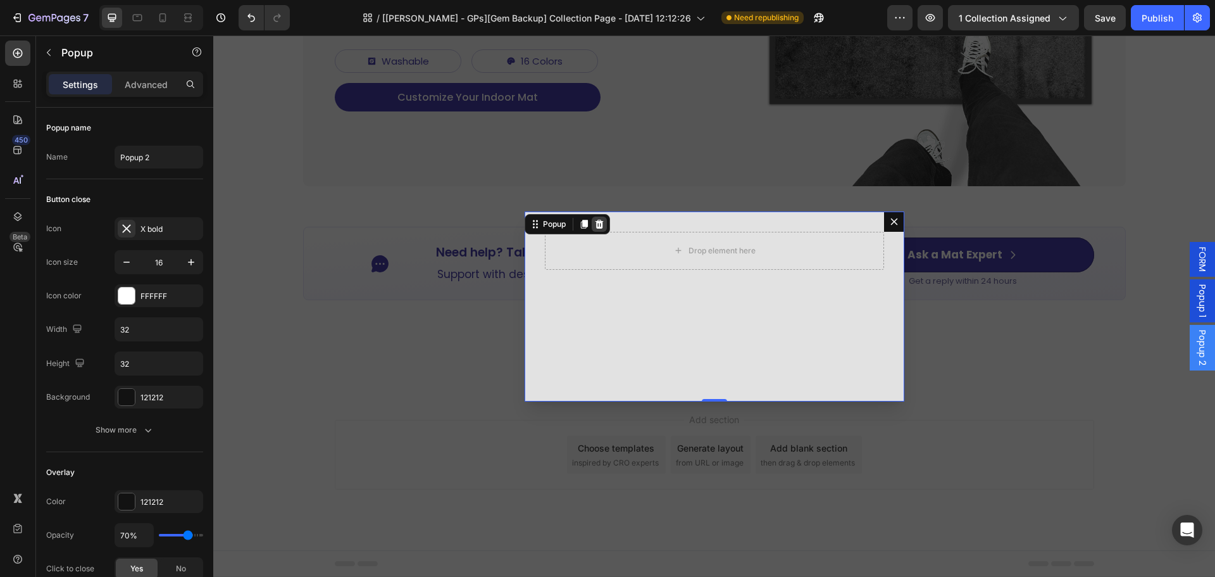
click at [596, 220] on icon "Dialog content" at bounding box center [599, 223] width 8 height 9
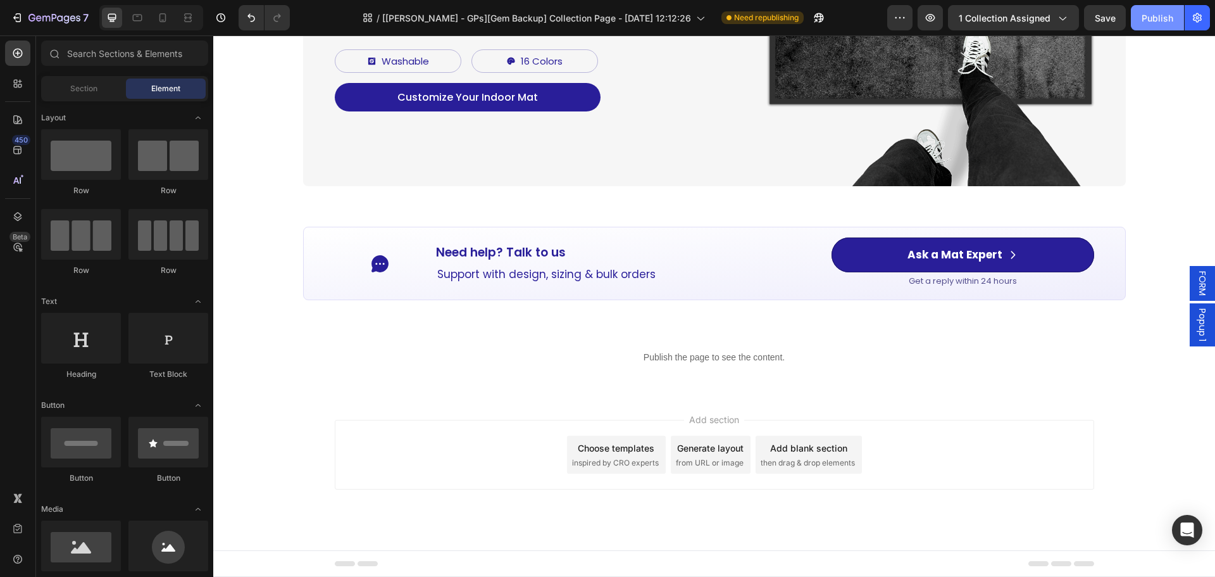
drag, startPoint x: 1160, startPoint y: 22, endPoint x: 879, endPoint y: 24, distance: 281.0
click at [1160, 22] on div "Publish" at bounding box center [1158, 17] width 32 height 13
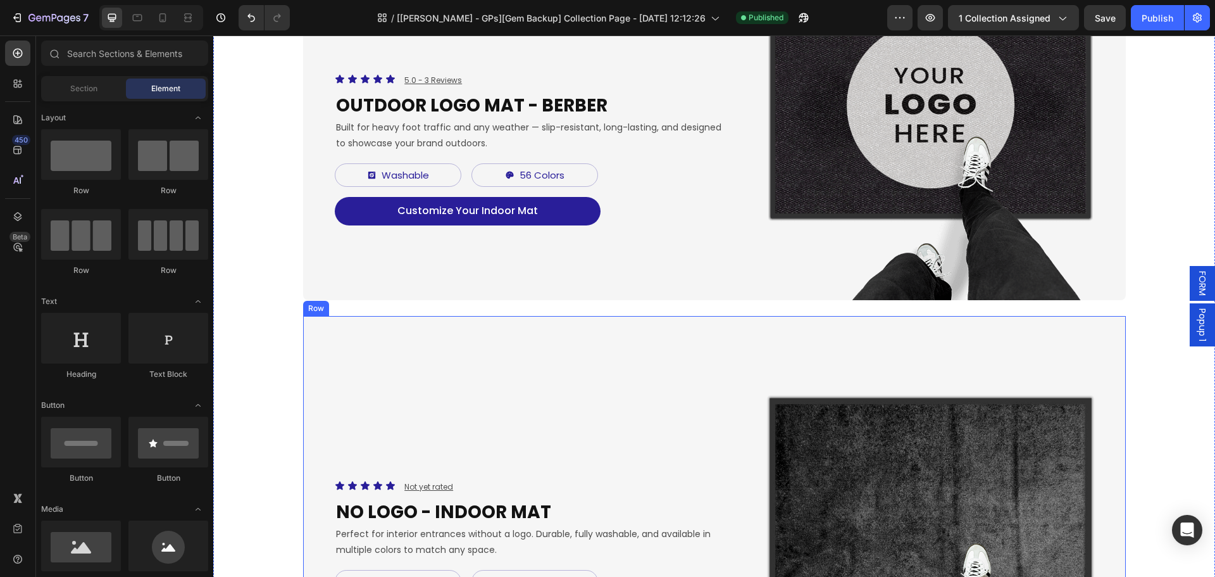
scroll to position [1013, 0]
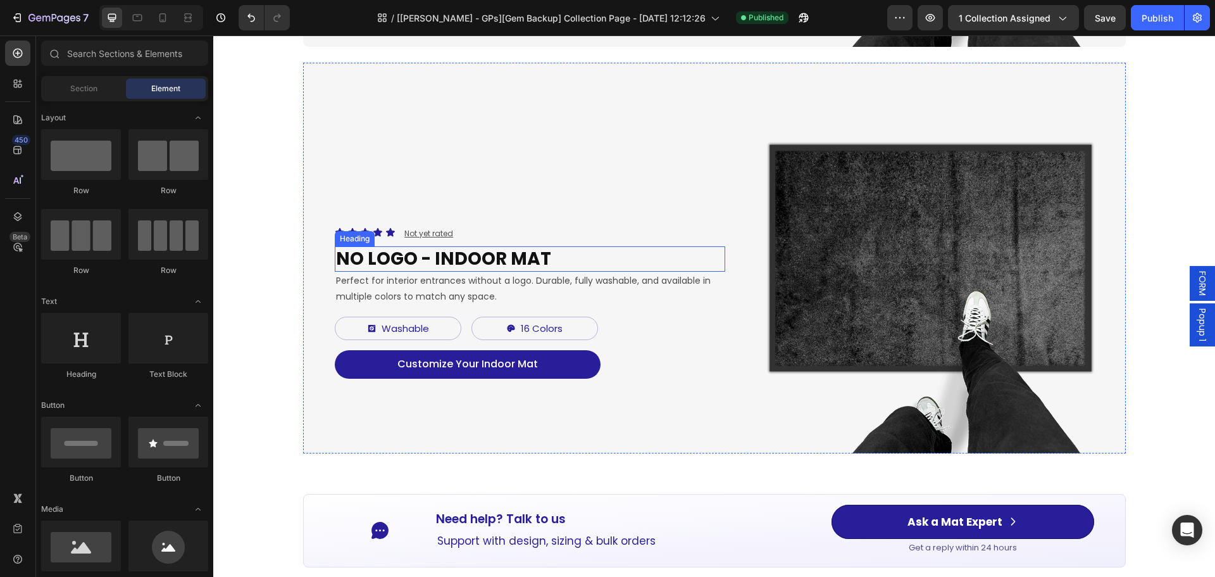
click at [429, 254] on h2 "NO LOGO - INDOOR MAT" at bounding box center [530, 258] width 391 height 25
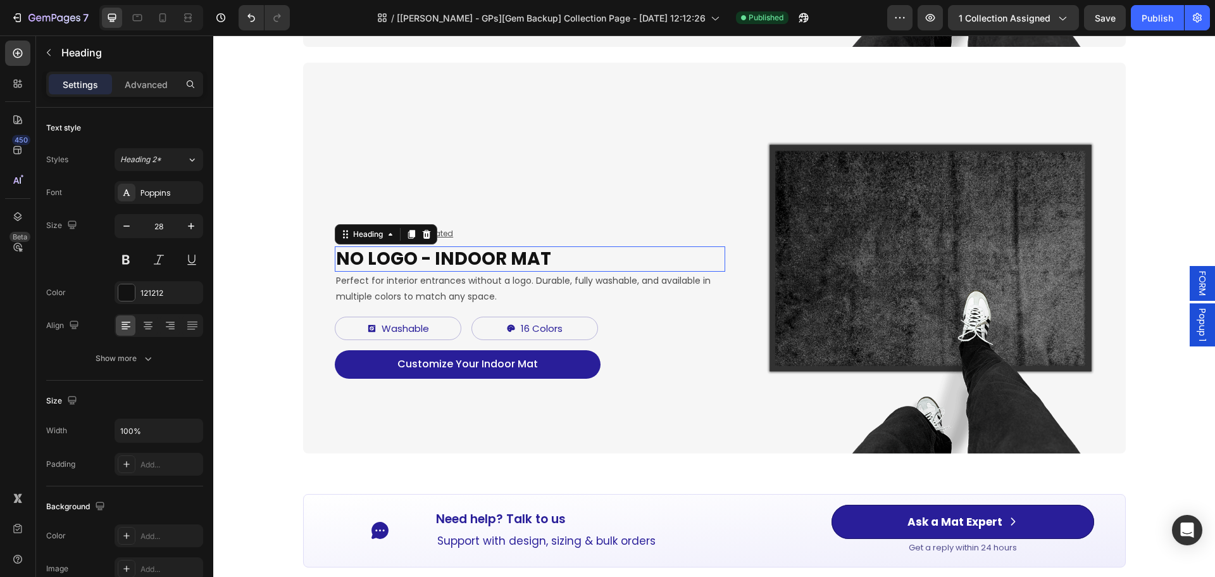
click at [429, 253] on h2 "NO LOGO - INDOOR MAT" at bounding box center [530, 258] width 391 height 25
drag, startPoint x: 411, startPoint y: 254, endPoint x: 334, endPoint y: 260, distance: 76.8
click at [336, 260] on p "NO LOGO - INDOOR MAT" at bounding box center [530, 258] width 388 height 23
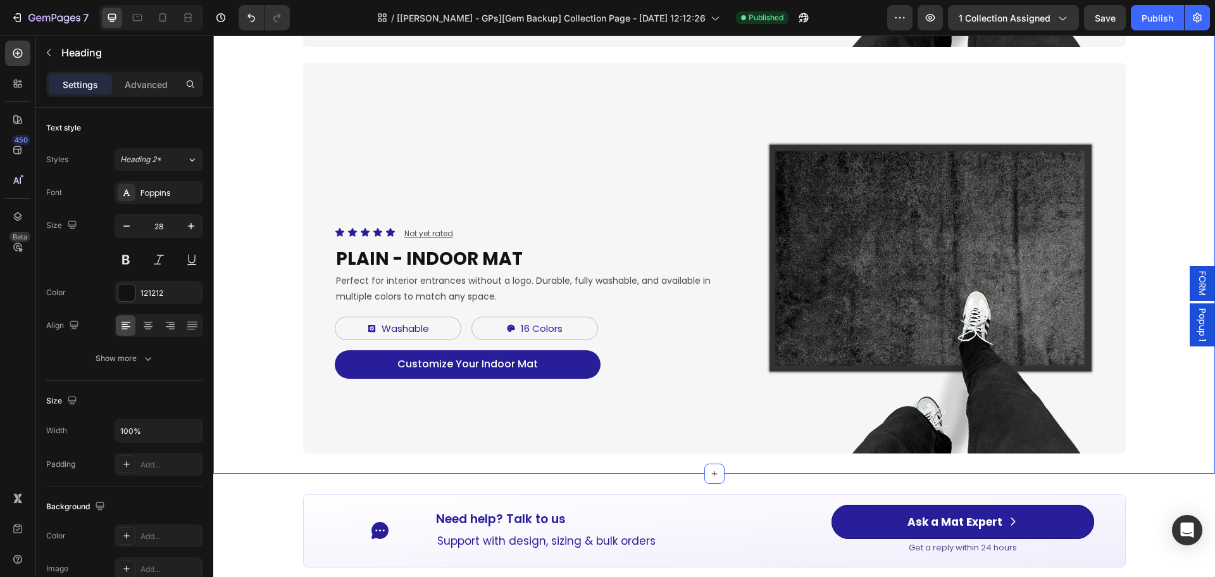
drag, startPoint x: 285, startPoint y: 435, endPoint x: 785, endPoint y: 430, distance: 500.1
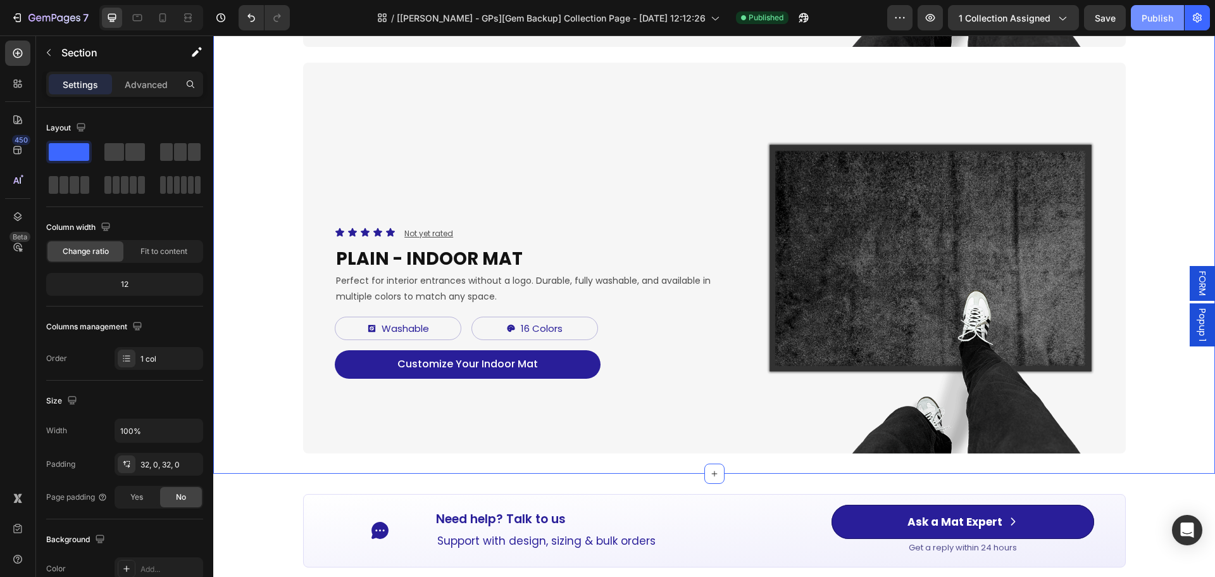
click at [1169, 15] on div "Publish" at bounding box center [1158, 17] width 32 height 13
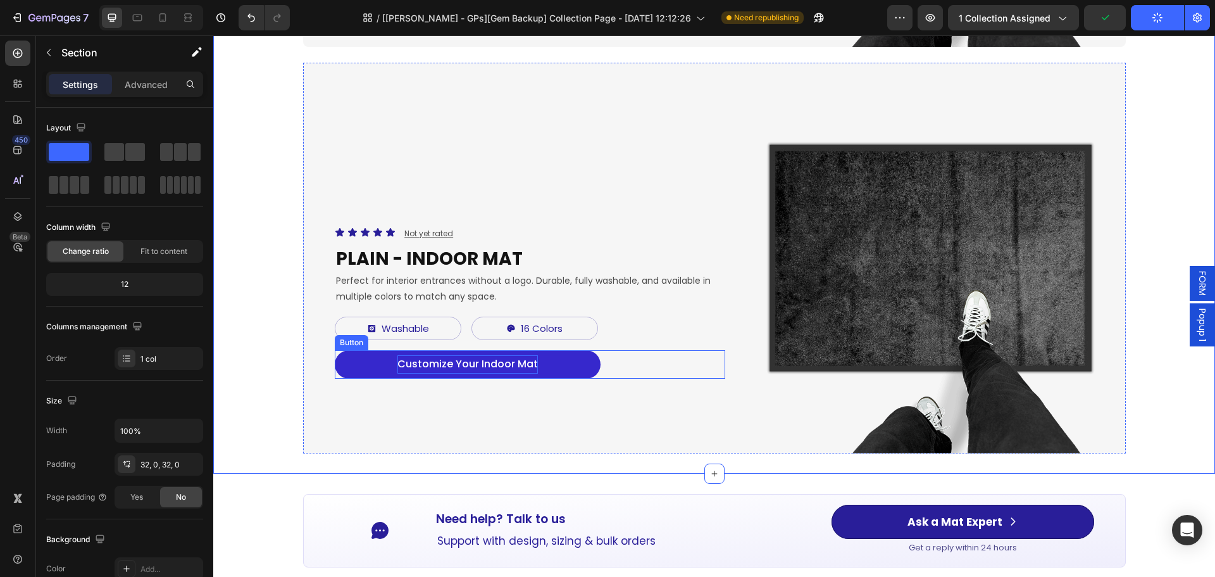
click at [500, 372] on p "Customize Your Indoor Mat" at bounding box center [467, 364] width 141 height 18
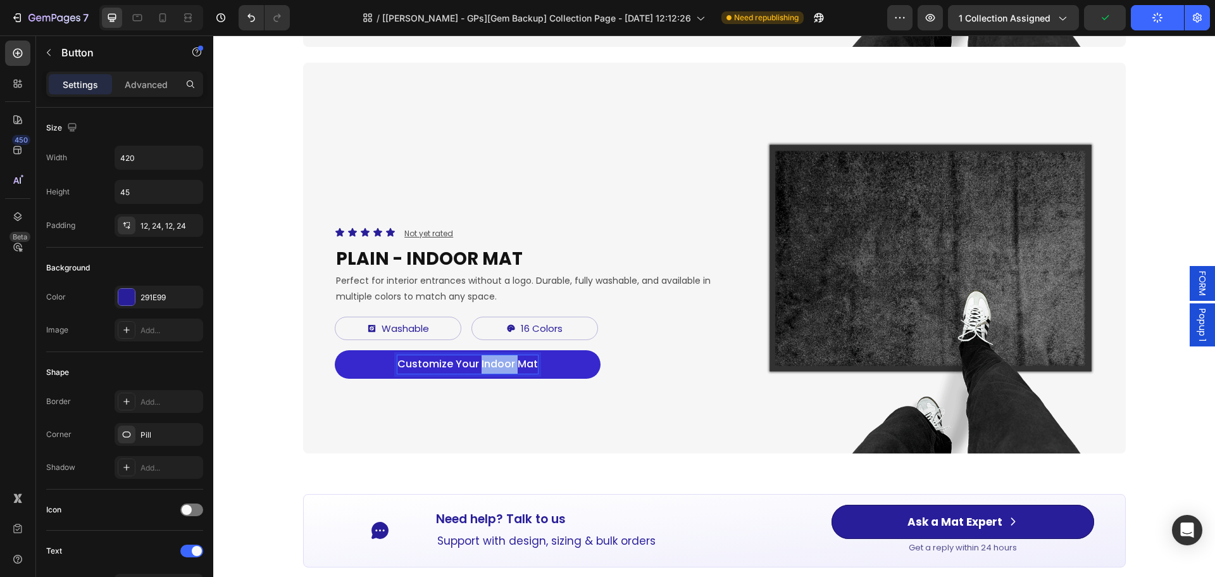
click at [500, 372] on p "Customize Your Indoor Mat" at bounding box center [467, 364] width 141 height 18
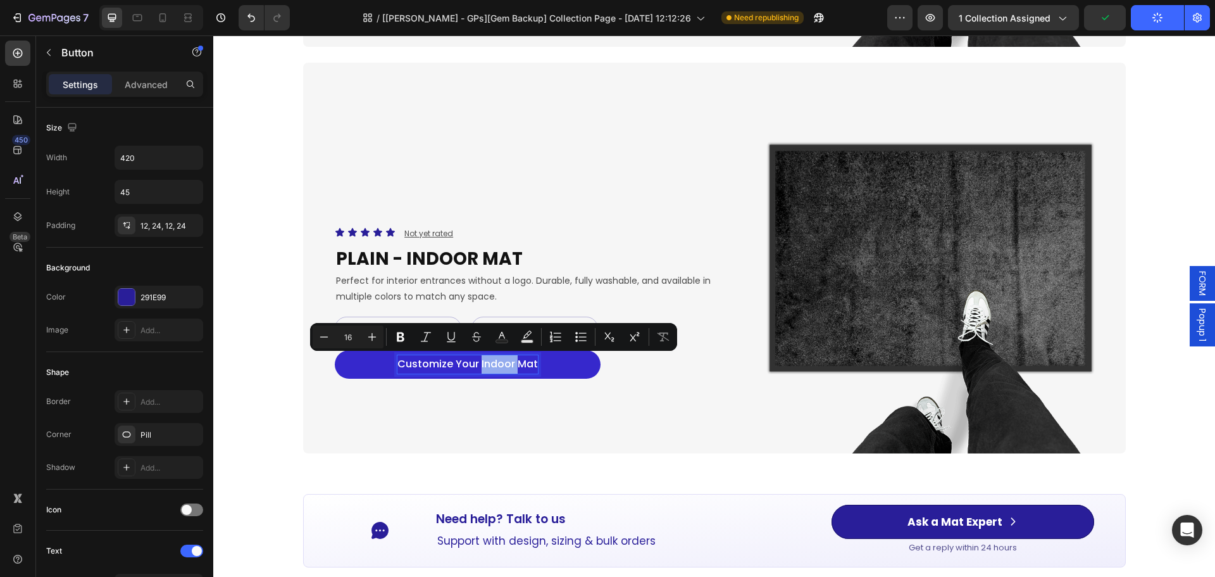
click at [485, 366] on p "Customize Your Indoor Mat" at bounding box center [467, 364] width 141 height 18
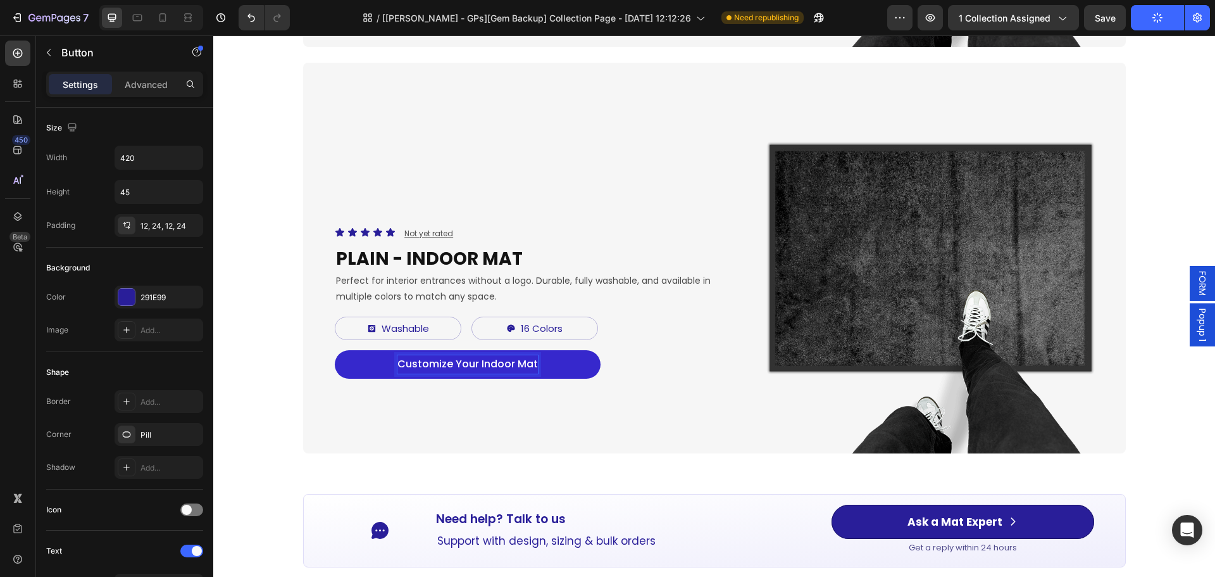
click at [477, 366] on p "Customize Your Indoor Mat" at bounding box center [467, 364] width 141 height 18
click at [476, 366] on p "Customize Your Indoor Mat" at bounding box center [467, 364] width 141 height 18
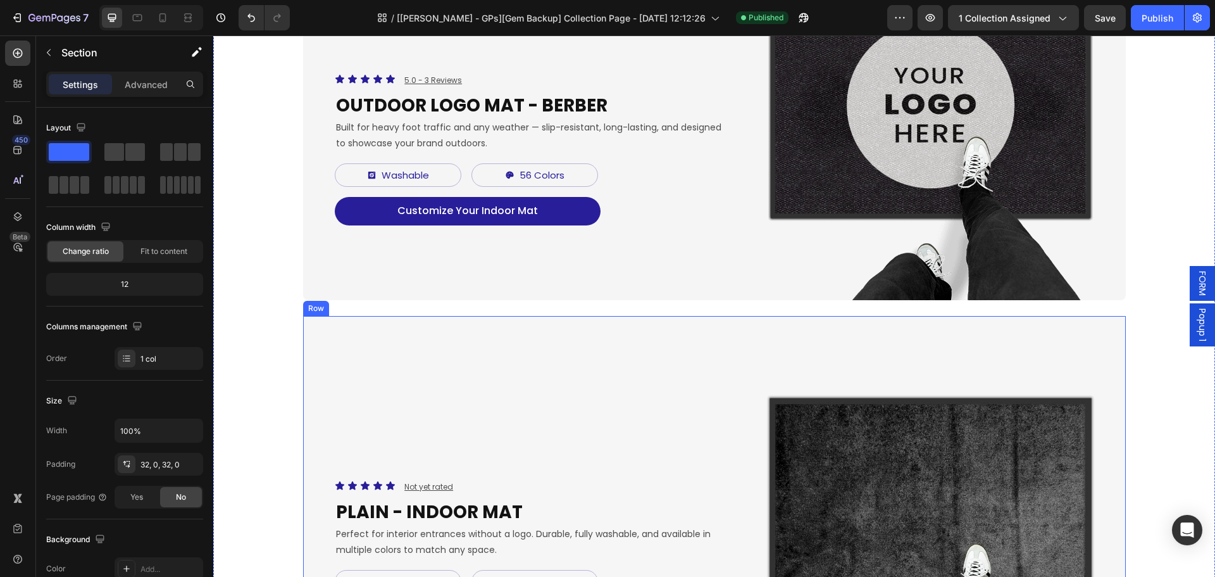
scroll to position [633, 0]
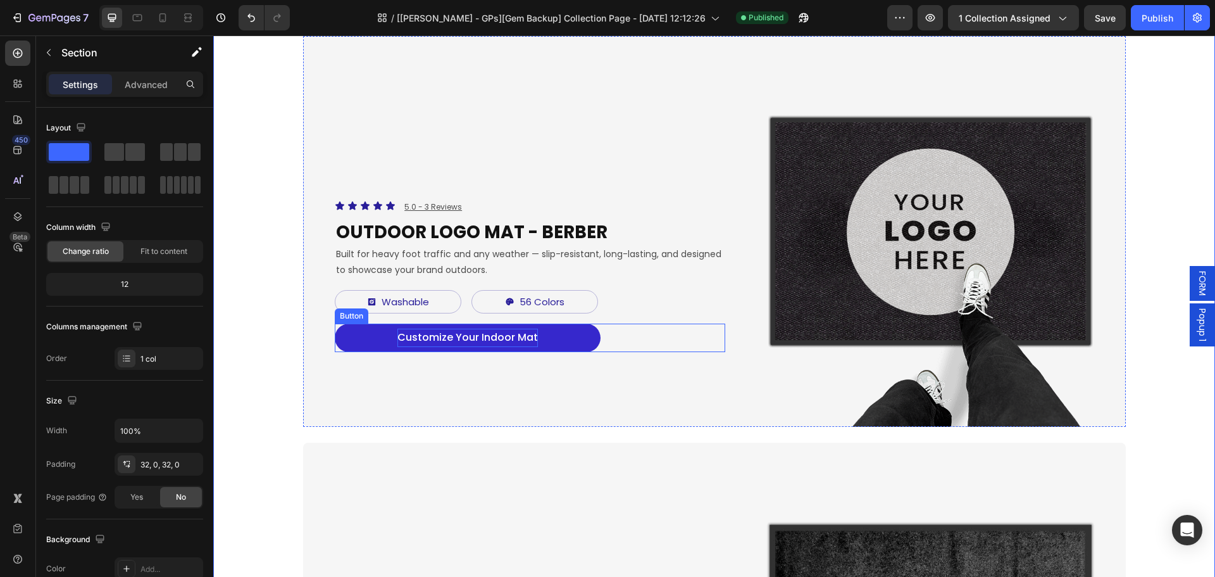
click at [482, 335] on p "Customize Your Indoor Mat" at bounding box center [467, 338] width 141 height 18
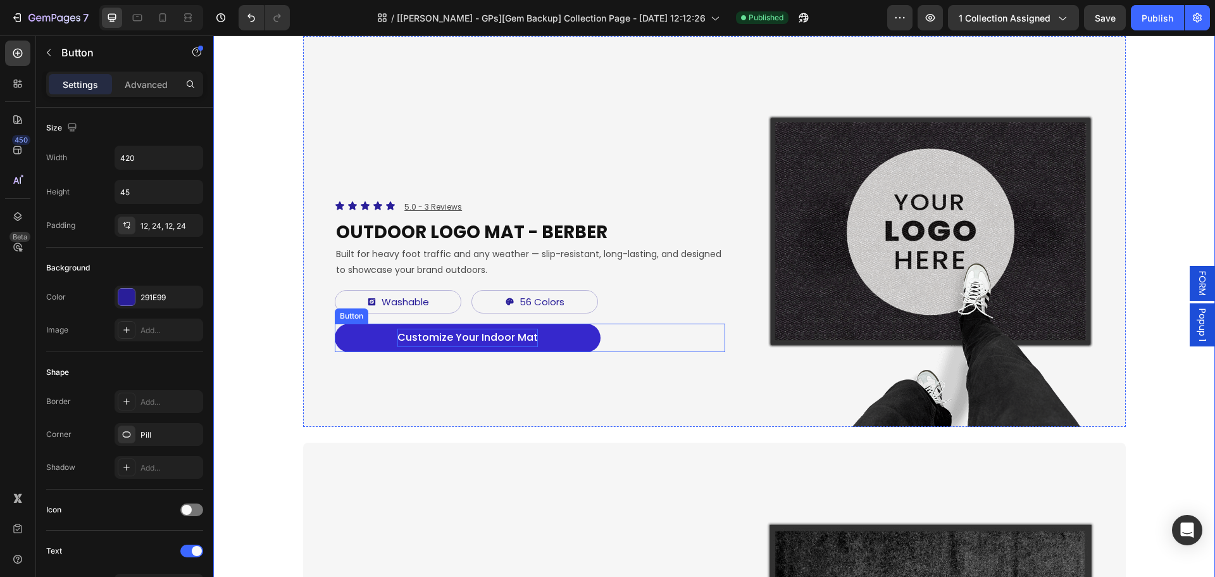
click at [482, 335] on p "Customize Your Indoor Mat" at bounding box center [467, 338] width 141 height 18
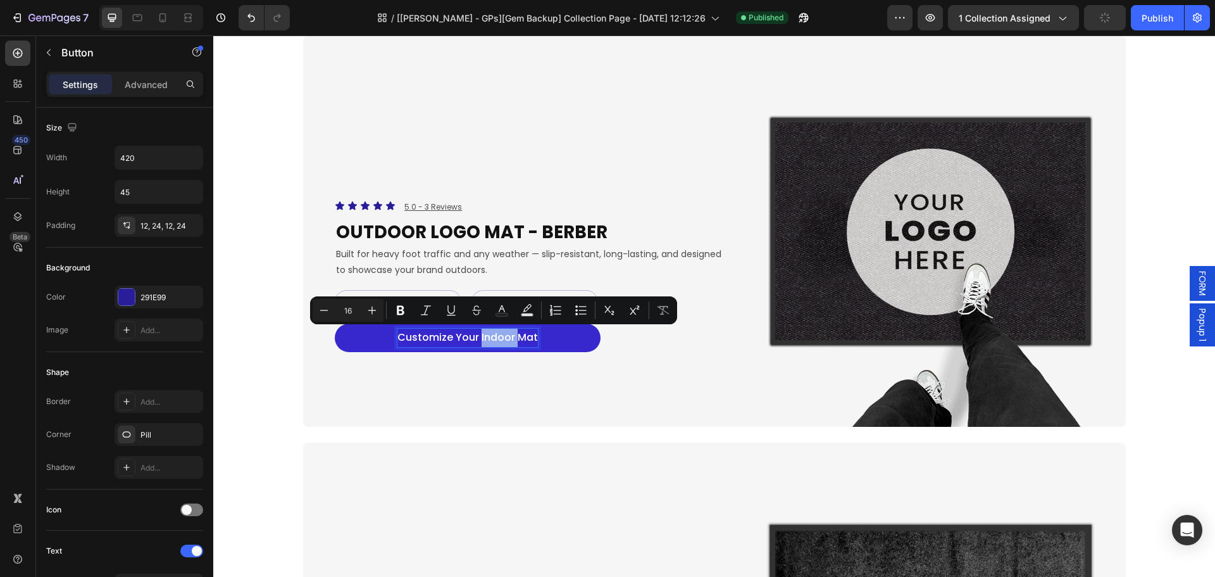
click at [507, 335] on p "Customize Your Indoor Mat" at bounding box center [467, 338] width 141 height 18
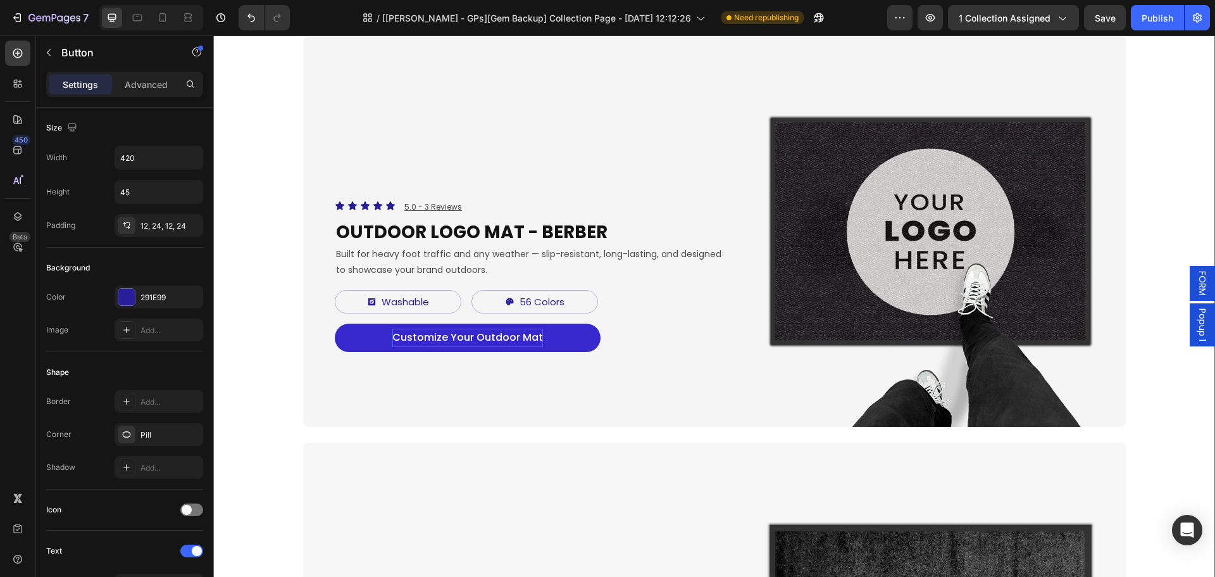
click at [241, 380] on div "Icon Icon Icon Icon Icon Icon List 5.0 - 33 Reviews Text Block Row Indoor Logo …" at bounding box center [714, 231] width 1002 height 1203
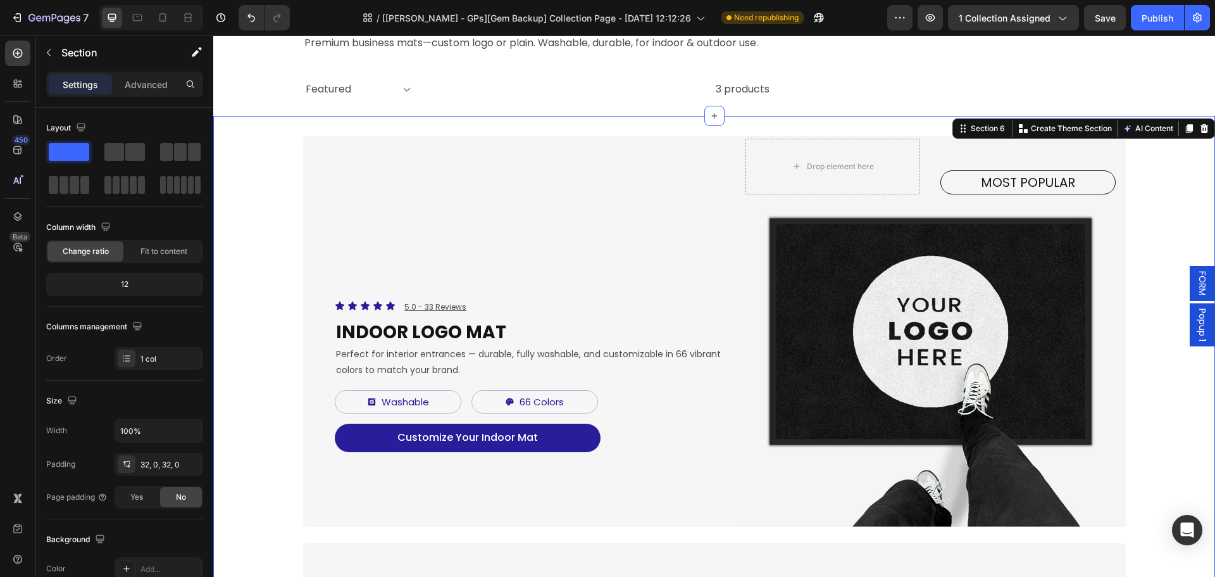
scroll to position [0, 0]
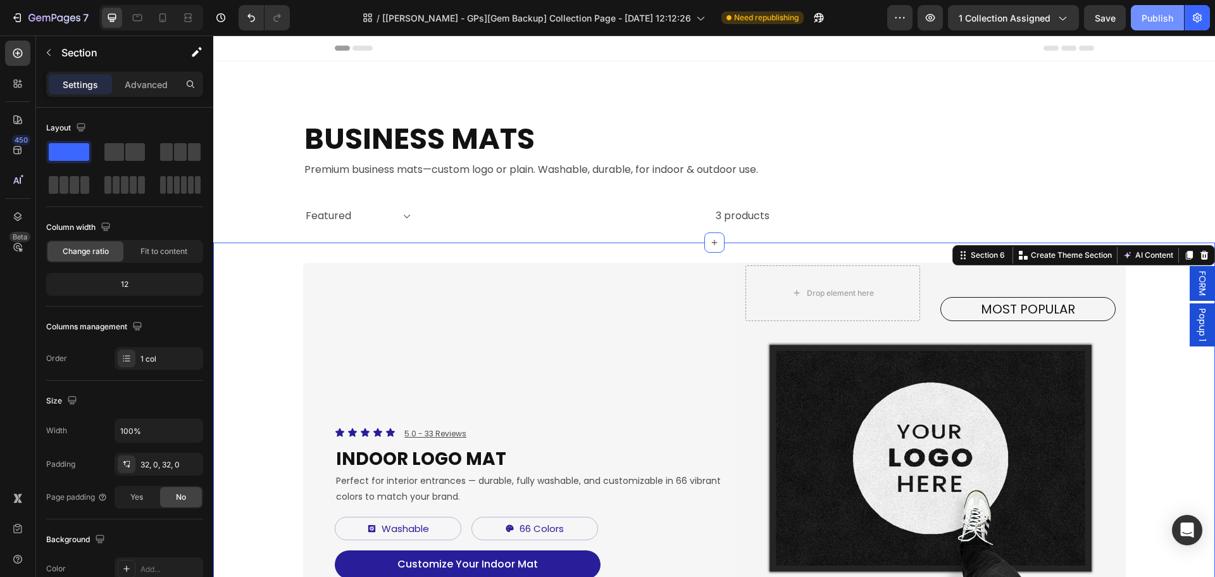
drag, startPoint x: 1171, startPoint y: 15, endPoint x: 851, endPoint y: 46, distance: 321.1
click at [1170, 15] on div "Publish" at bounding box center [1158, 17] width 32 height 13
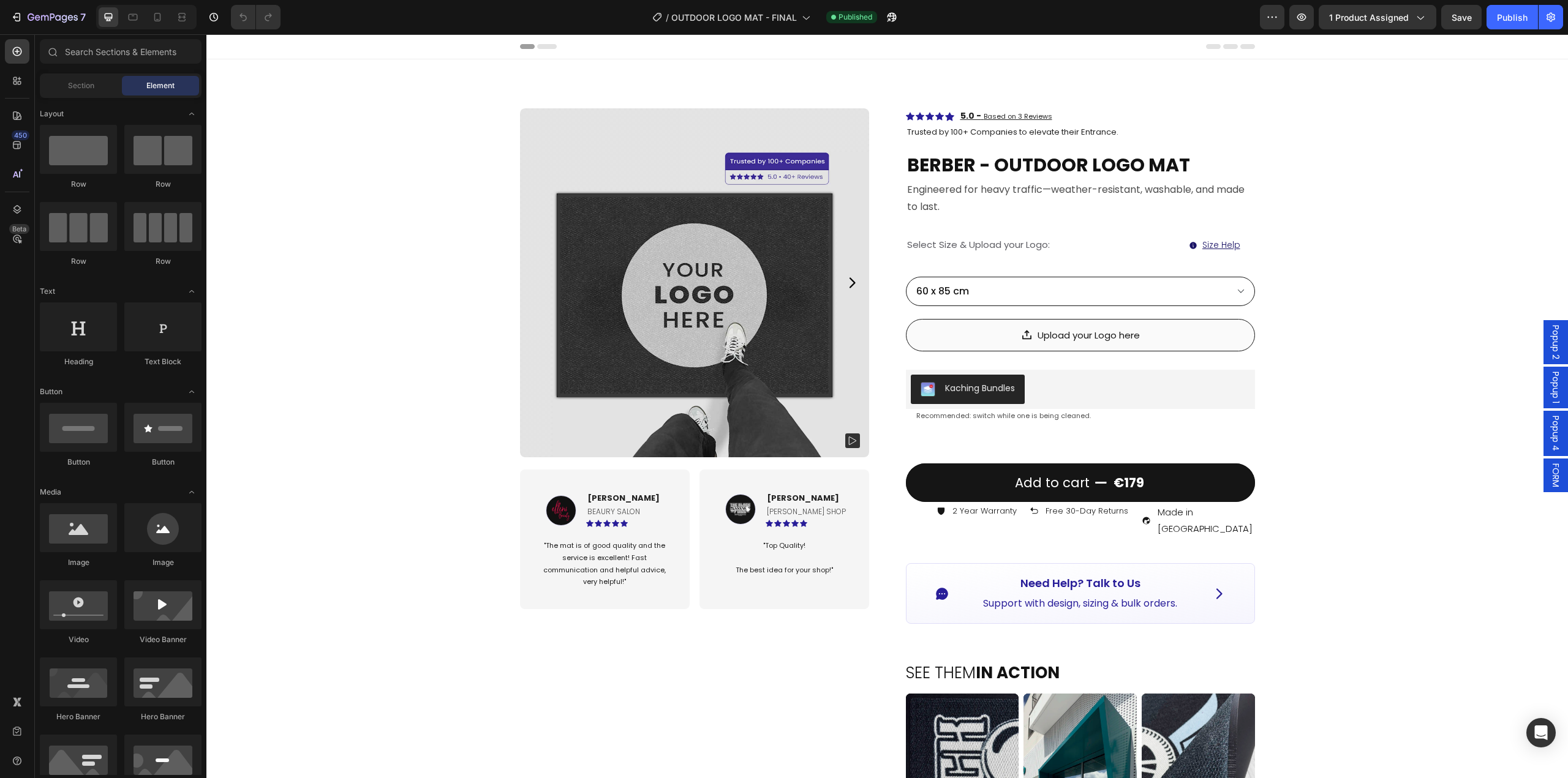
click at [1550, 477] on span "FORM" at bounding box center [1555, 475] width 13 height 24
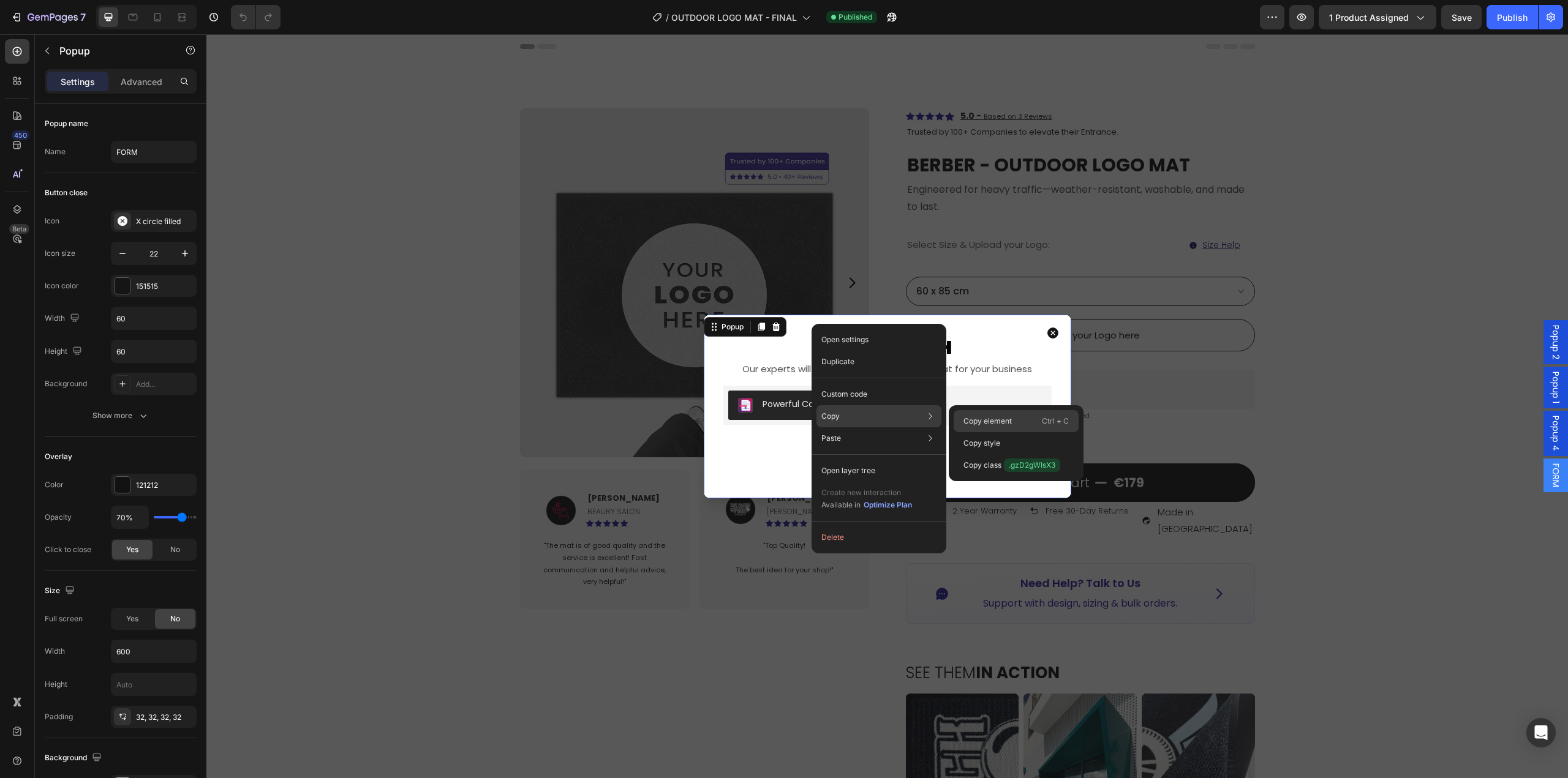
click at [1010, 416] on p "Copy element" at bounding box center [988, 421] width 48 height 11
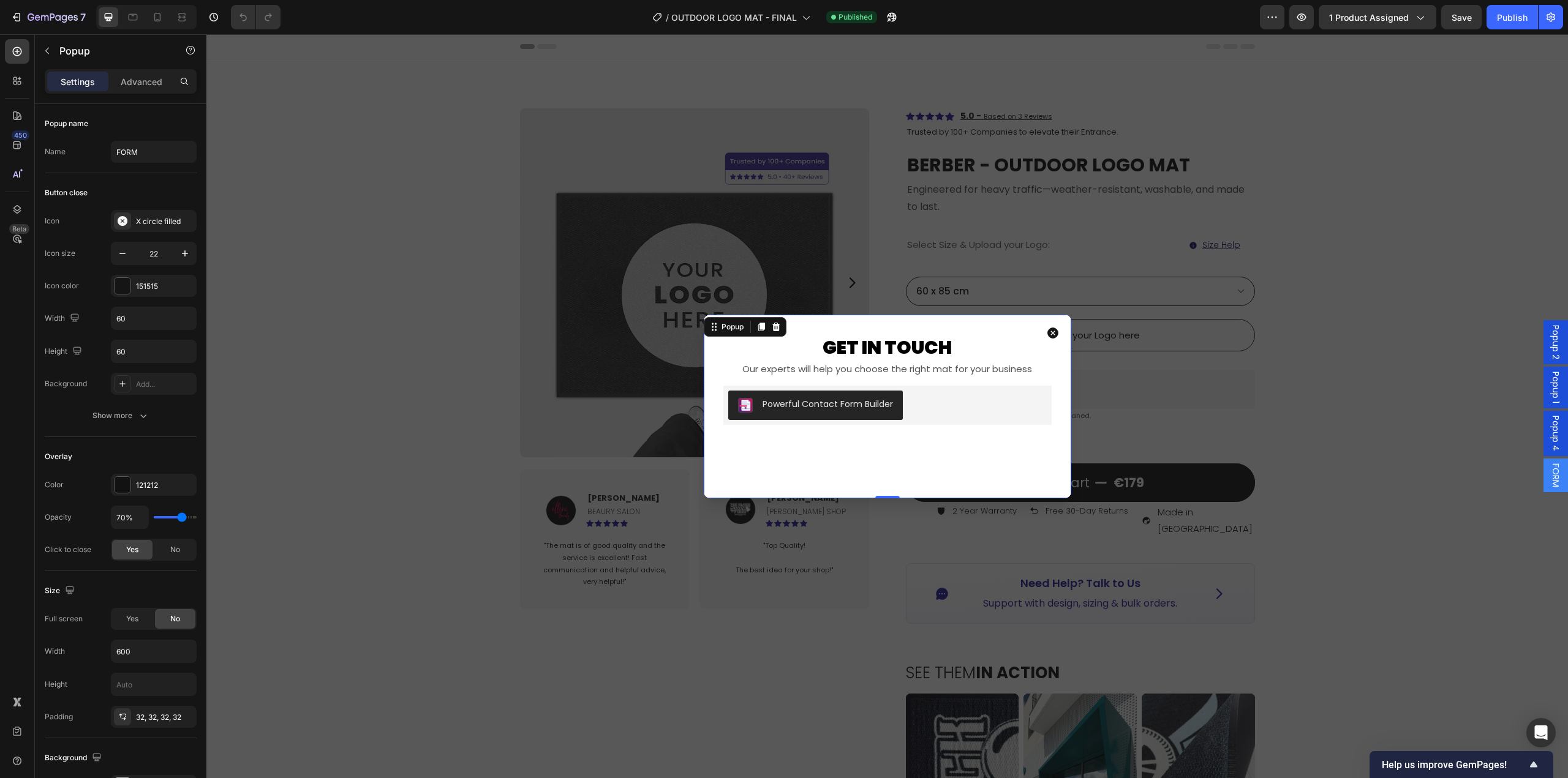
drag, startPoint x: 1051, startPoint y: 331, endPoint x: 780, endPoint y: 226, distance: 290.6
click at [1051, 331] on icon "Dialog content" at bounding box center [1052, 333] width 11 height 11
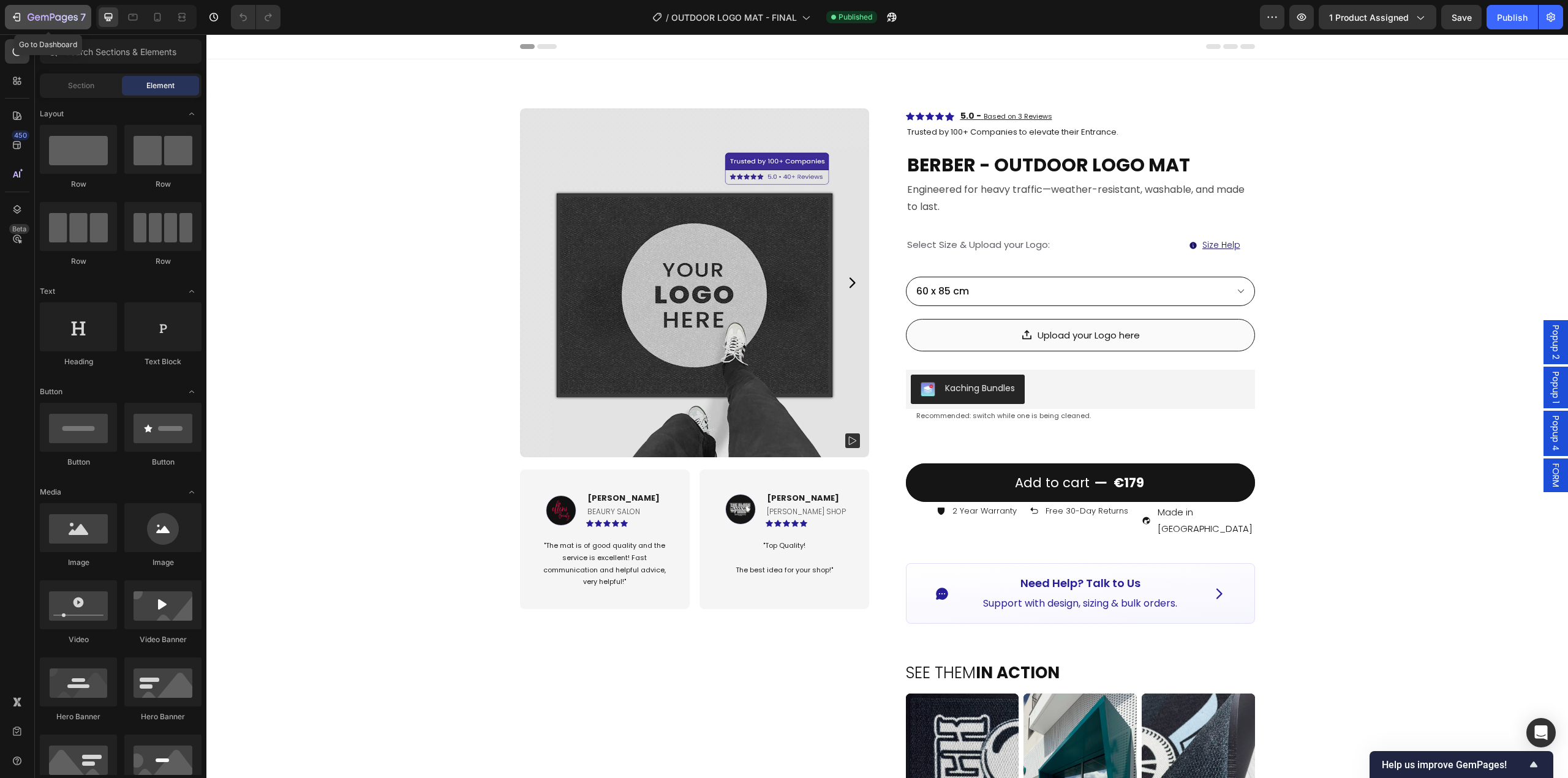
click at [52, 9] on button "7" at bounding box center [47, 16] width 86 height 24
